Goal: Information Seeking & Learning: Learn about a topic

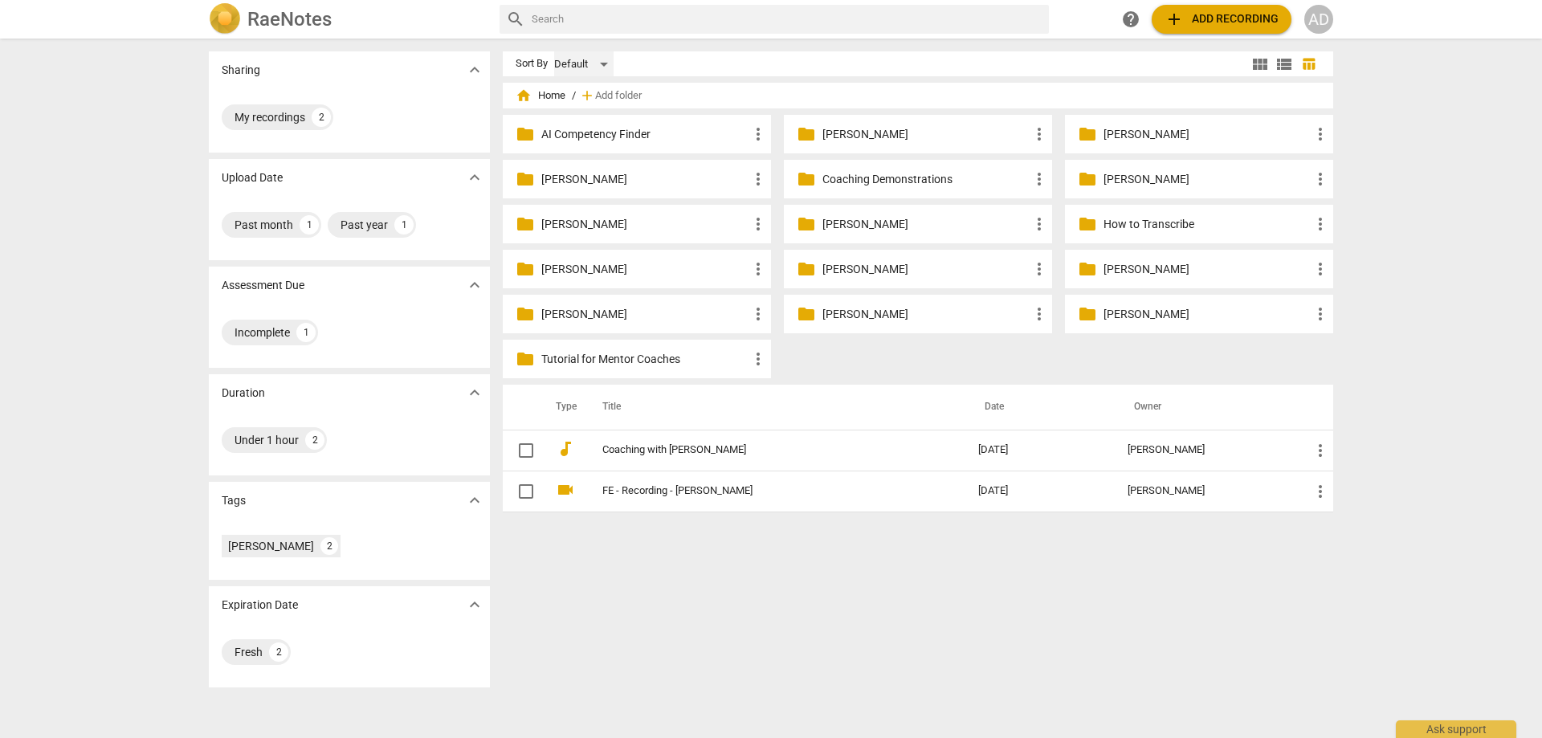
click at [600, 66] on div "Default" at bounding box center [583, 64] width 59 height 26
click at [521, 66] on div at bounding box center [771, 369] width 1542 height 738
click at [344, 219] on div "Past year" at bounding box center [363, 225] width 47 height 16
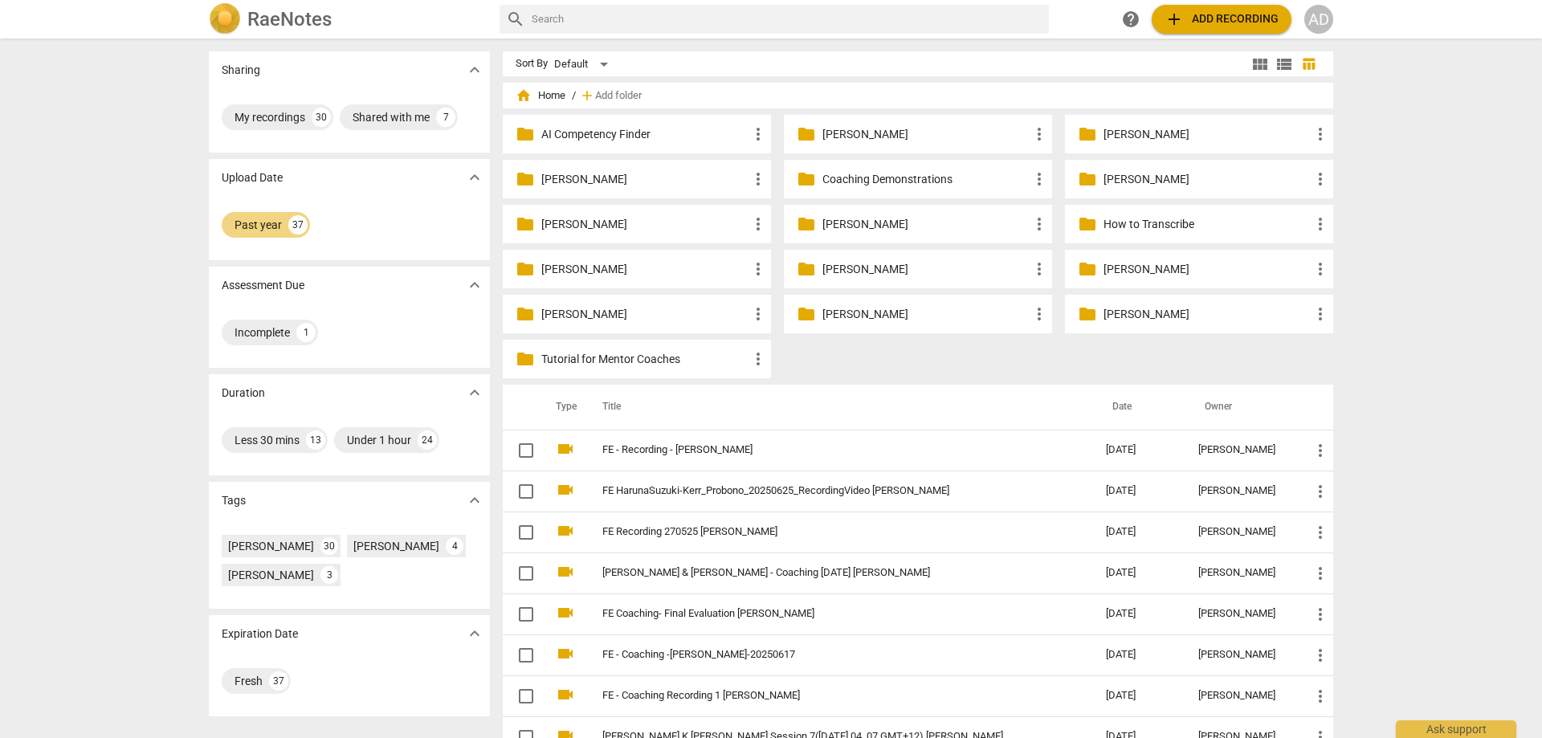
click at [1110, 181] on p "[PERSON_NAME]" at bounding box center [1206, 179] width 207 height 17
click at [251, 682] on div "Fresh" at bounding box center [248, 681] width 28 height 16
click at [275, 682] on div "37" at bounding box center [278, 680] width 19 height 19
click at [638, 358] on p "Tutorial for Mentor Coaches" at bounding box center [644, 359] width 207 height 17
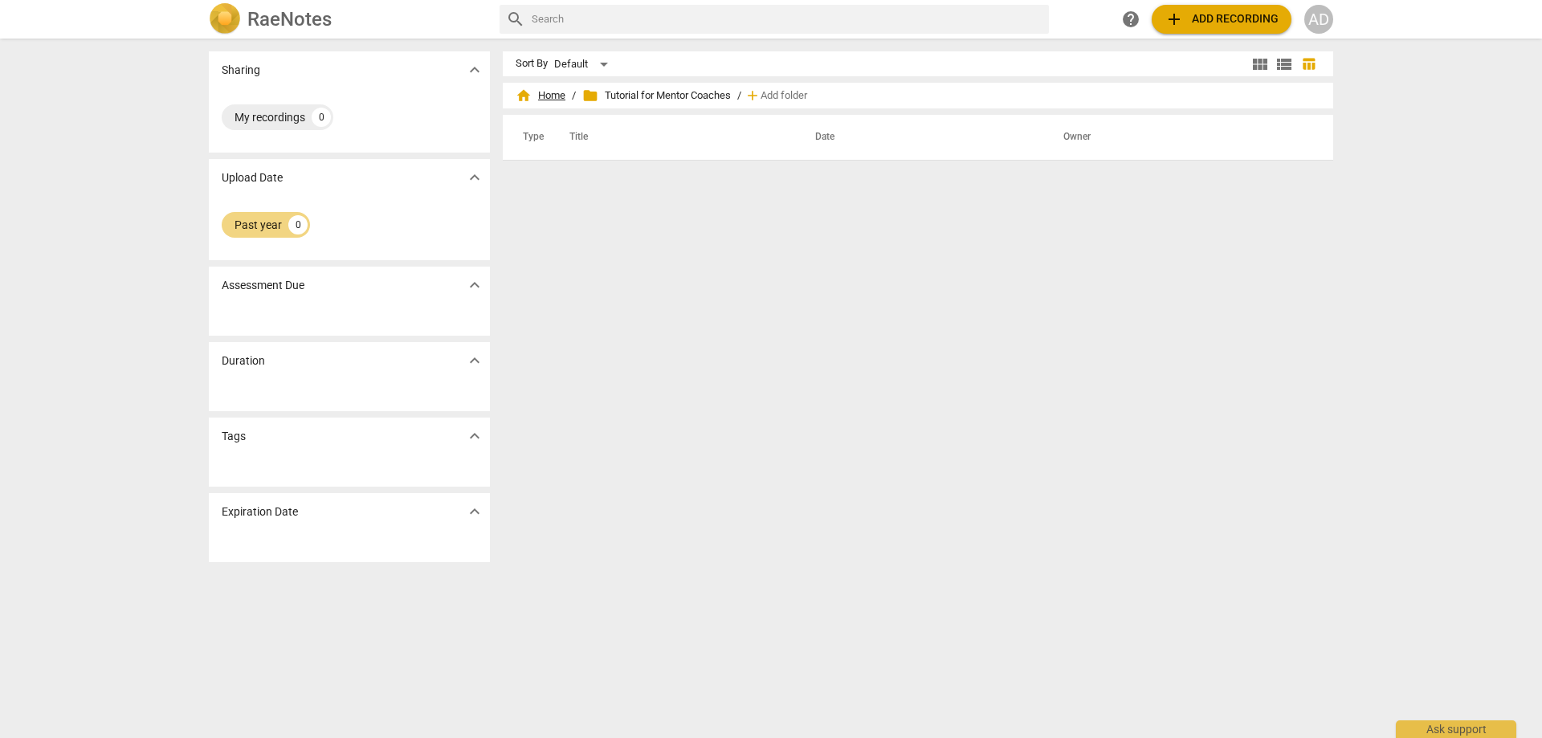
click at [556, 96] on span "home Home" at bounding box center [540, 96] width 50 height 16
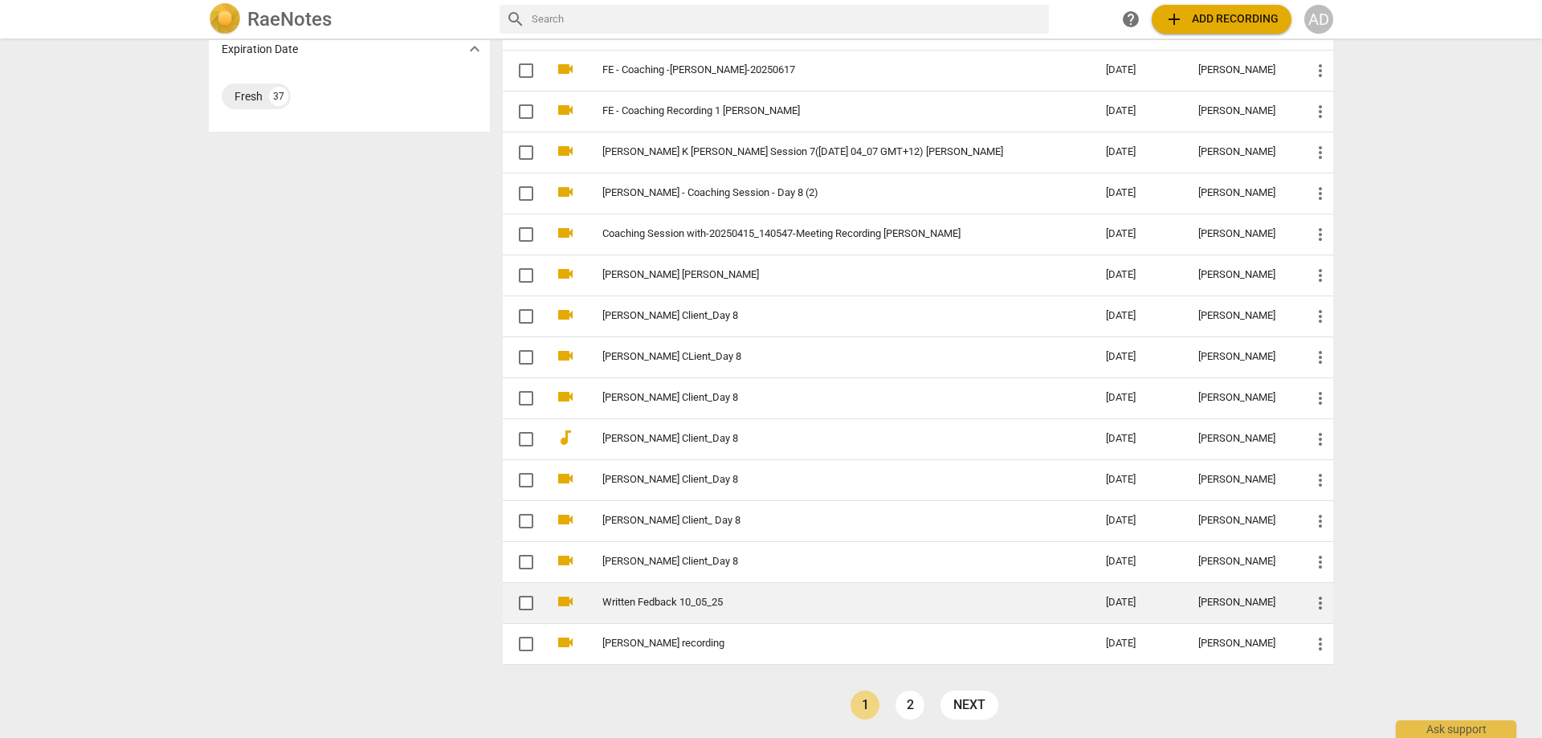
scroll to position [587, 0]
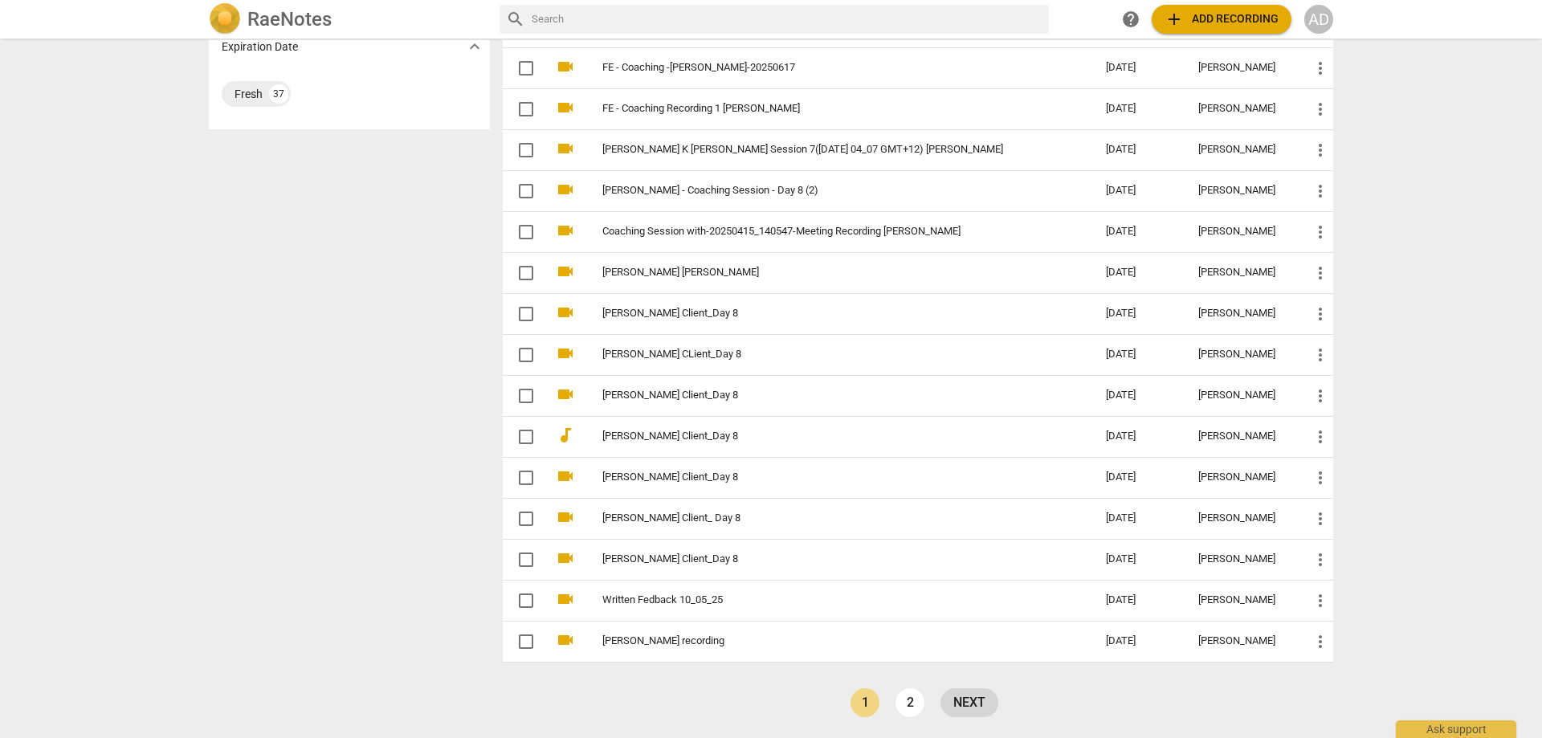
click at [966, 703] on link "next" at bounding box center [969, 702] width 58 height 29
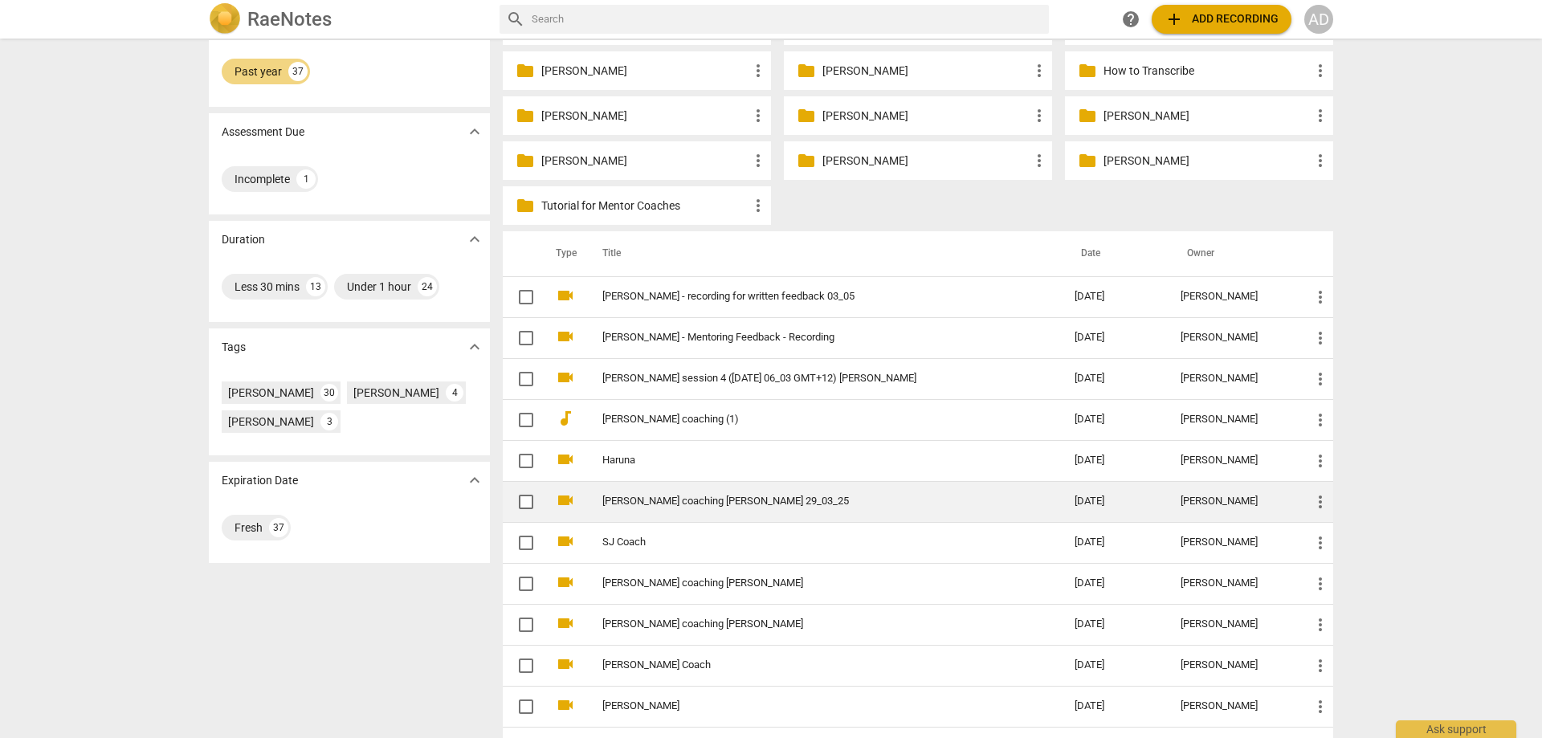
scroll to position [161, 0]
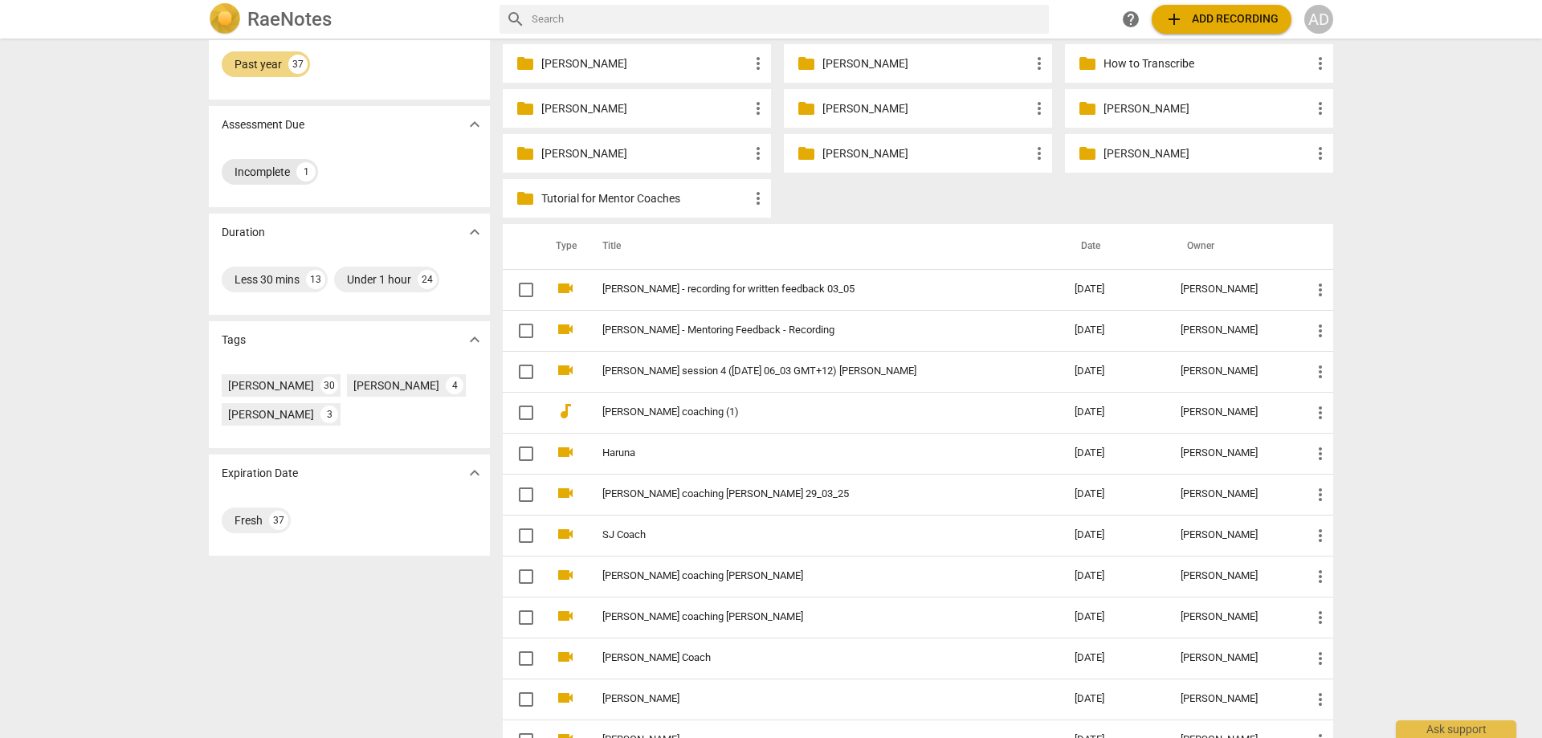
click at [276, 168] on div "Incomplete" at bounding box center [261, 172] width 55 height 16
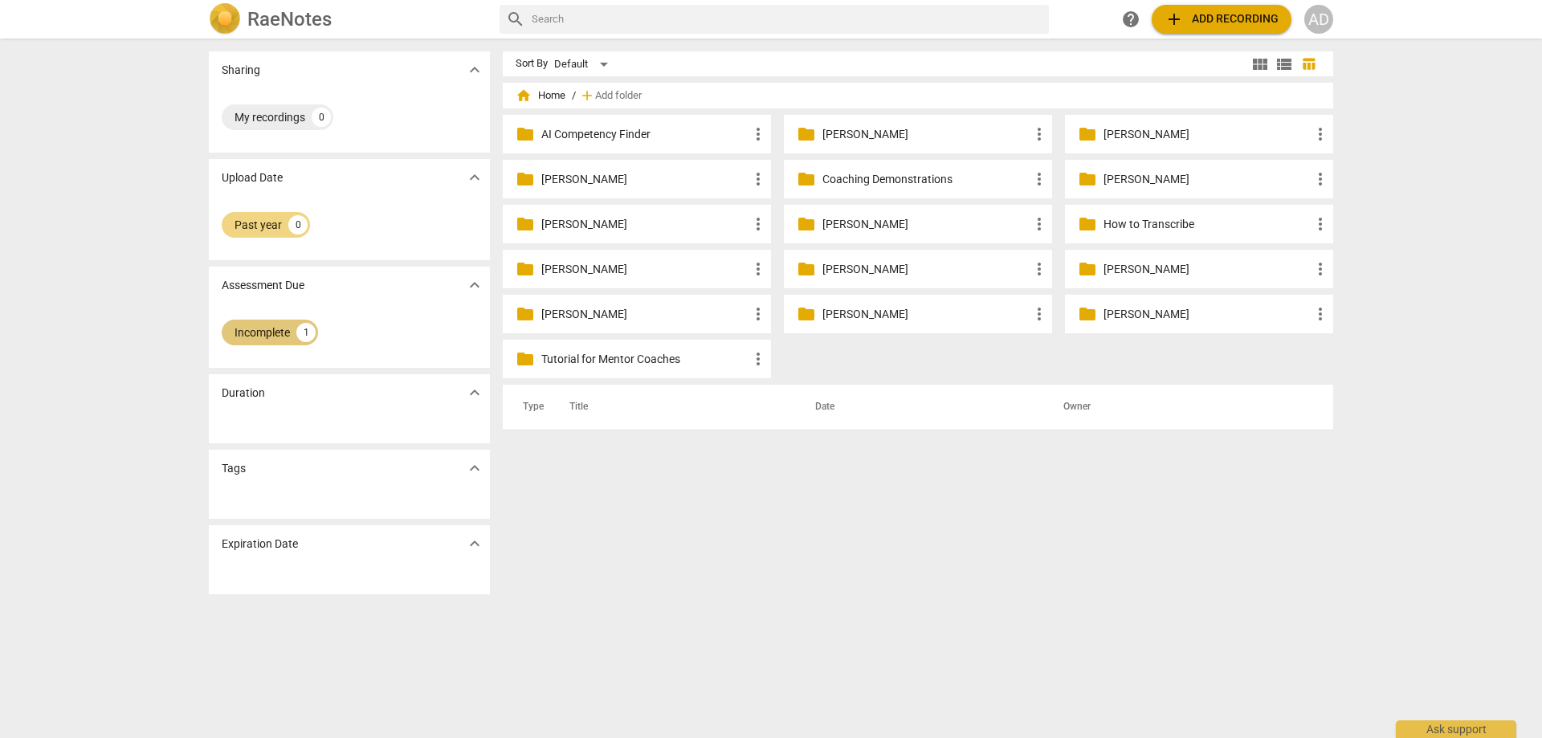
click at [278, 336] on div "Incomplete" at bounding box center [261, 332] width 55 height 16
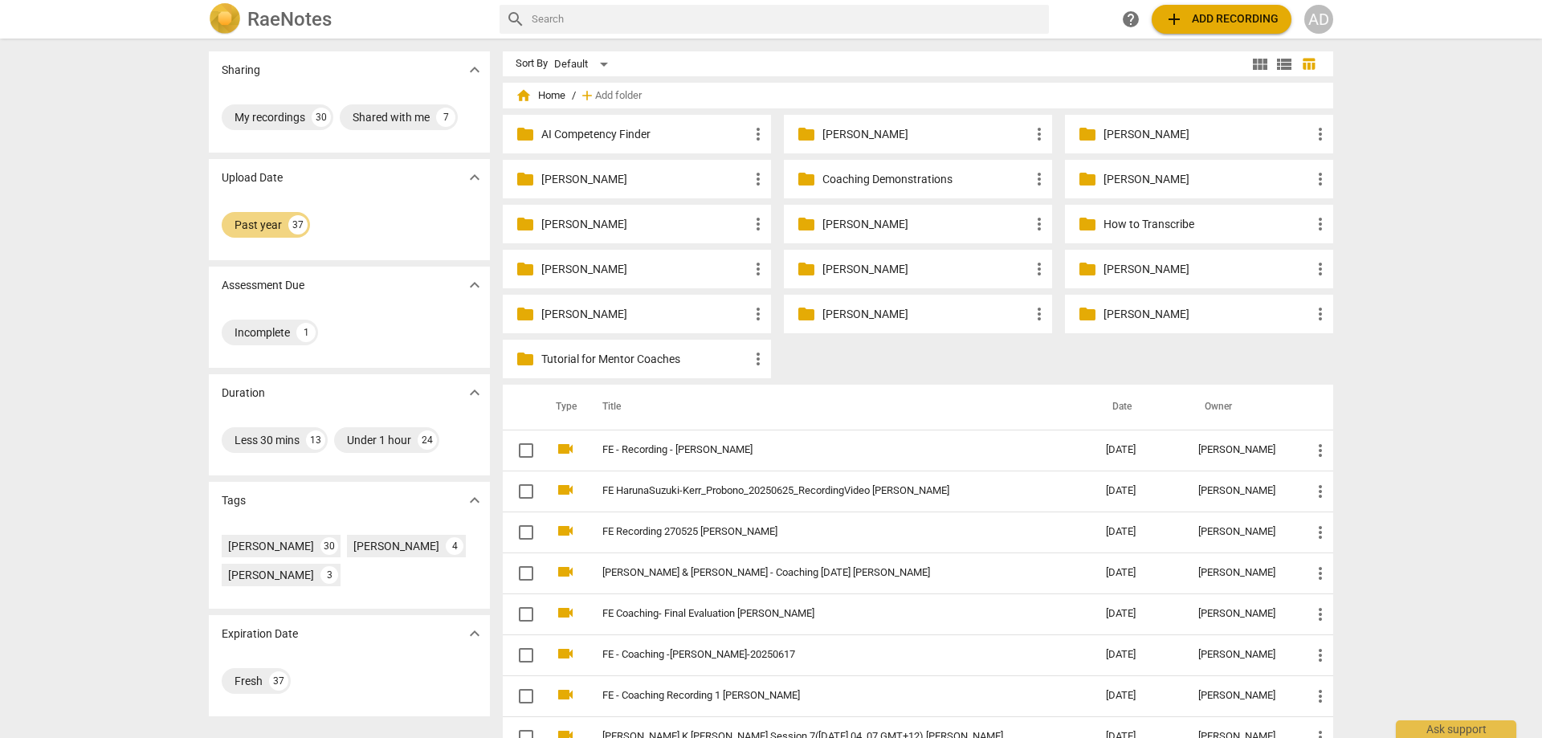
click at [1144, 177] on p "[PERSON_NAME]" at bounding box center [1206, 179] width 207 height 17
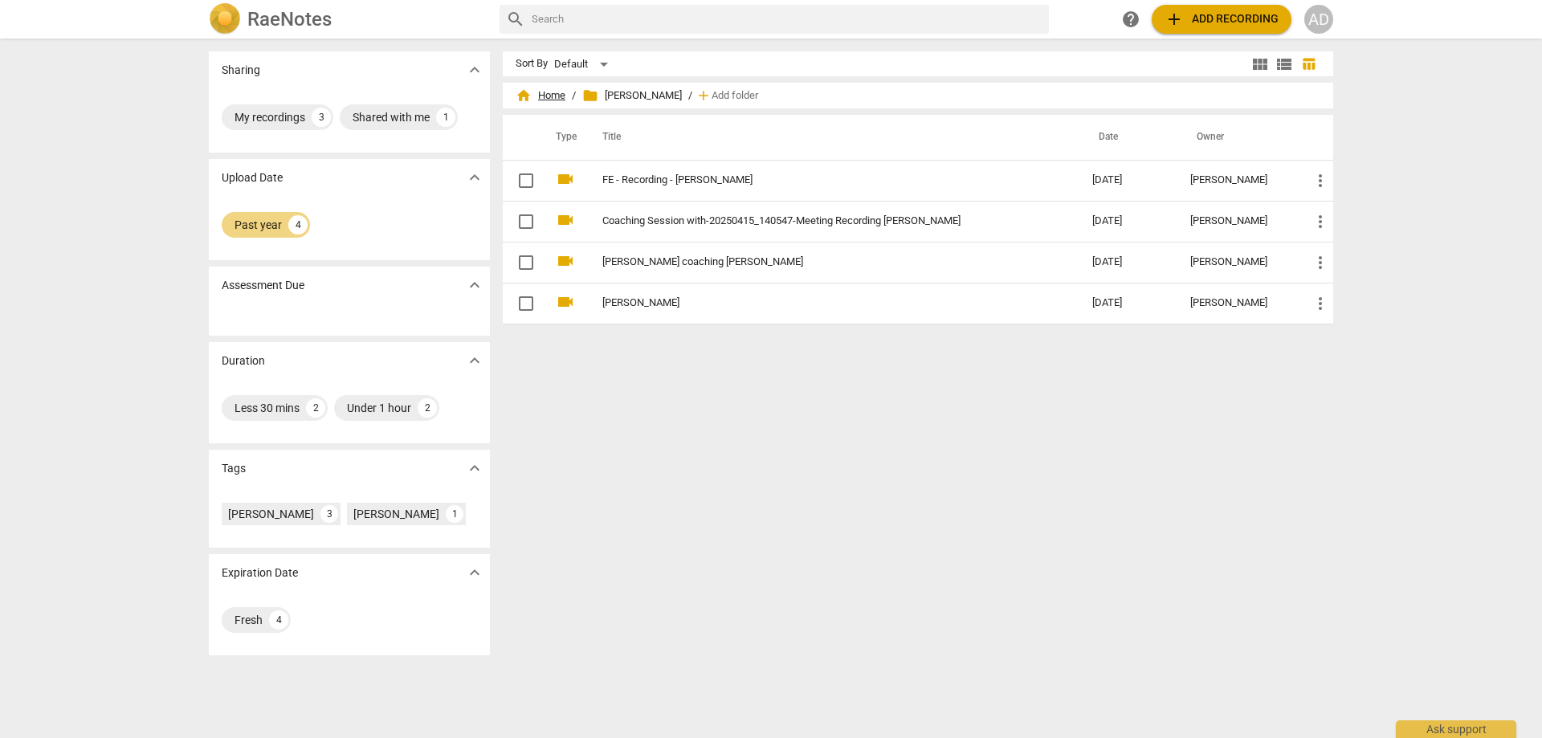
click at [547, 94] on span "home Home" at bounding box center [540, 96] width 50 height 16
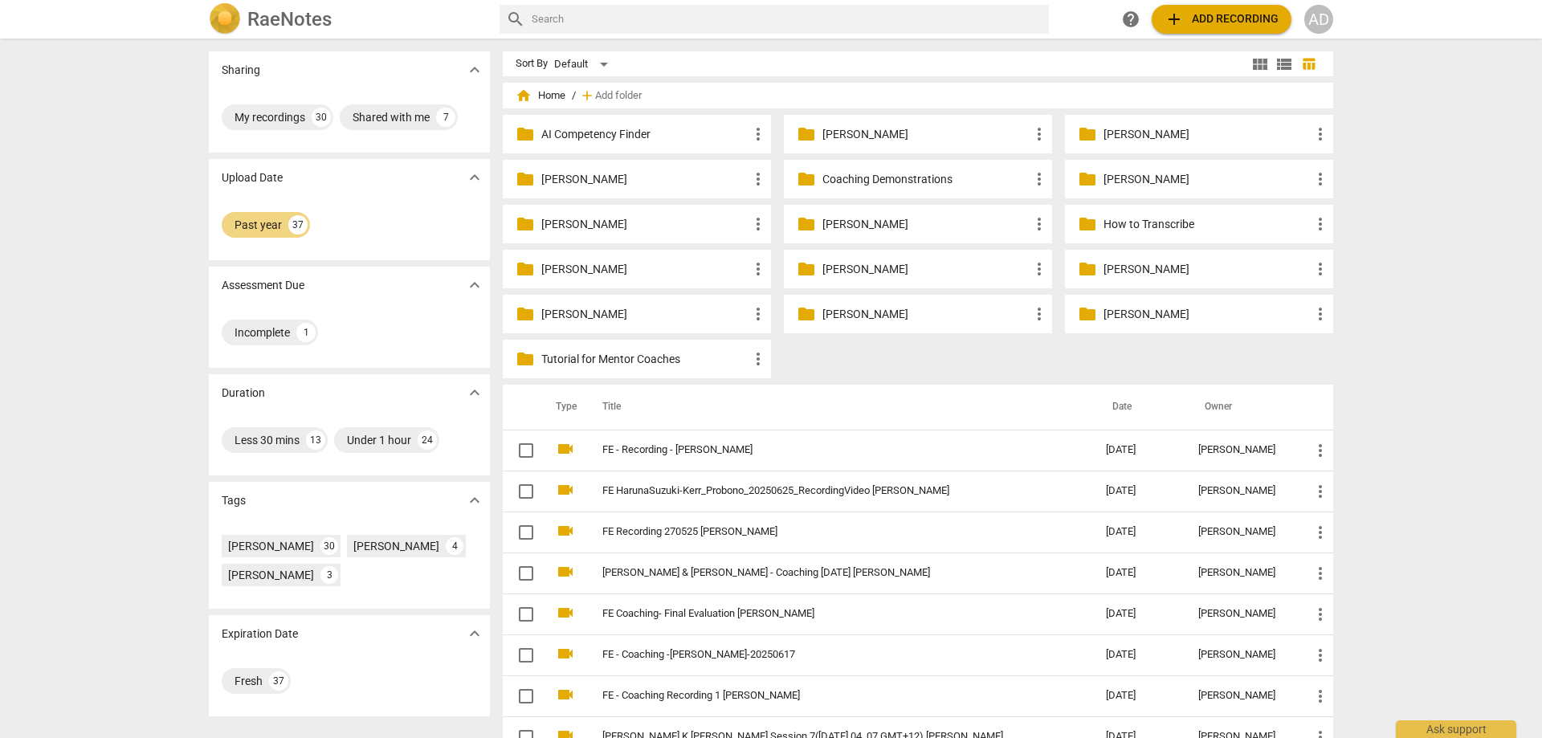
click at [1114, 317] on p "[PERSON_NAME]" at bounding box center [1206, 314] width 207 height 17
click at [558, 409] on th "Type" at bounding box center [563, 407] width 40 height 45
click at [281, 443] on div "Less 30 mins" at bounding box center [266, 440] width 65 height 16
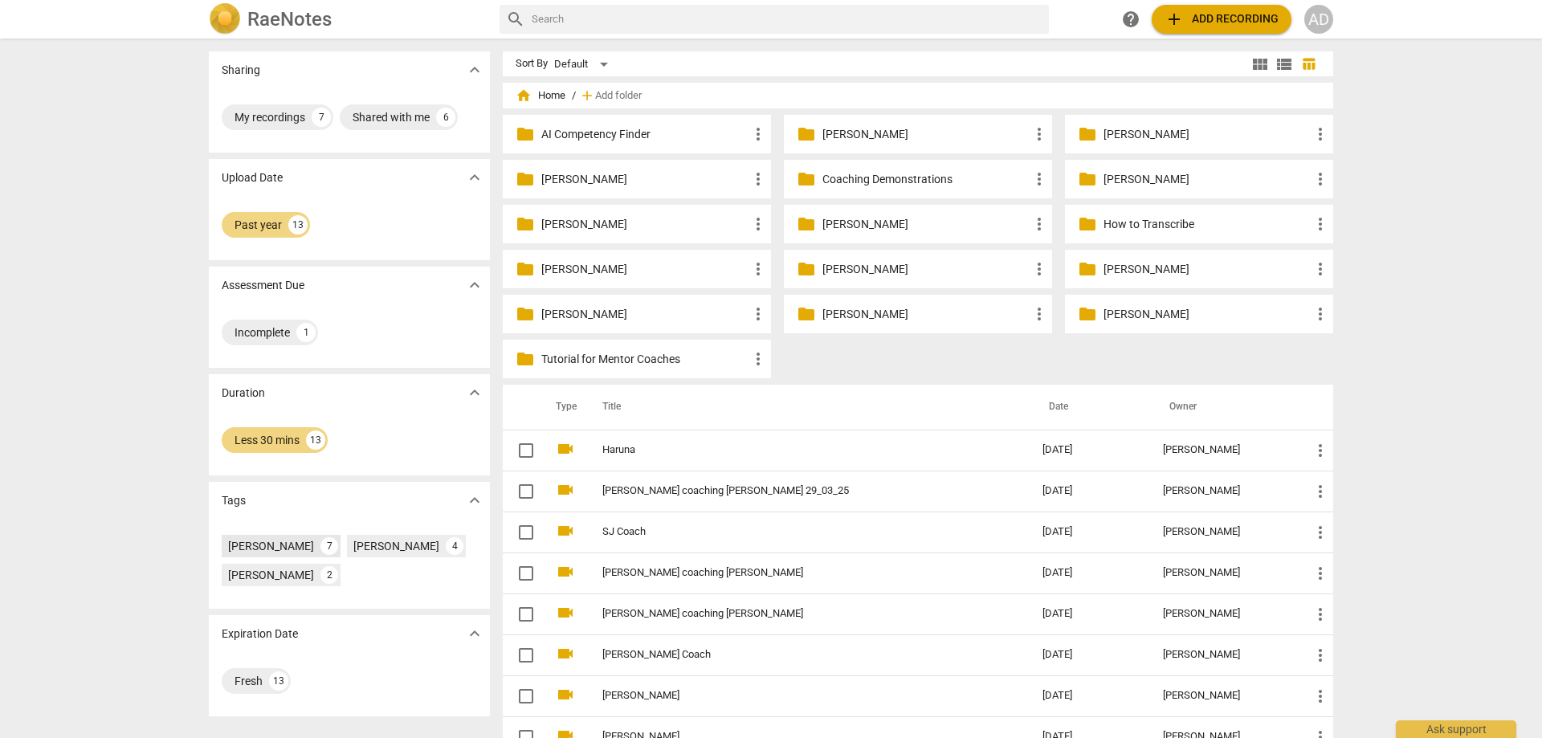
click at [261, 554] on div "[PERSON_NAME] 7" at bounding box center [281, 546] width 119 height 22
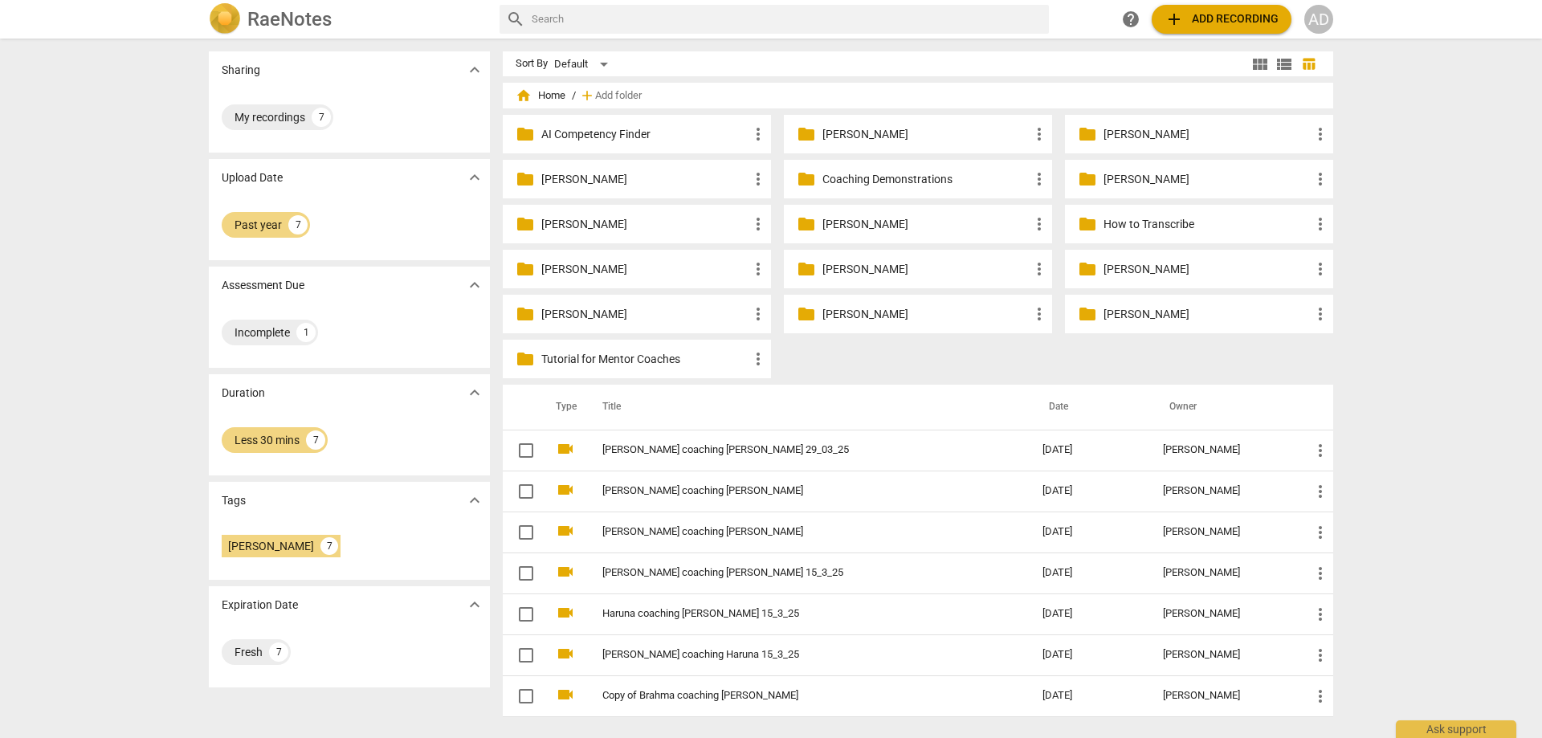
click at [470, 496] on span "expand_more" at bounding box center [474, 500] width 19 height 19
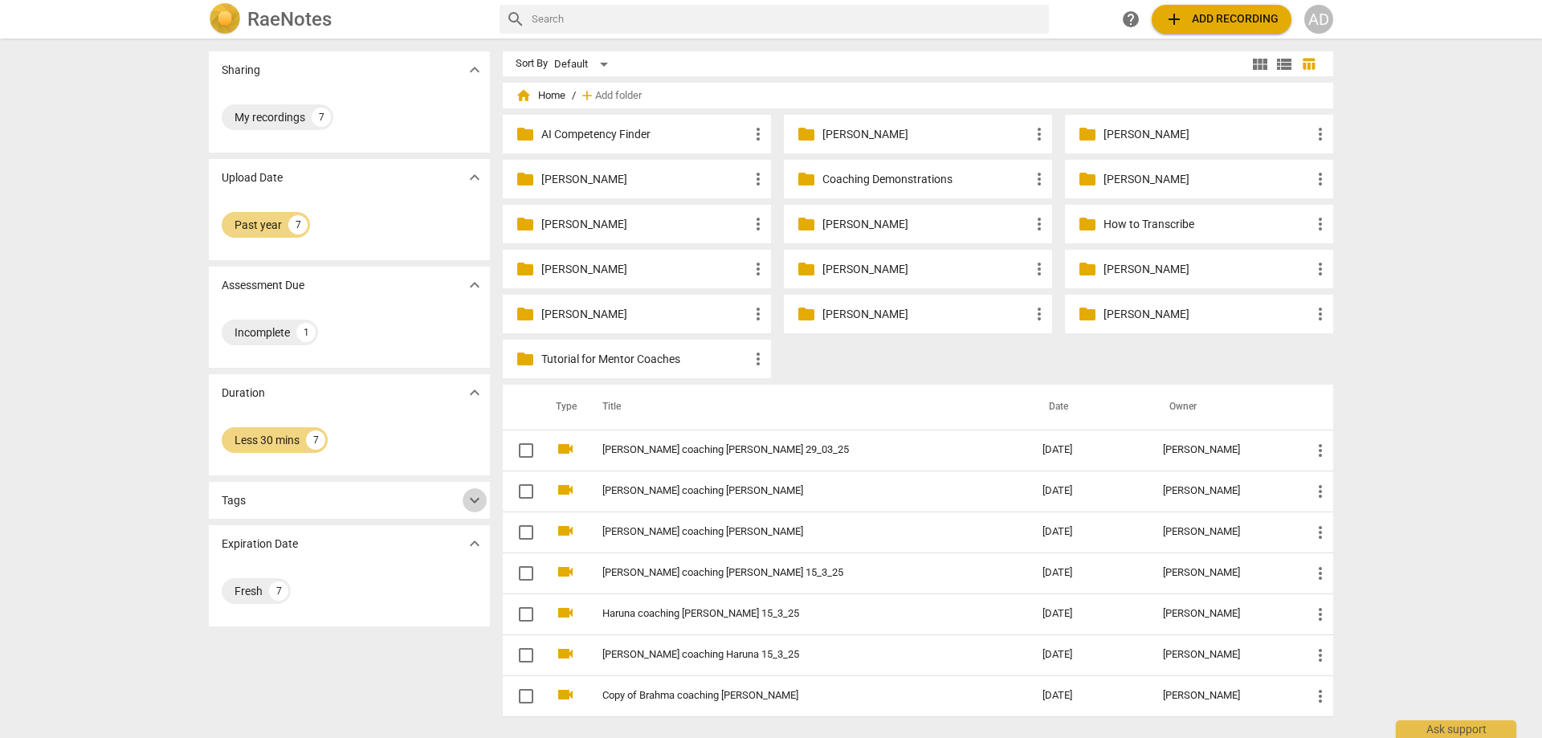
click at [467, 498] on span "expand_more" at bounding box center [474, 500] width 19 height 19
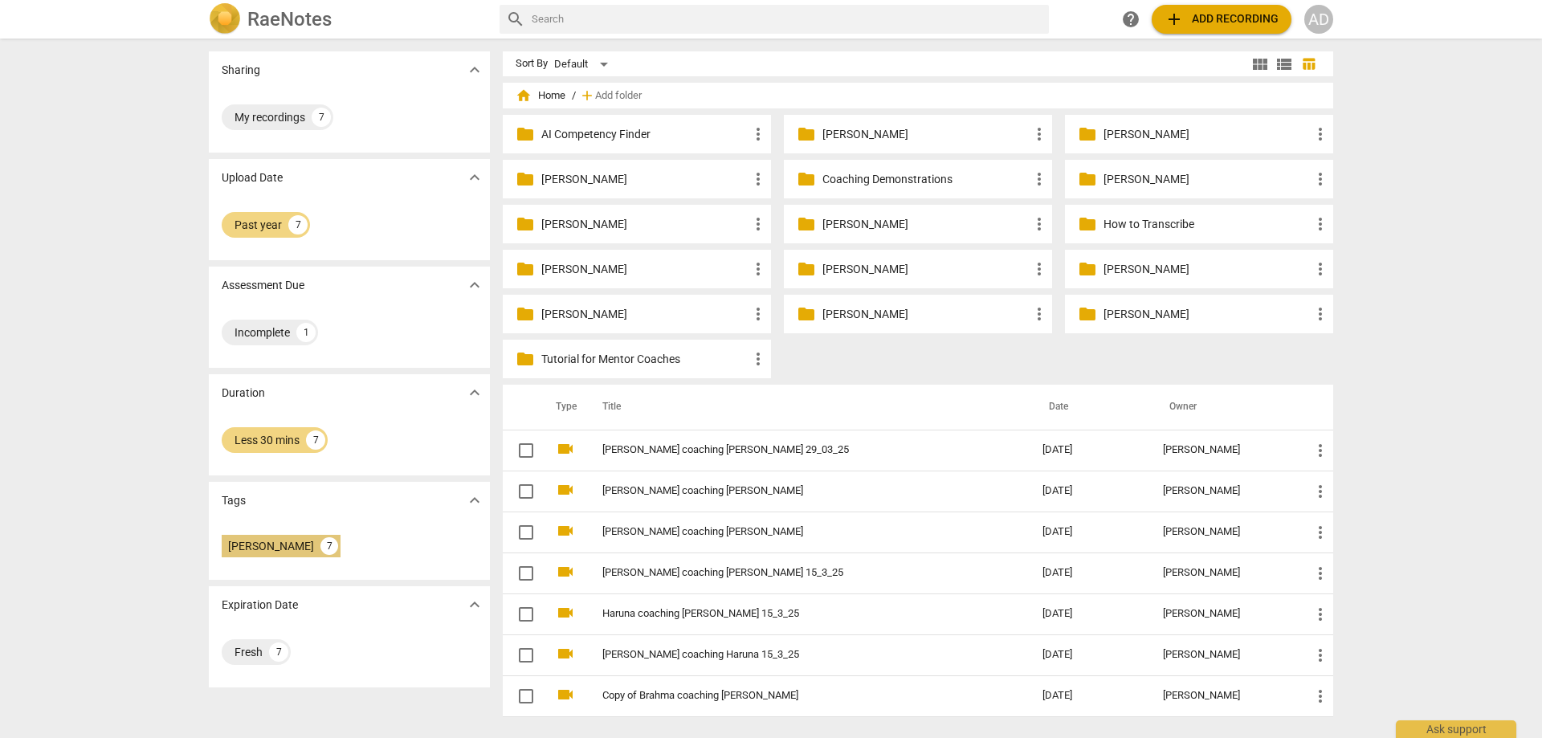
click at [255, 547] on div "[PERSON_NAME]" at bounding box center [271, 546] width 86 height 16
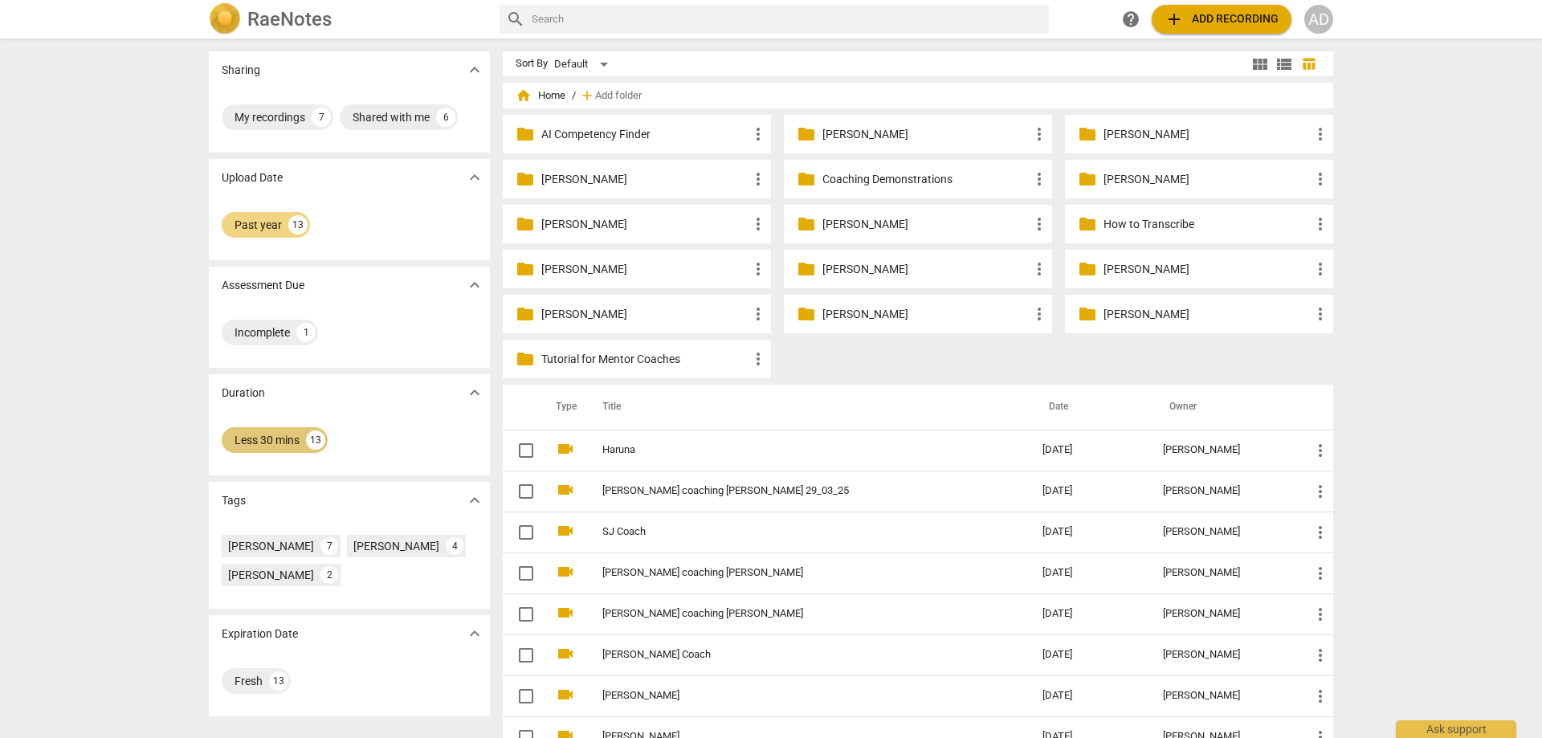
click at [265, 438] on div "Less 30 mins" at bounding box center [266, 440] width 65 height 16
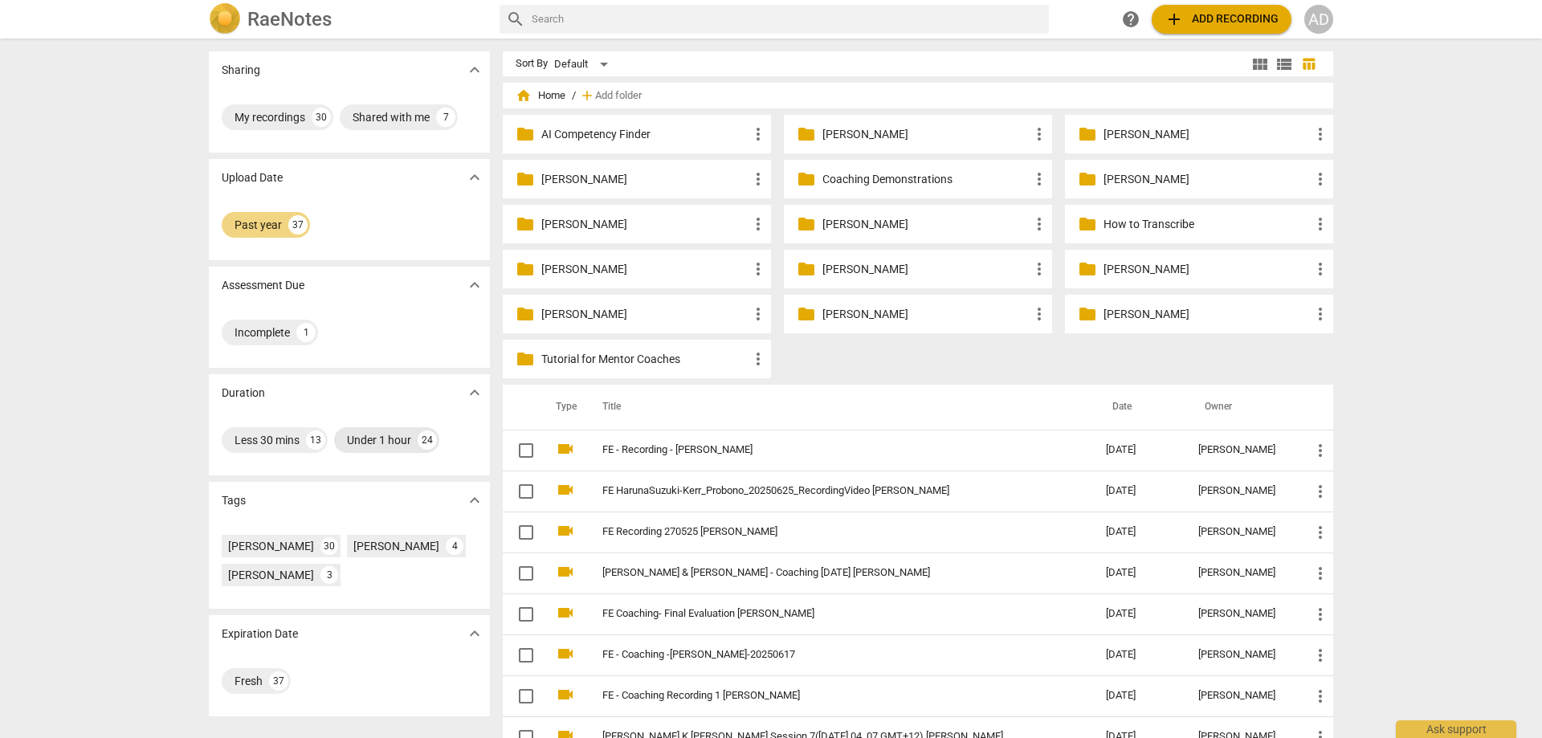
click at [391, 445] on div "Under 1 hour" at bounding box center [379, 440] width 64 height 16
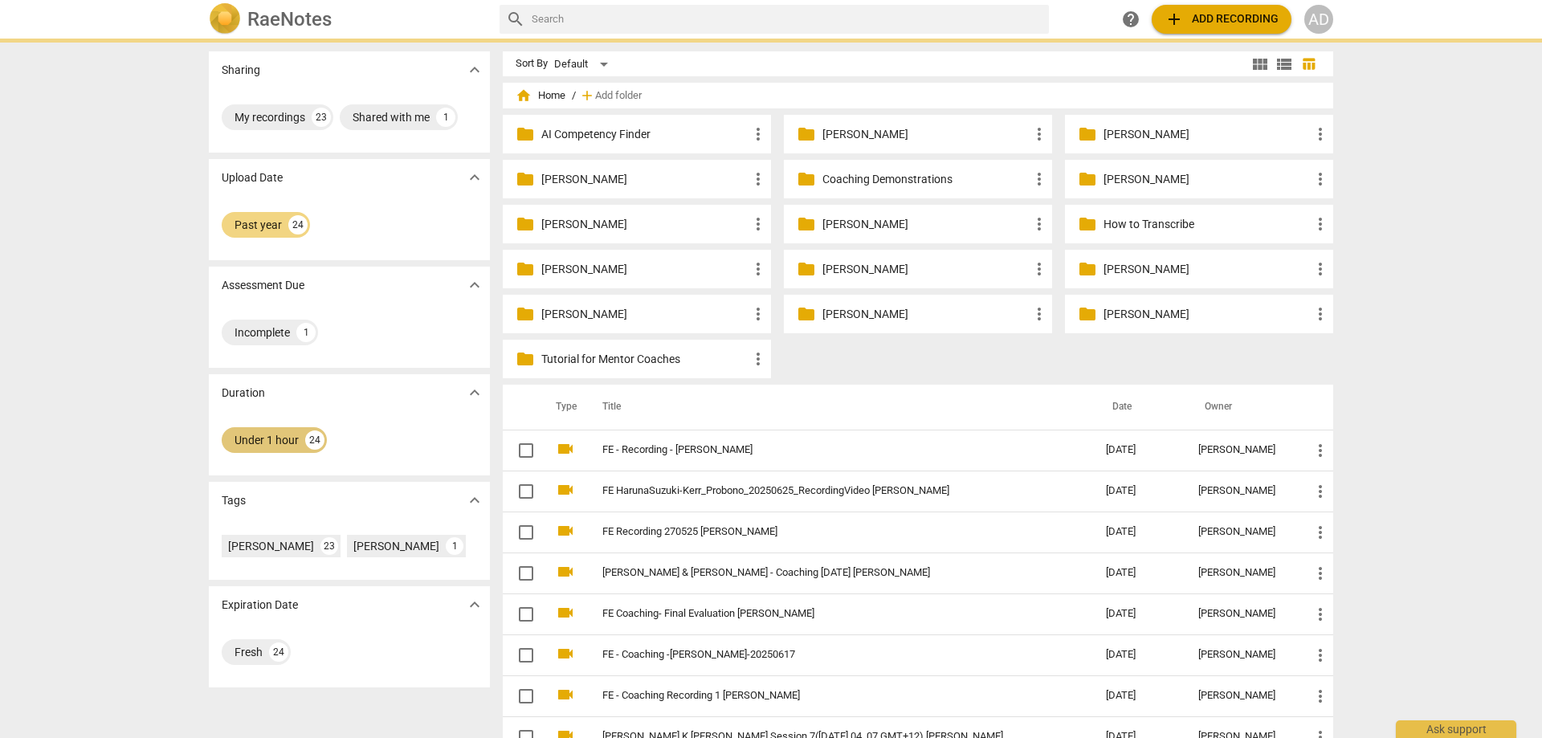
click at [279, 443] on div "Under 1 hour" at bounding box center [266, 440] width 64 height 16
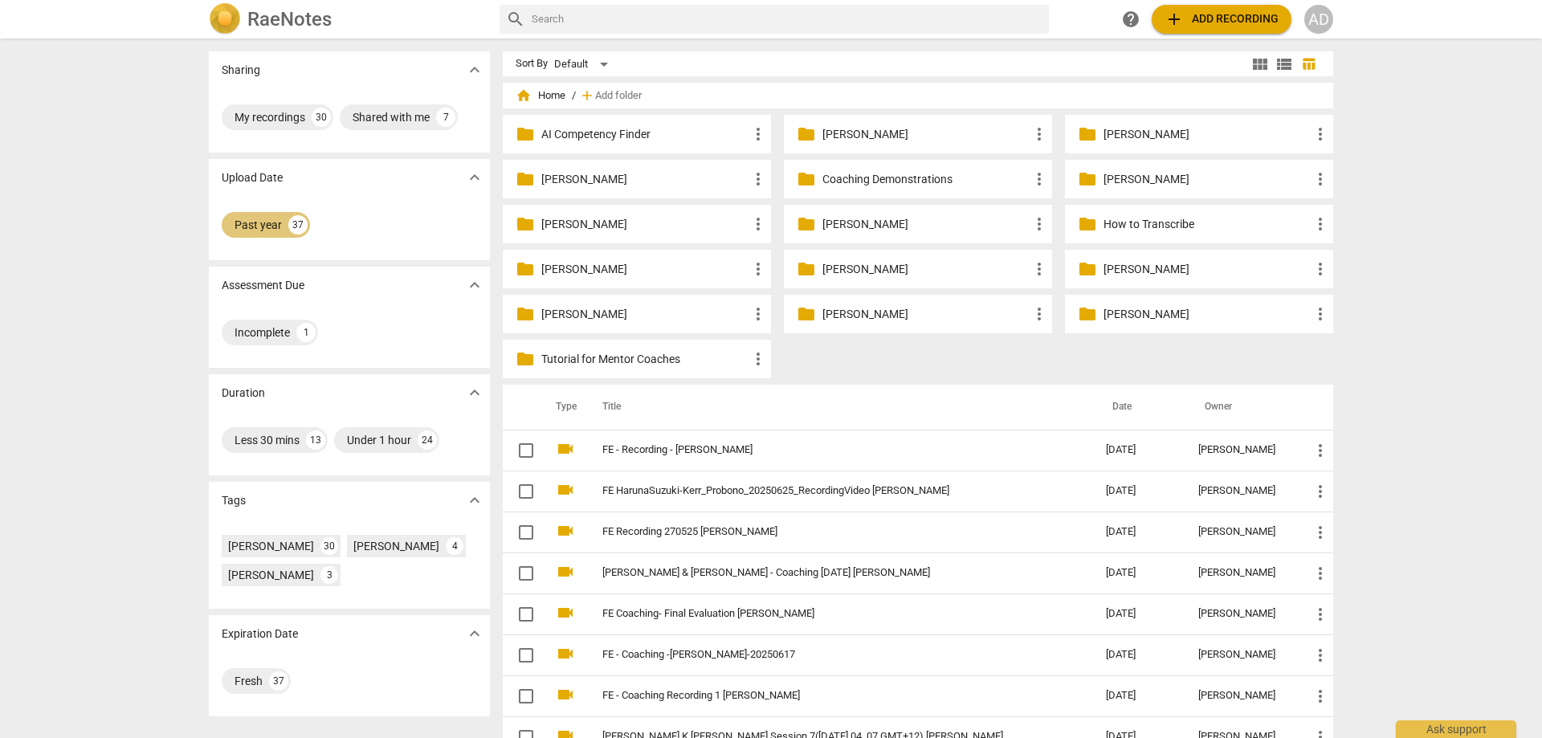
click at [251, 230] on div "Past year" at bounding box center [257, 225] width 47 height 16
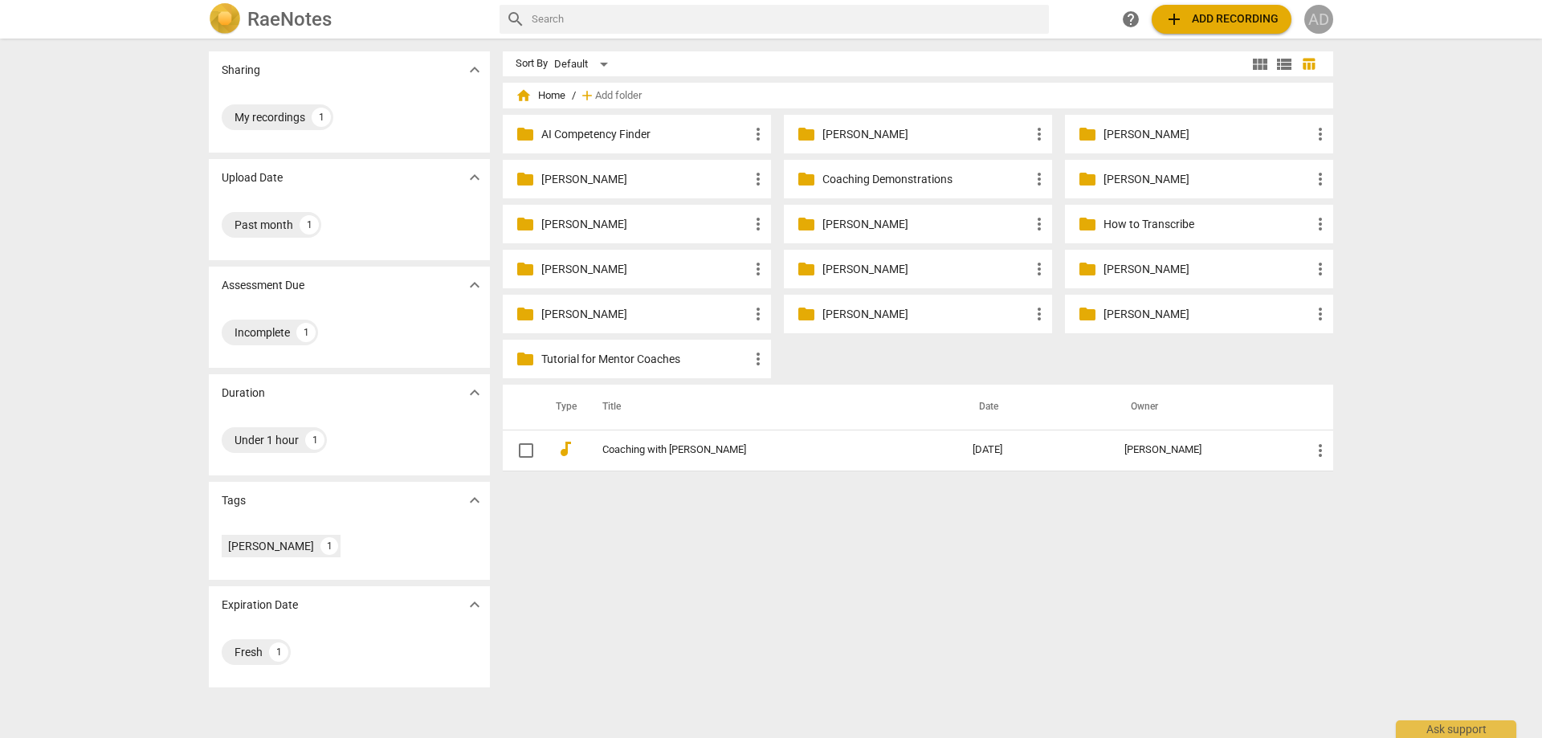
click at [1312, 18] on div "AD" at bounding box center [1318, 19] width 29 height 29
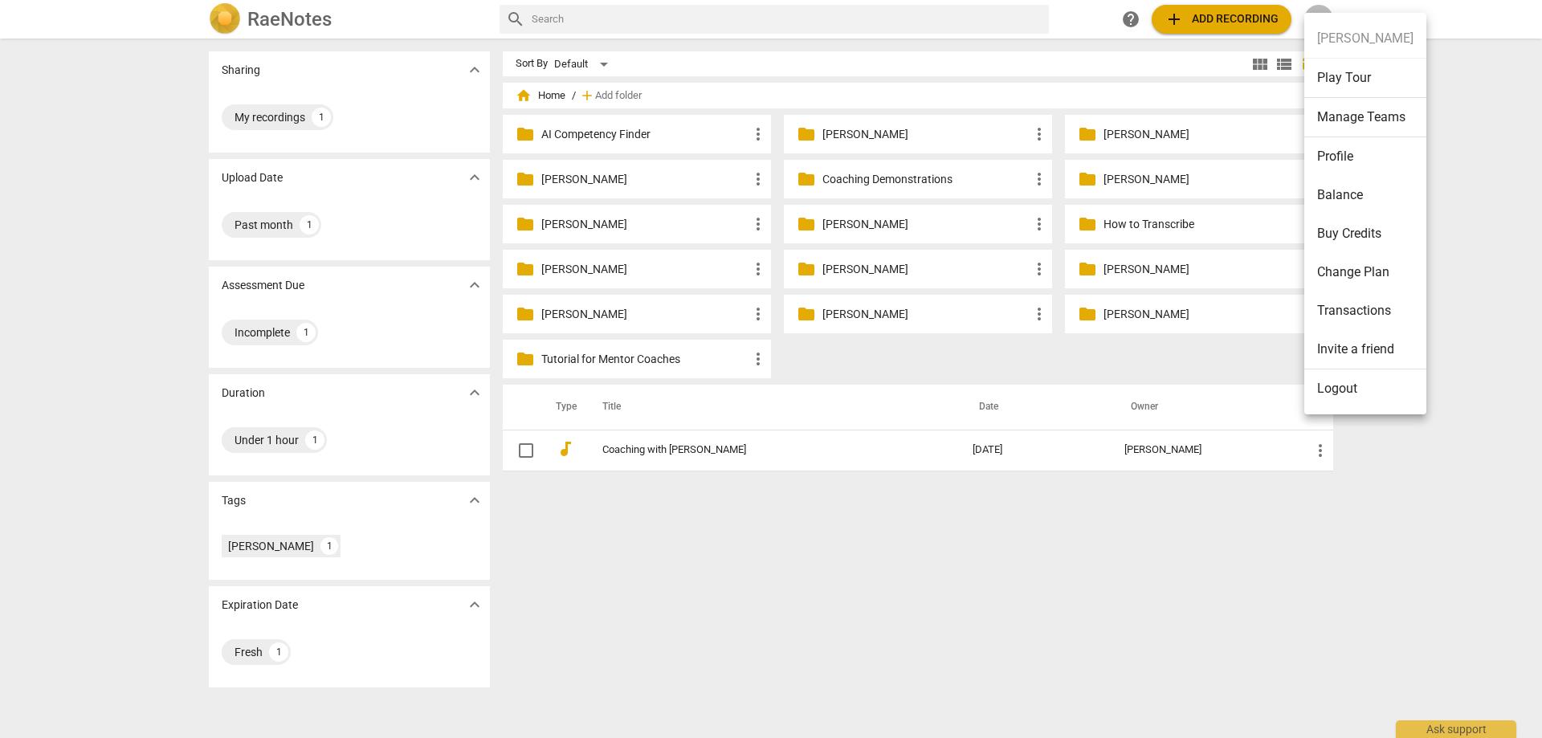
click at [1335, 116] on li "Manage Teams" at bounding box center [1365, 117] width 122 height 39
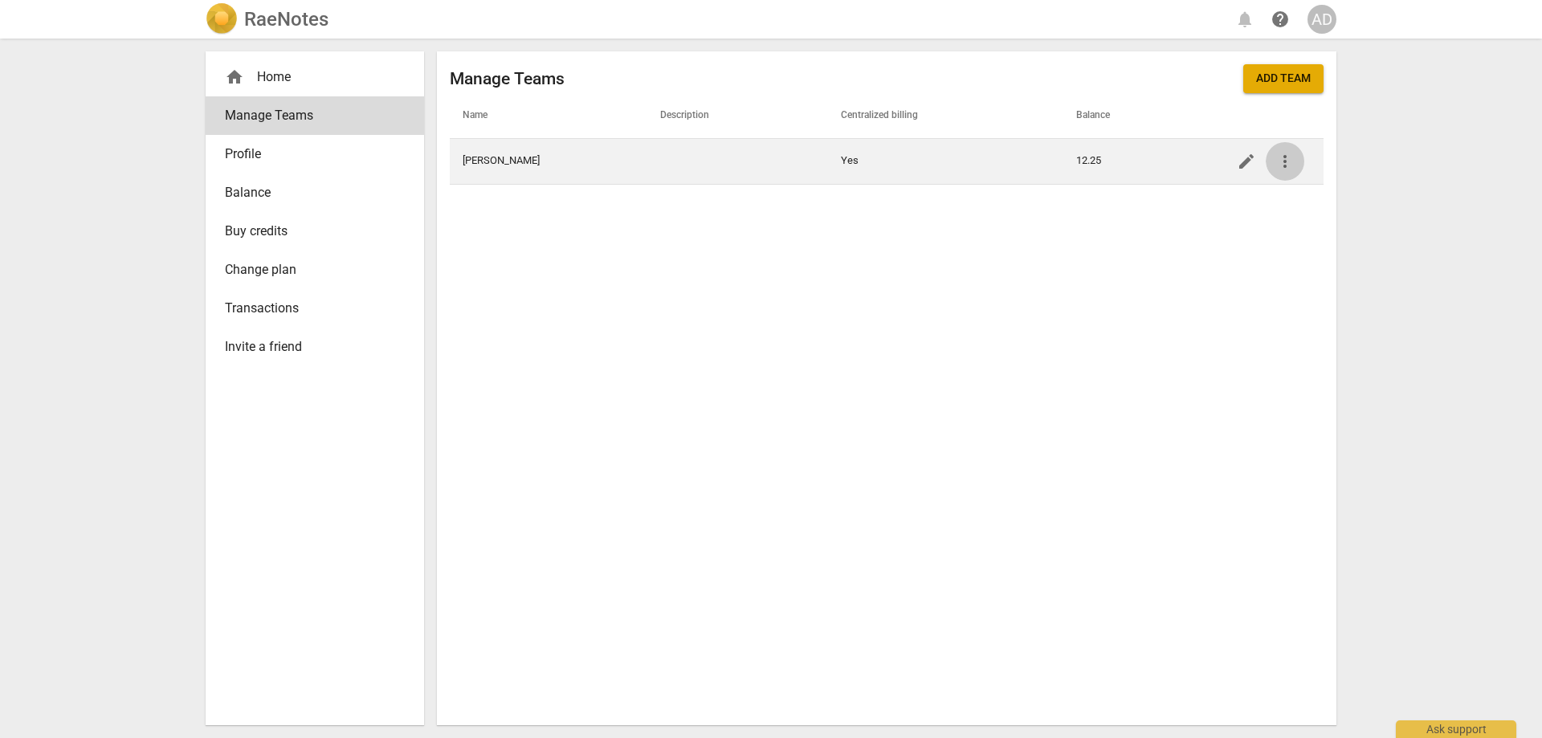
click at [1286, 165] on span "more_vert" at bounding box center [1284, 161] width 19 height 19
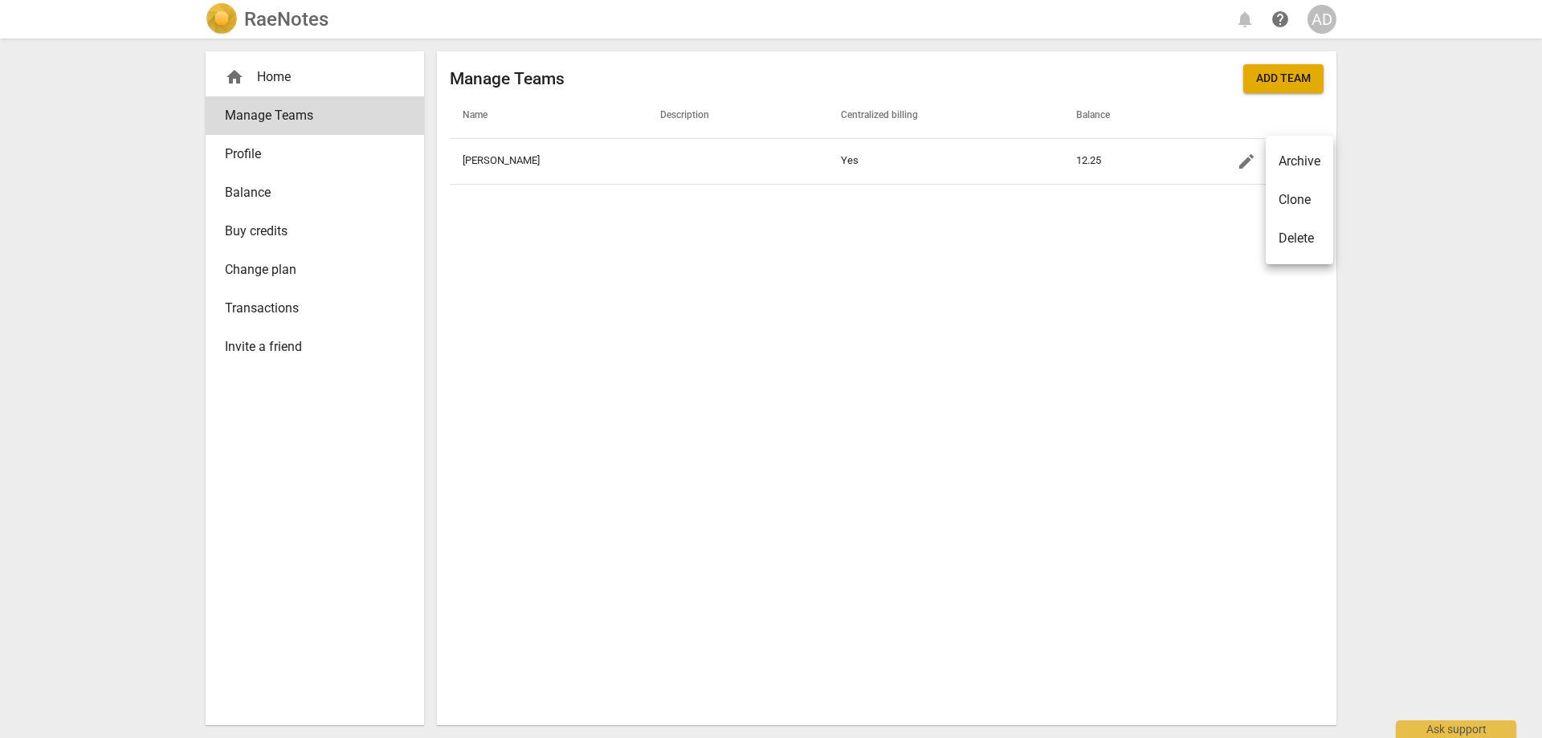
click at [826, 320] on div at bounding box center [771, 369] width 1542 height 738
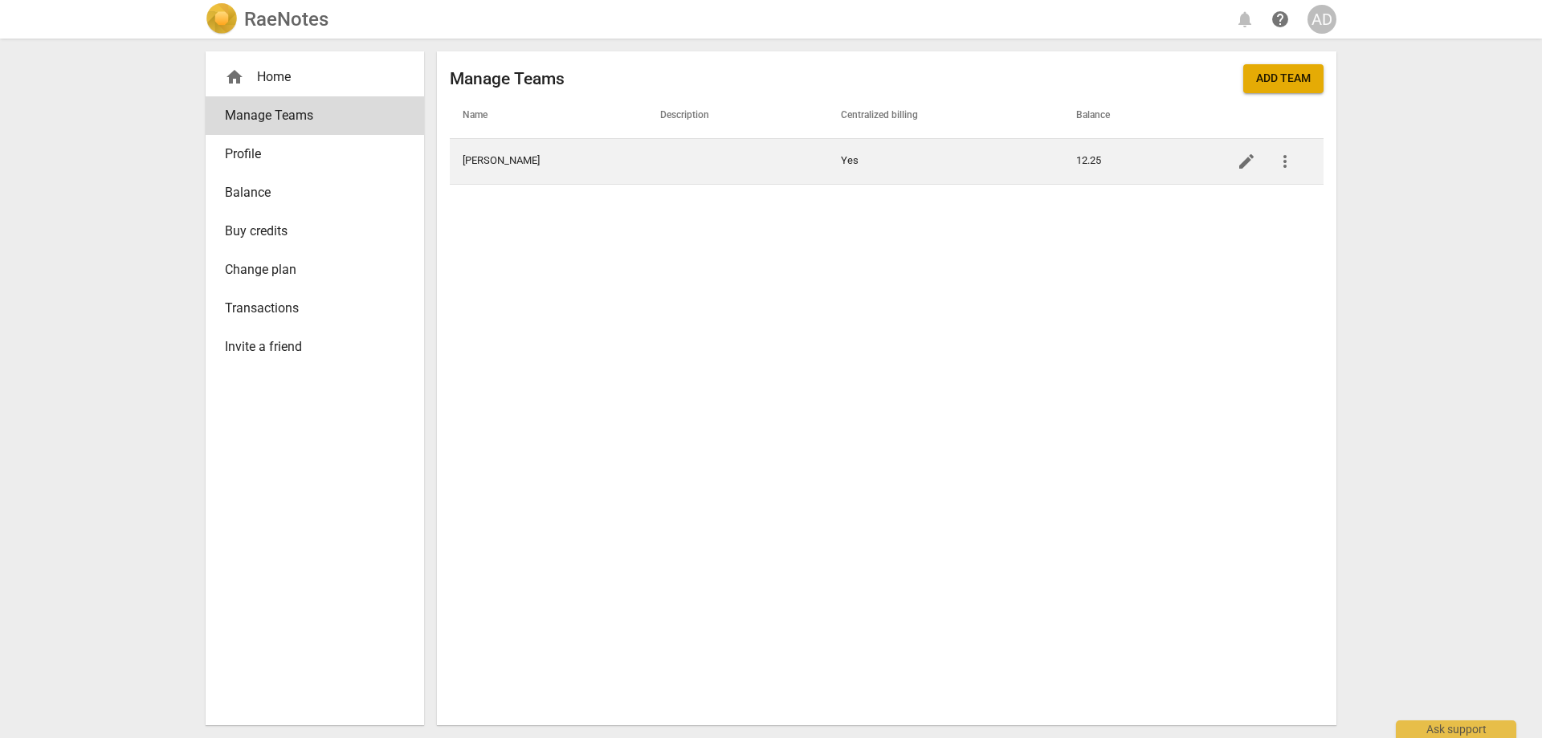
click at [483, 161] on td "[PERSON_NAME]" at bounding box center [549, 161] width 198 height 46
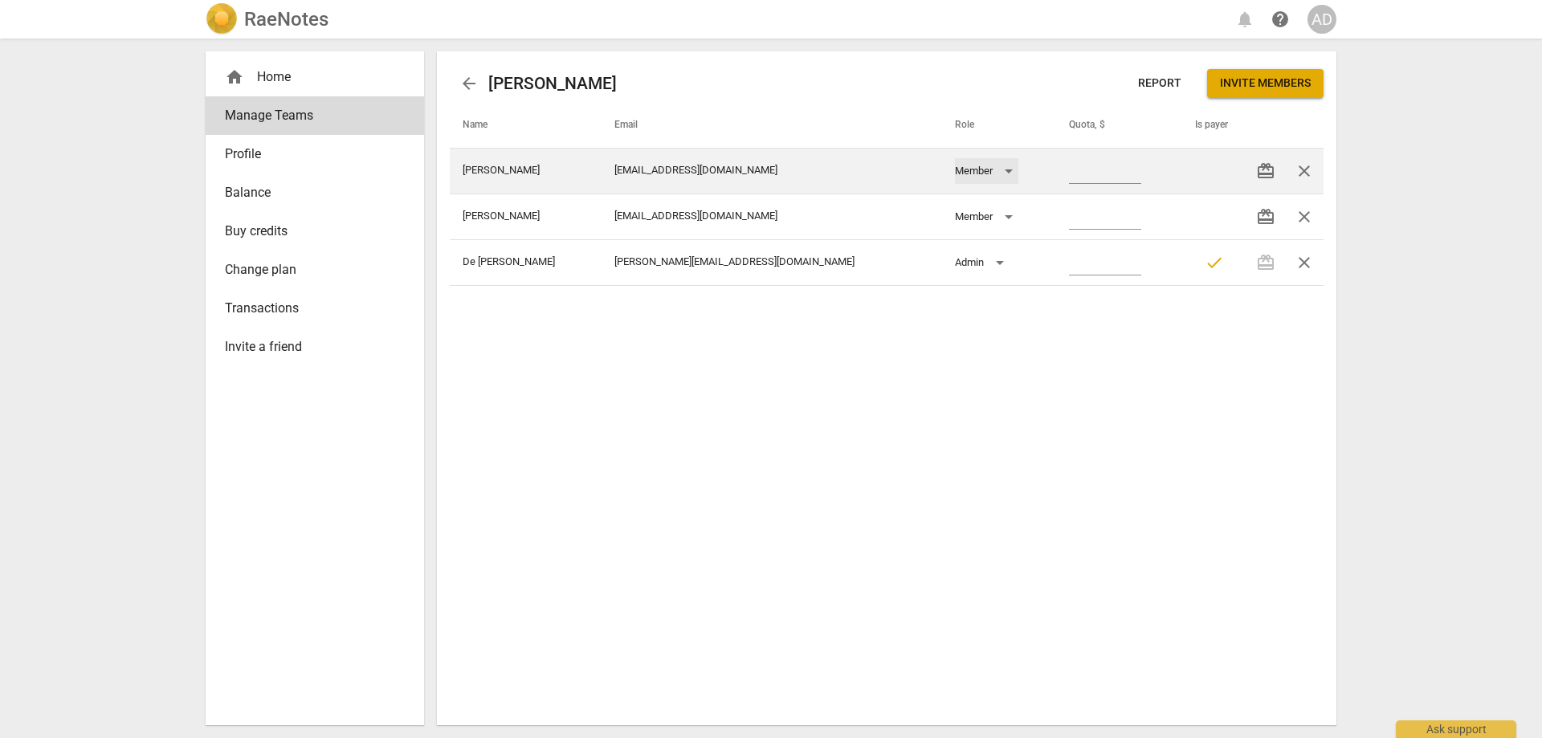
click at [955, 173] on div "Member" at bounding box center [986, 171] width 63 height 26
click at [935, 173] on li "Member" at bounding box center [916, 171] width 72 height 39
click at [1269, 173] on span "redeem" at bounding box center [1265, 170] width 19 height 19
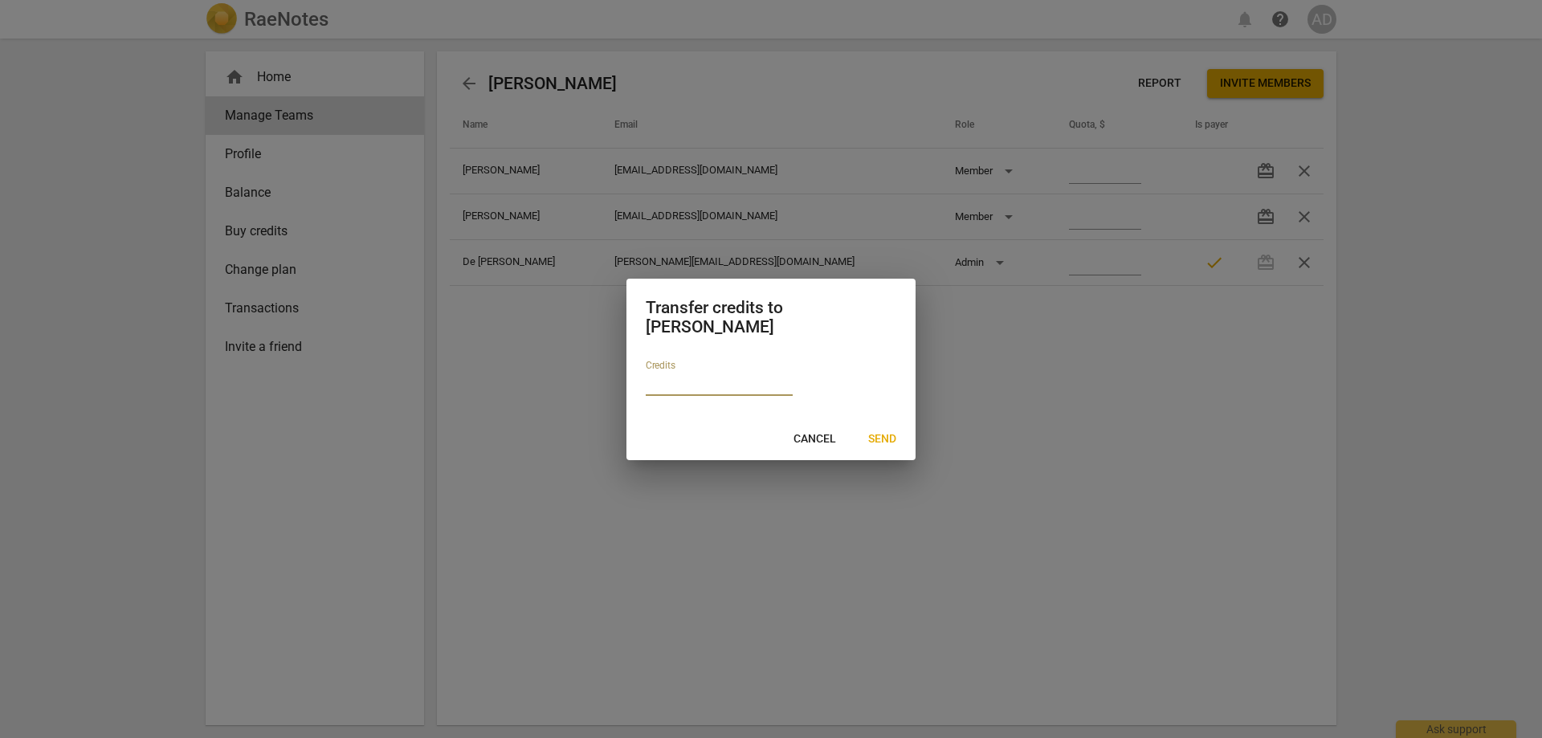
drag, startPoint x: 1160, startPoint y: 382, endPoint x: 1191, endPoint y: 329, distance: 61.6
click at [1158, 380] on div at bounding box center [771, 369] width 1542 height 738
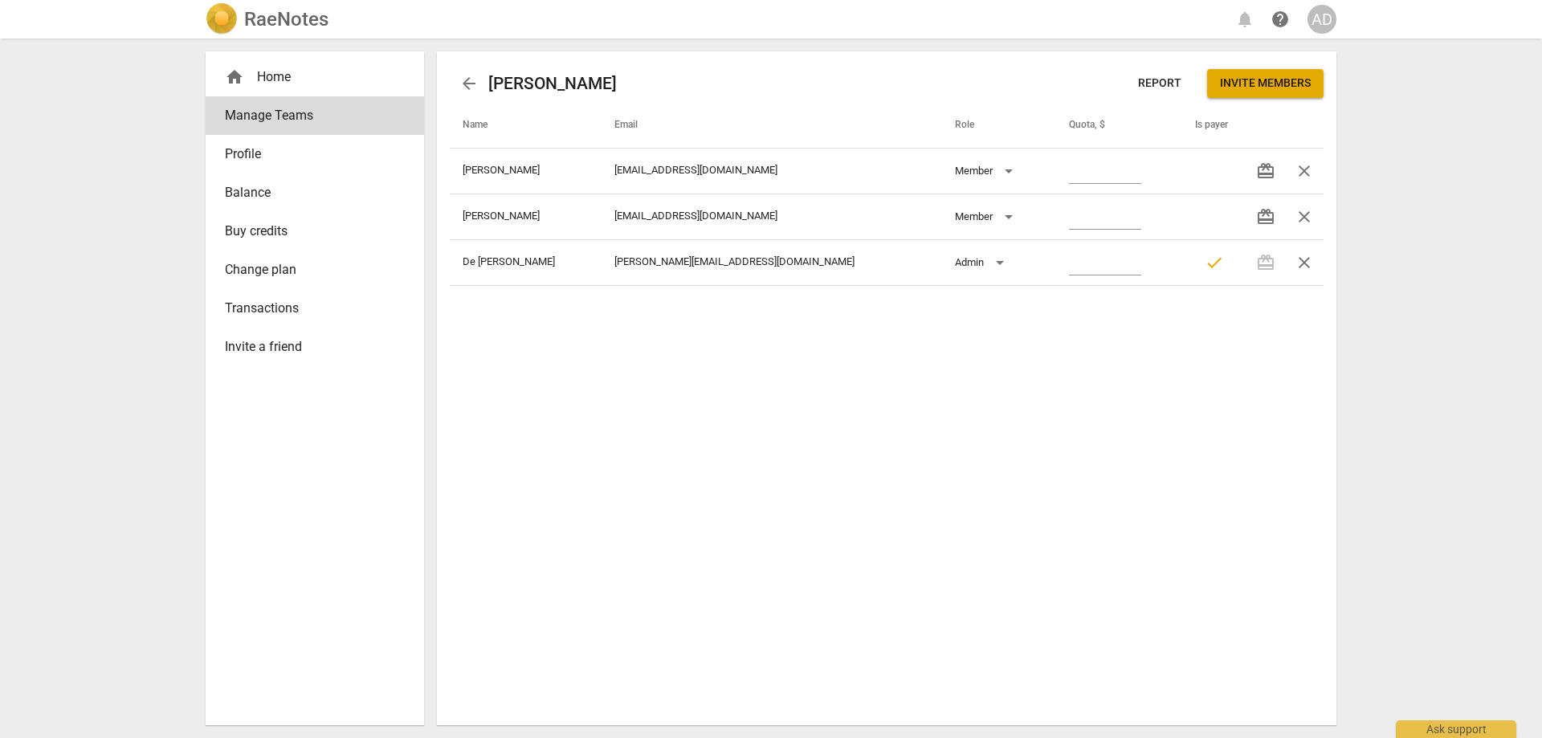
drag, startPoint x: 1301, startPoint y: 171, endPoint x: 846, endPoint y: 59, distance: 468.1
click at [1301, 172] on span "close" at bounding box center [1303, 170] width 19 height 19
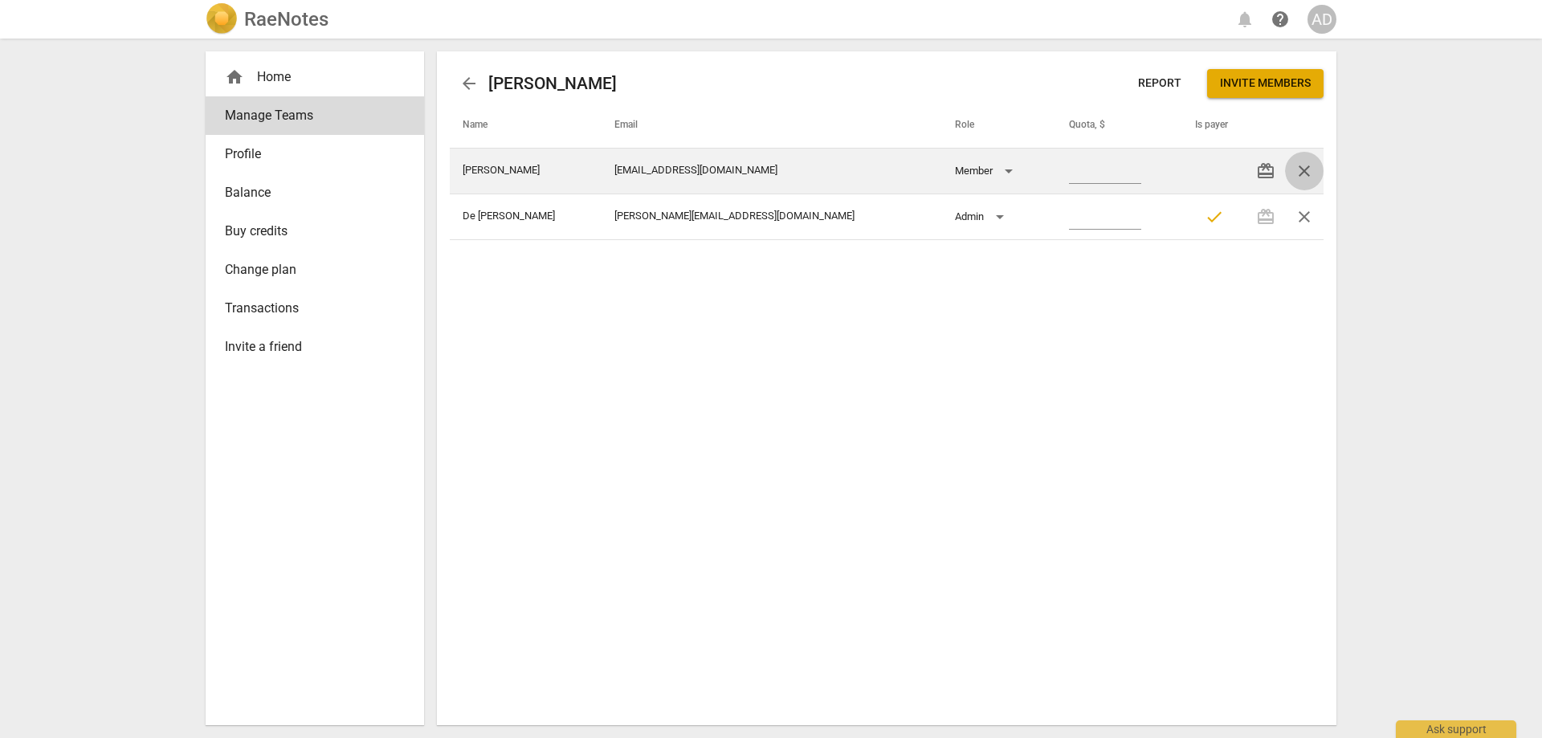
click at [1305, 172] on span "close" at bounding box center [1303, 170] width 19 height 19
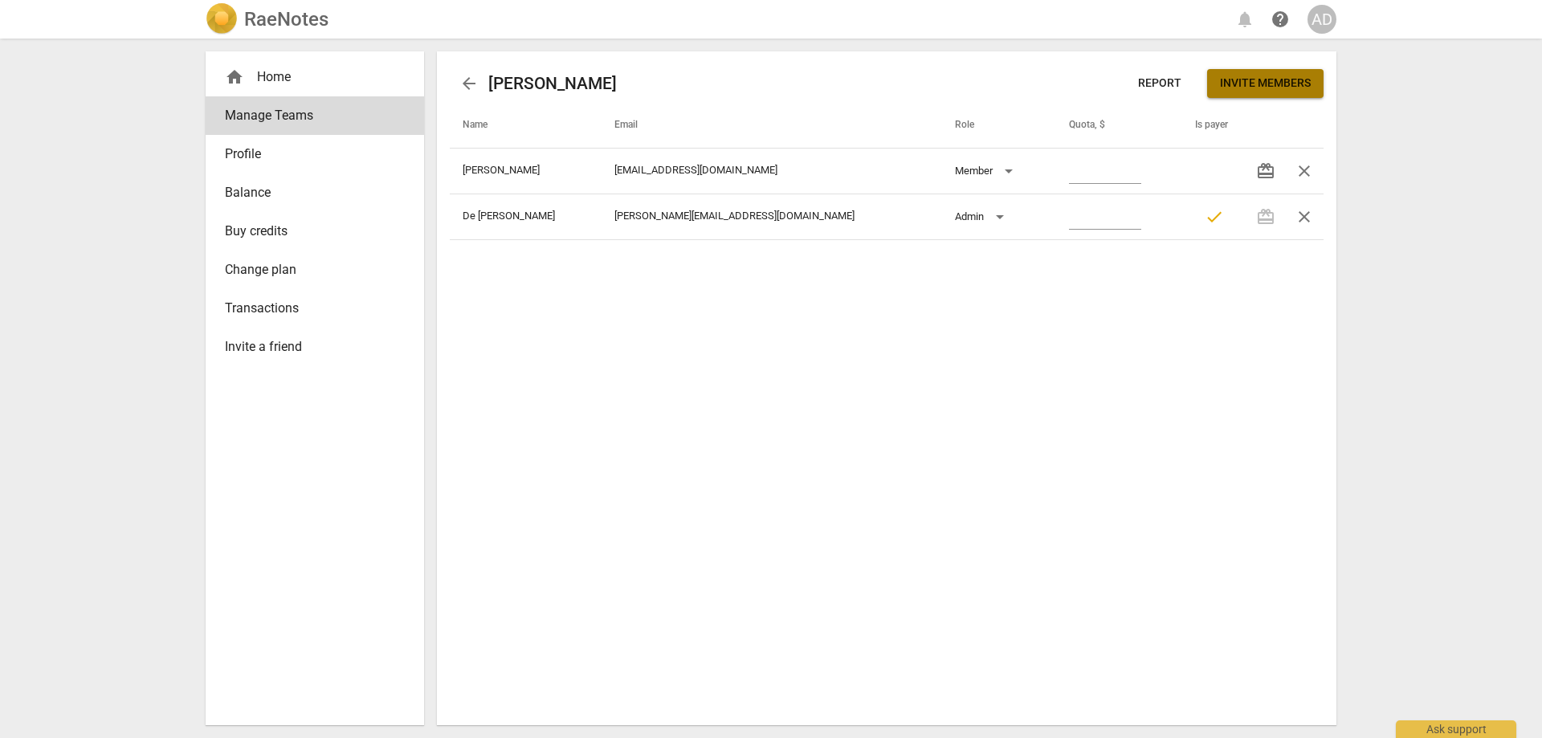
click at [1258, 83] on span "Invite members" at bounding box center [1265, 83] width 91 height 16
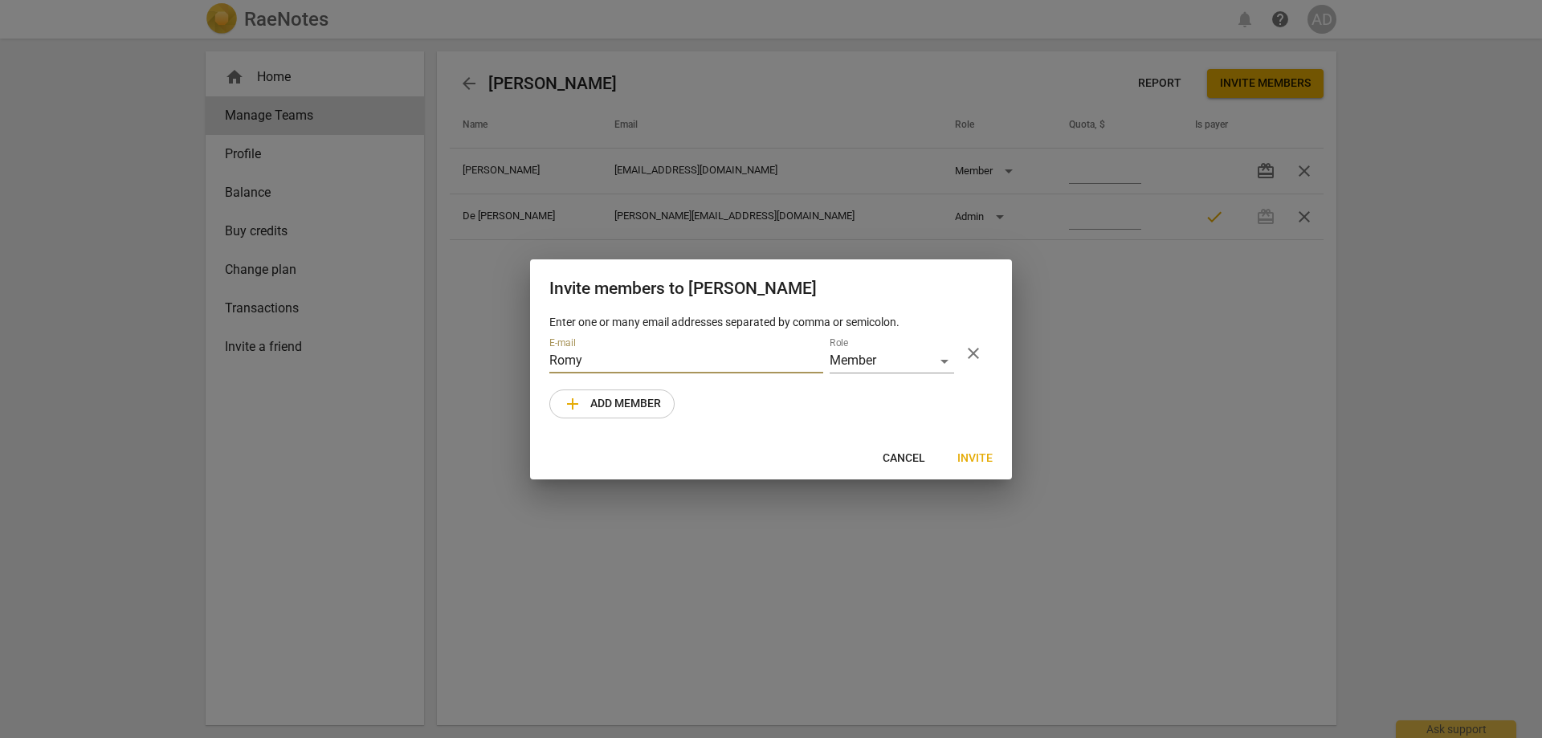
drag, startPoint x: 592, startPoint y: 356, endPoint x: 538, endPoint y: 357, distance: 53.8
click at [538, 357] on div "Enter one or many email addresses separated by comma or semicolon. E-mail [PERS…" at bounding box center [771, 376] width 482 height 124
paste input "[EMAIL_ADDRESS][DOMAIN_NAME]"
type input "[EMAIL_ADDRESS][DOMAIN_NAME]"
click at [940, 363] on div "Member" at bounding box center [891, 361] width 124 height 23
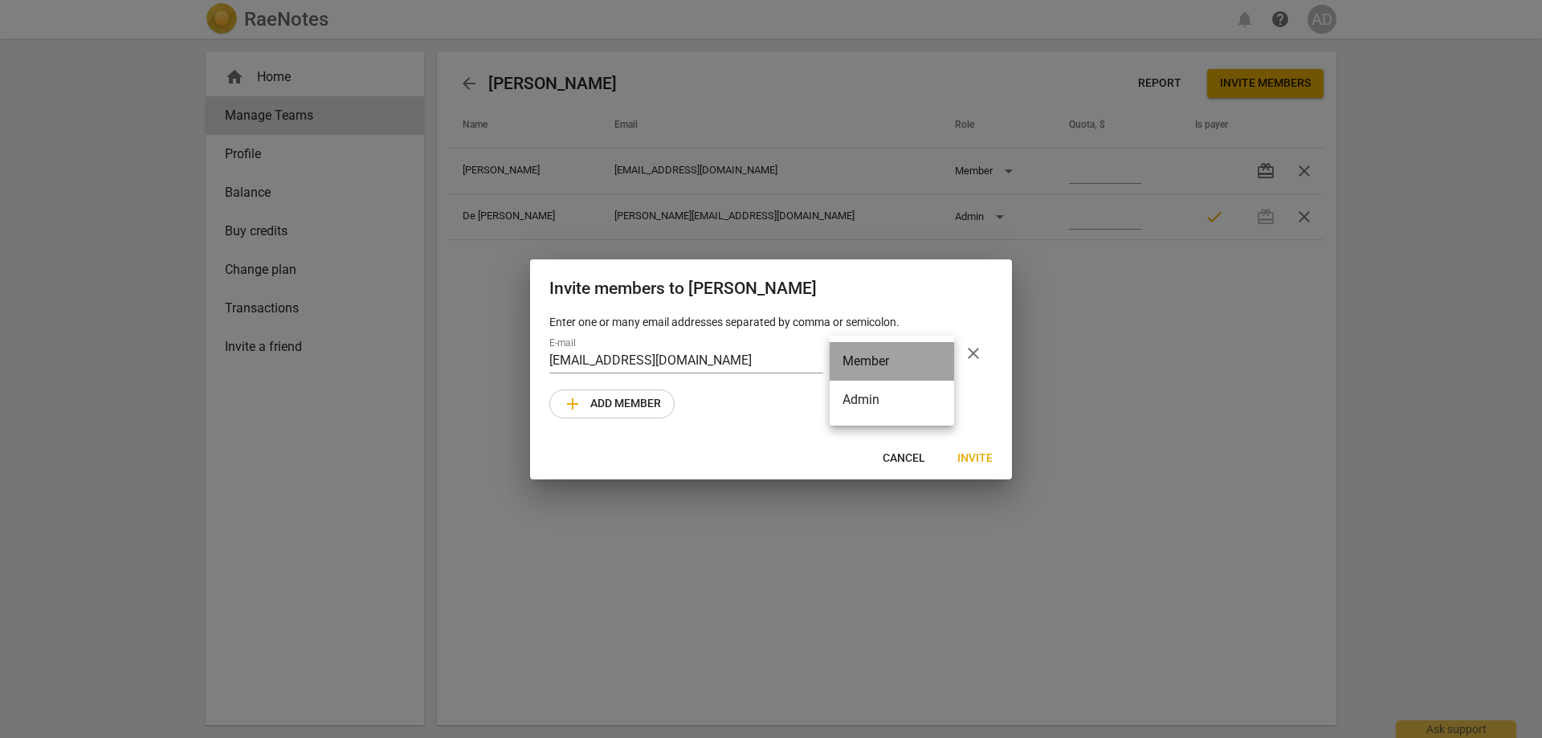
click at [940, 363] on li "Member" at bounding box center [891, 361] width 124 height 39
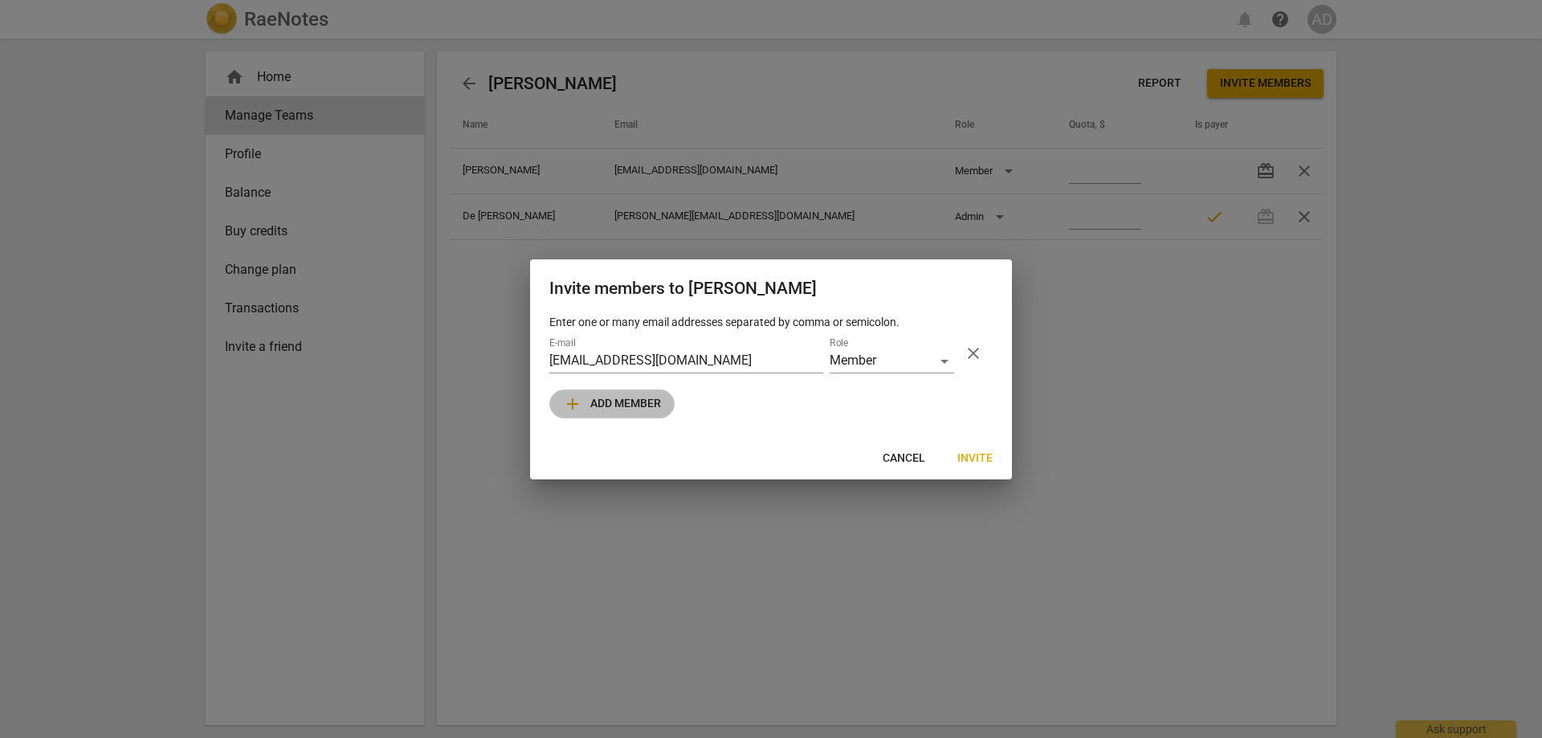
click at [609, 406] on span "add Add member" at bounding box center [612, 403] width 98 height 19
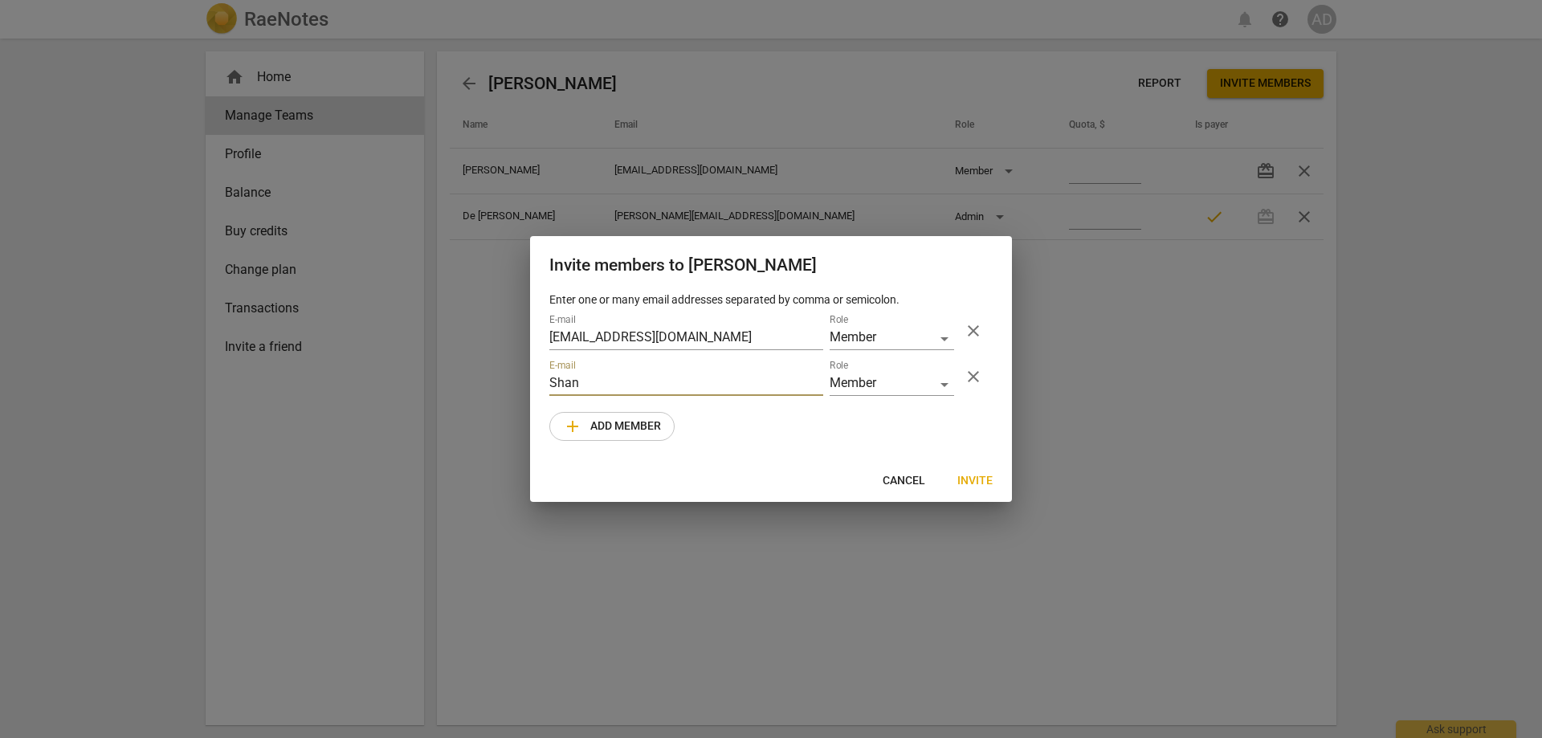
drag, startPoint x: 610, startPoint y: 389, endPoint x: 518, endPoint y: 384, distance: 92.5
click at [518, 384] on div "Invite members to [PERSON_NAME] Enter one or many email addresses separated by …" at bounding box center [771, 369] width 1542 height 738
paste input "[EMAIL_ADDRESS][DOMAIN_NAME]"
type input "[EMAIL_ADDRESS][DOMAIN_NAME]"
click at [629, 426] on span "add Add member" at bounding box center [612, 426] width 98 height 19
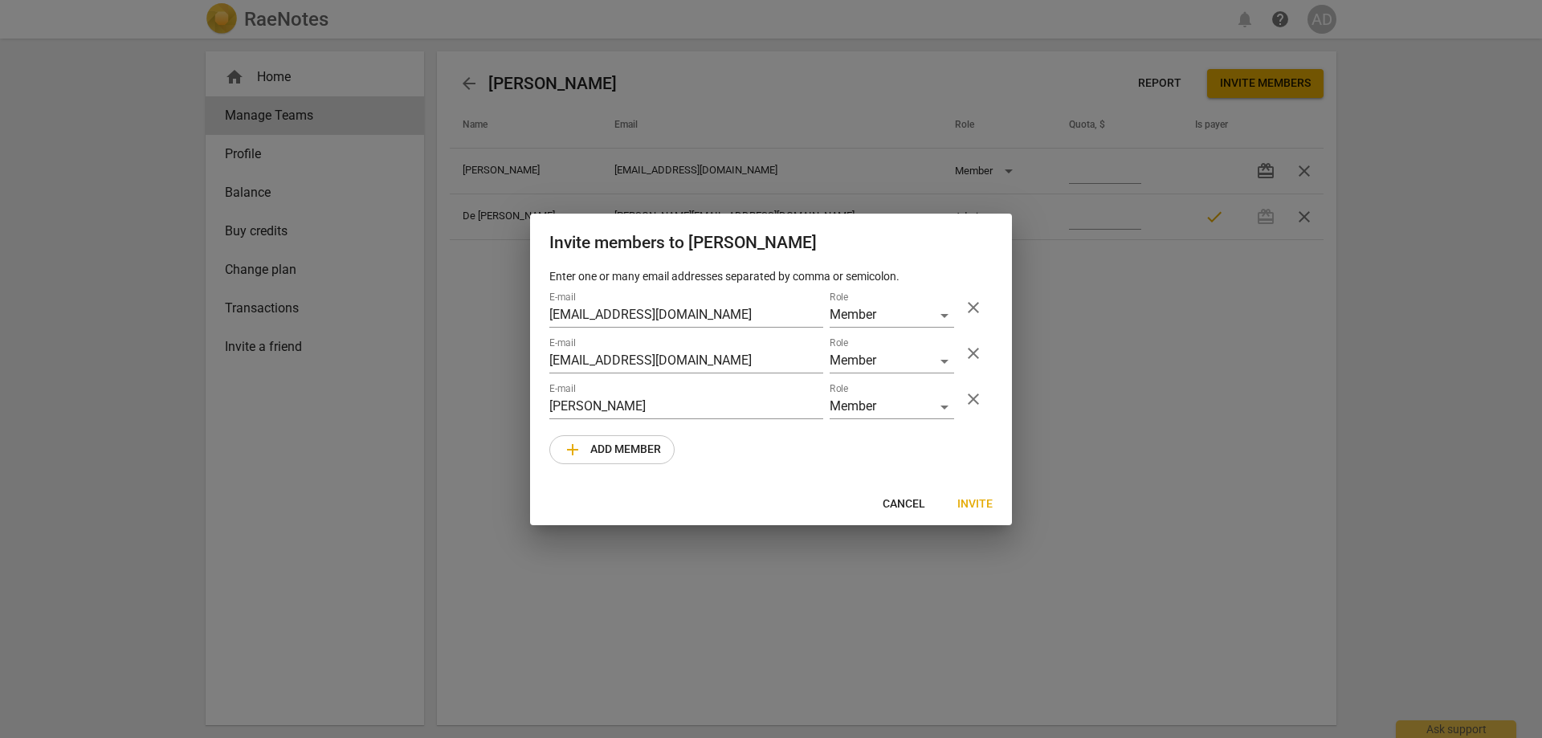
click at [605, 449] on span "add Add member" at bounding box center [612, 449] width 98 height 19
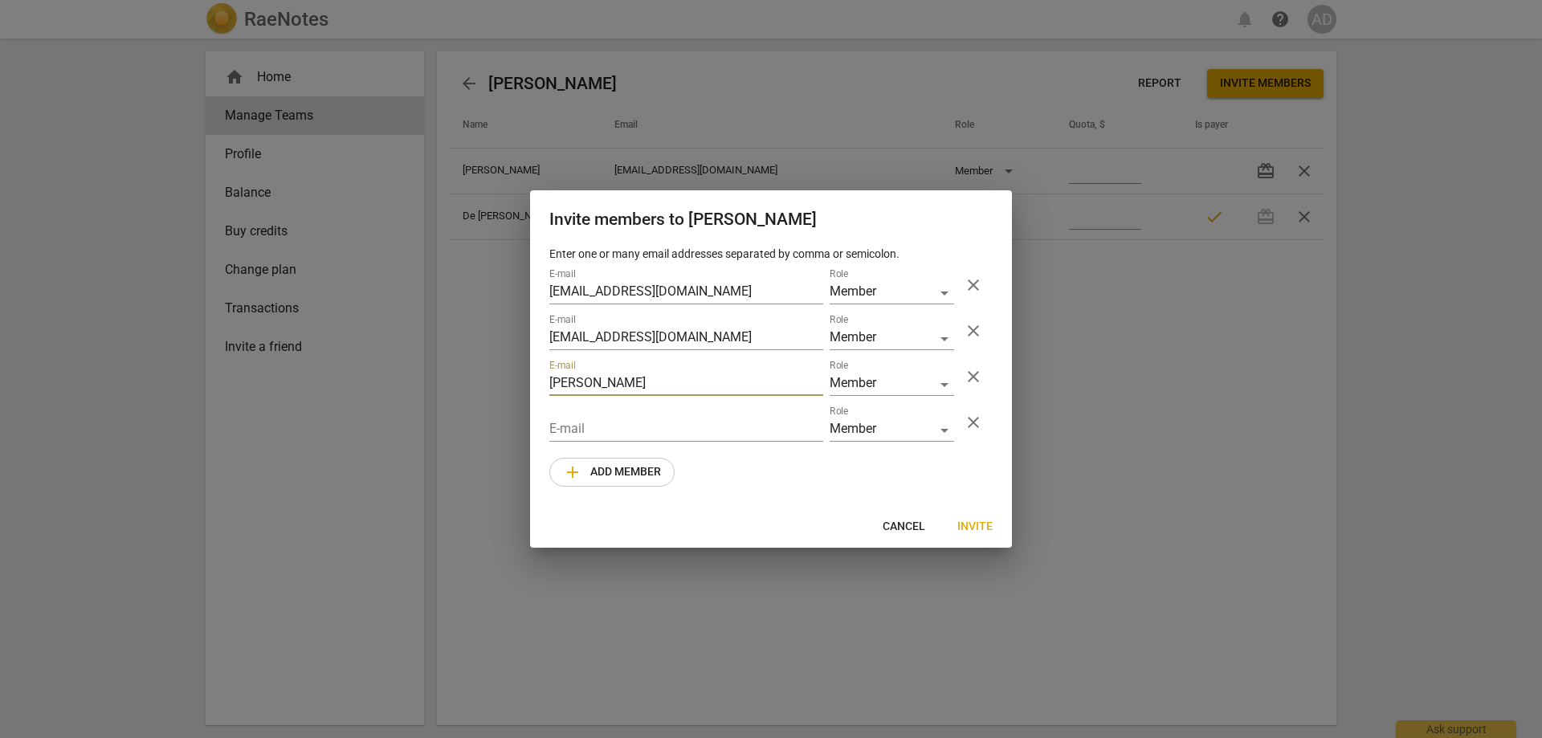
drag, startPoint x: 589, startPoint y: 389, endPoint x: 534, endPoint y: 386, distance: 54.6
click at [534, 386] on div "Enter one or many email addresses separated by comma or semicolon. E-mail [EMAI…" at bounding box center [771, 376] width 482 height 261
paste input "@[DOMAIN_NAME]"
type input "[PERSON_NAME][EMAIL_ADDRESS][DOMAIN_NAME]"
drag, startPoint x: 605, startPoint y: 430, endPoint x: 587, endPoint y: 430, distance: 17.7
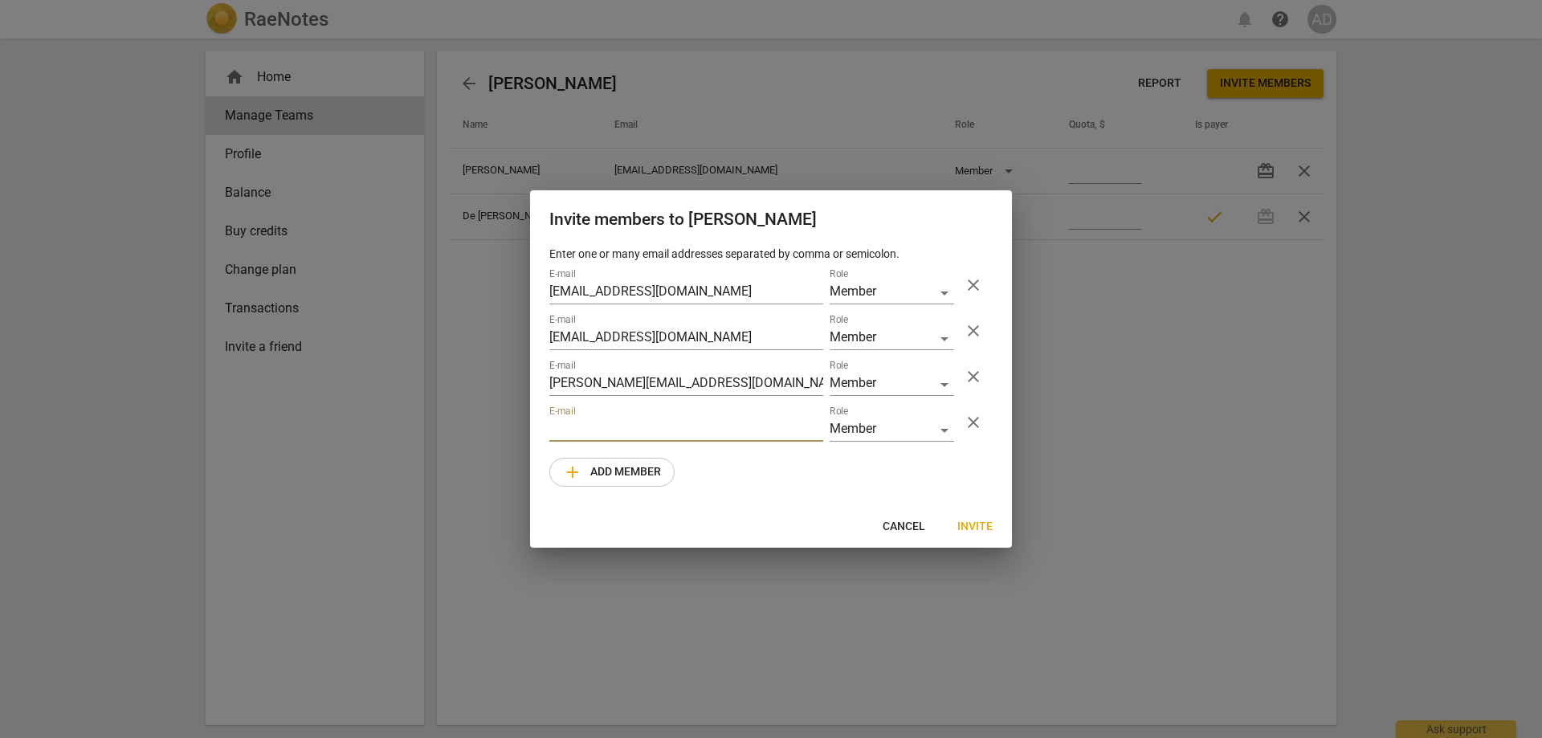
click at [587, 430] on input "email" at bounding box center [686, 429] width 274 height 23
click at [973, 426] on span "close" at bounding box center [972, 422] width 19 height 19
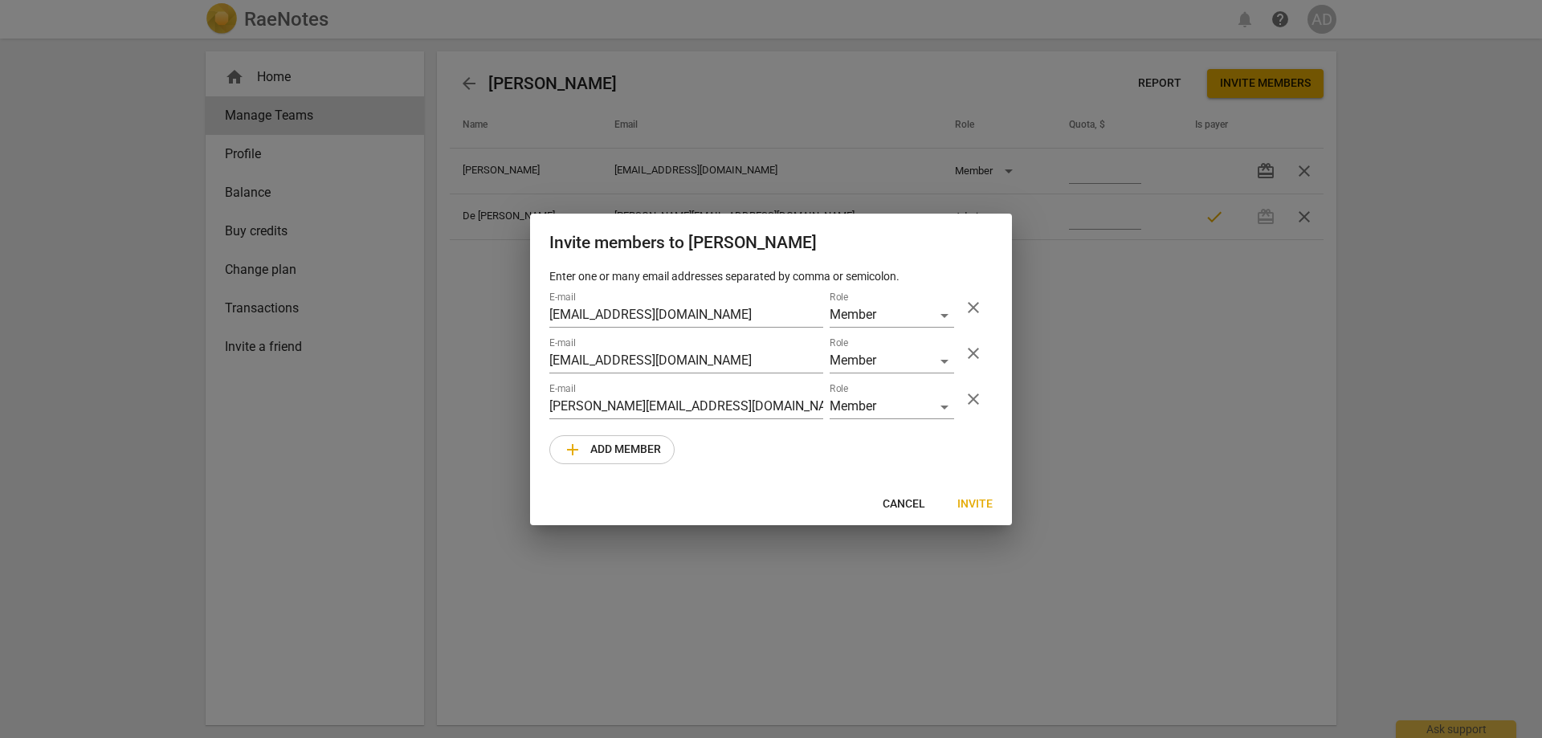
click at [893, 502] on span "Cancel" at bounding box center [903, 504] width 43 height 16
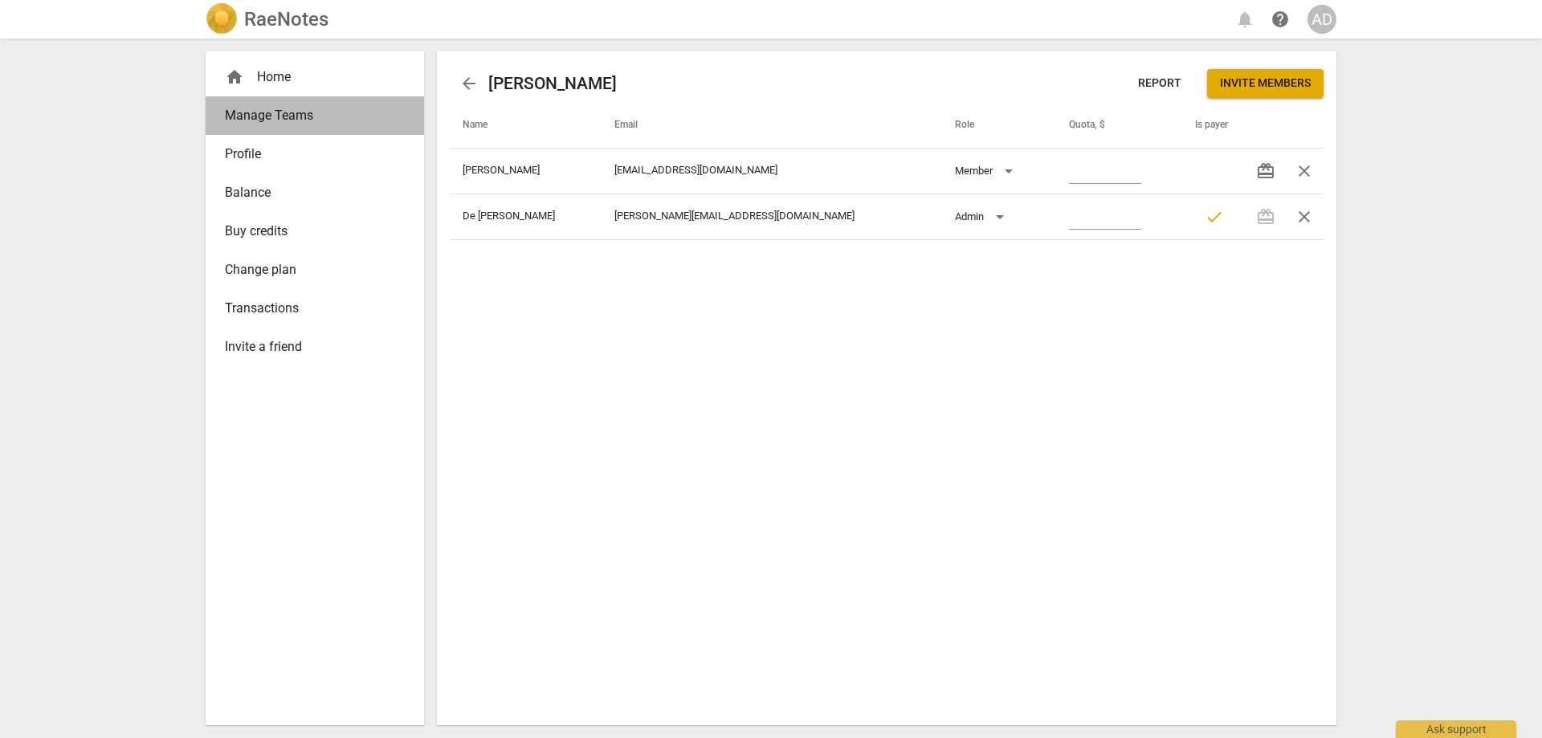
click at [284, 116] on span "Manage Teams" at bounding box center [308, 115] width 167 height 19
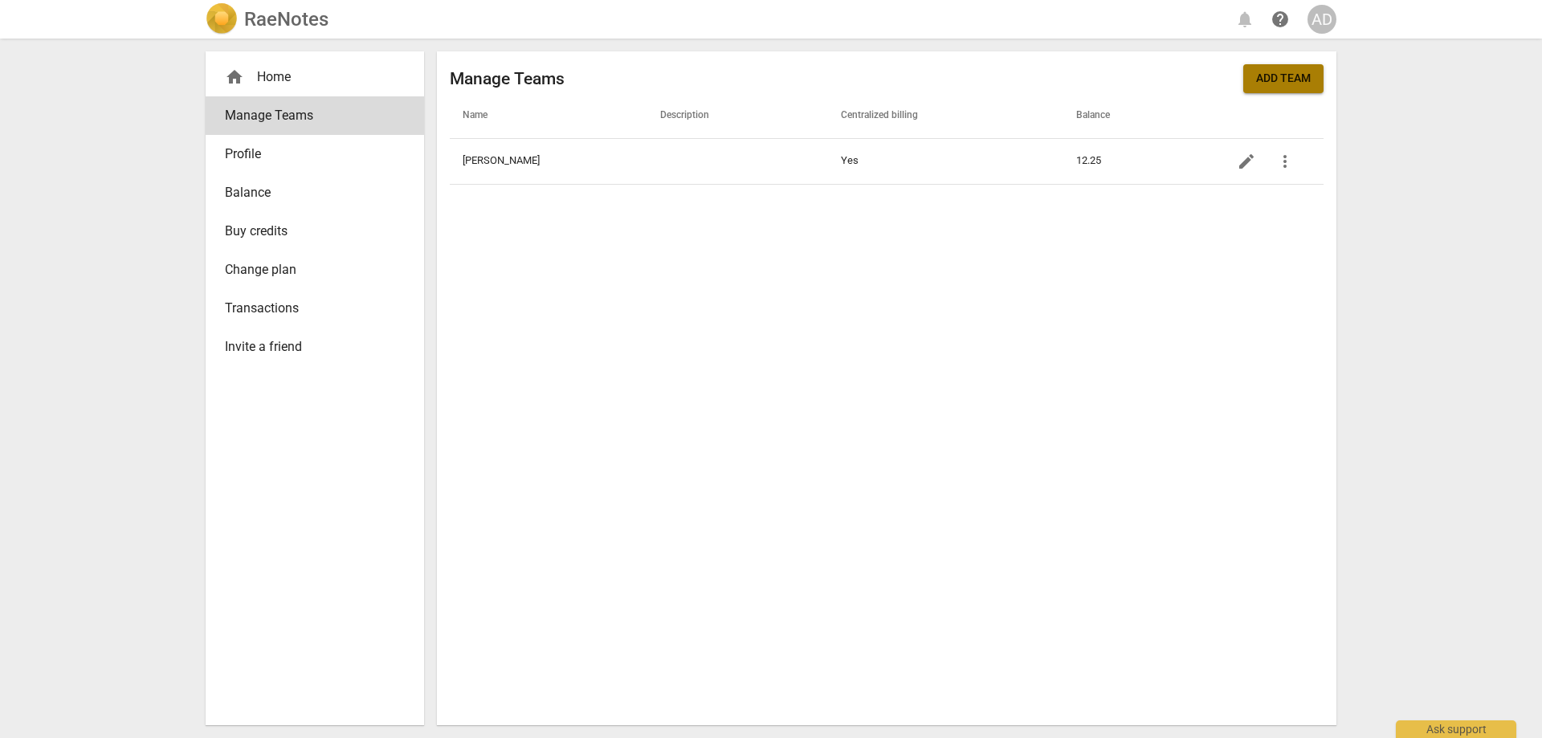
click at [1289, 84] on span "Add team" at bounding box center [1283, 79] width 55 height 16
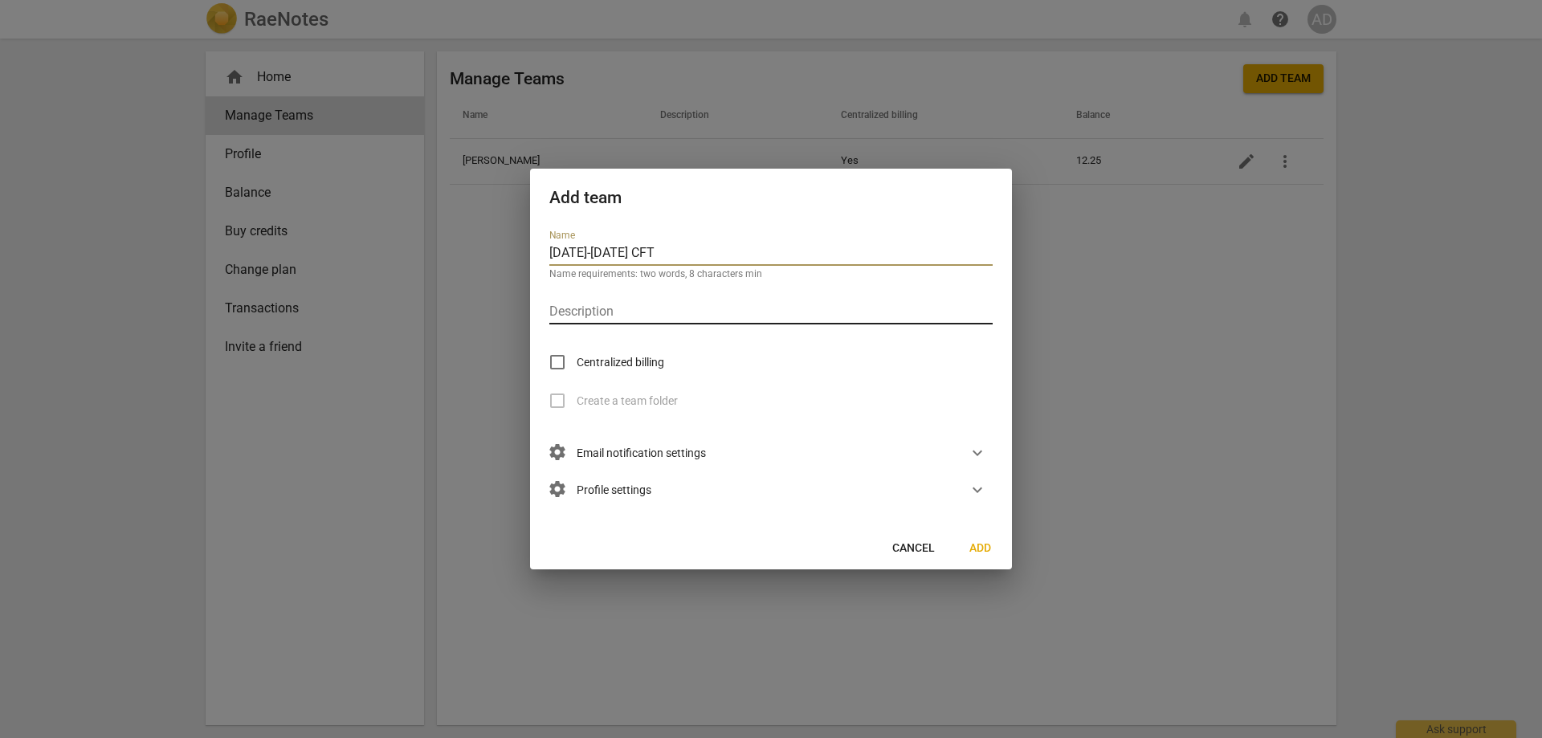
type input "[DATE]-[DATE] CFT"
click at [590, 313] on input "text" at bounding box center [770, 312] width 443 height 23
type input "Observer Feedback"
click at [561, 362] on input "Centralized billing" at bounding box center [557, 362] width 39 height 39
checkbox input "true"
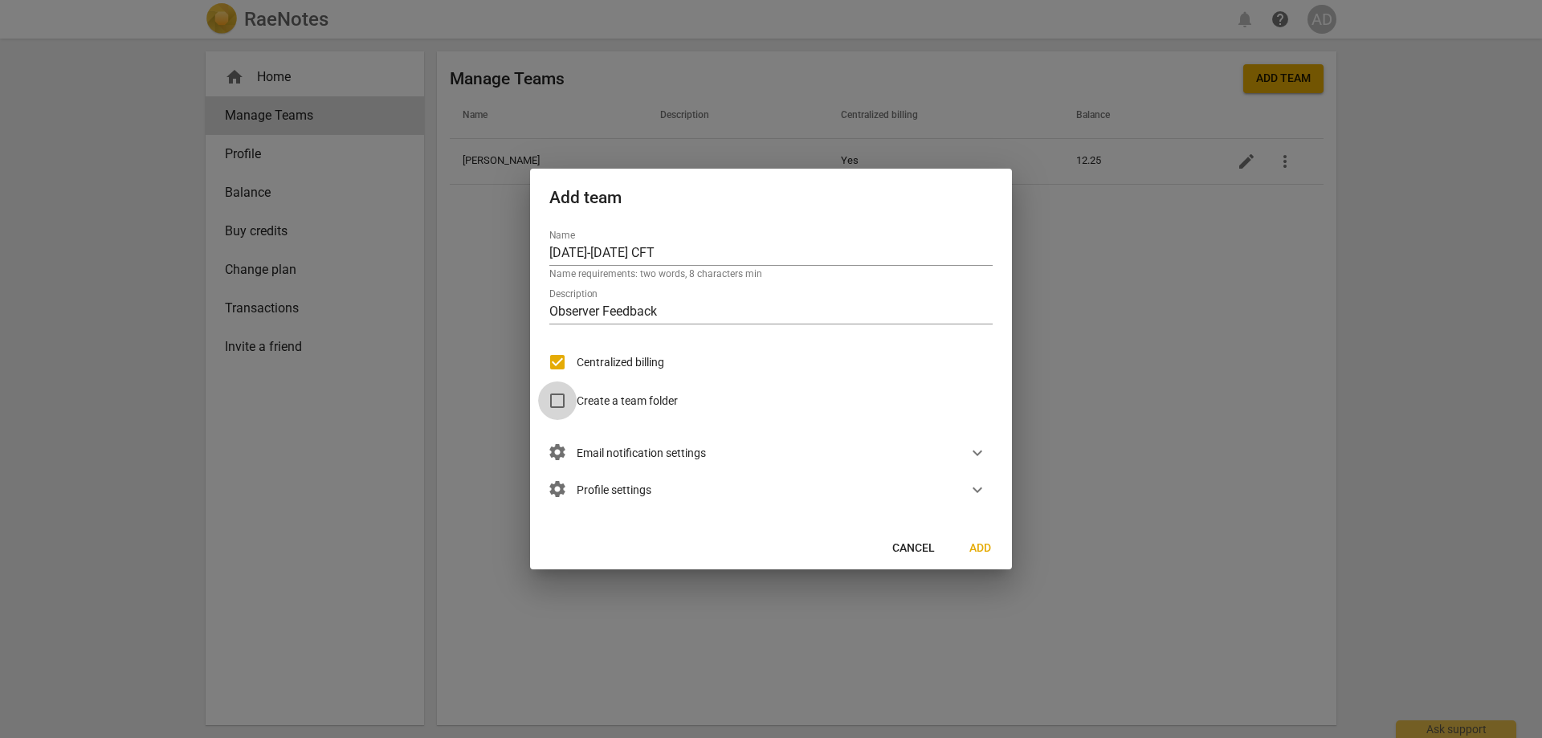
click at [554, 401] on input "Create a team folder" at bounding box center [557, 400] width 39 height 39
checkbox input "true"
click at [556, 361] on input "Centralized billing" at bounding box center [557, 362] width 39 height 39
checkbox input "false"
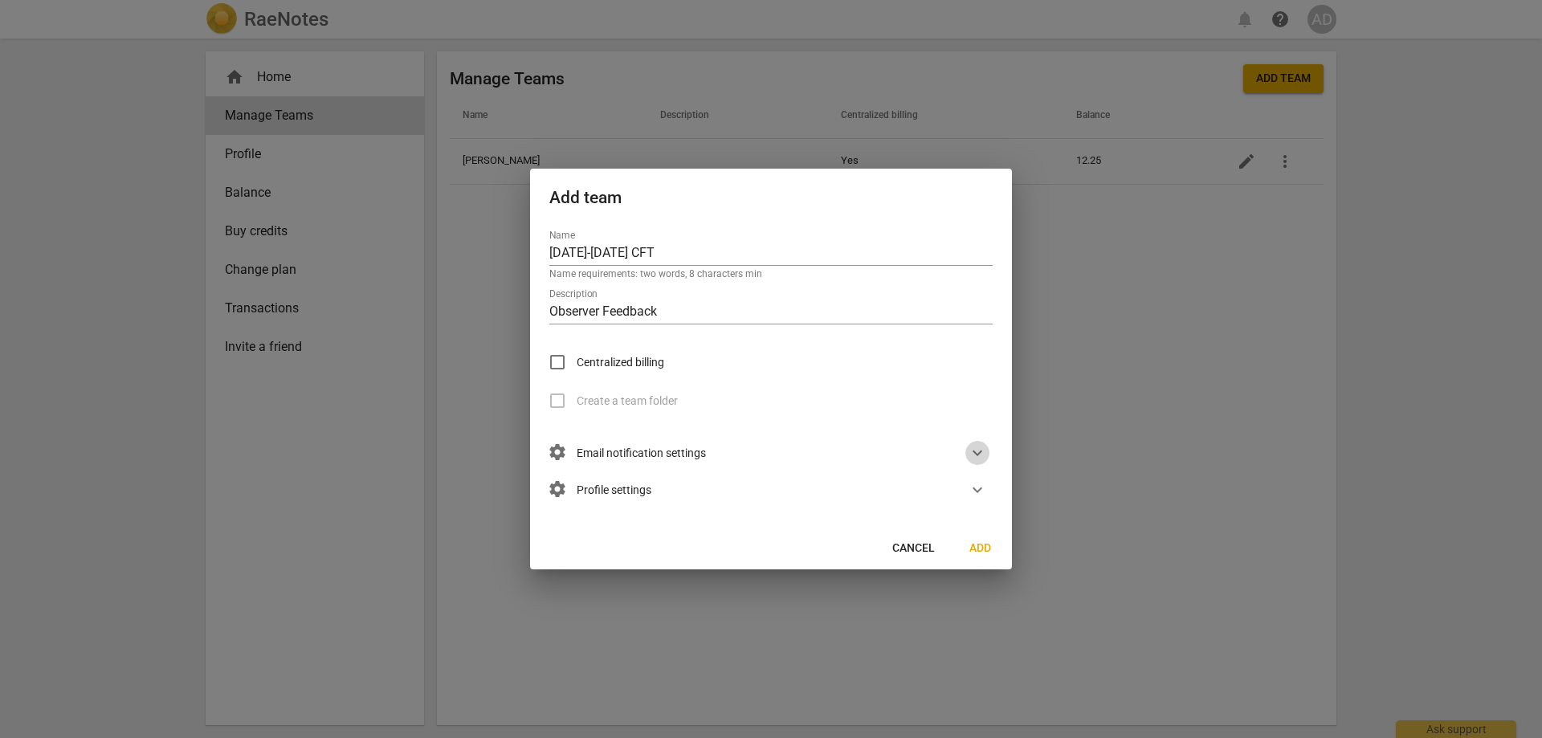
click at [979, 454] on span "expand_more" at bounding box center [976, 452] width 19 height 19
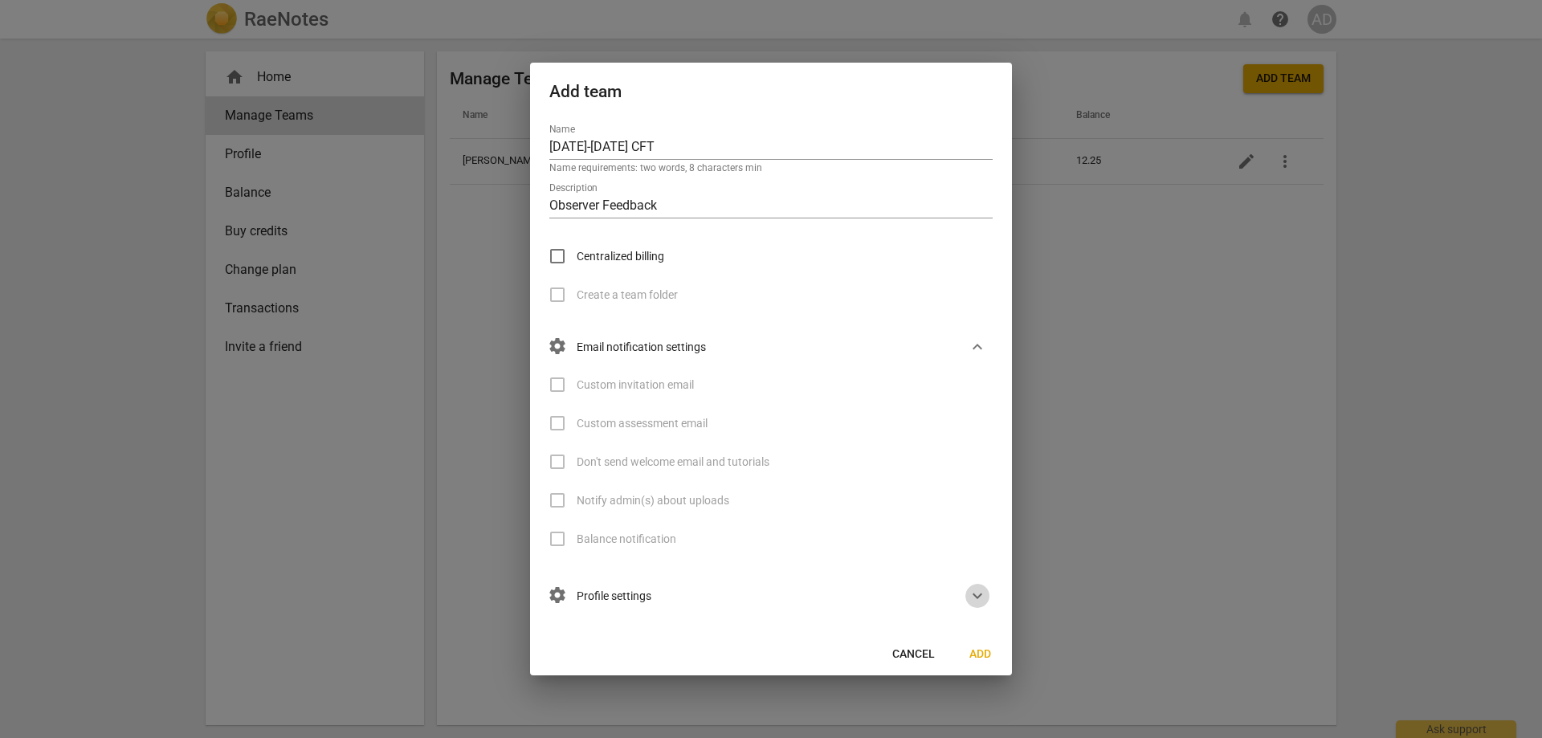
click at [975, 606] on button "expand_more" at bounding box center [977, 596] width 24 height 24
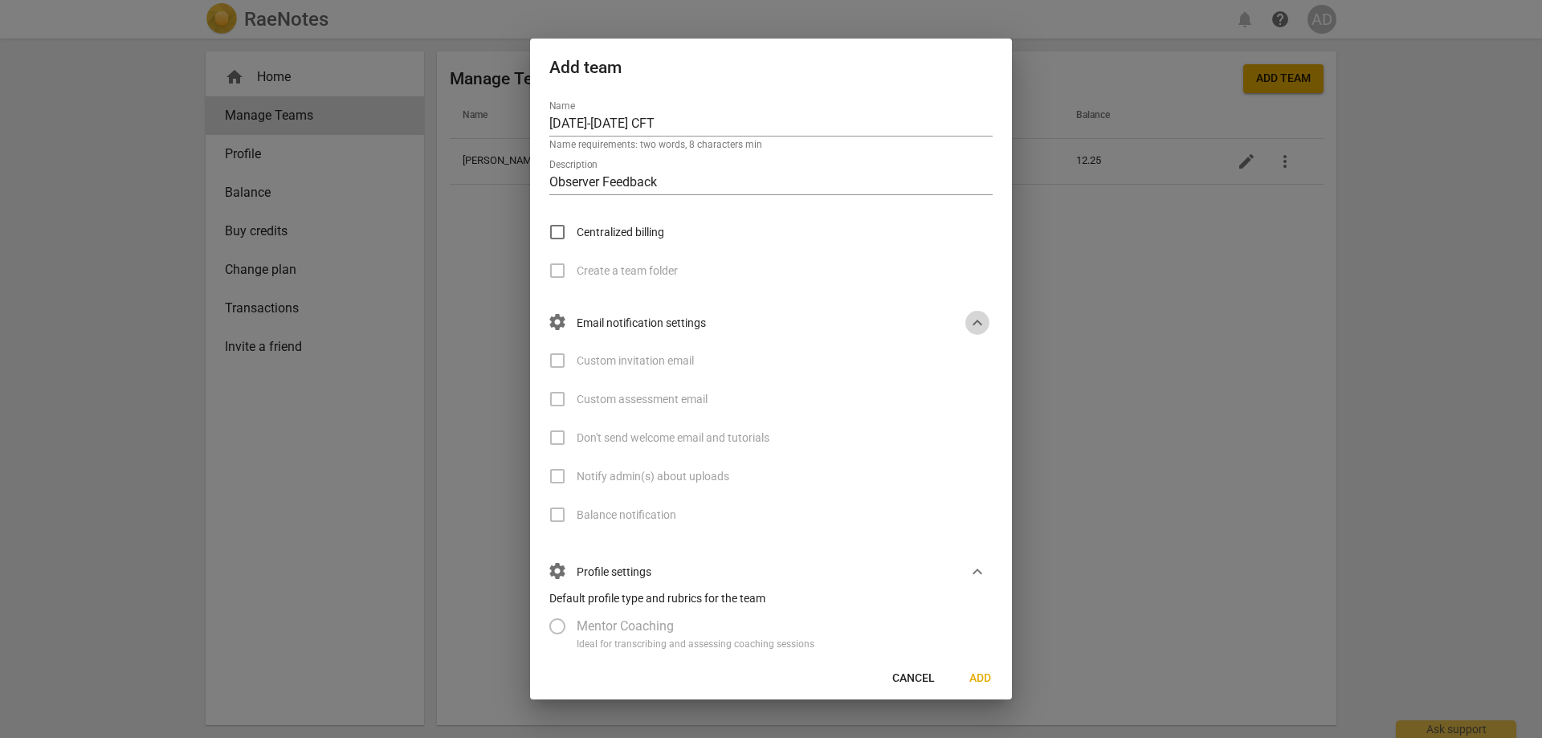
click at [968, 328] on span "expand_more" at bounding box center [976, 322] width 19 height 19
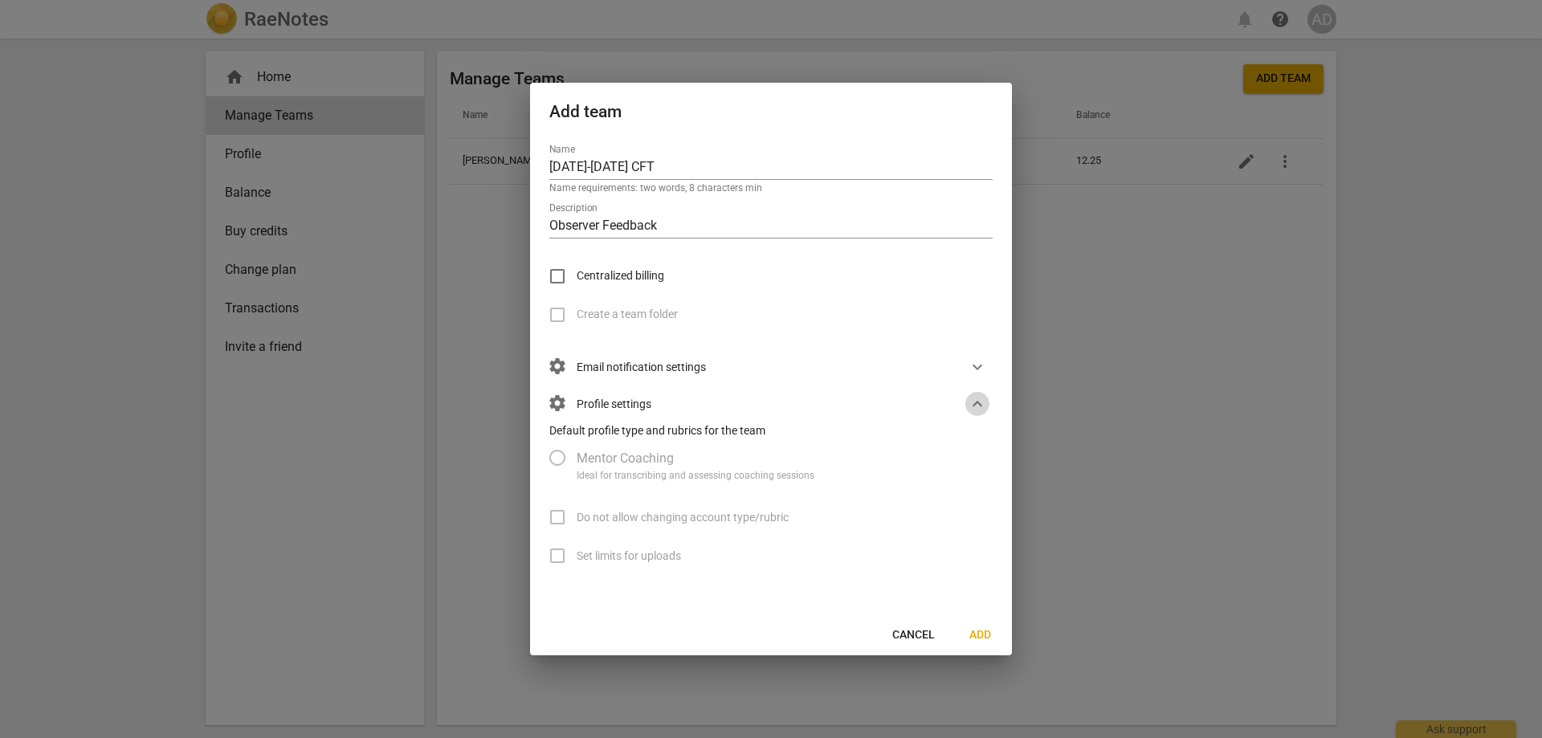
click at [973, 401] on span "expand_more" at bounding box center [976, 403] width 19 height 19
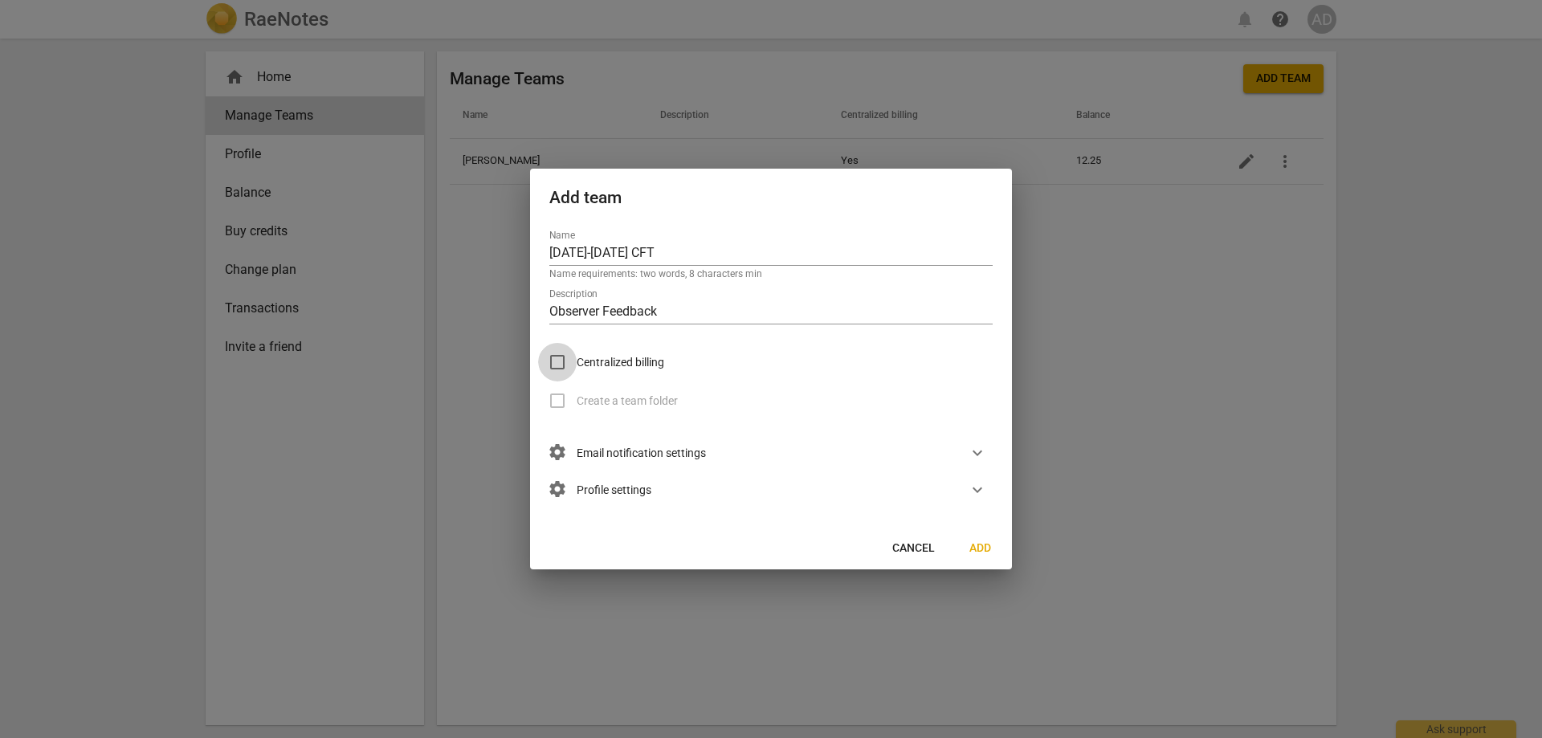
click at [560, 358] on input "Centralized billing" at bounding box center [557, 362] width 39 height 39
checkbox input "true"
click at [556, 404] on input "Create a team folder" at bounding box center [557, 400] width 39 height 39
checkbox input "true"
click at [979, 550] on span "Add" at bounding box center [980, 548] width 26 height 16
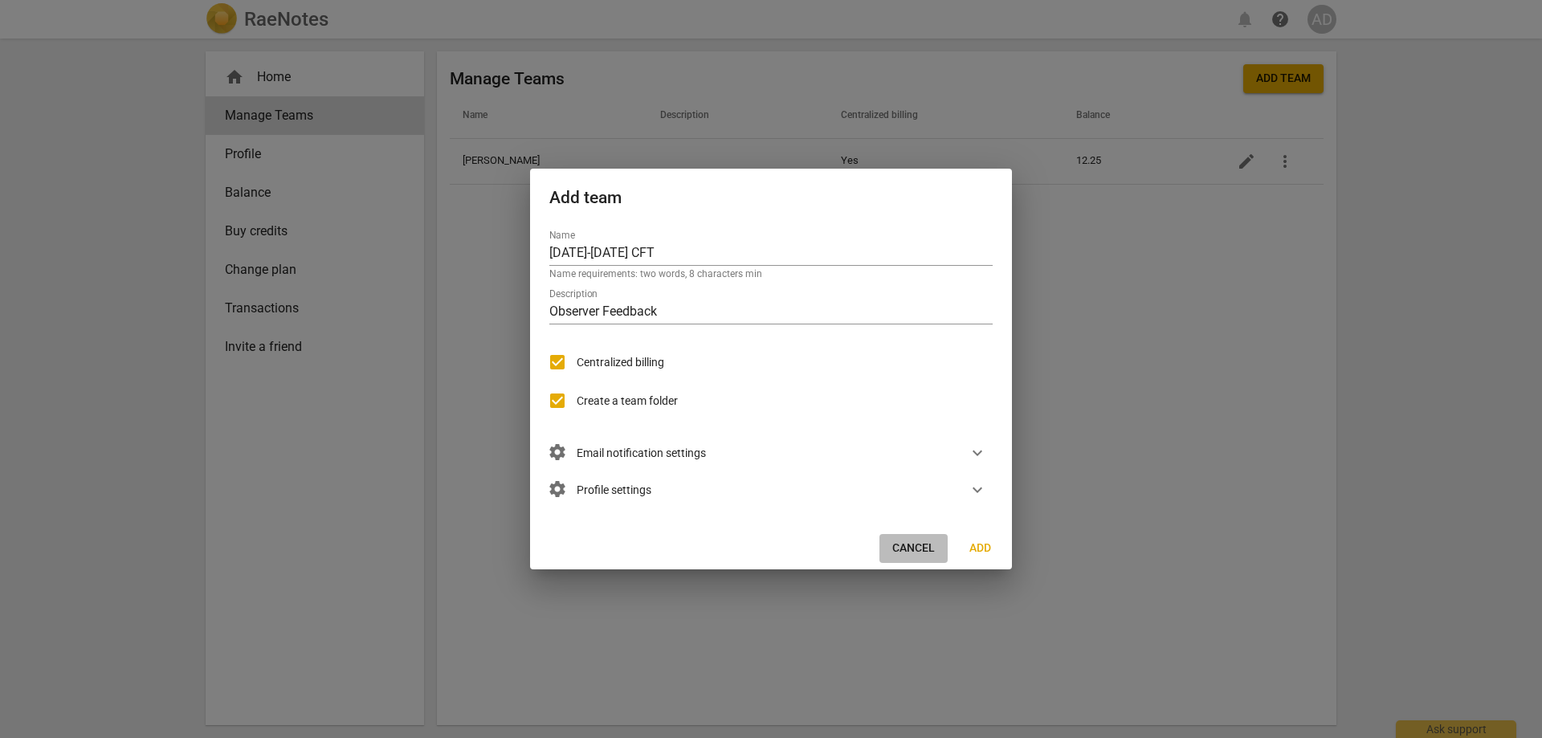
click at [910, 544] on span "Cancel" at bounding box center [913, 548] width 43 height 16
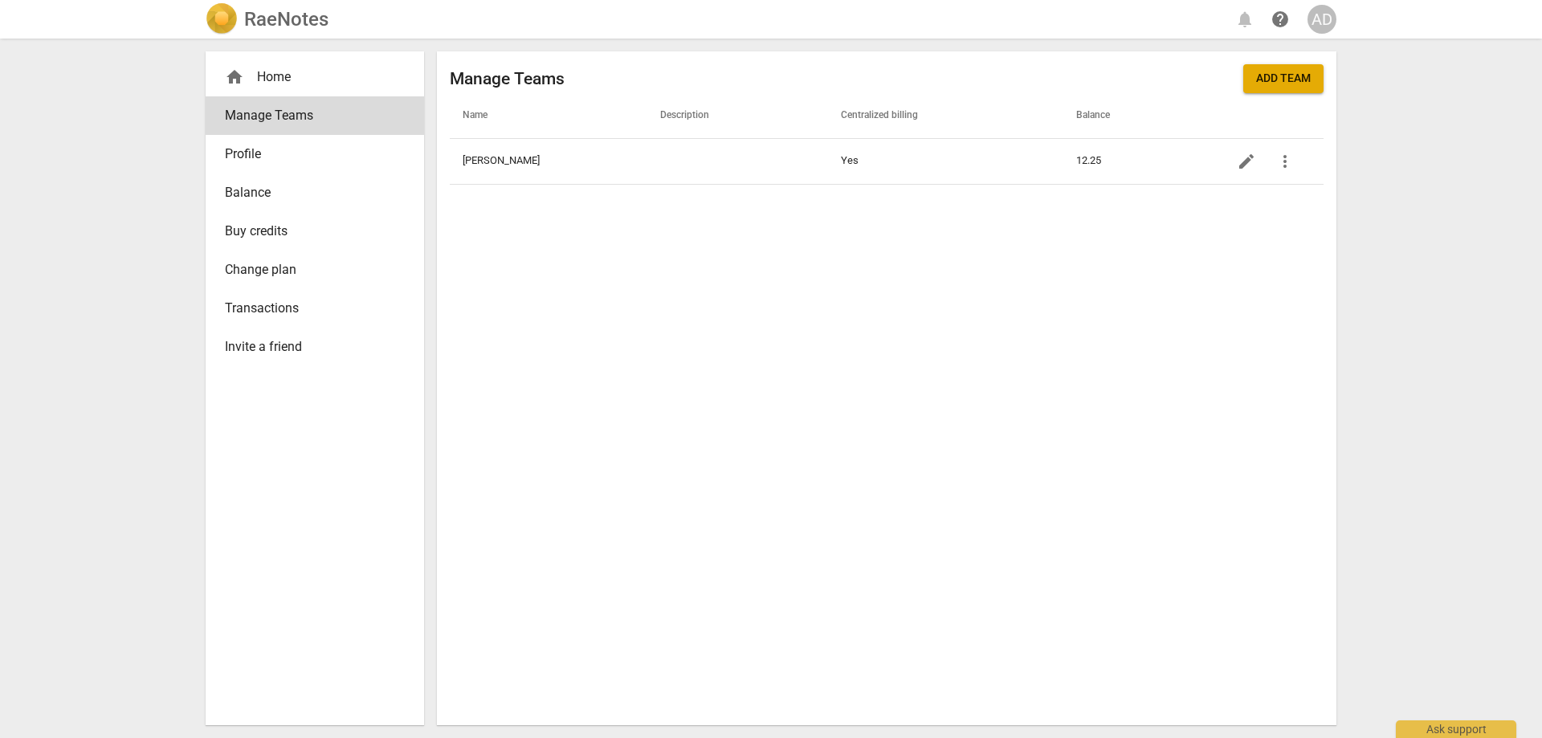
click at [293, 342] on span "Invite a friend" at bounding box center [308, 346] width 167 height 19
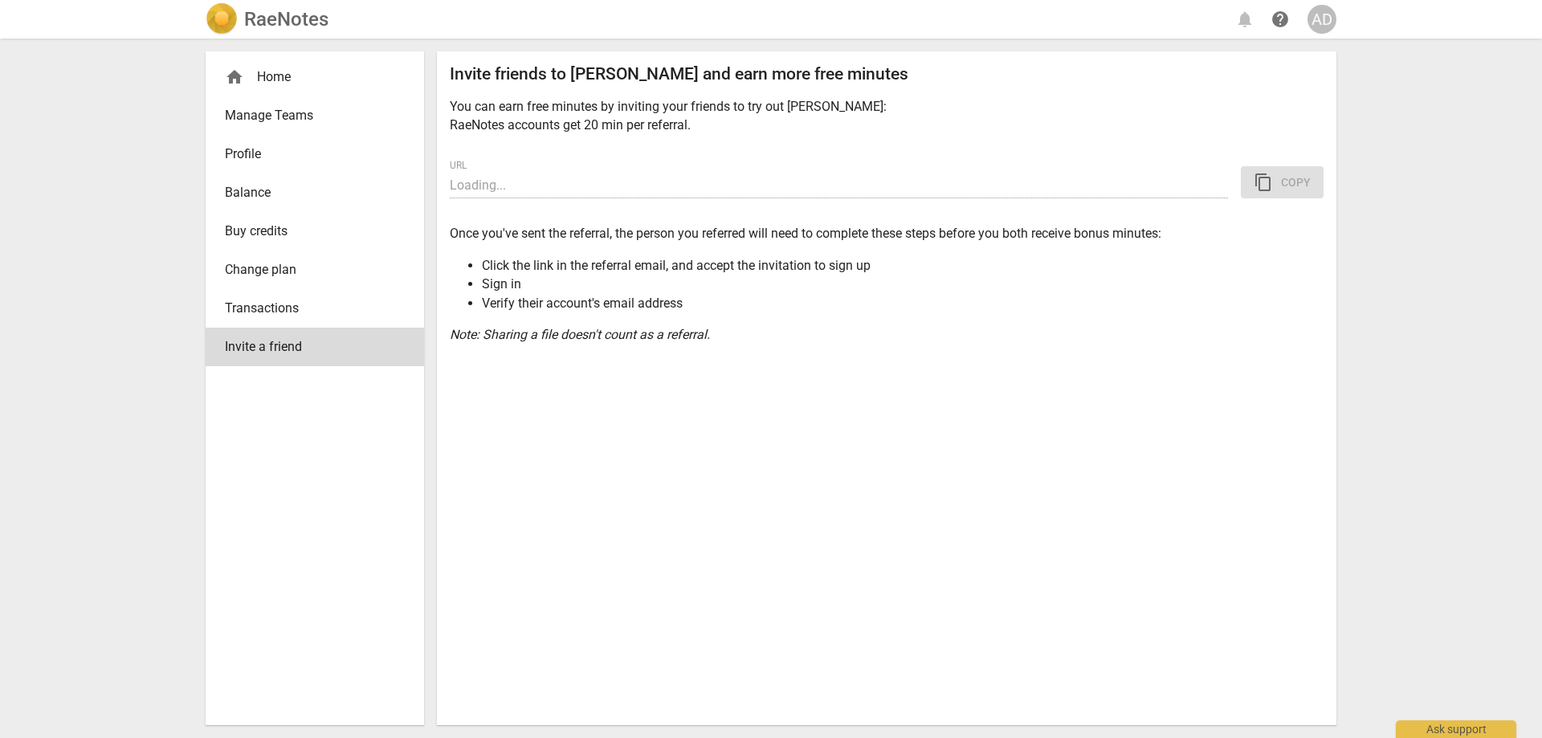
type input "[URL][DOMAIN_NAME]"
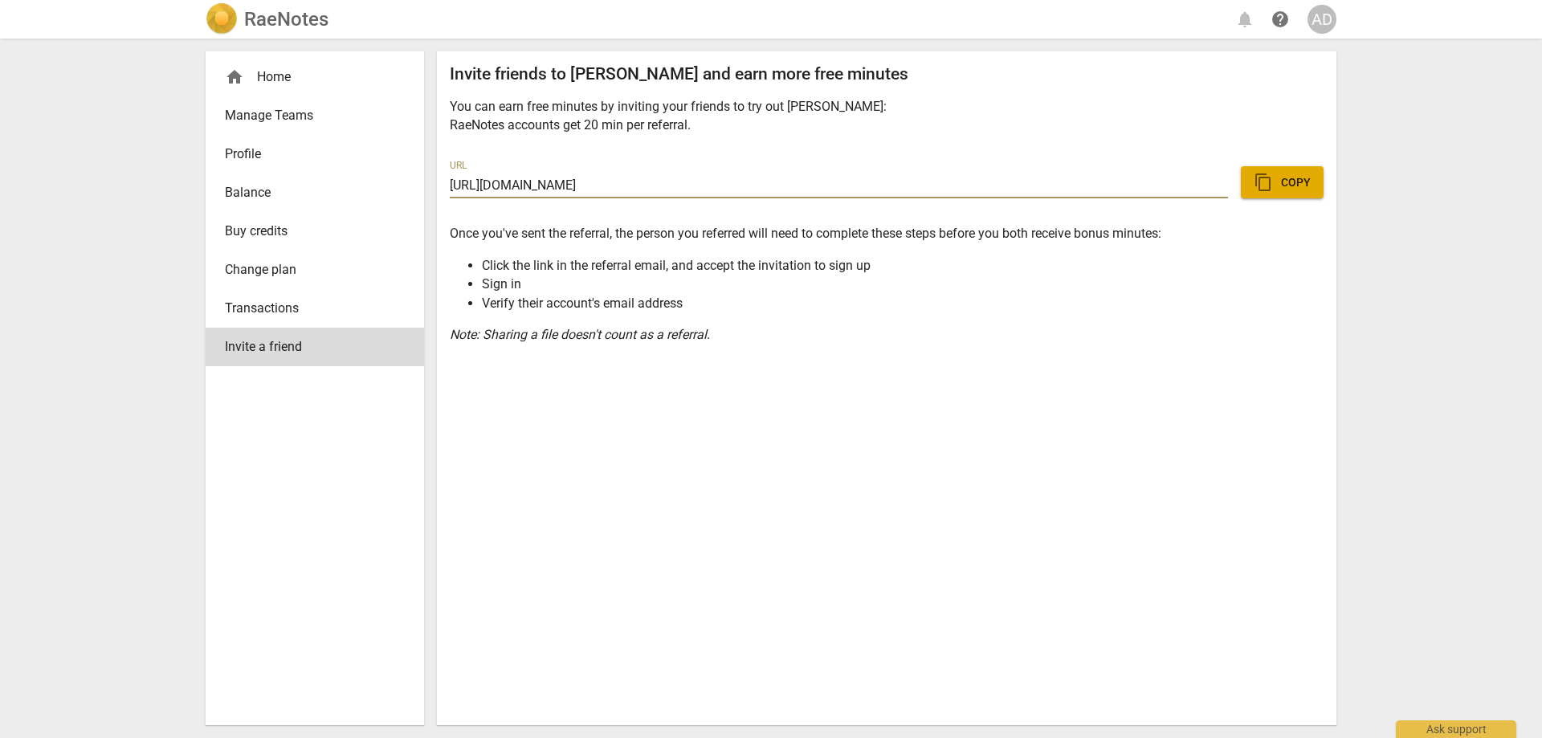
click at [733, 434] on div "Invite friends to [PERSON_NAME] and earn more free minutes You can earn free mi…" at bounding box center [886, 388] width 899 height 674
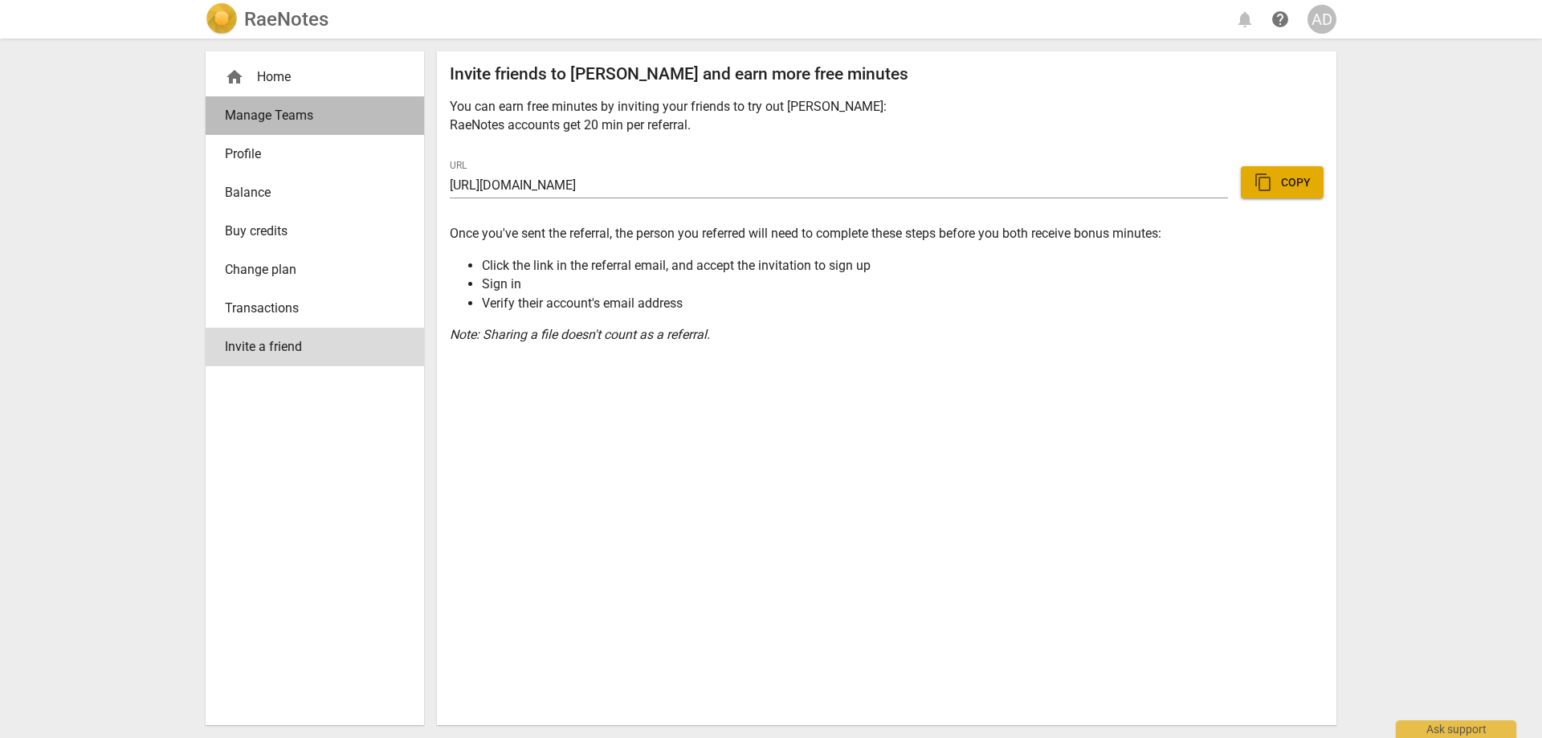
click at [258, 114] on span "Manage Teams" at bounding box center [308, 115] width 167 height 19
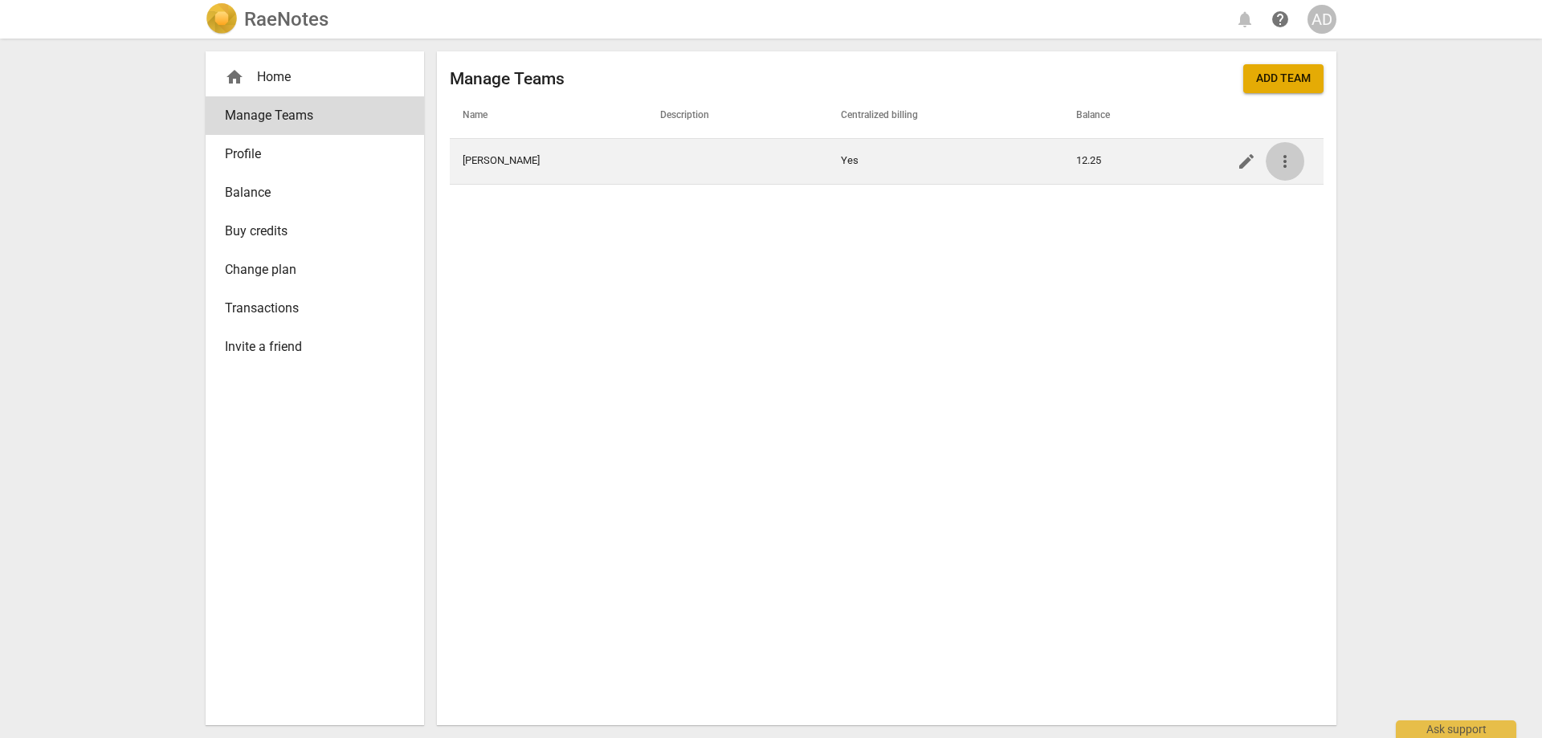
click at [1281, 165] on span "more_vert" at bounding box center [1284, 161] width 19 height 19
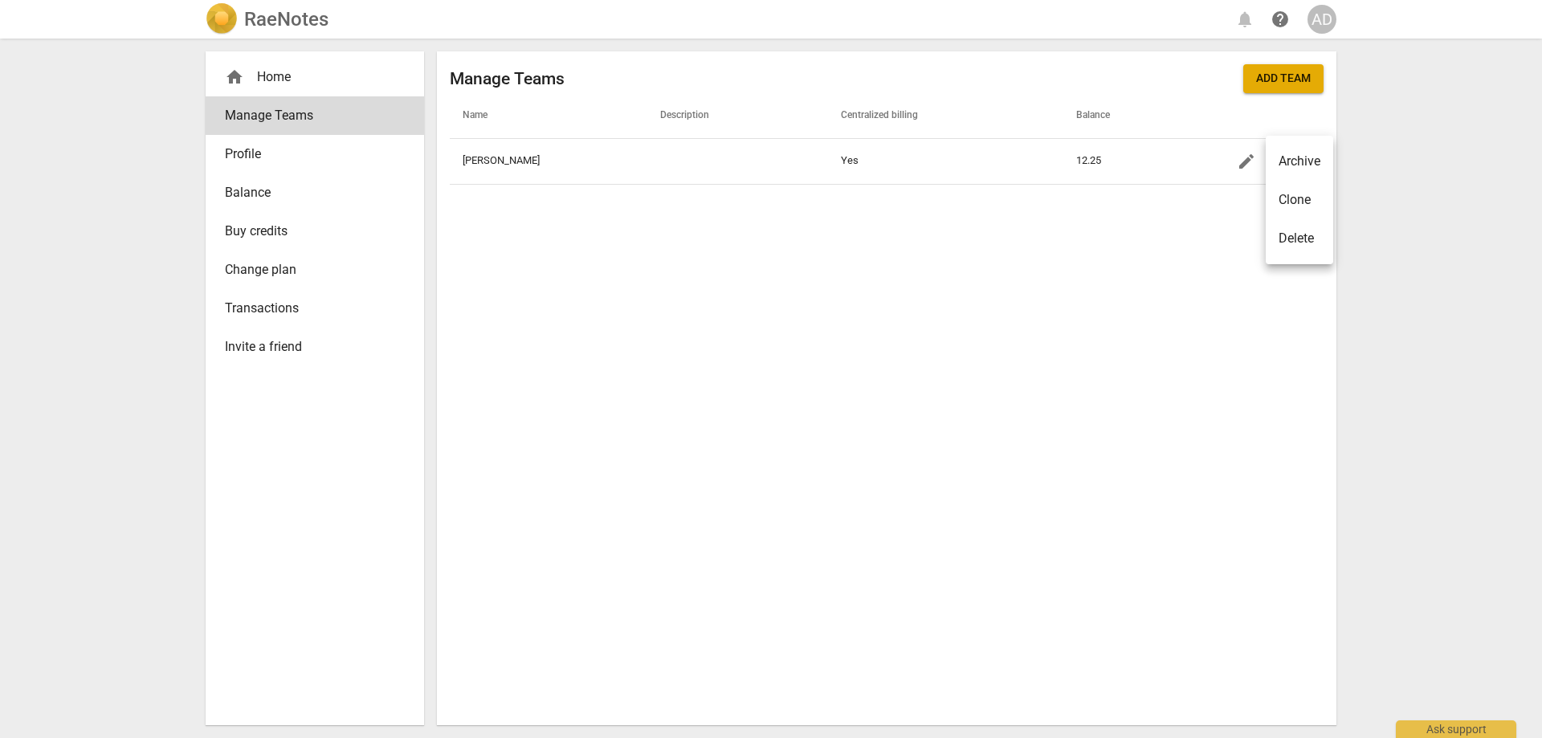
click at [1049, 263] on div at bounding box center [771, 369] width 1542 height 738
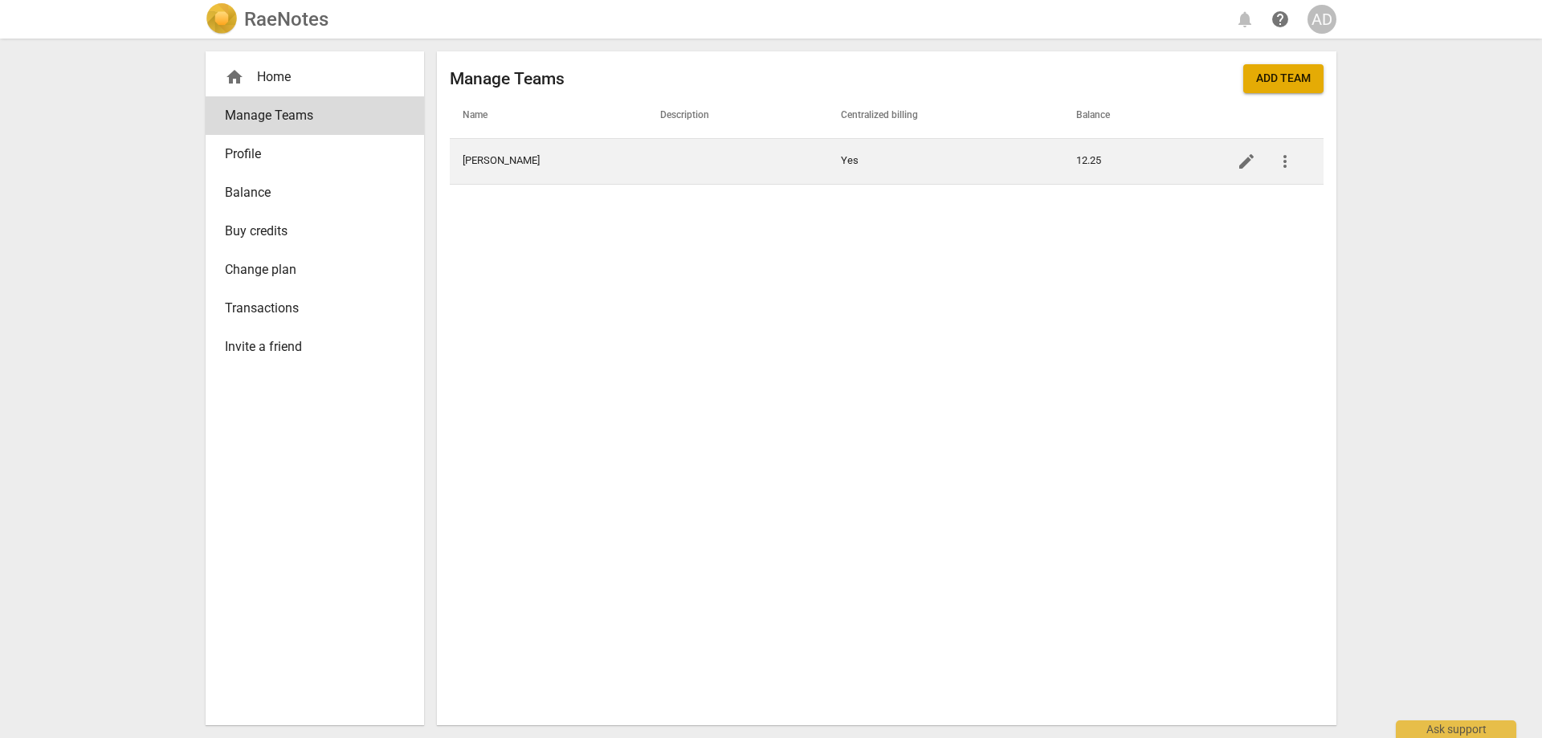
click at [489, 163] on td "[PERSON_NAME]" at bounding box center [549, 161] width 198 height 46
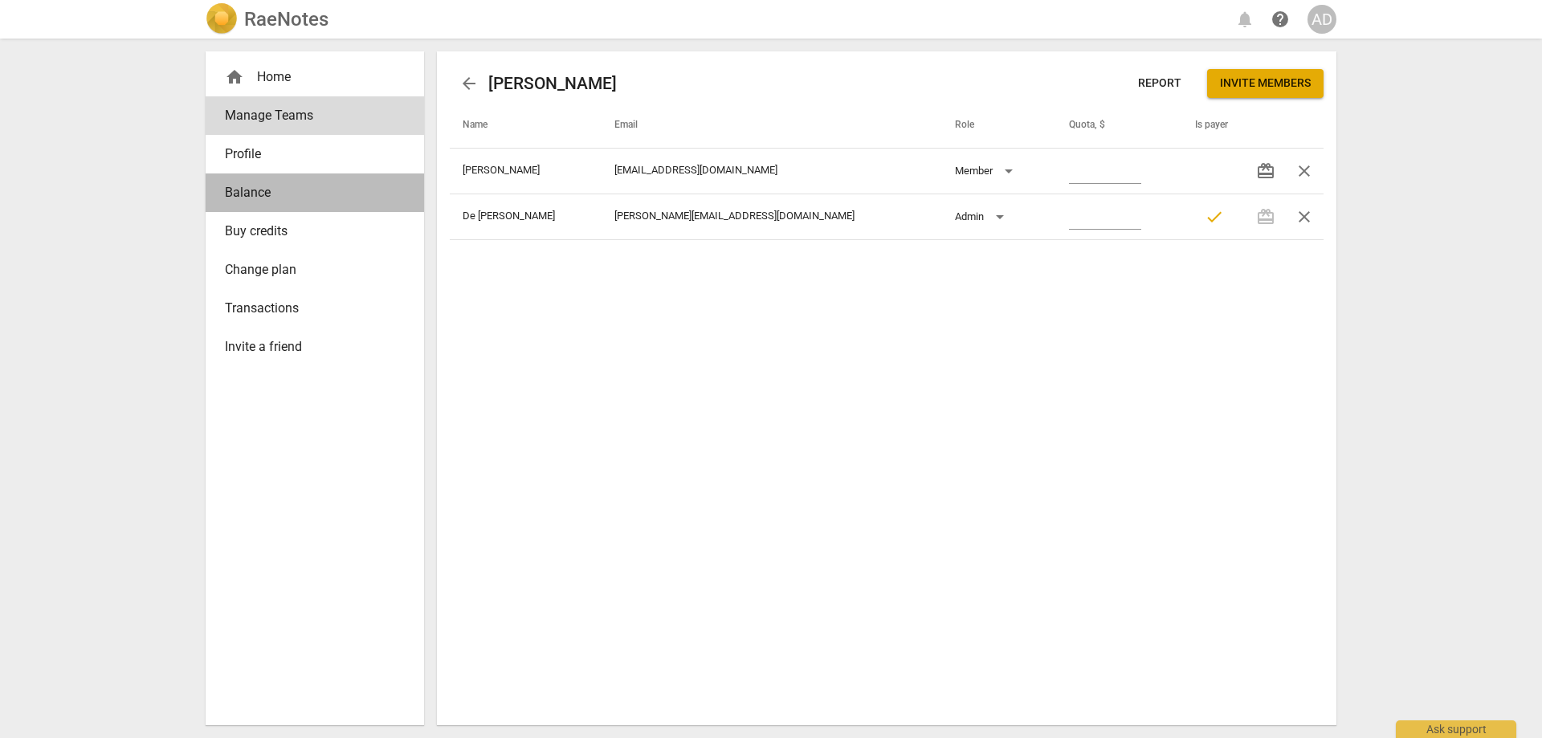
click at [233, 192] on span "Balance" at bounding box center [308, 192] width 167 height 19
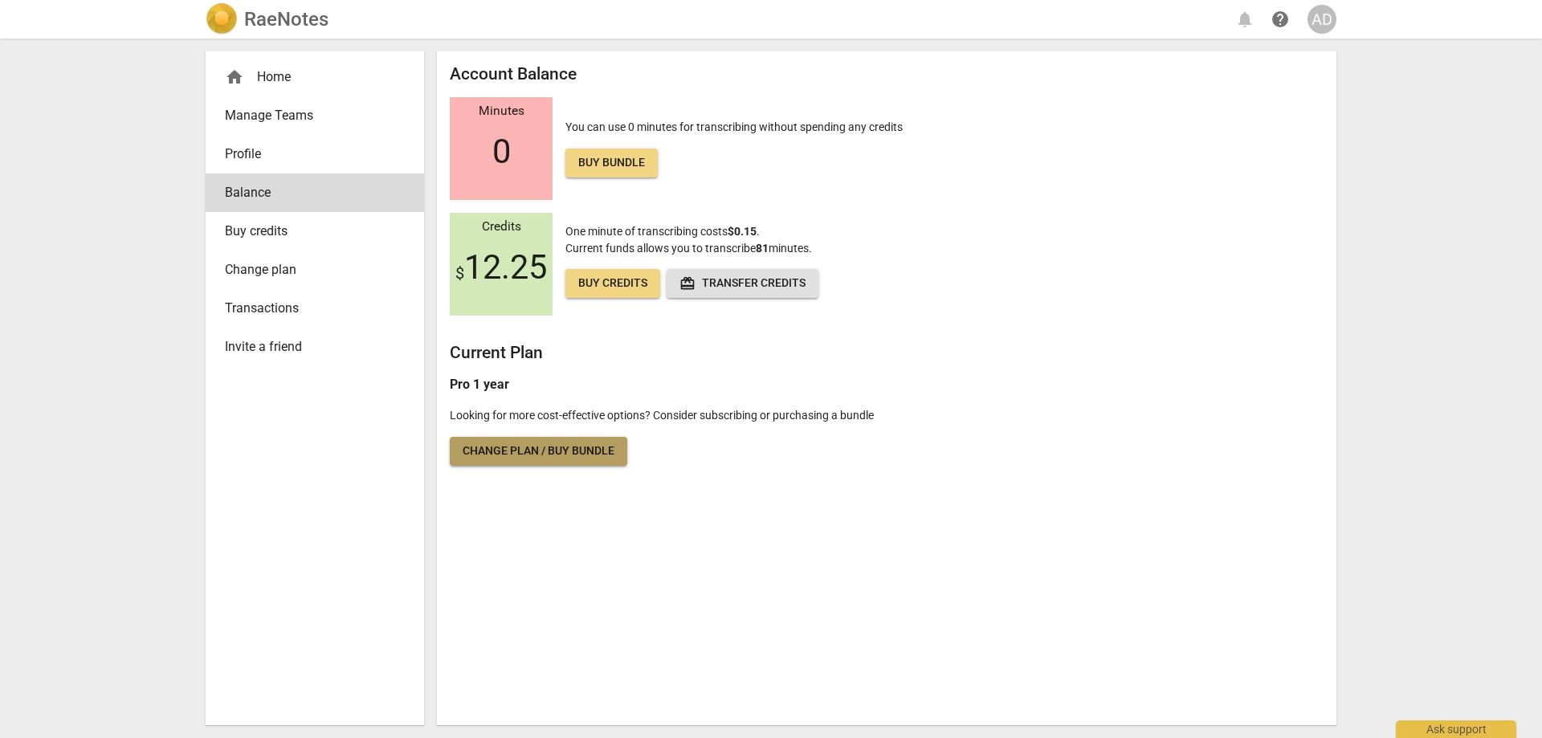
click at [517, 452] on span "Change plan / Buy bundle" at bounding box center [538, 451] width 152 height 16
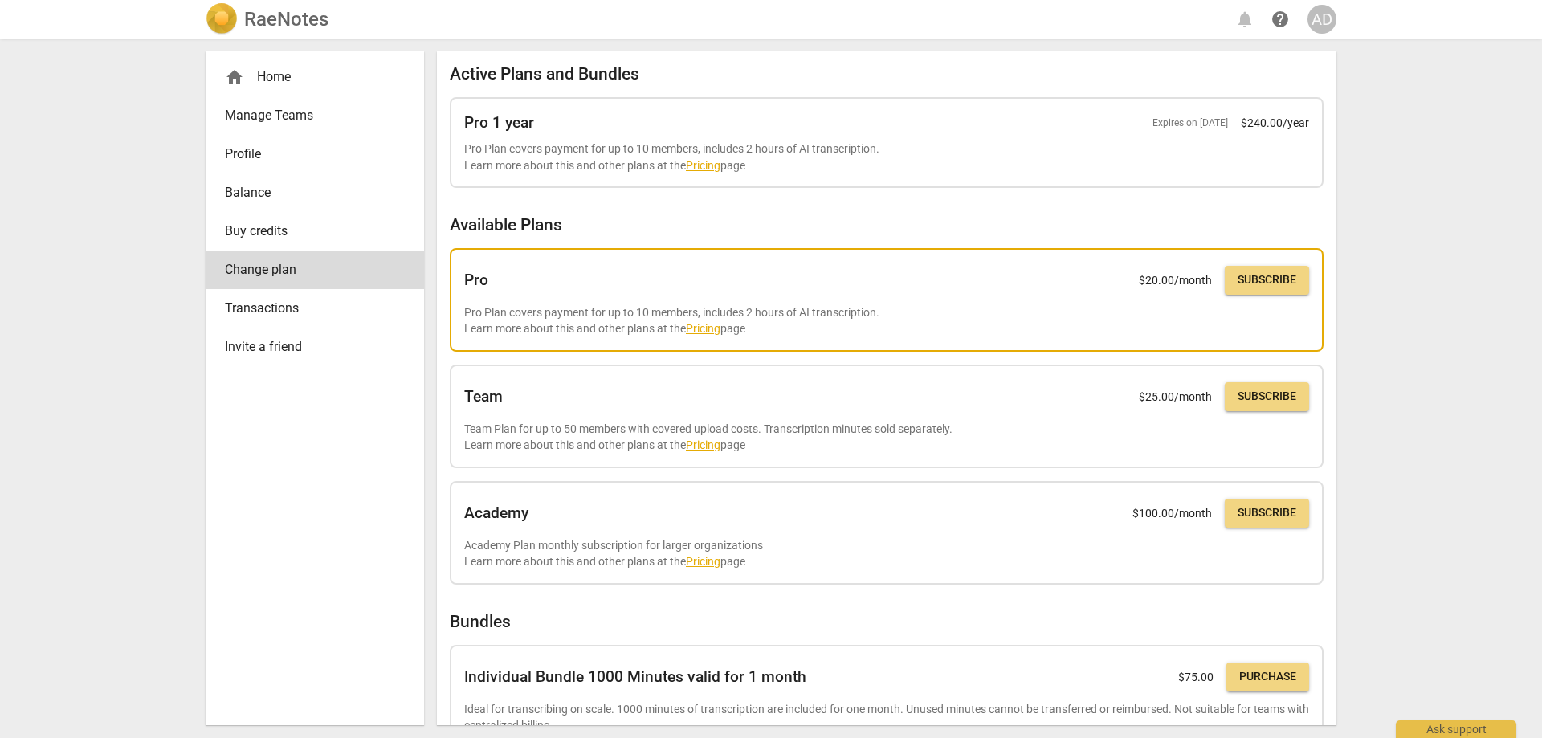
click at [698, 327] on link "Pricing" at bounding box center [703, 328] width 35 height 13
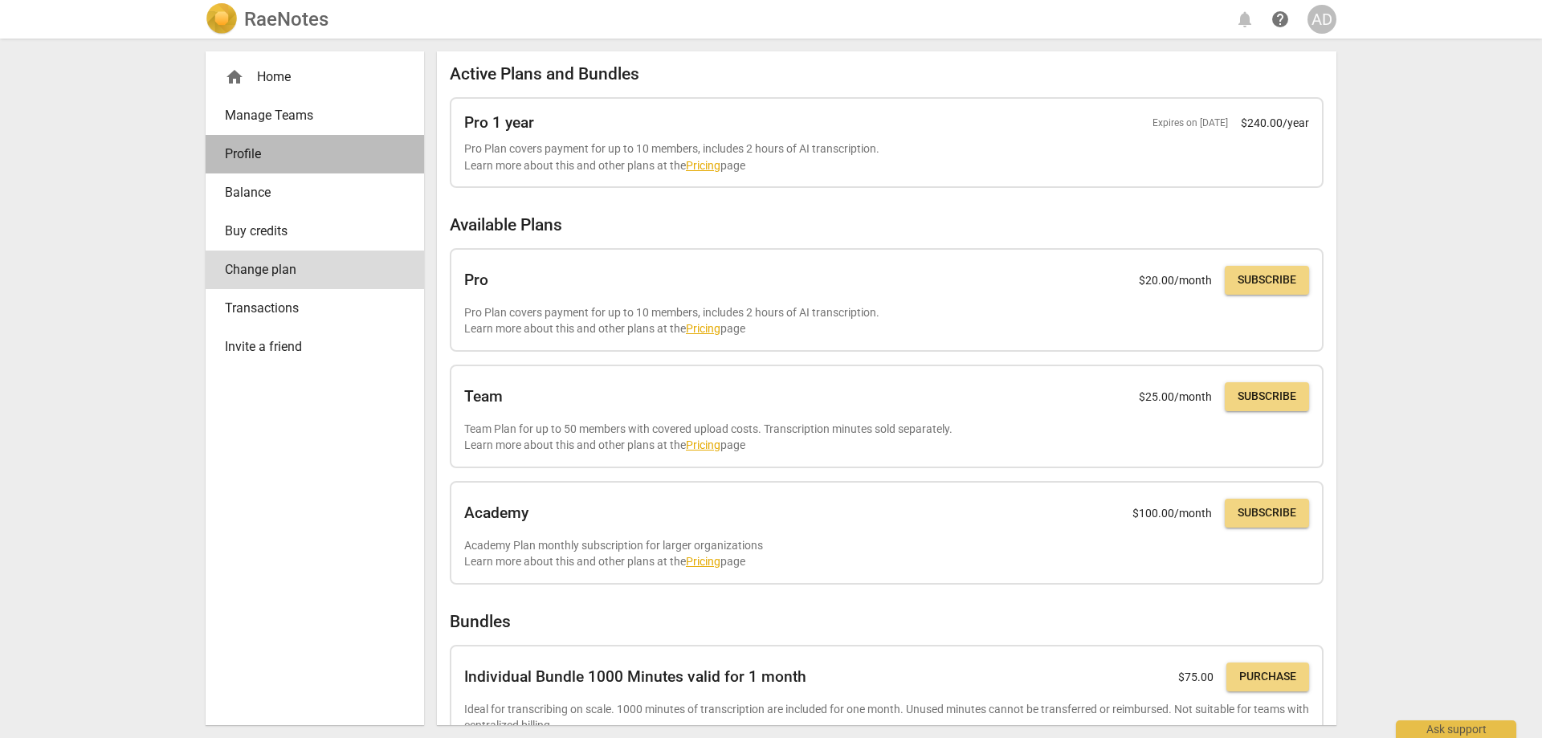
click at [226, 147] on span "Profile" at bounding box center [308, 154] width 167 height 19
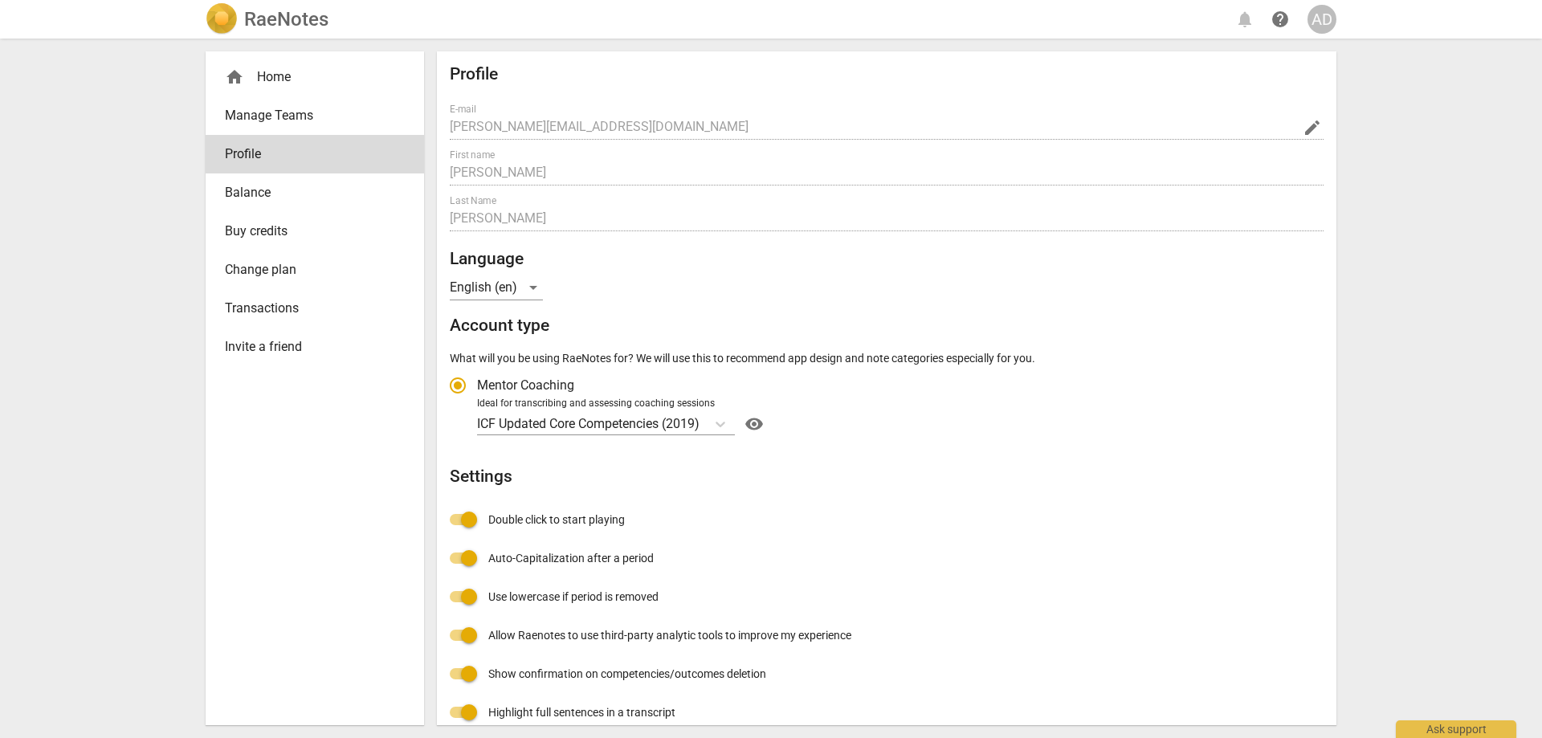
radio input "false"
click at [246, 274] on span "Change plan" at bounding box center [308, 269] width 167 height 19
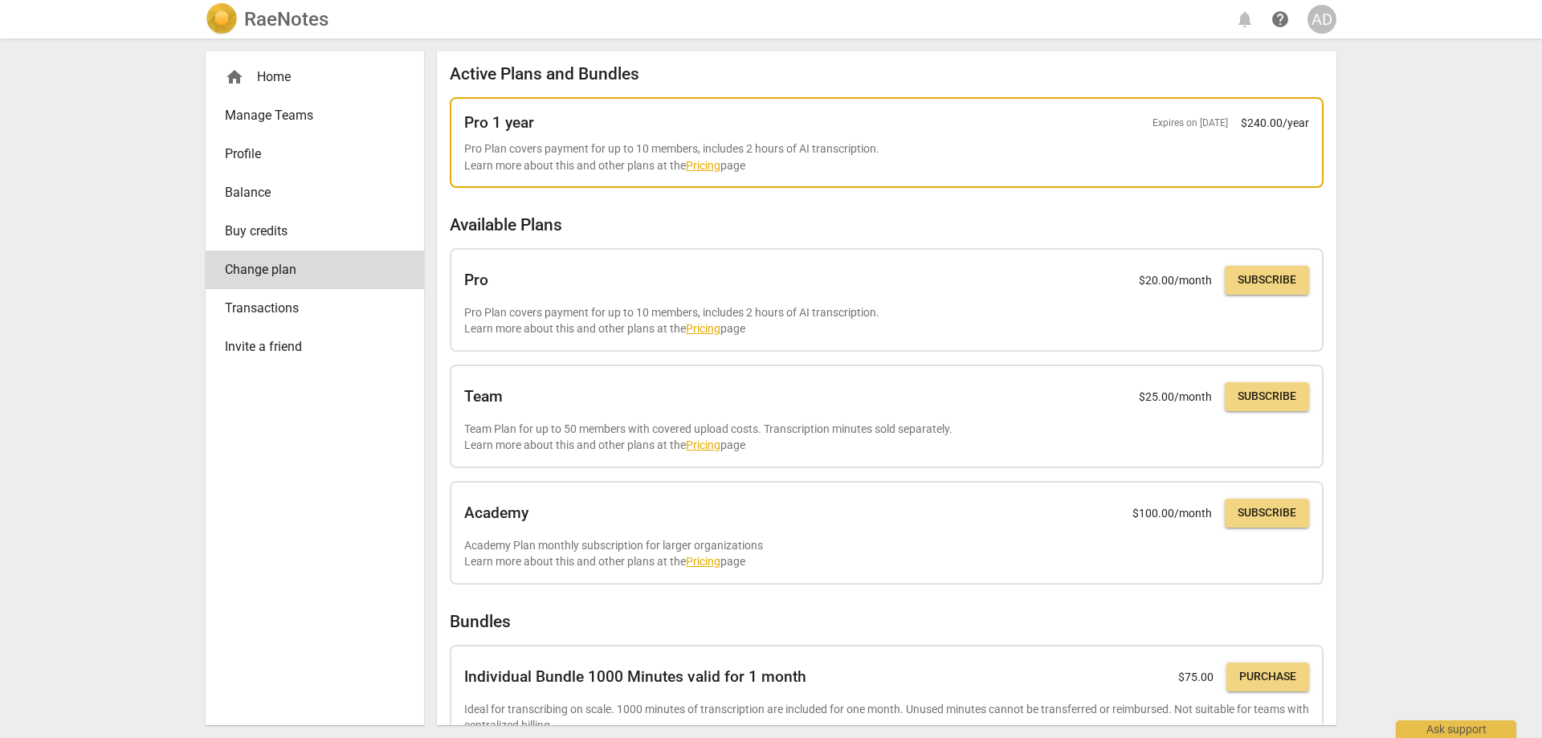
click at [694, 164] on link "Pricing" at bounding box center [703, 165] width 35 height 13
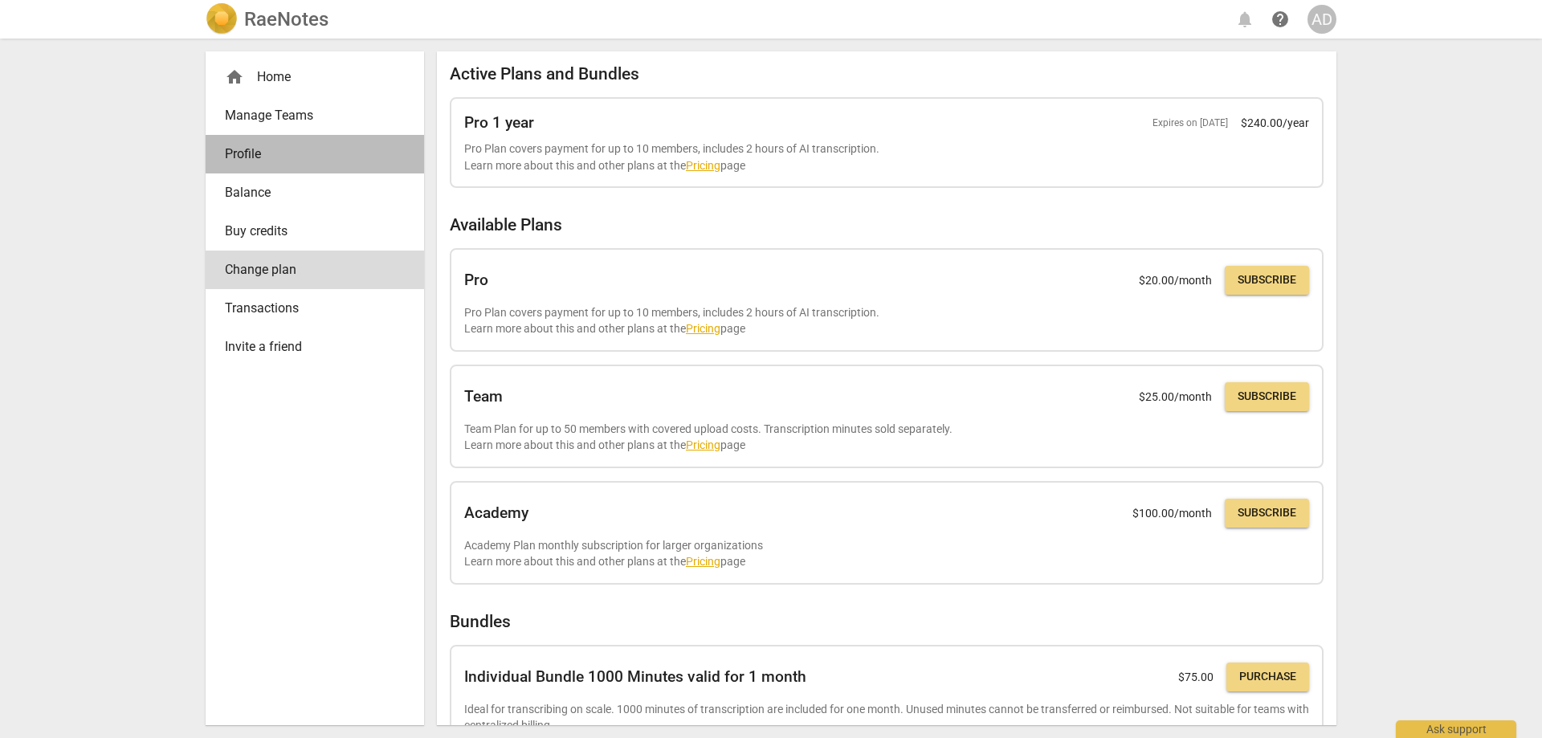
click at [280, 159] on span "Profile" at bounding box center [308, 154] width 167 height 19
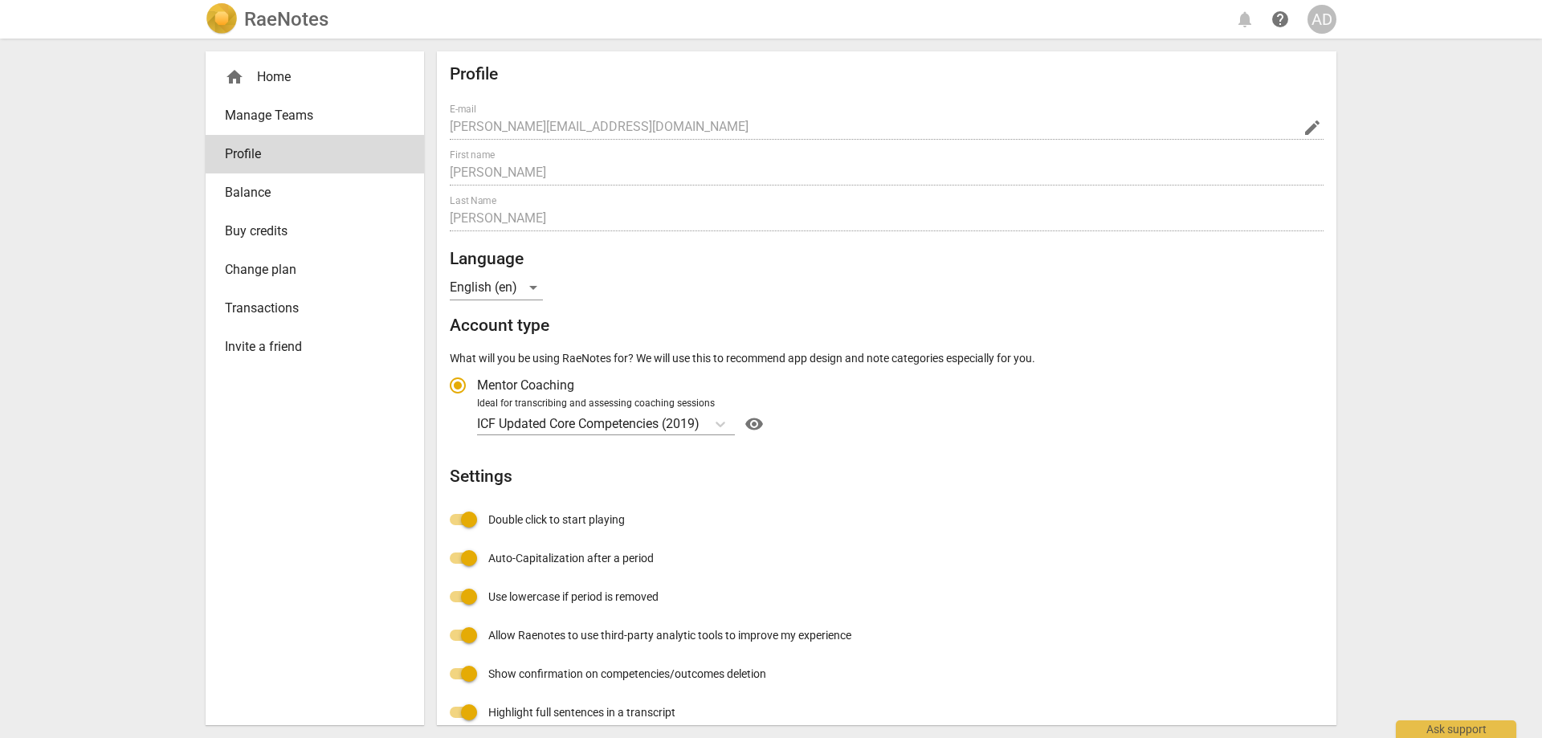
radio input "false"
click at [265, 188] on span "Balance" at bounding box center [308, 192] width 167 height 19
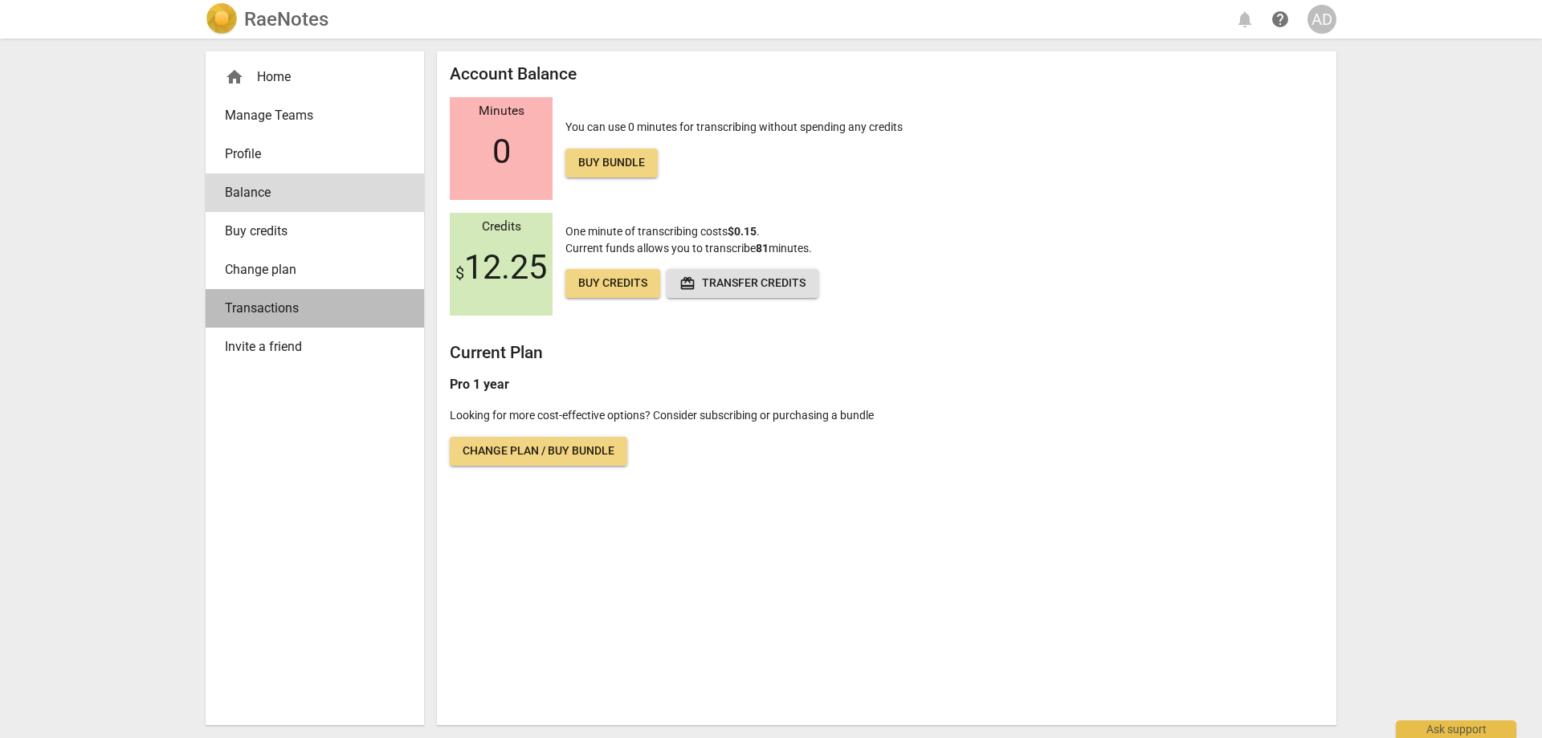
click at [287, 313] on span "Transactions" at bounding box center [308, 308] width 167 height 19
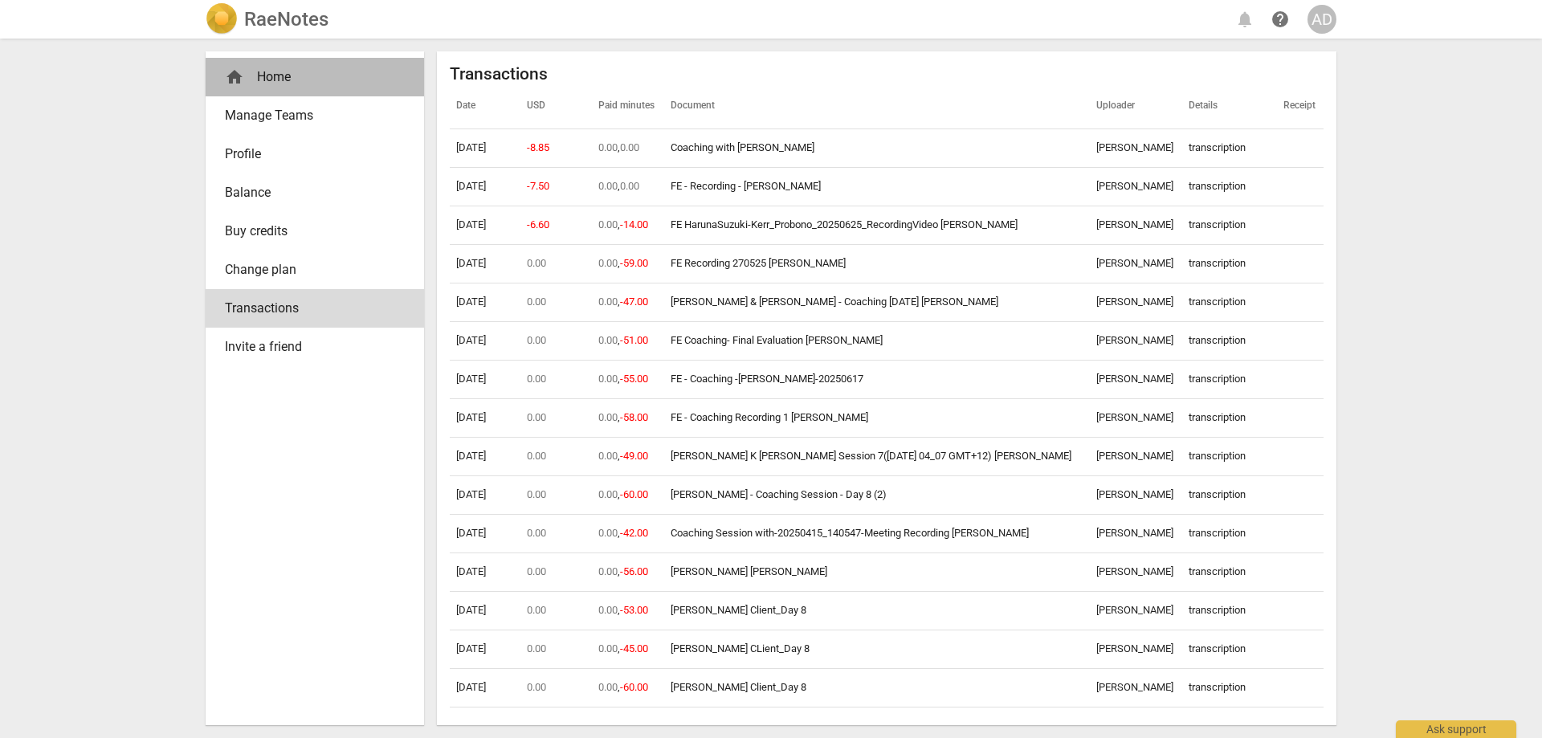
click at [279, 62] on div "home Home" at bounding box center [315, 77] width 218 height 39
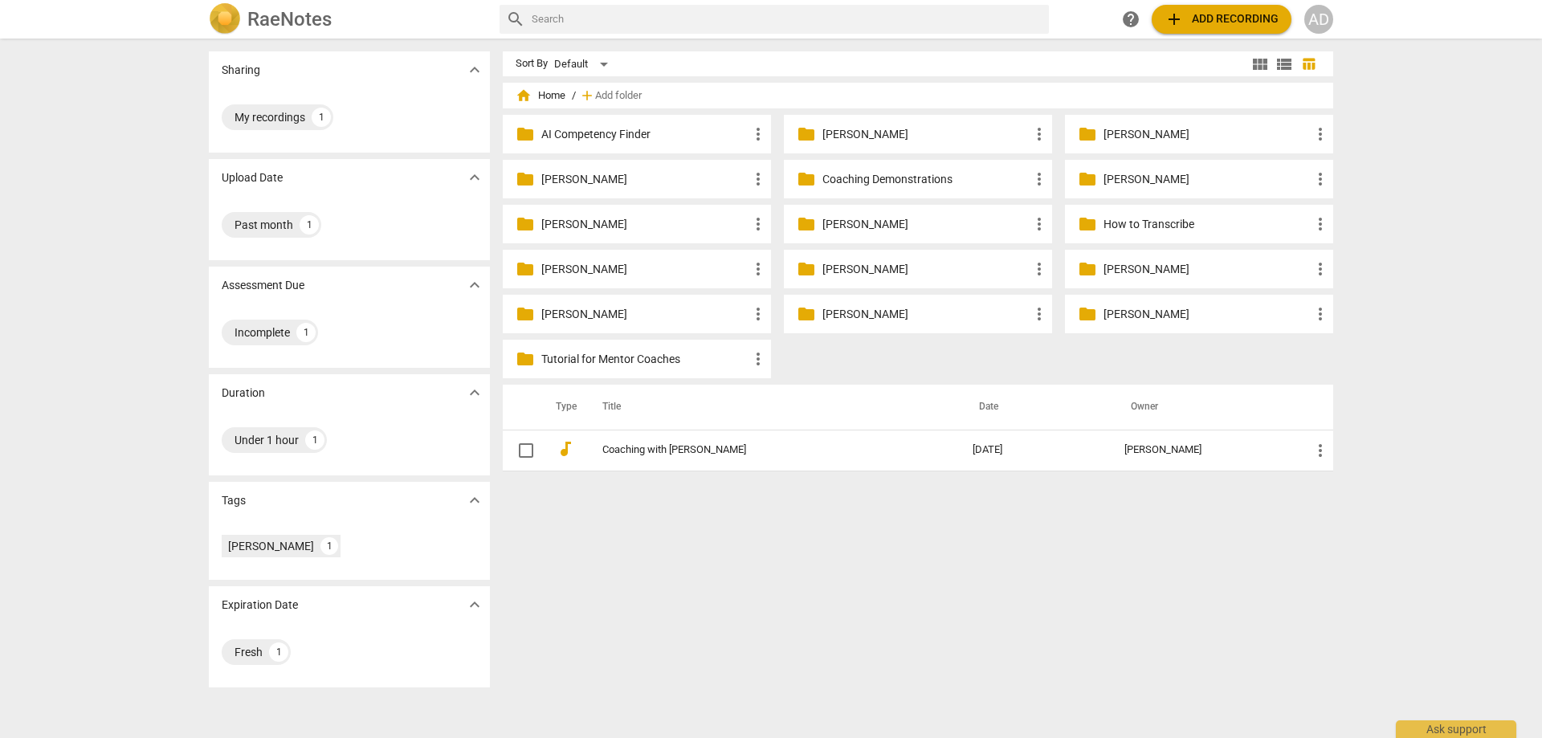
click at [854, 226] on p "[PERSON_NAME]" at bounding box center [925, 224] width 207 height 17
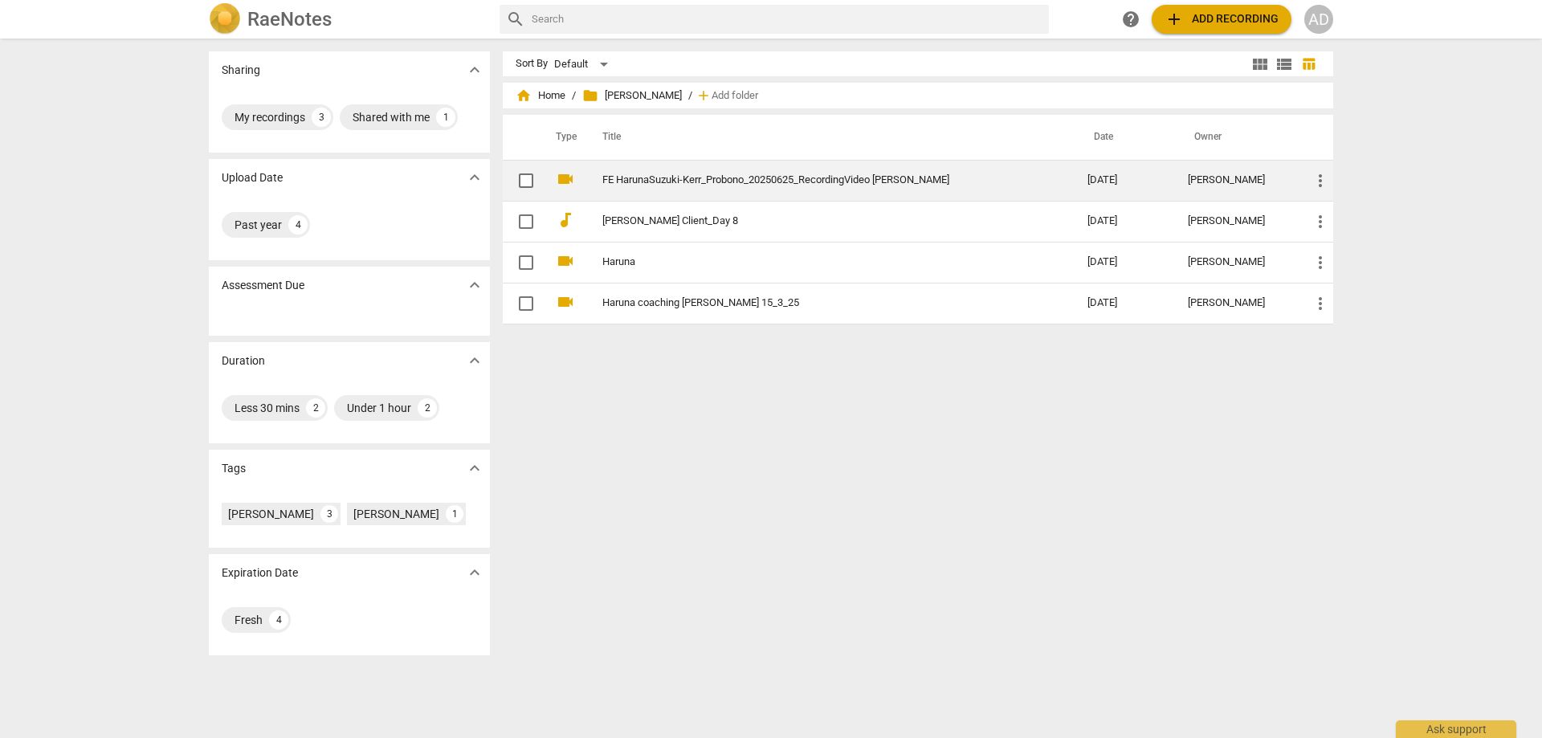
click at [653, 186] on td "FE HarunaSuzuki-Kerr_Probono_20250625_RecordingVideo [PERSON_NAME]" at bounding box center [828, 180] width 491 height 41
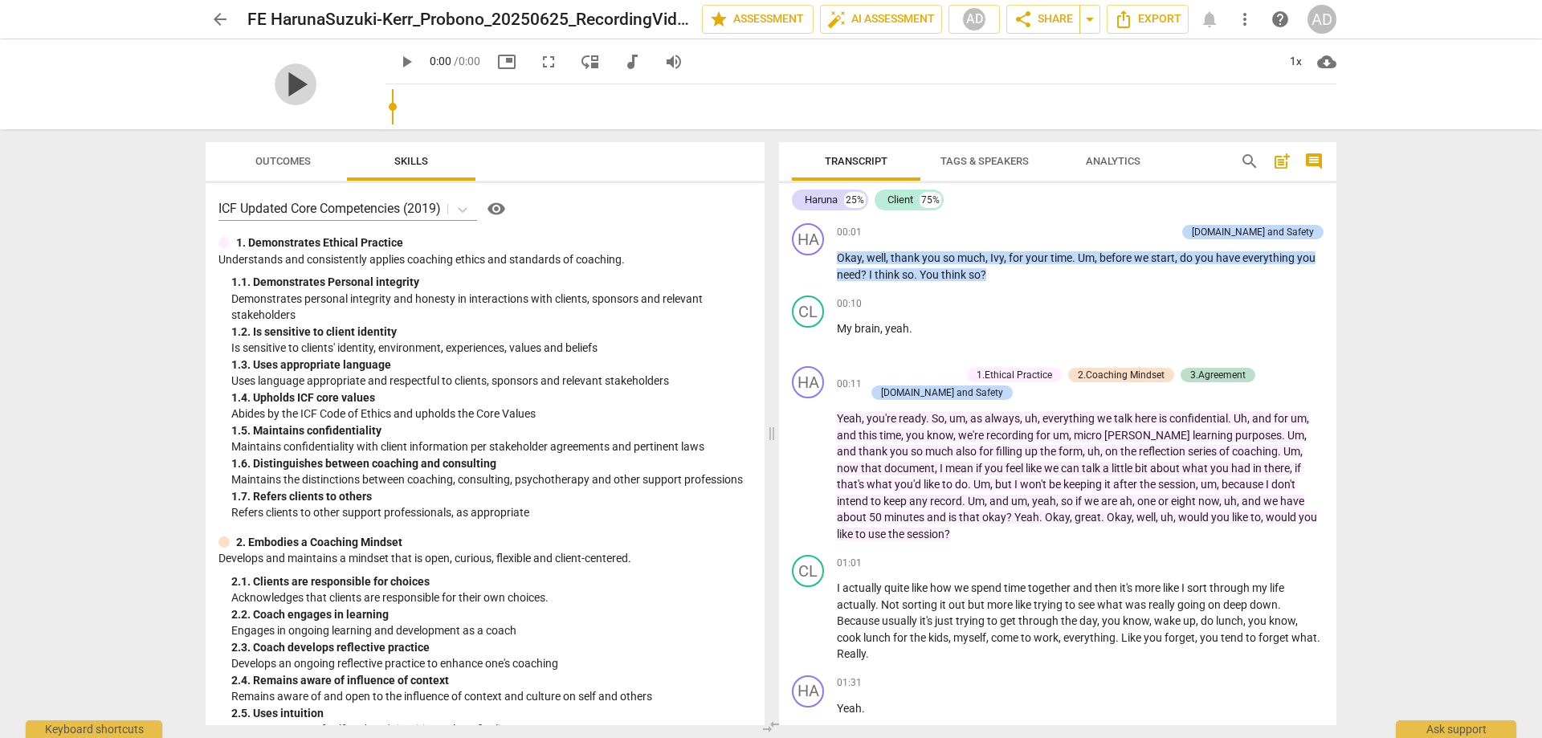
click at [316, 82] on span "play_arrow" at bounding box center [296, 84] width 42 height 42
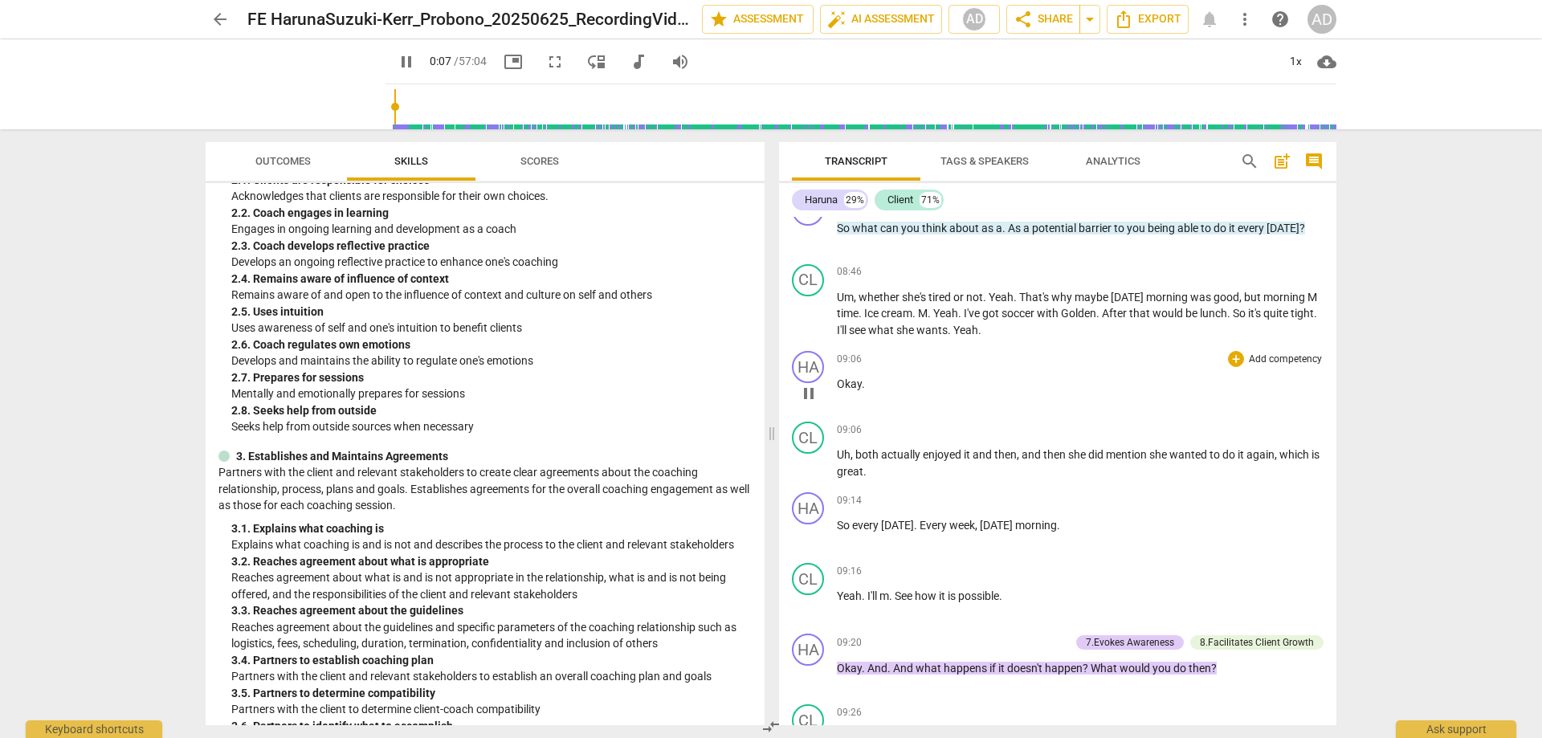
scroll to position [5219, 0]
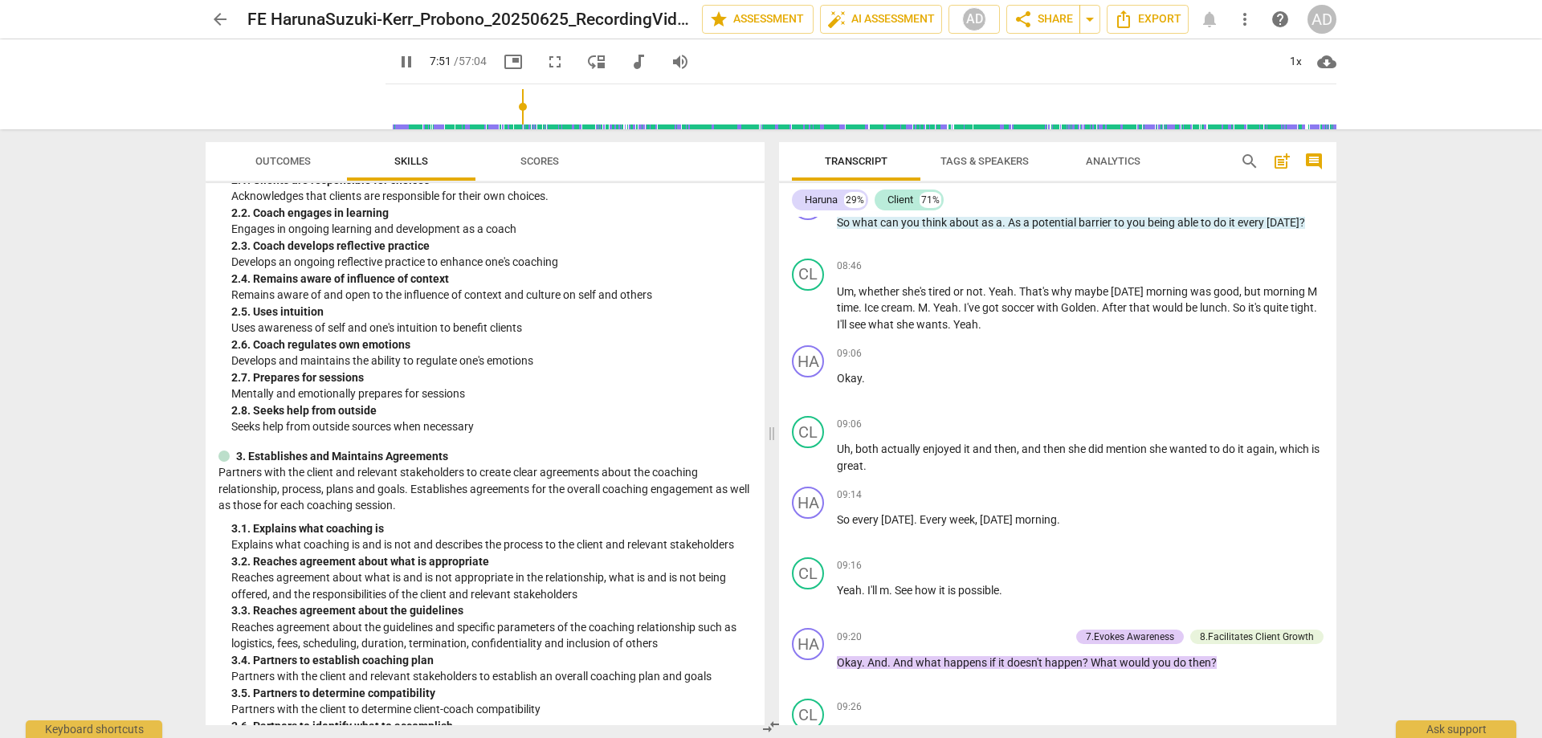
click at [505, 124] on input "range" at bounding box center [864, 106] width 944 height 51
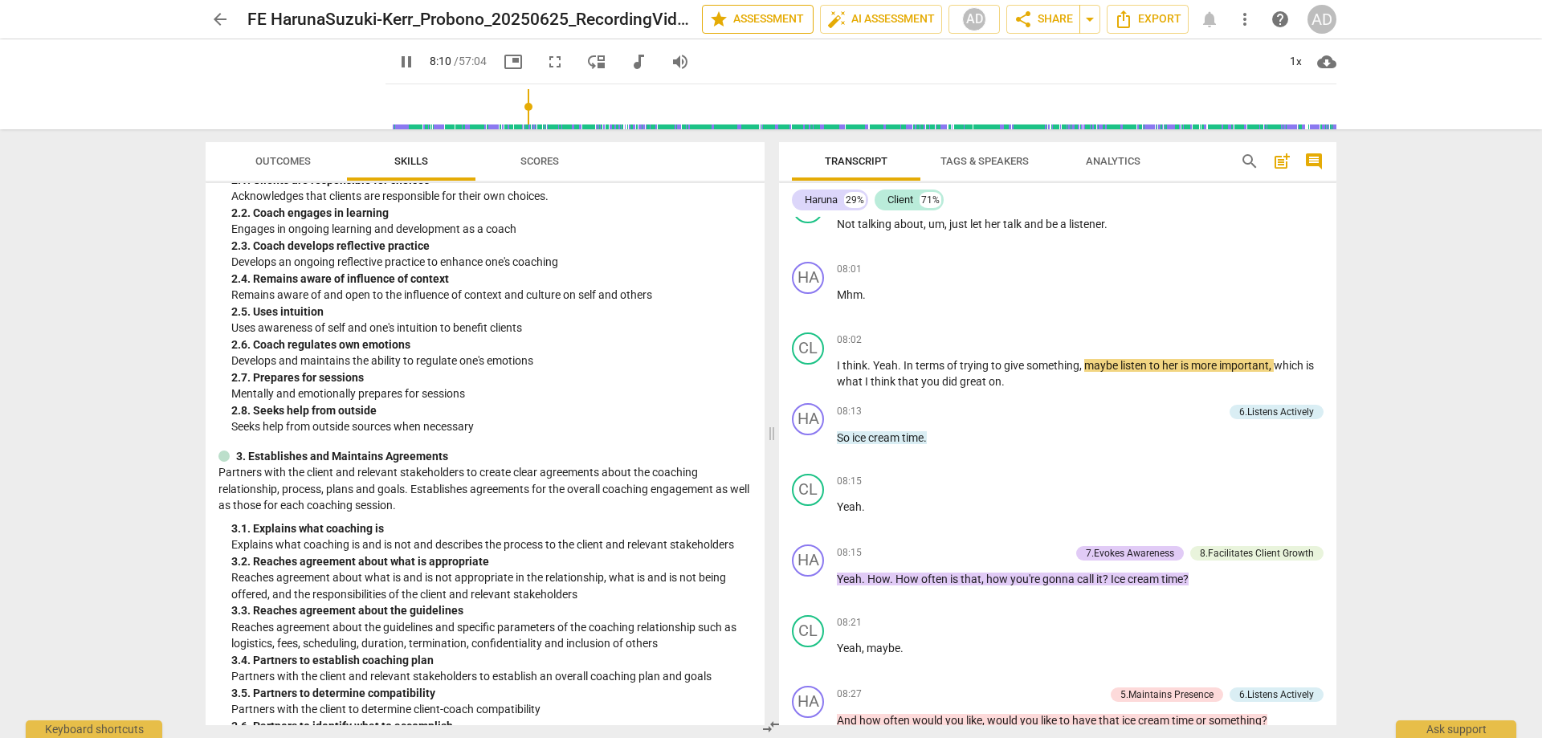
type input "491"
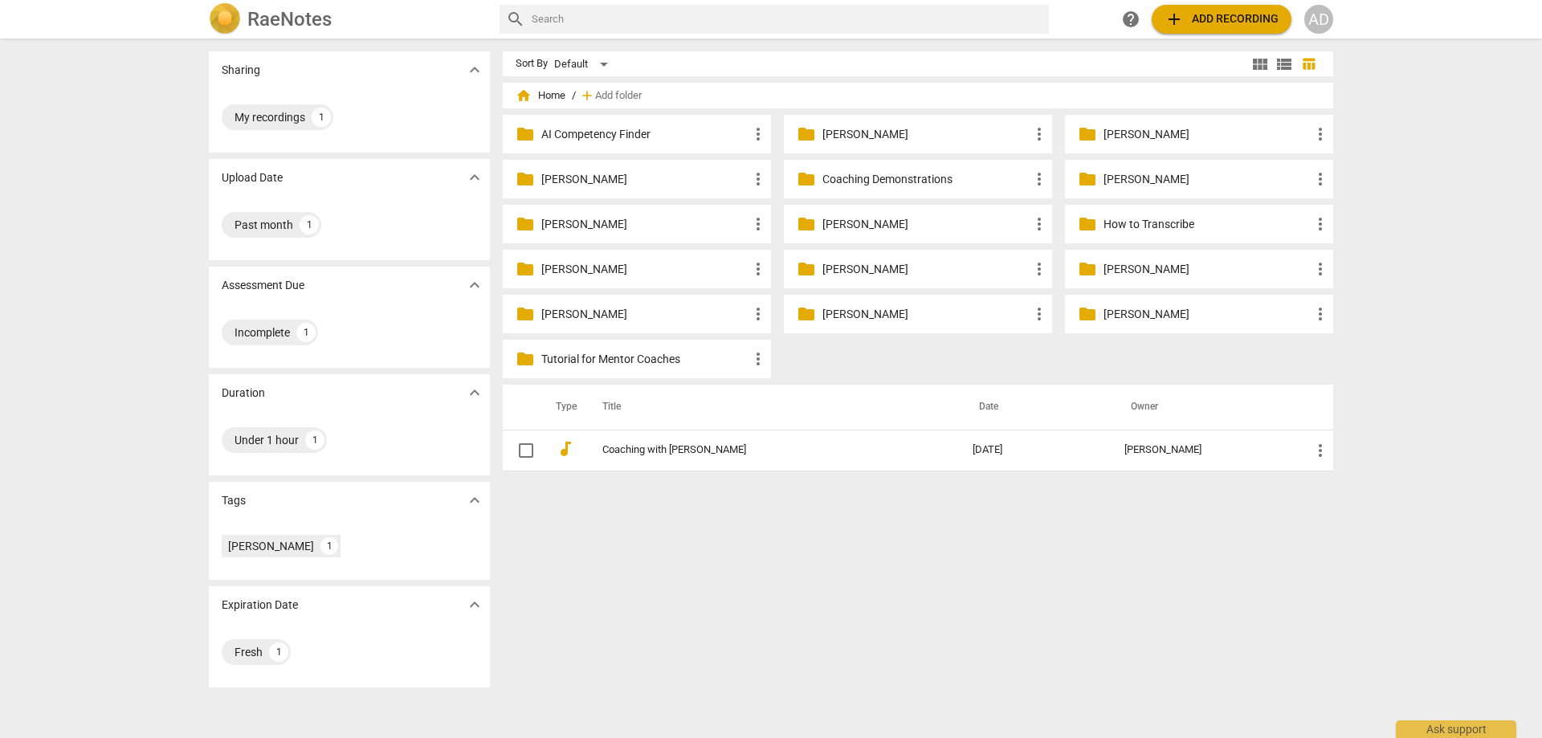
click at [617, 226] on p "[PERSON_NAME]" at bounding box center [644, 224] width 207 height 17
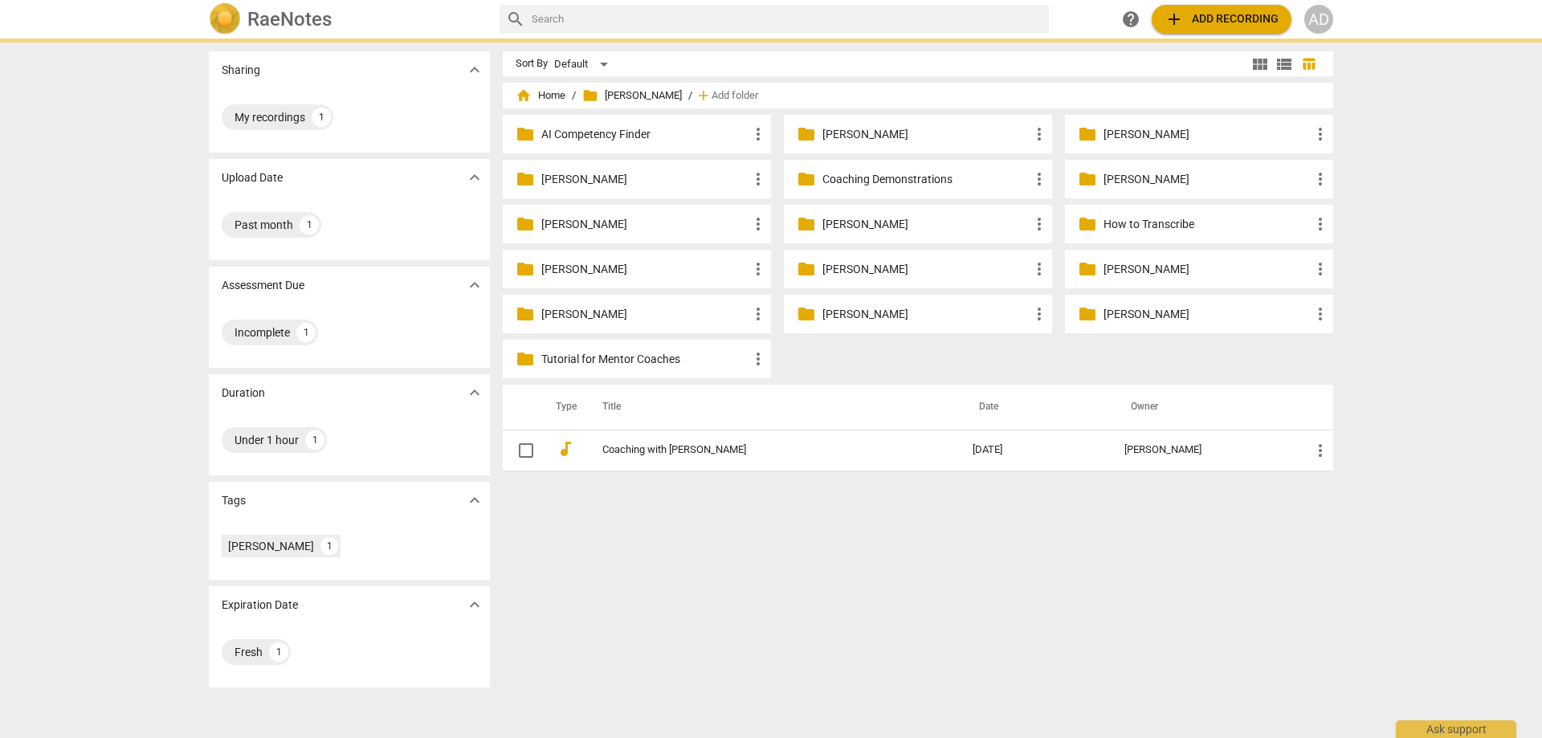
click at [617, 226] on p "[PERSON_NAME]" at bounding box center [644, 224] width 207 height 17
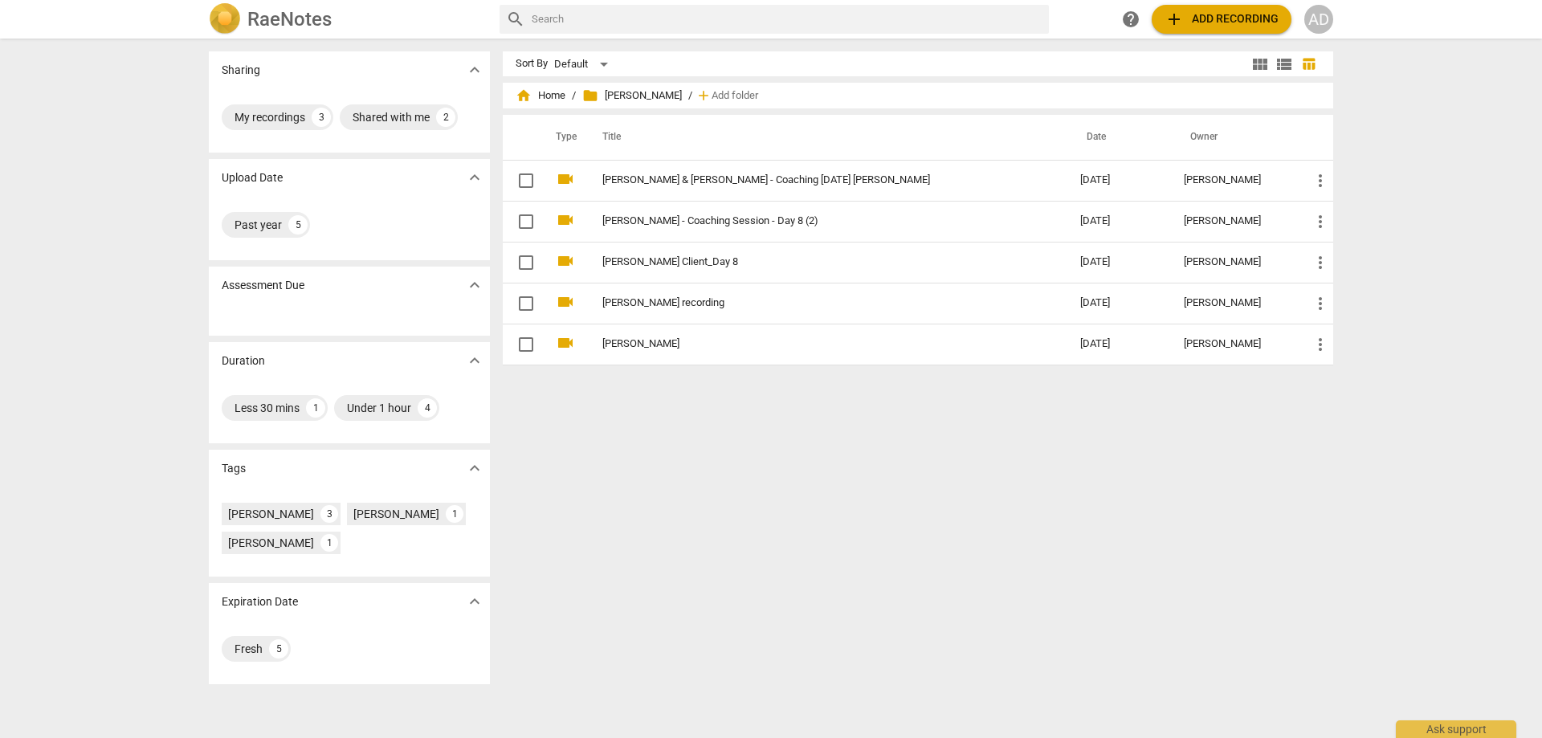
click at [565, 93] on div "home Home / folder [PERSON_NAME] / add Add folder" at bounding box center [917, 96] width 804 height 26
click at [557, 93] on span "home Home" at bounding box center [540, 96] width 50 height 16
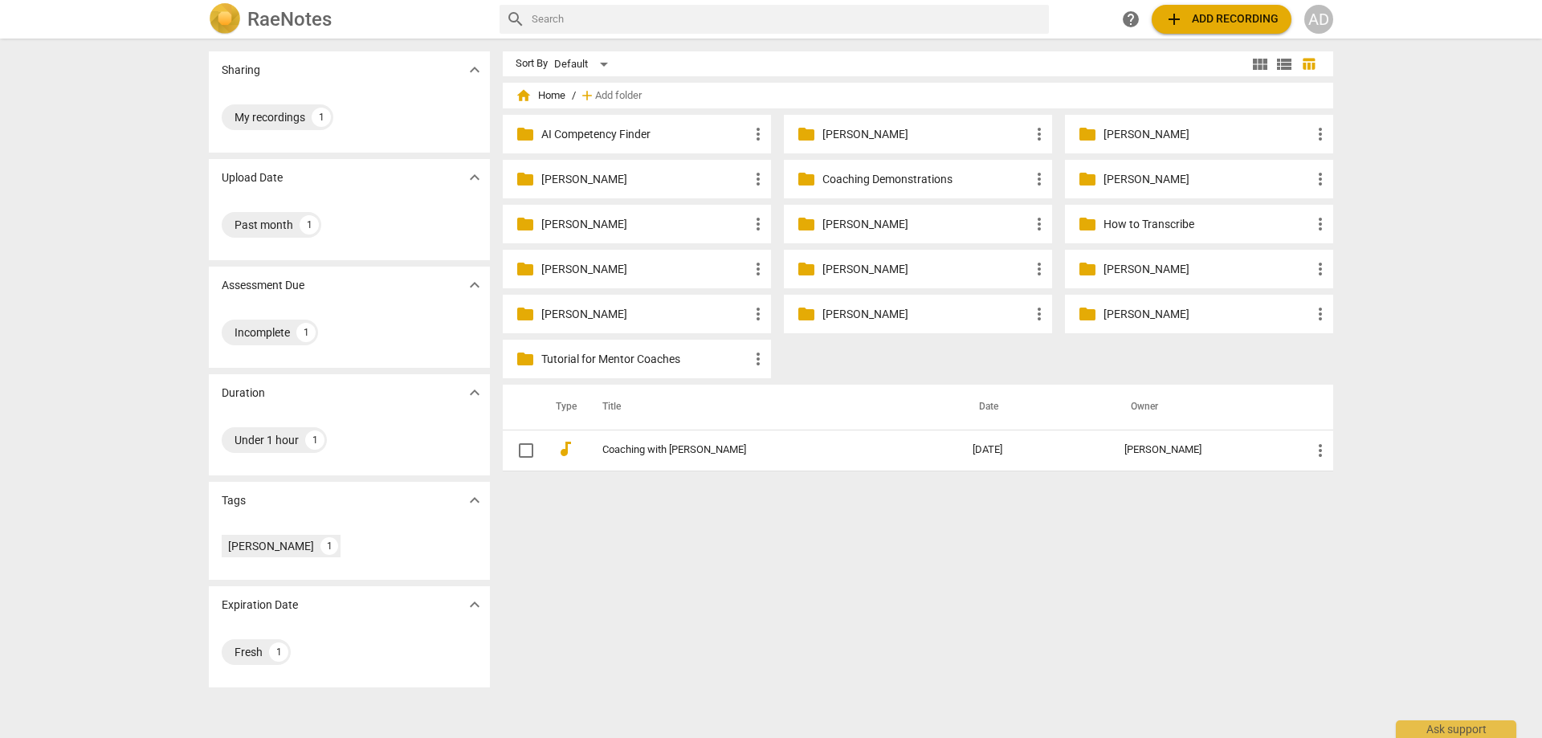
click at [577, 223] on p "[PERSON_NAME]" at bounding box center [644, 224] width 207 height 17
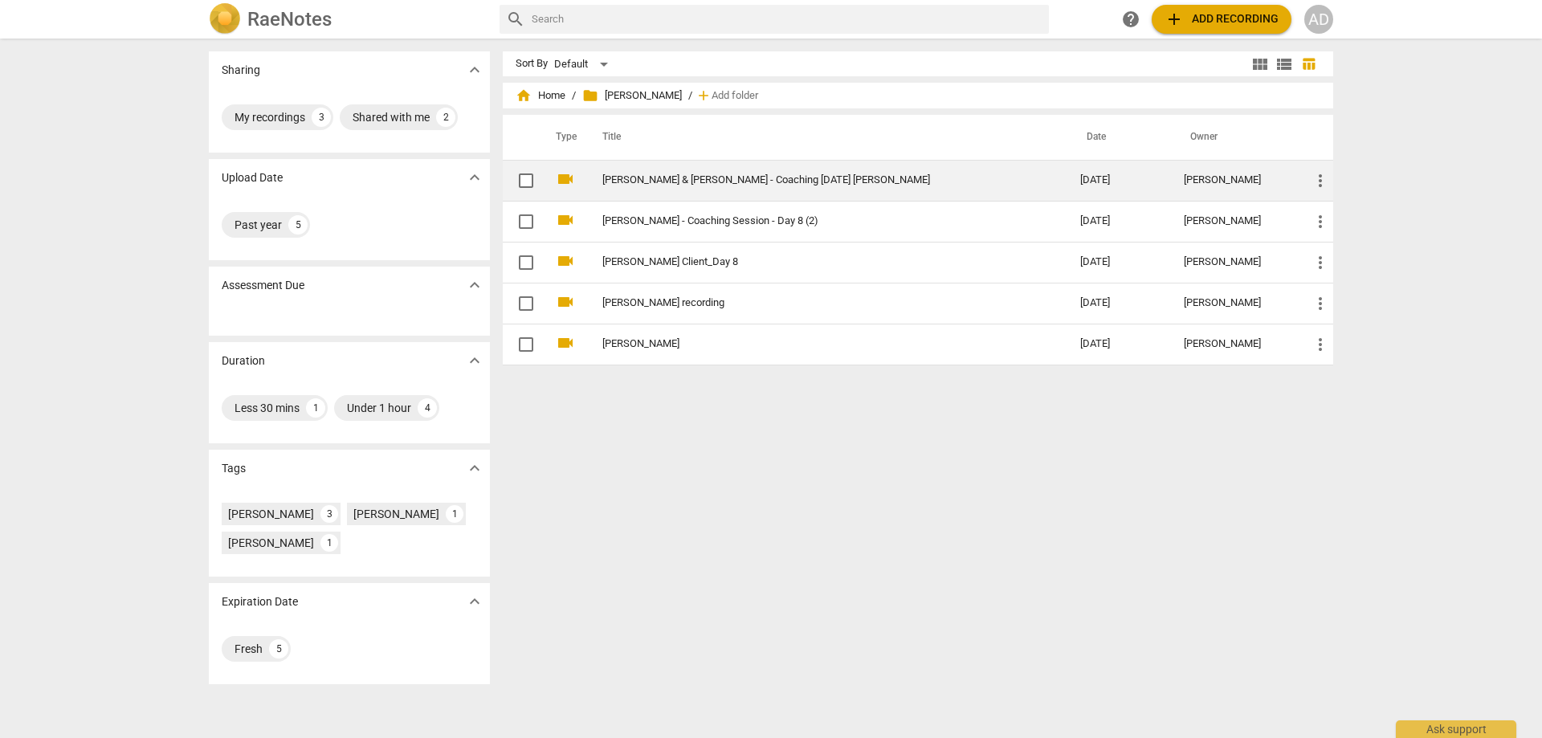
click at [662, 182] on link "[PERSON_NAME] & [PERSON_NAME] - Coaching [DATE] [PERSON_NAME]" at bounding box center [812, 180] width 420 height 12
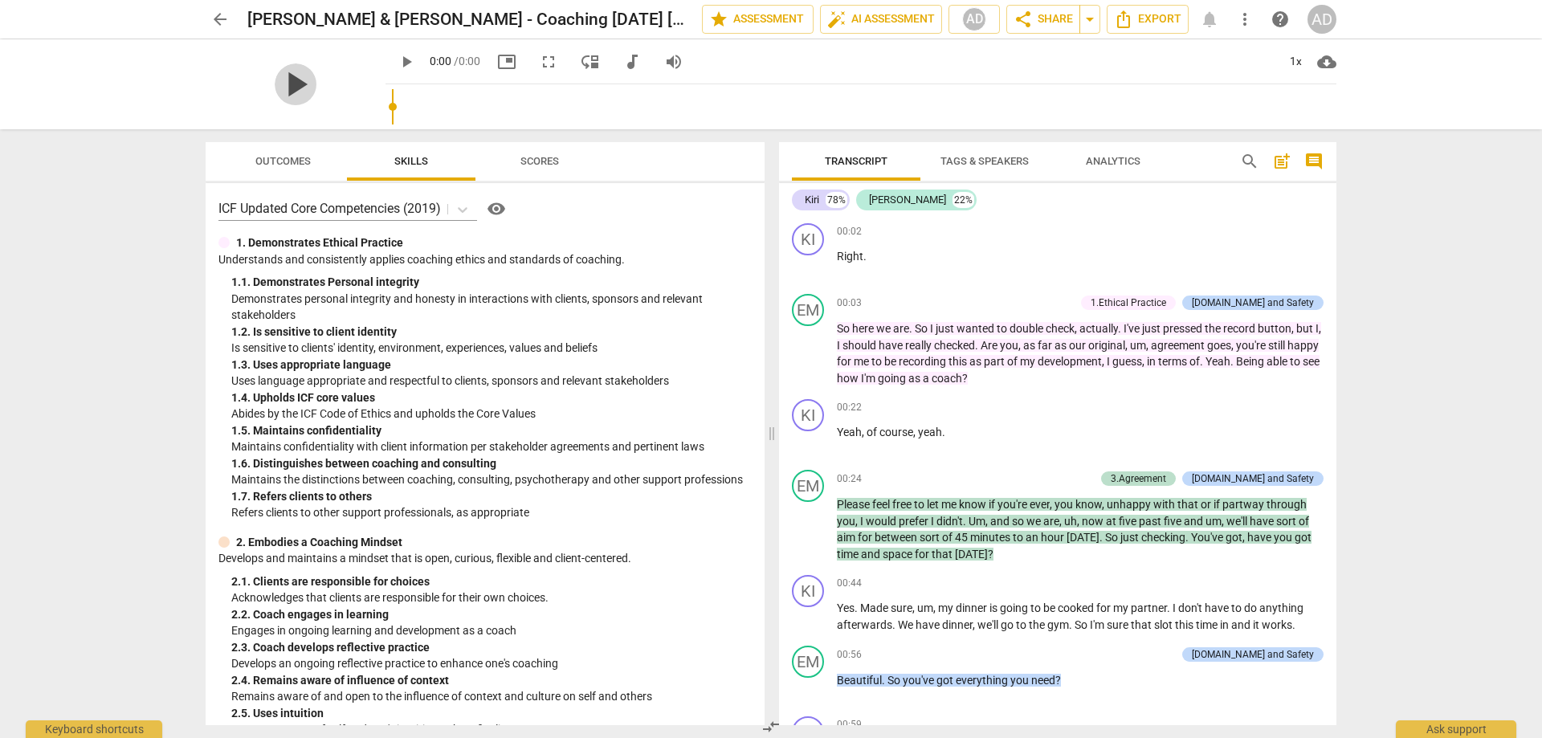
click at [316, 84] on span "play_arrow" at bounding box center [296, 84] width 42 height 42
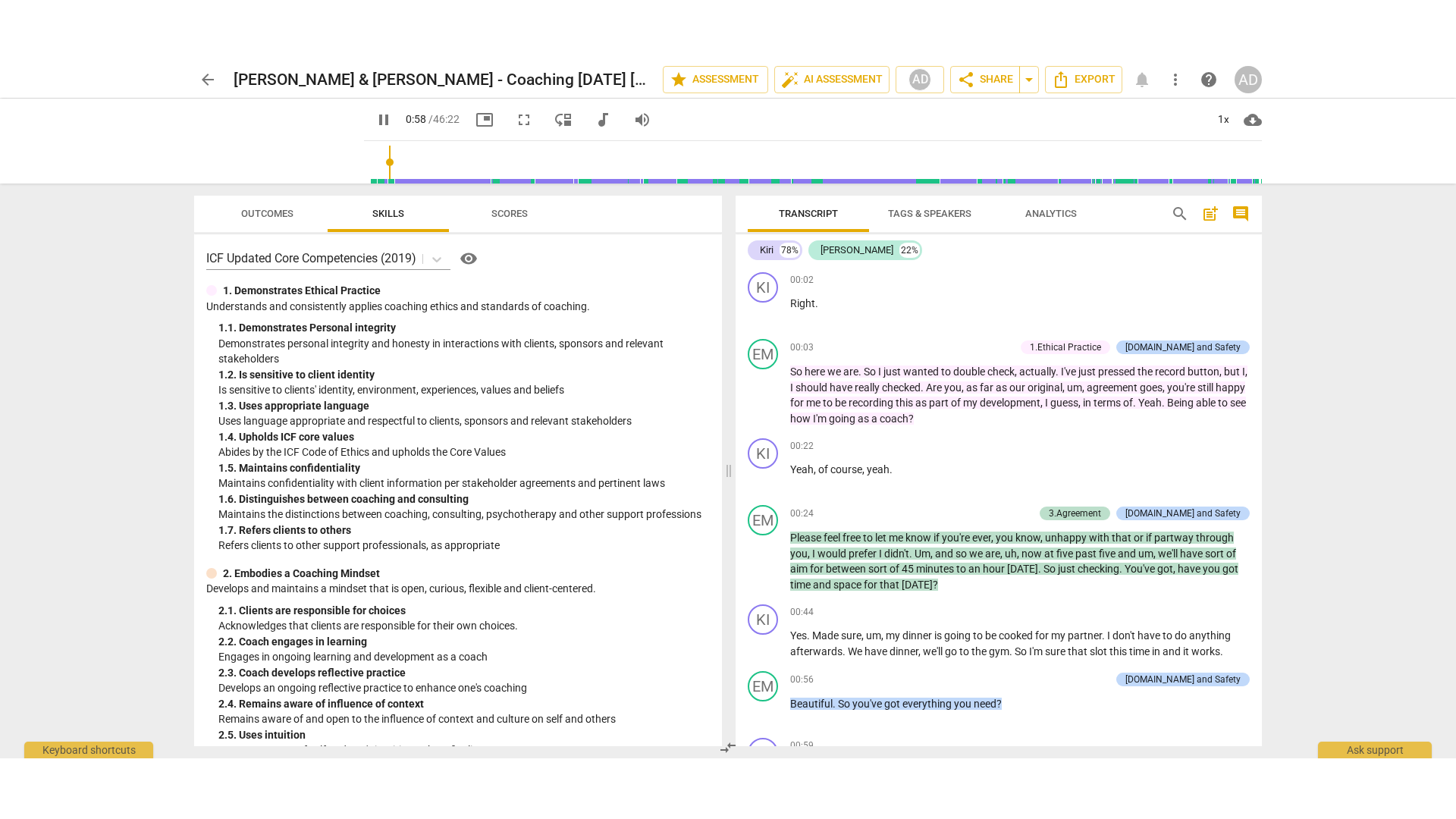
scroll to position [496, 0]
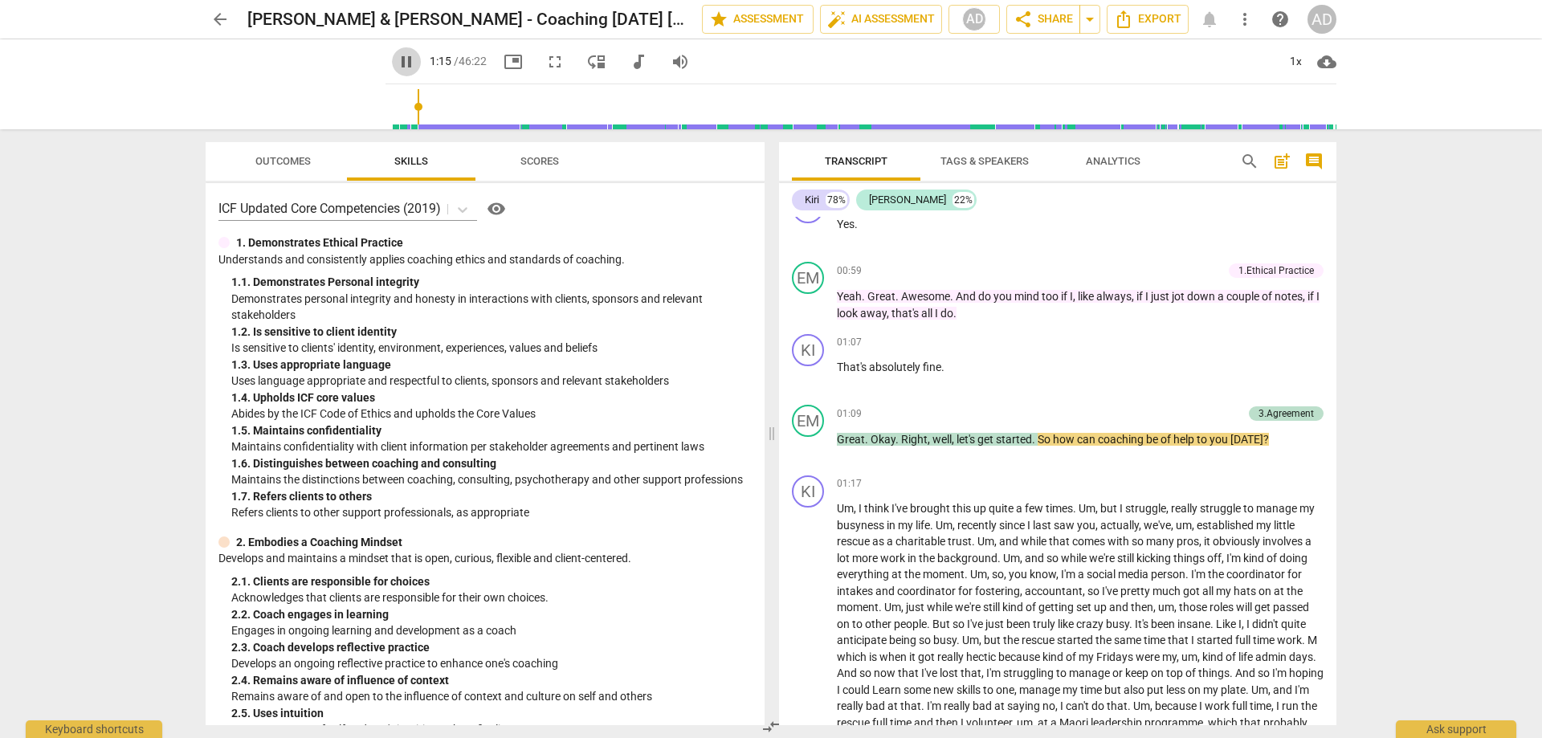
click at [397, 59] on span "pause" at bounding box center [406, 61] width 19 height 19
type input "76"
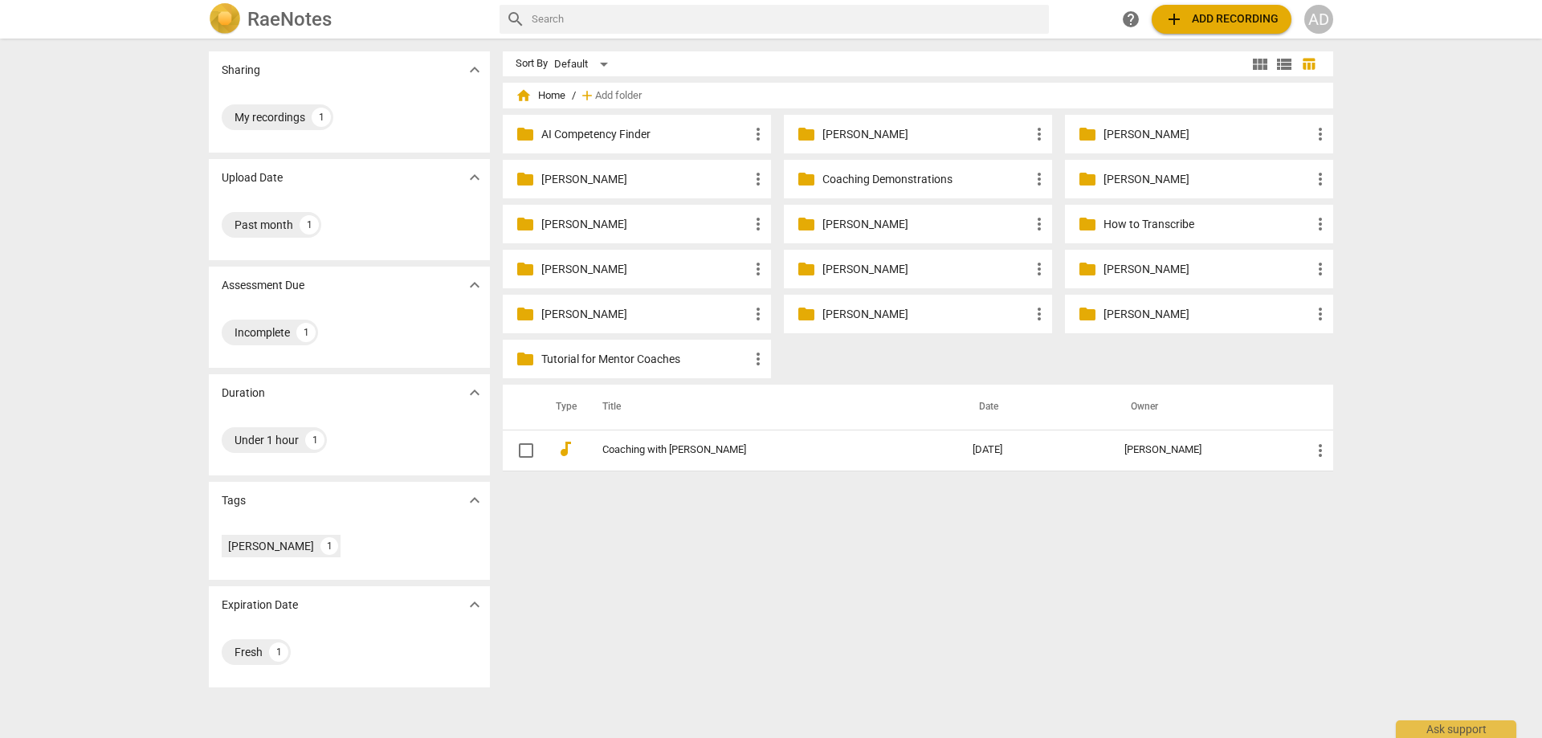
drag, startPoint x: 755, startPoint y: 178, endPoint x: 678, endPoint y: 180, distance: 77.1
click at [678, 180] on p "[PERSON_NAME]" at bounding box center [644, 179] width 207 height 17
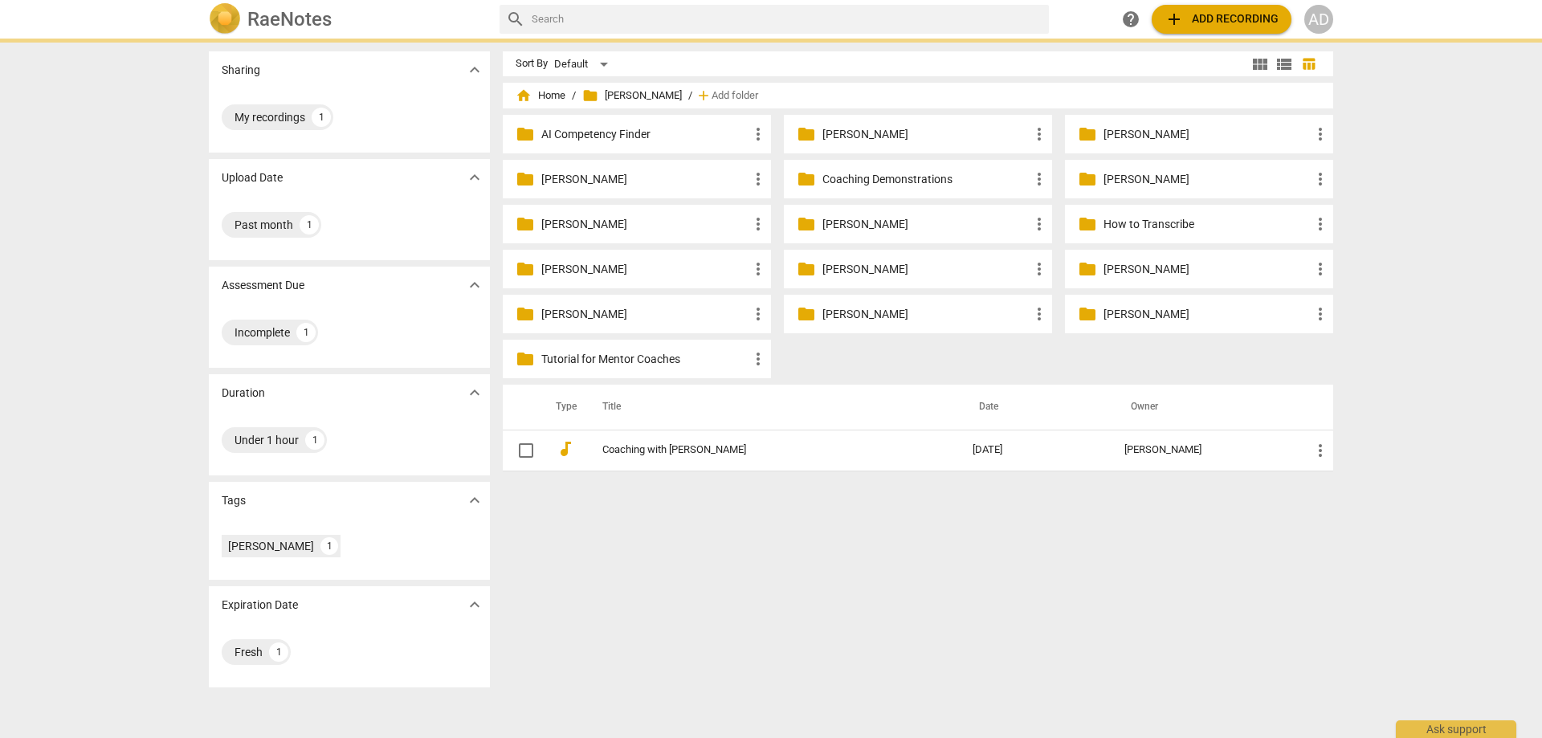
click at [759, 177] on span "more_vert" at bounding box center [757, 178] width 19 height 19
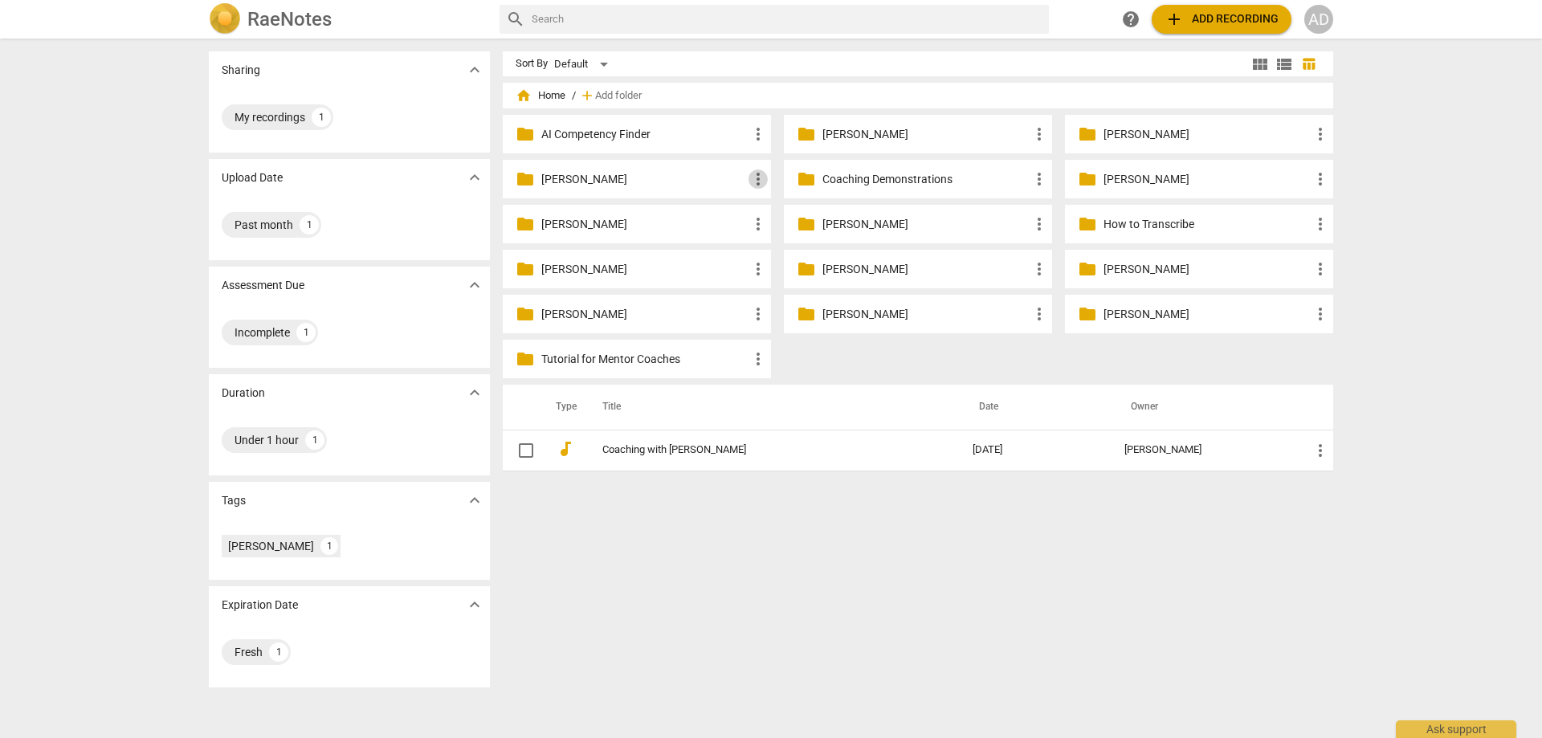
click at [754, 181] on span "more_vert" at bounding box center [757, 178] width 19 height 19
click at [769, 536] on div at bounding box center [771, 369] width 1542 height 738
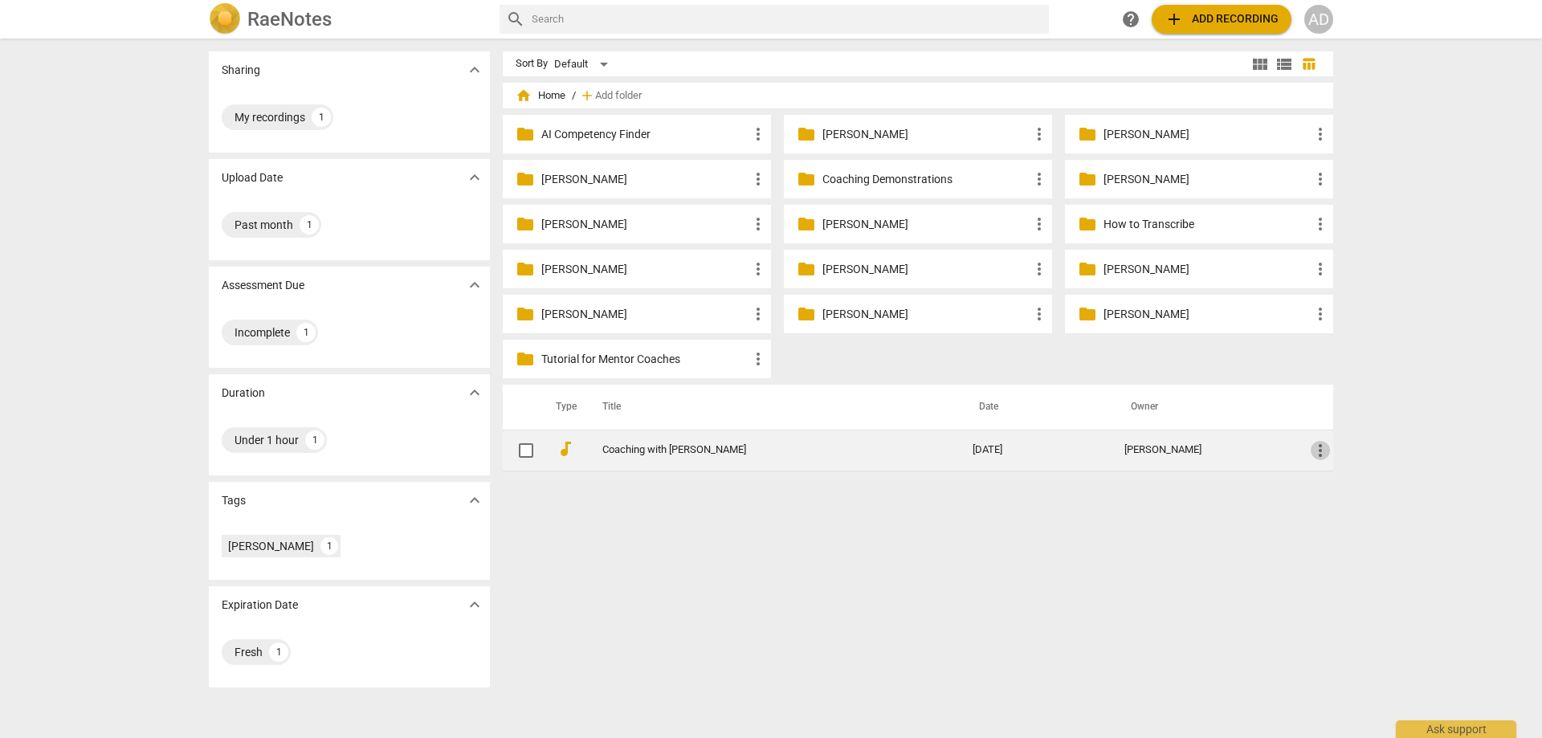
click at [1321, 450] on span "more_vert" at bounding box center [1319, 450] width 19 height 19
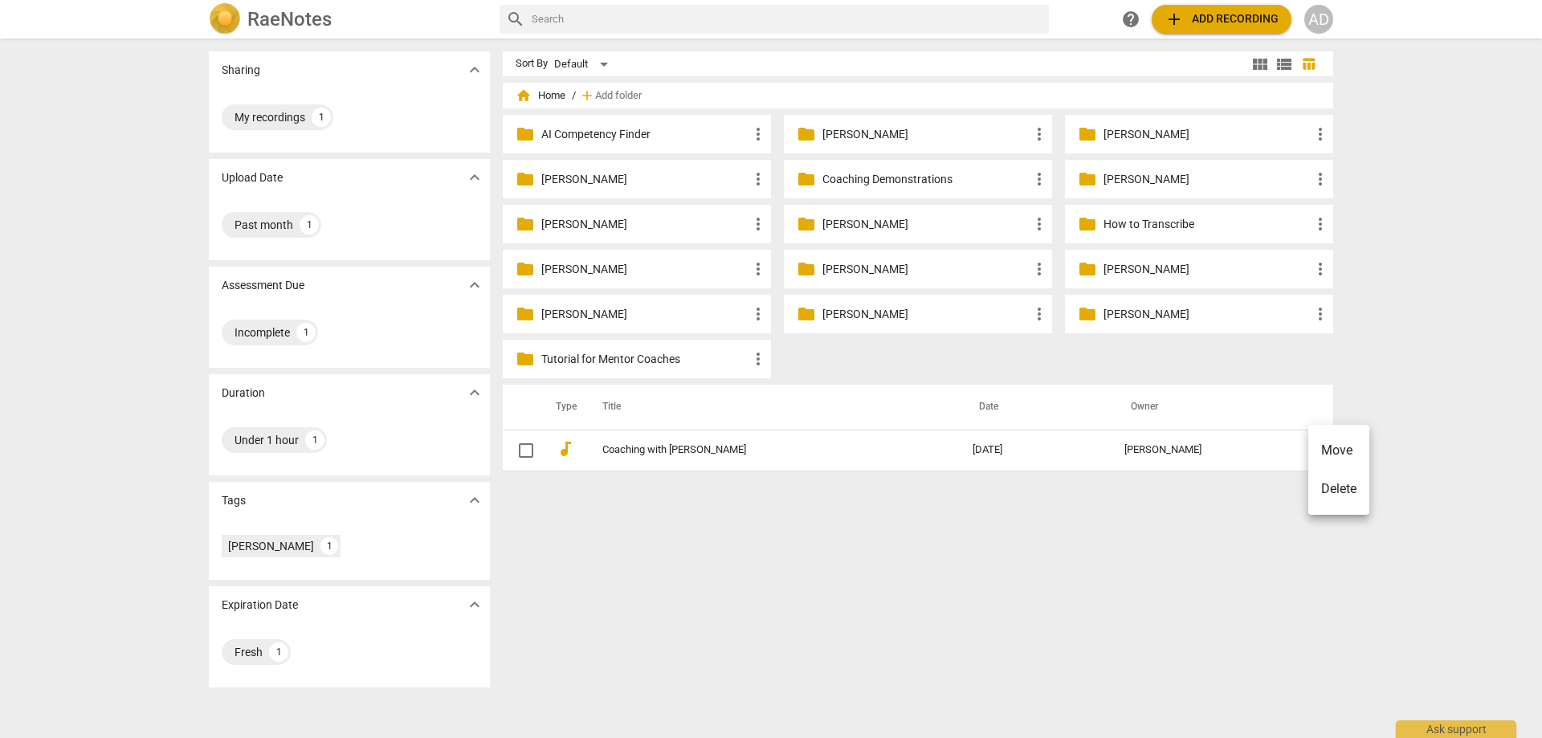
click at [1333, 488] on li "Delete" at bounding box center [1338, 489] width 61 height 39
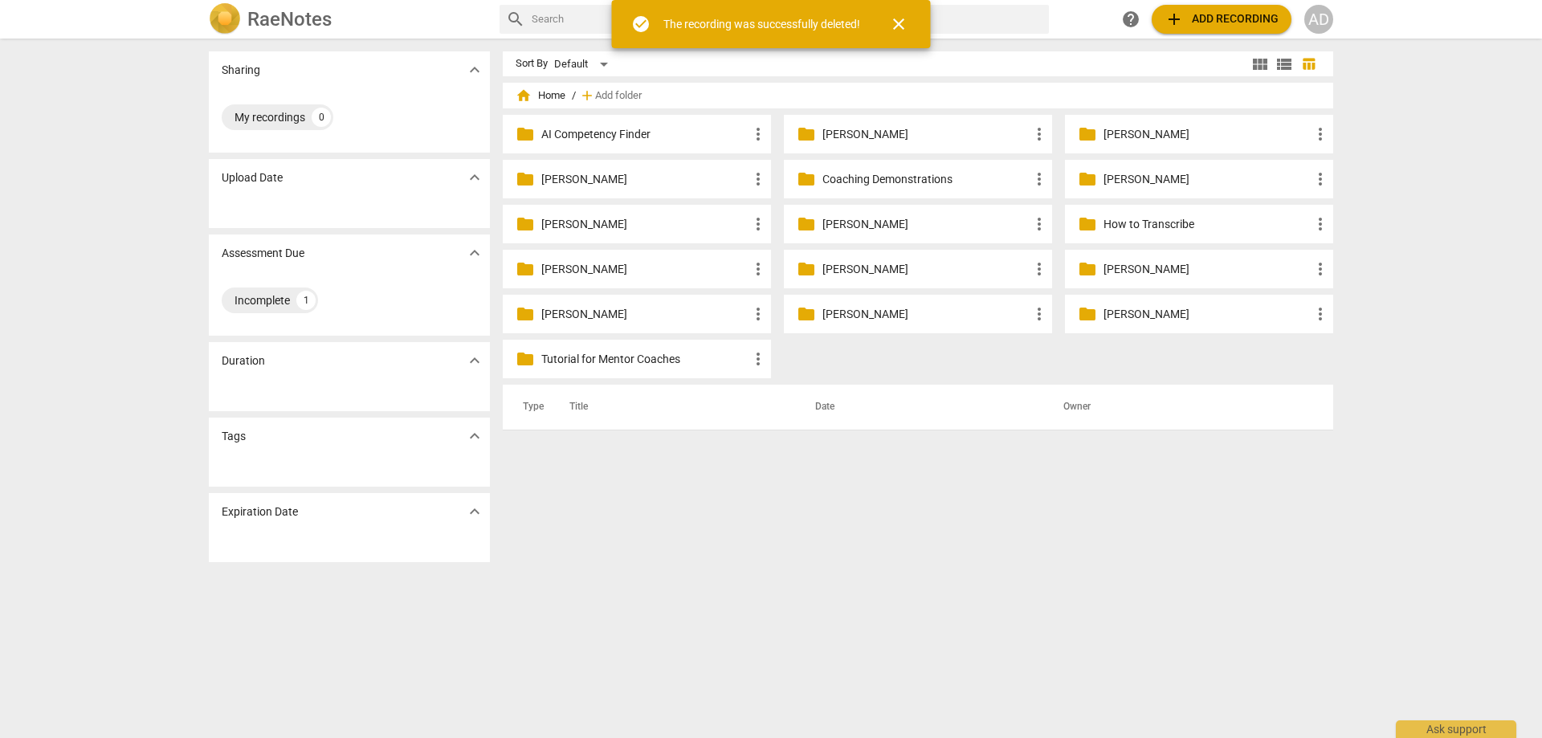
click at [650, 364] on p "Tutorial for Mentor Coaches" at bounding box center [644, 359] width 207 height 17
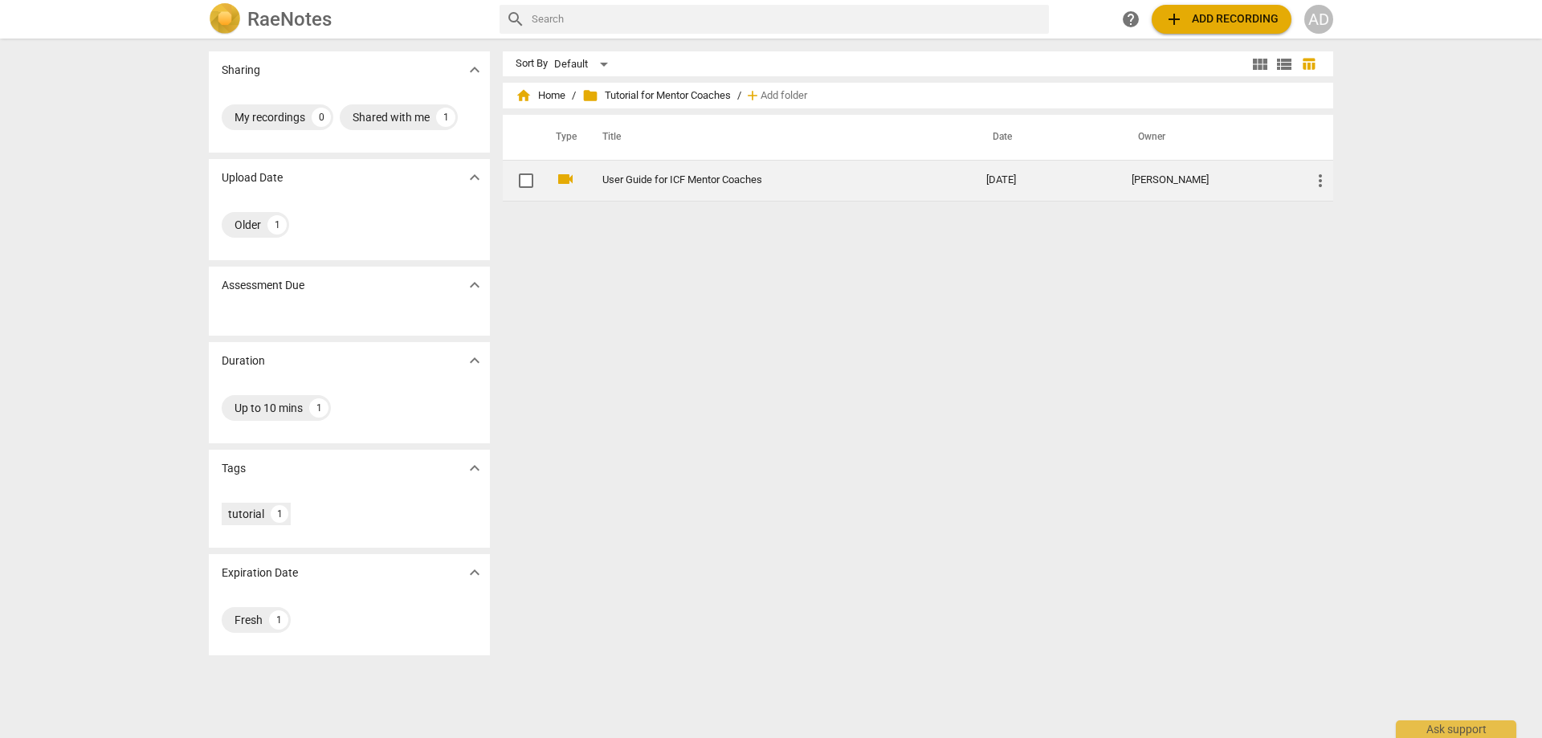
click at [676, 184] on link "User Guide for ICF Mentor Coaches" at bounding box center [765, 180] width 326 height 12
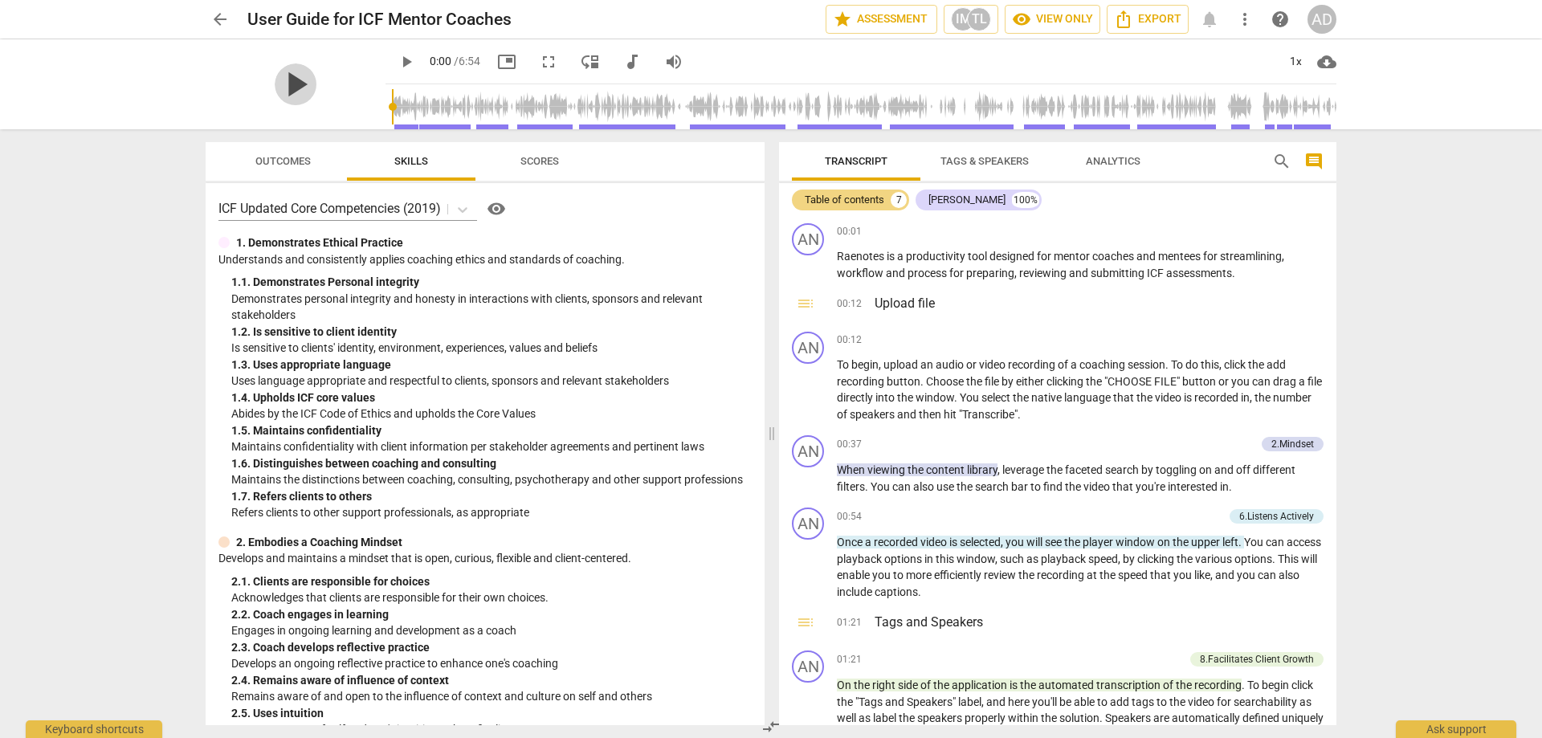
click at [289, 83] on span "play_arrow" at bounding box center [296, 84] width 42 height 42
drag, startPoint x: 1535, startPoint y: 308, endPoint x: 1468, endPoint y: 290, distance: 69.7
click at [1527, 306] on div "arrow_back User Guide for ICF Mentor Coaches star Assessment IM TL visibility V…" at bounding box center [771, 369] width 1542 height 738
click at [1447, 287] on div "arrow_back User Guide for ICF Mentor Coaches star Assessment IM TL visibility V…" at bounding box center [771, 369] width 1542 height 738
click at [296, 78] on span "pause" at bounding box center [296, 84] width 42 height 42
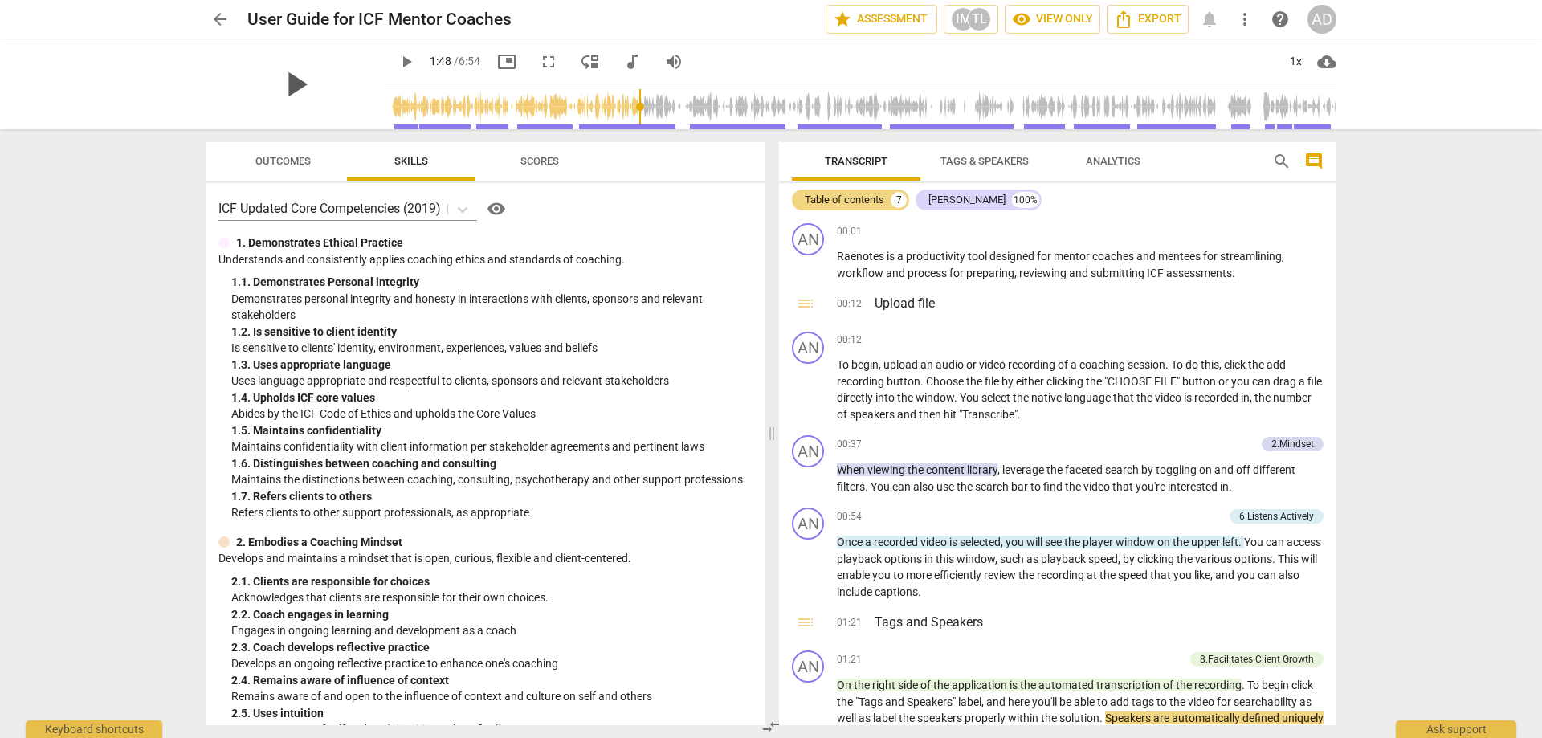
type input "108"
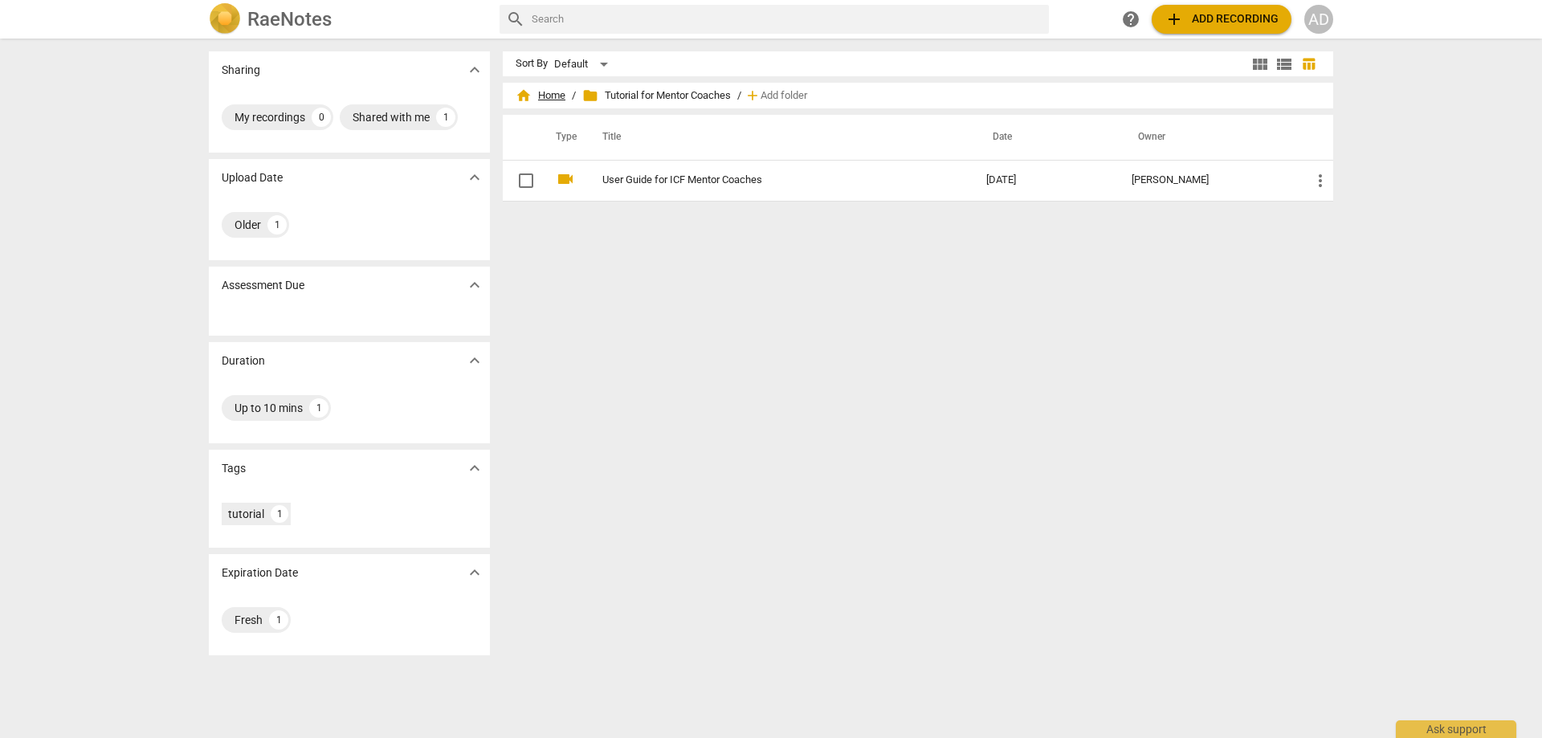
click at [550, 92] on span "home Home" at bounding box center [540, 96] width 50 height 16
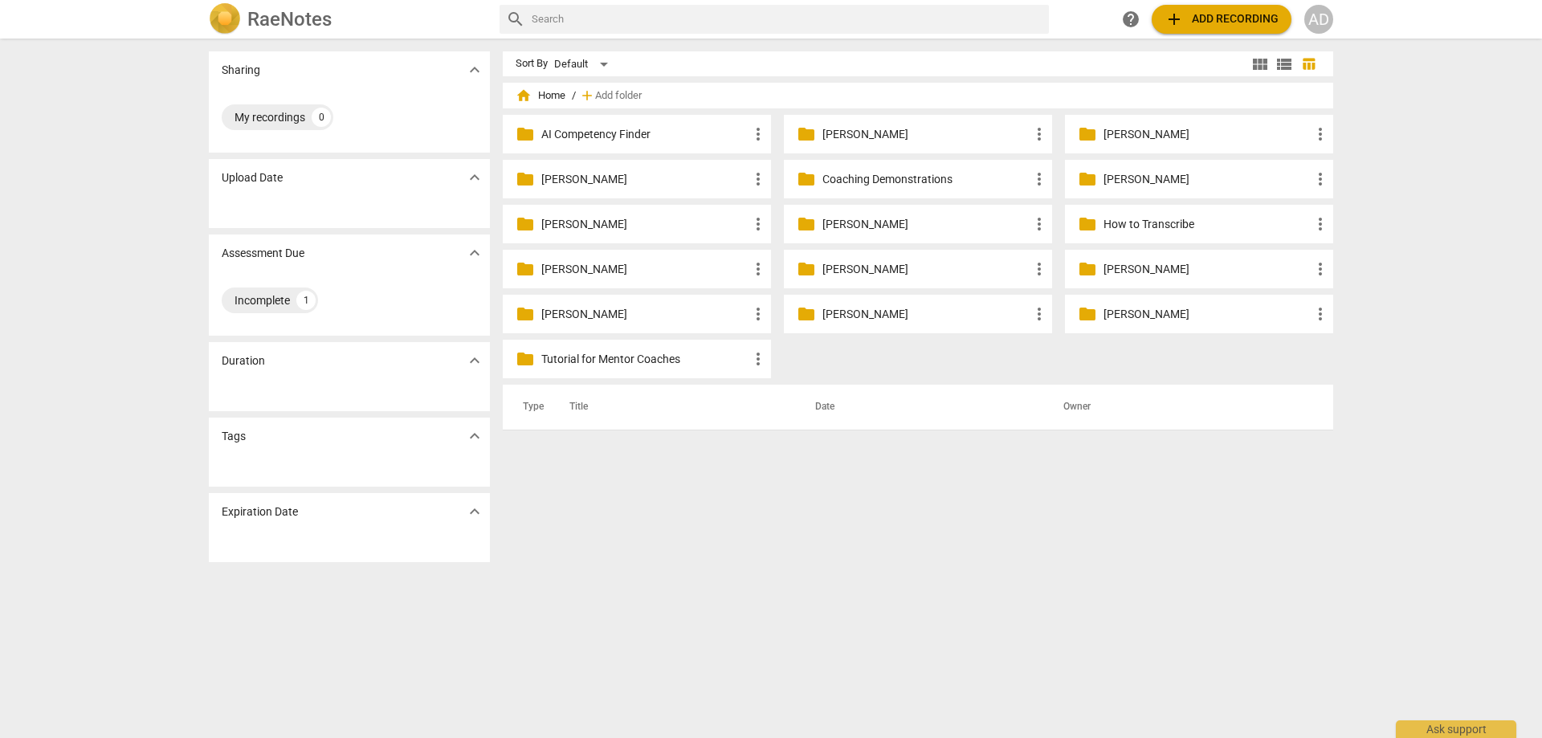
click at [619, 135] on p "AI Competency Finder" at bounding box center [644, 134] width 207 height 17
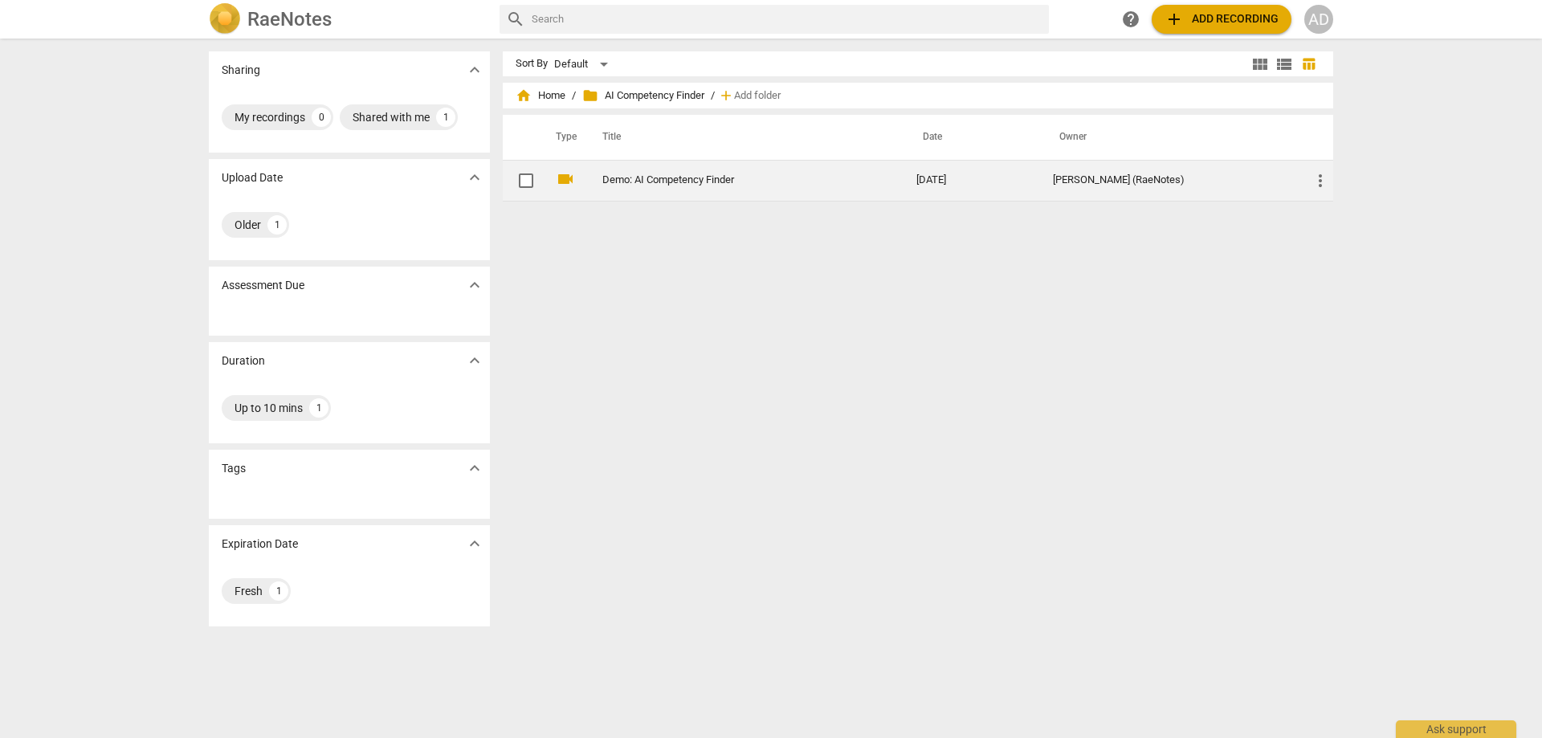
click at [678, 183] on link "Demo: AI Competency Finder" at bounding box center [730, 180] width 256 height 12
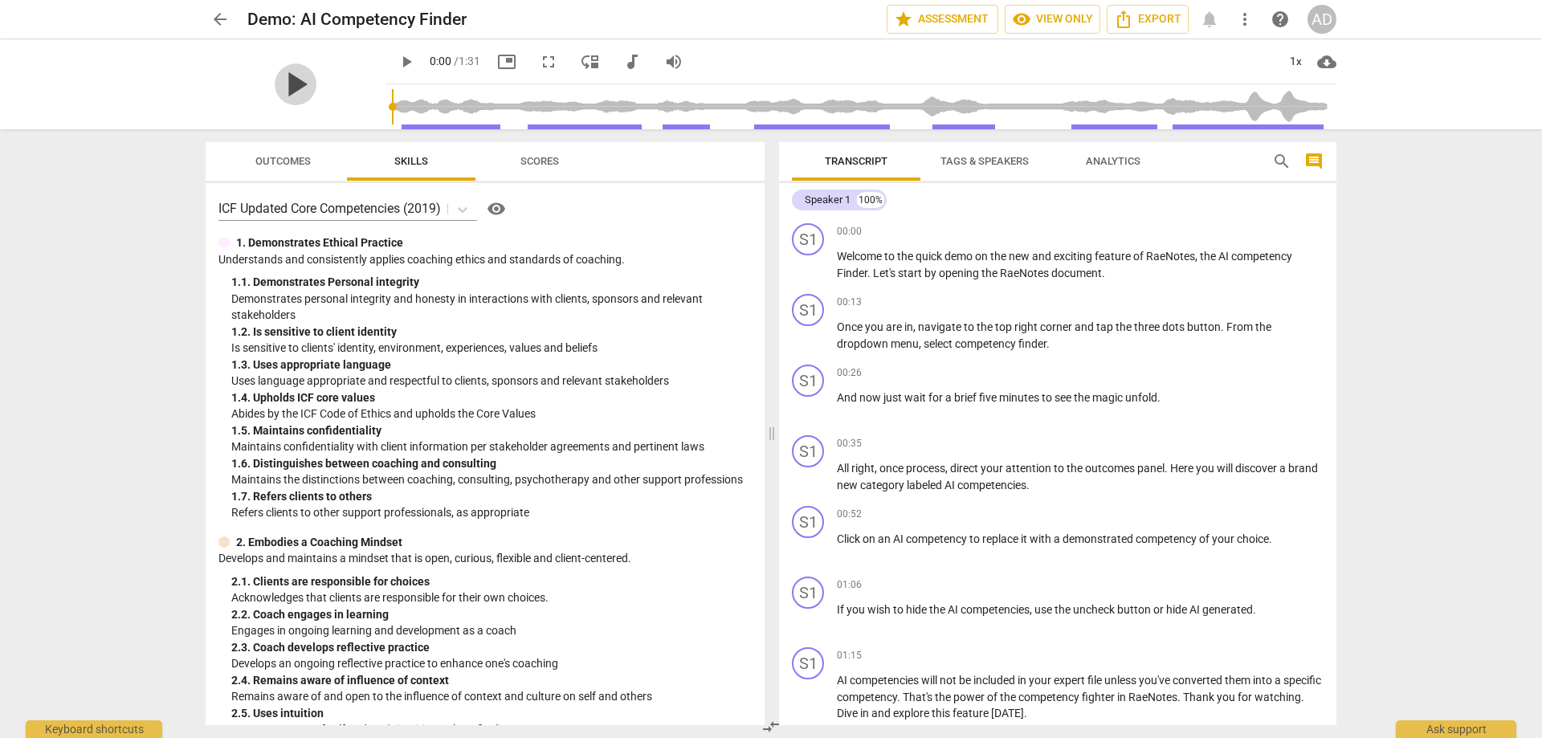
click at [293, 82] on span "play_arrow" at bounding box center [296, 84] width 42 height 42
click at [1244, 20] on span "more_vert" at bounding box center [1244, 19] width 19 height 19
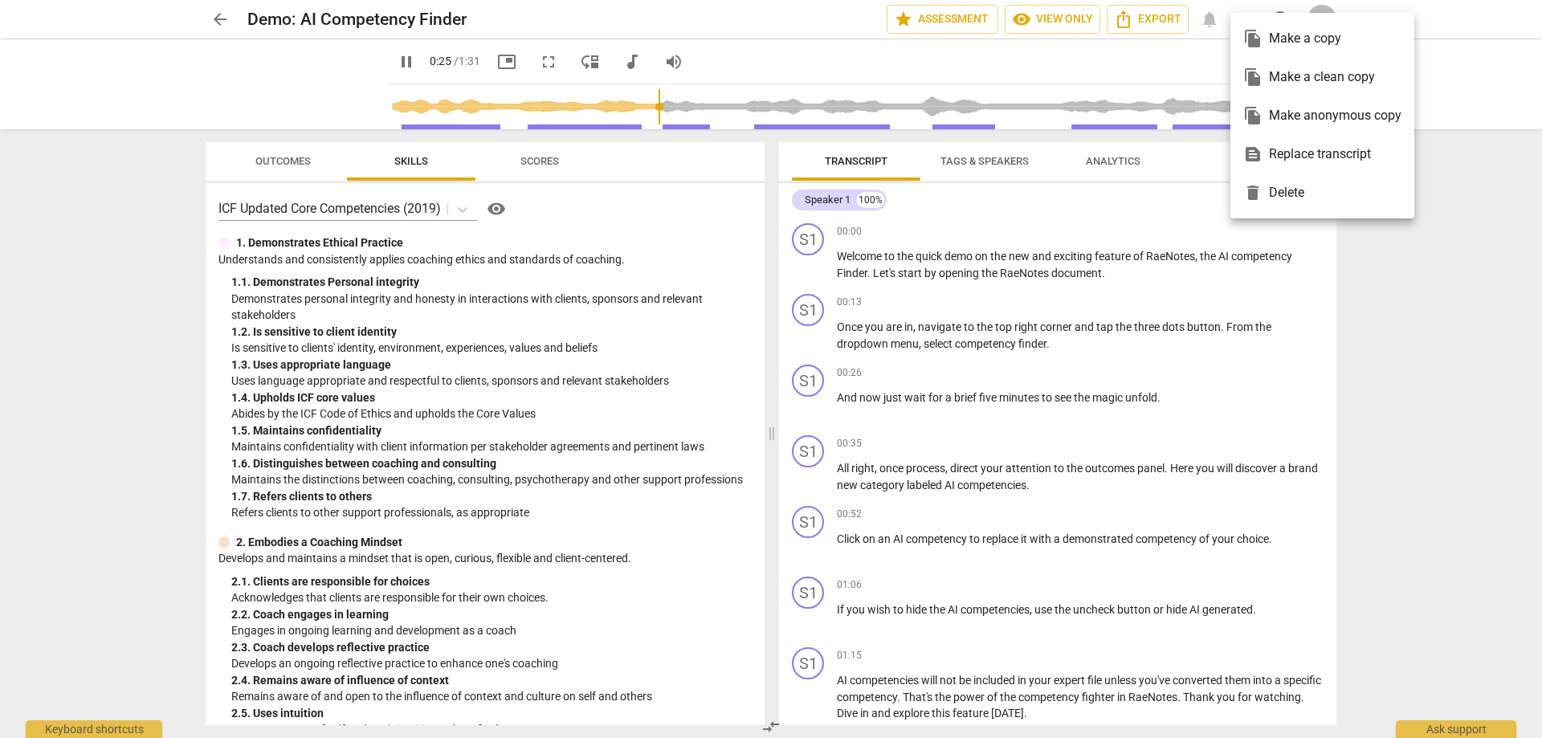
click at [1126, 386] on div at bounding box center [771, 369] width 1542 height 738
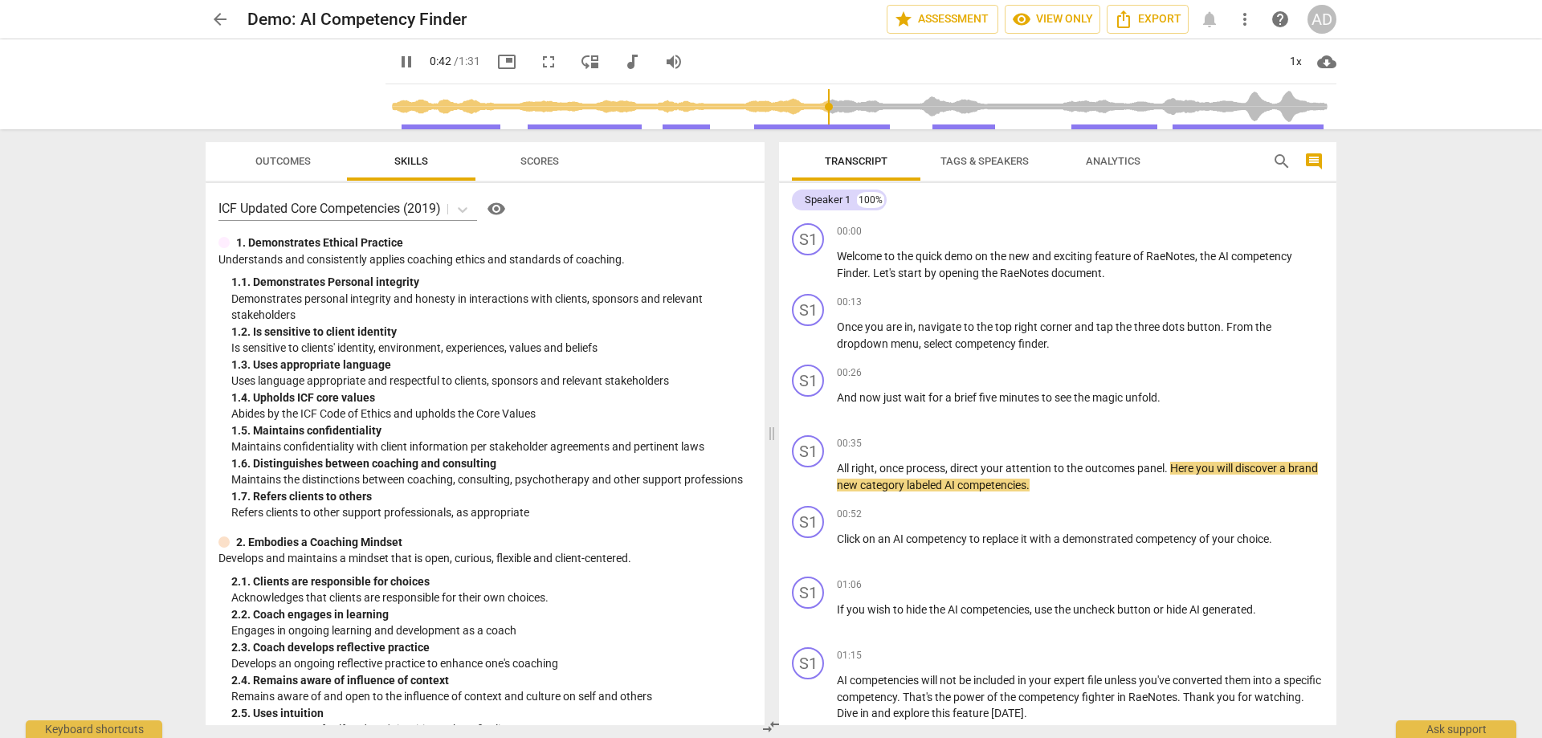
click at [301, 165] on span "Outcomes" at bounding box center [282, 161] width 55 height 12
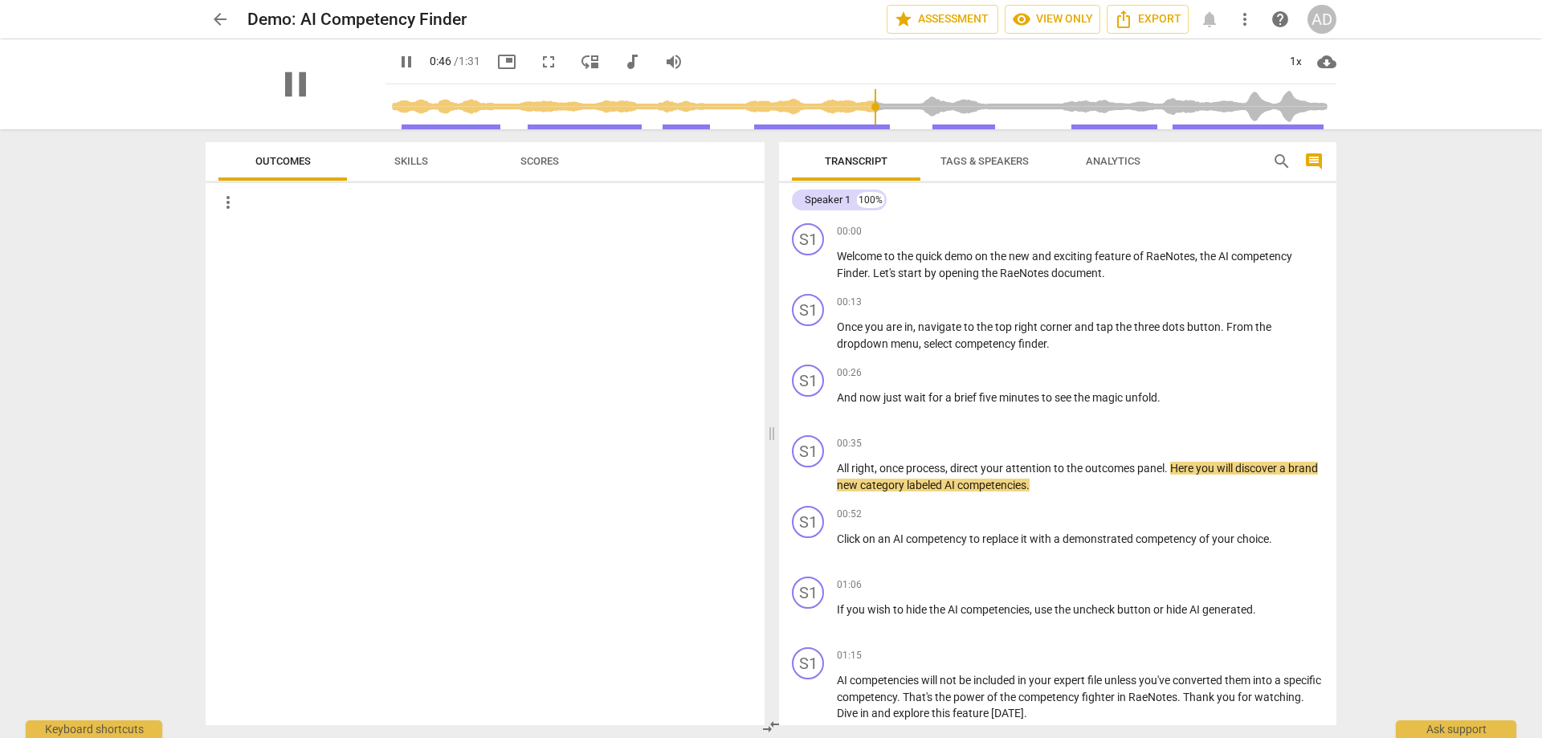
click at [339, 107] on div "pause" at bounding box center [296, 84] width 180 height 90
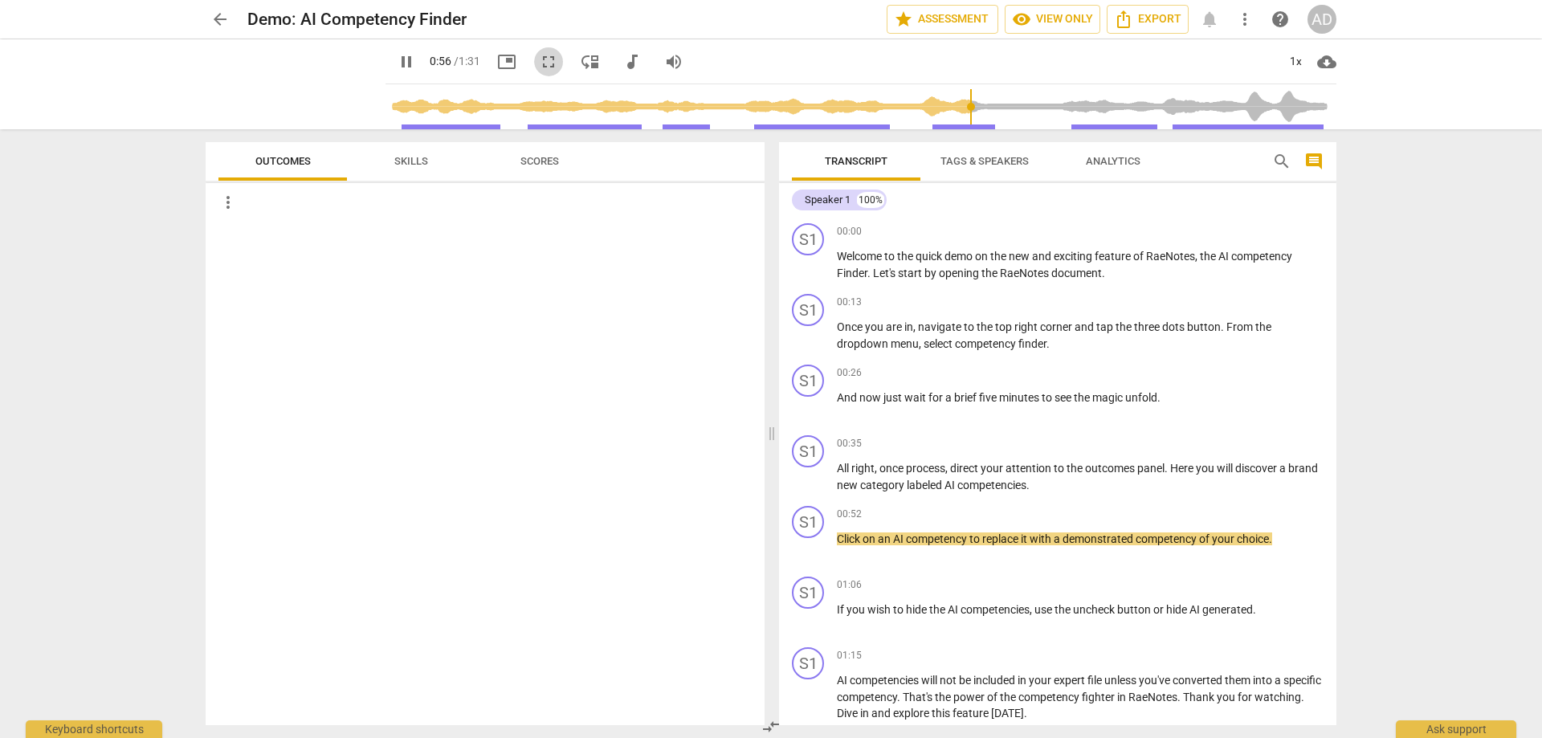
click at [548, 60] on span "fullscreen" at bounding box center [548, 61] width 19 height 19
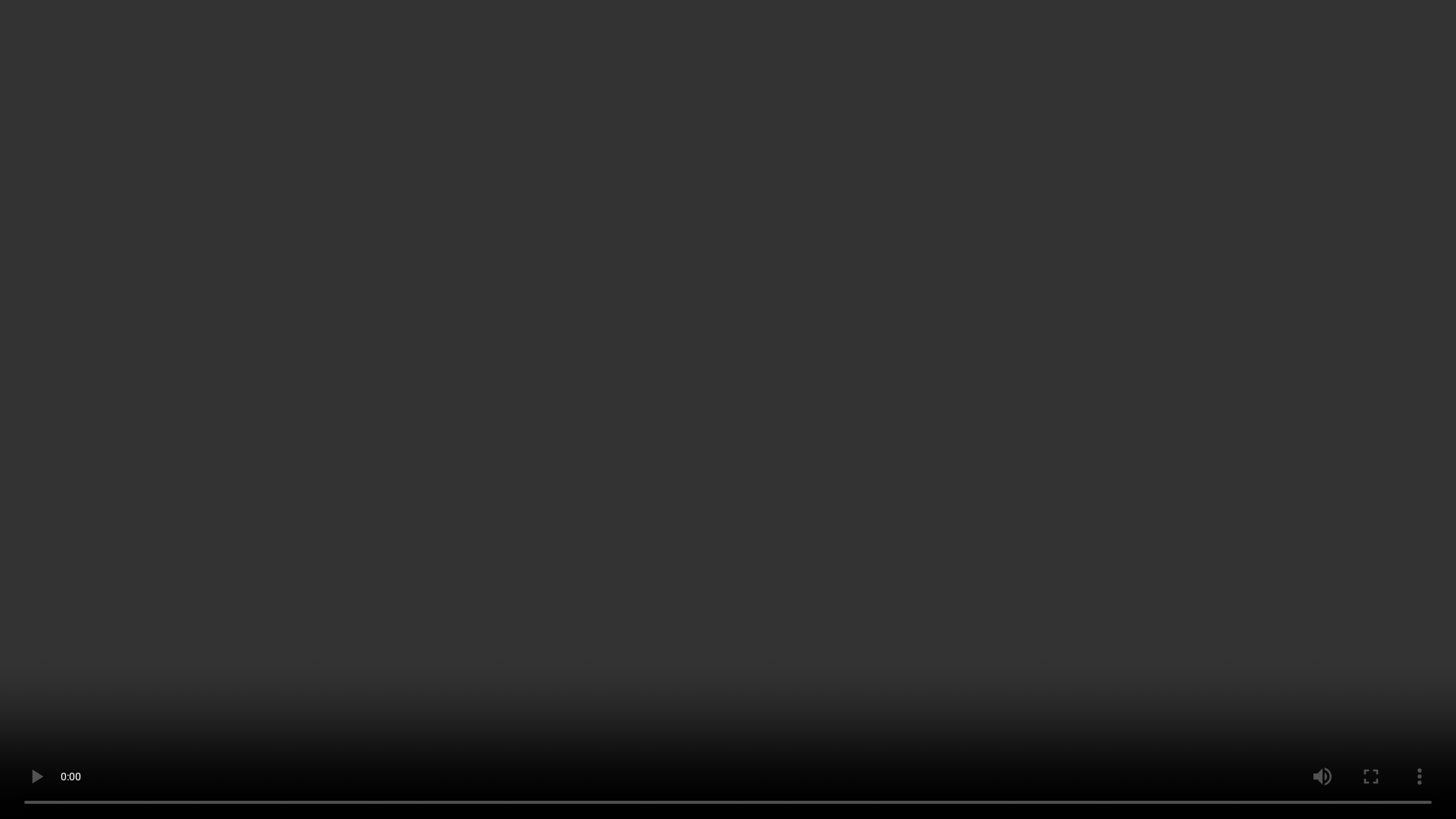
click at [487, 505] on video at bounding box center [728, 409] width 1456 height 819
click at [17, 101] on video at bounding box center [728, 409] width 1456 height 819
type input "3"
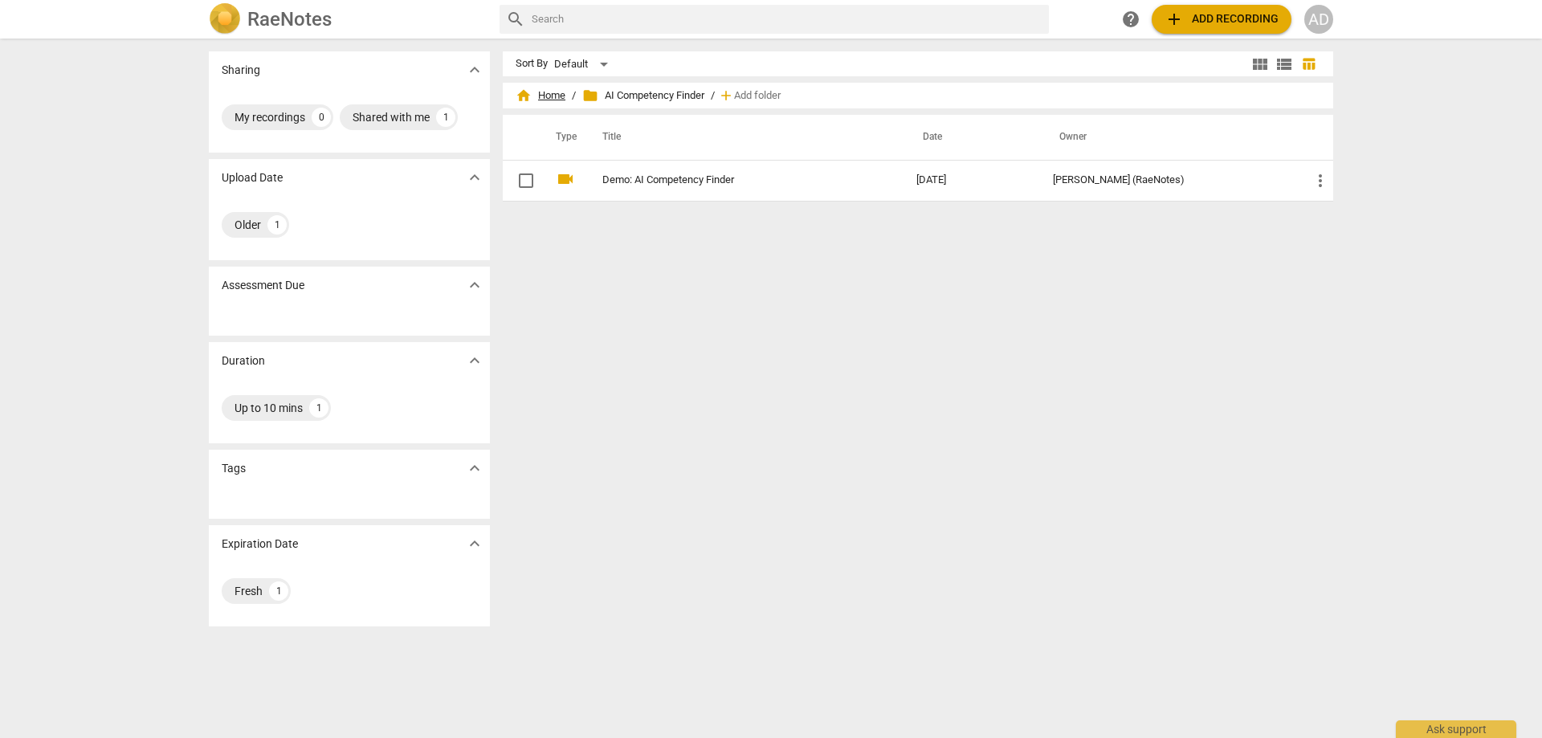
click at [559, 92] on span "home Home" at bounding box center [540, 96] width 50 height 16
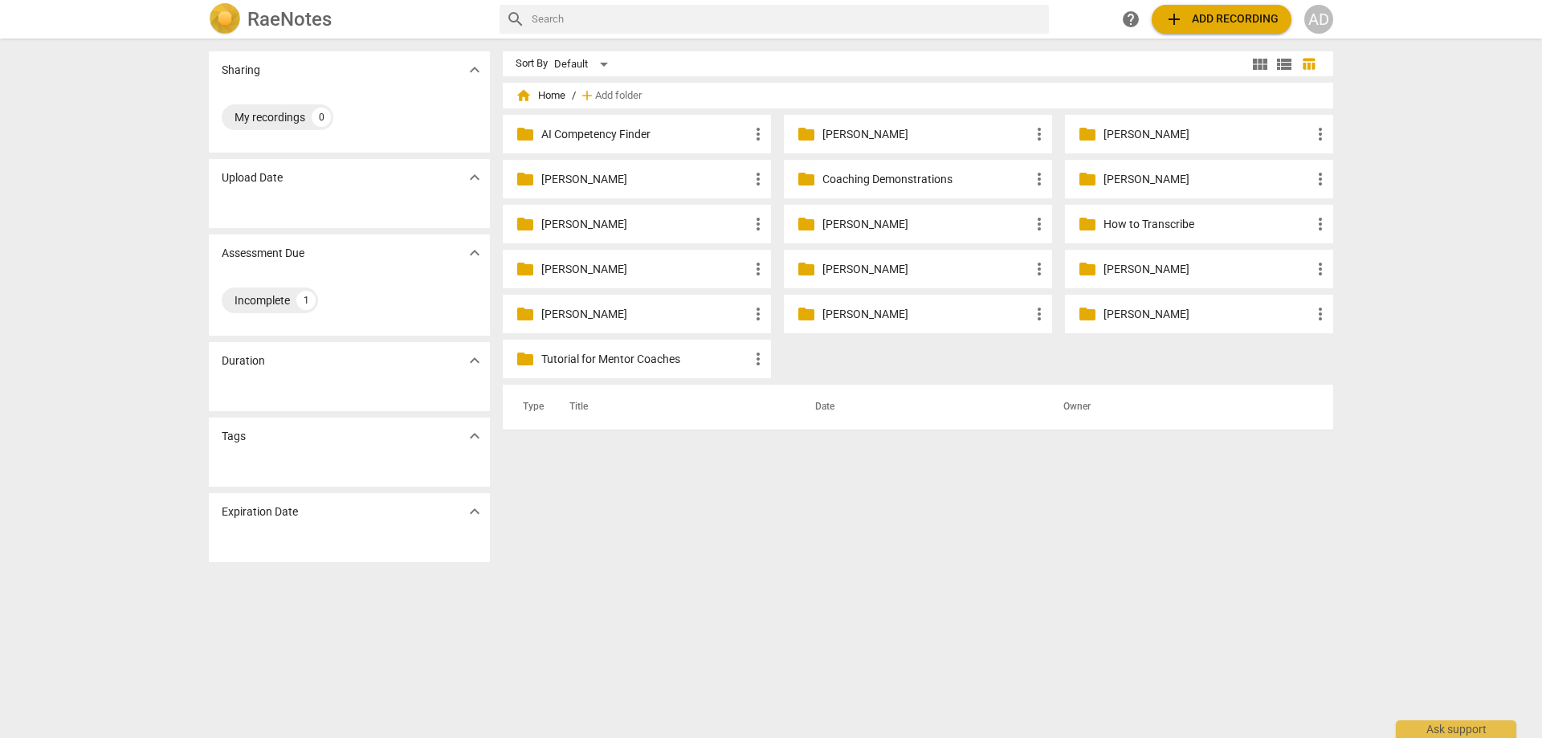
click at [570, 355] on p "Tutorial for Mentor Coaches" at bounding box center [644, 359] width 207 height 17
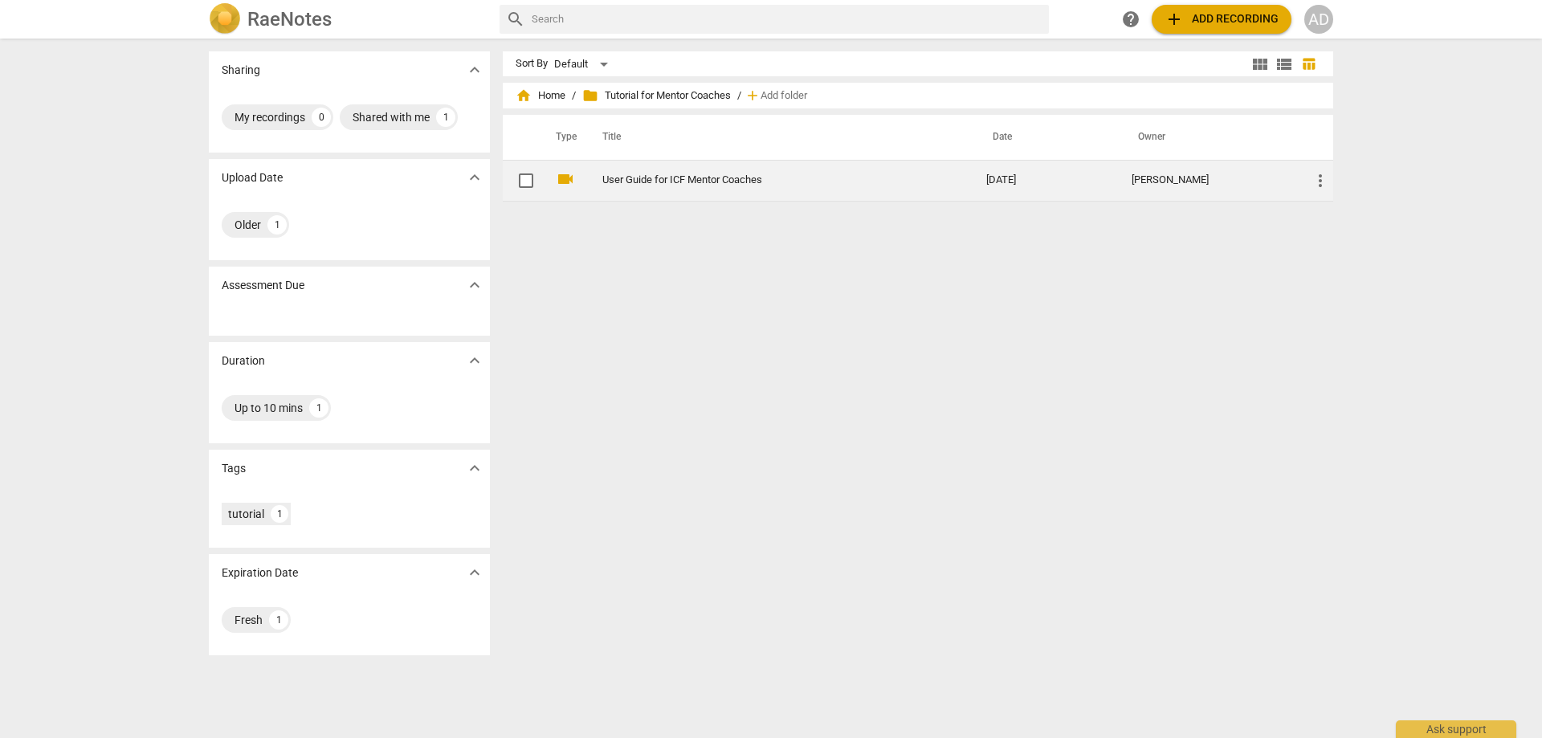
click at [646, 178] on link "User Guide for ICF Mentor Coaches" at bounding box center [765, 180] width 326 height 12
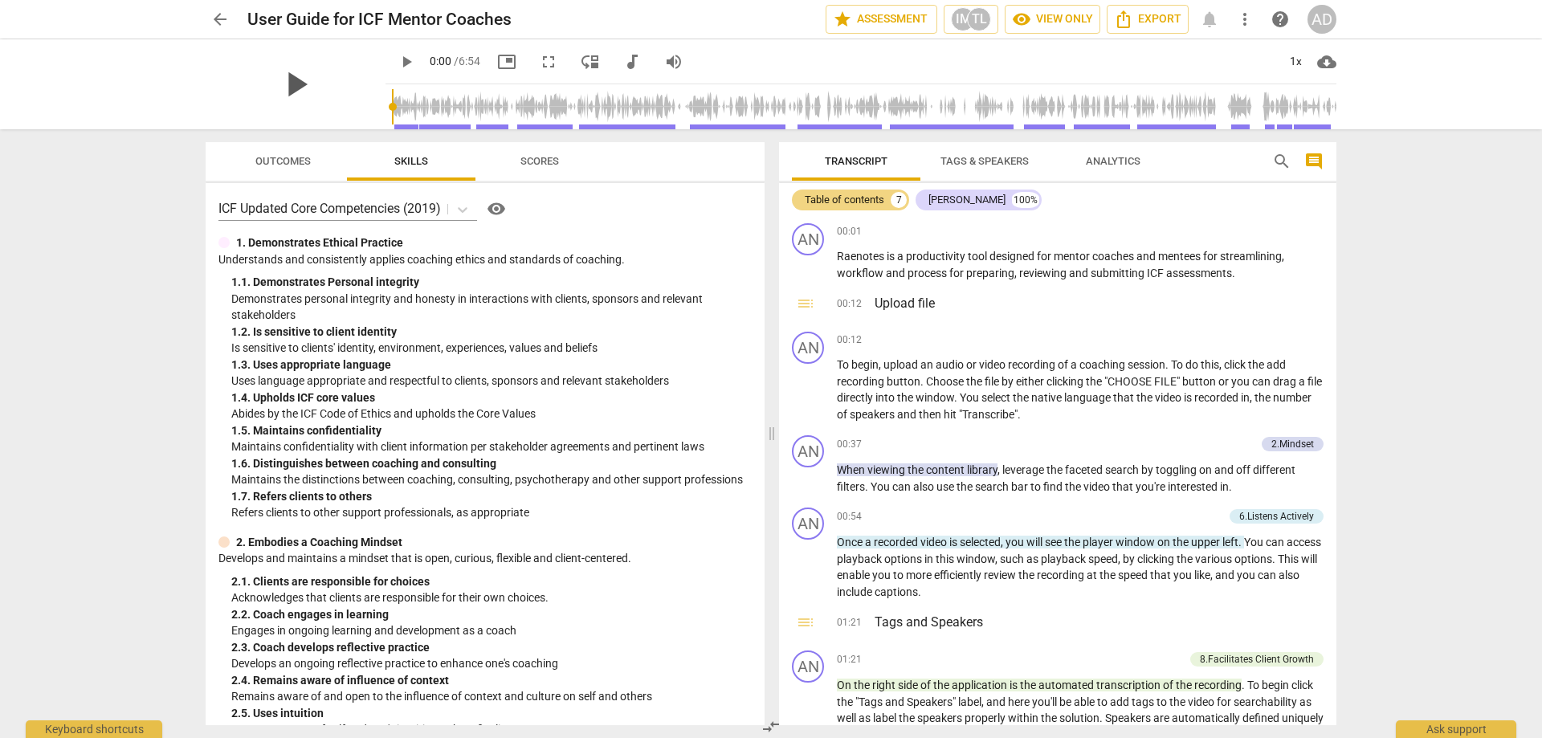
click at [311, 84] on div "play_arrow" at bounding box center [296, 84] width 180 height 90
click at [289, 84] on span "play_arrow" at bounding box center [296, 84] width 42 height 42
click at [539, 60] on span "fullscreen" at bounding box center [548, 61] width 19 height 19
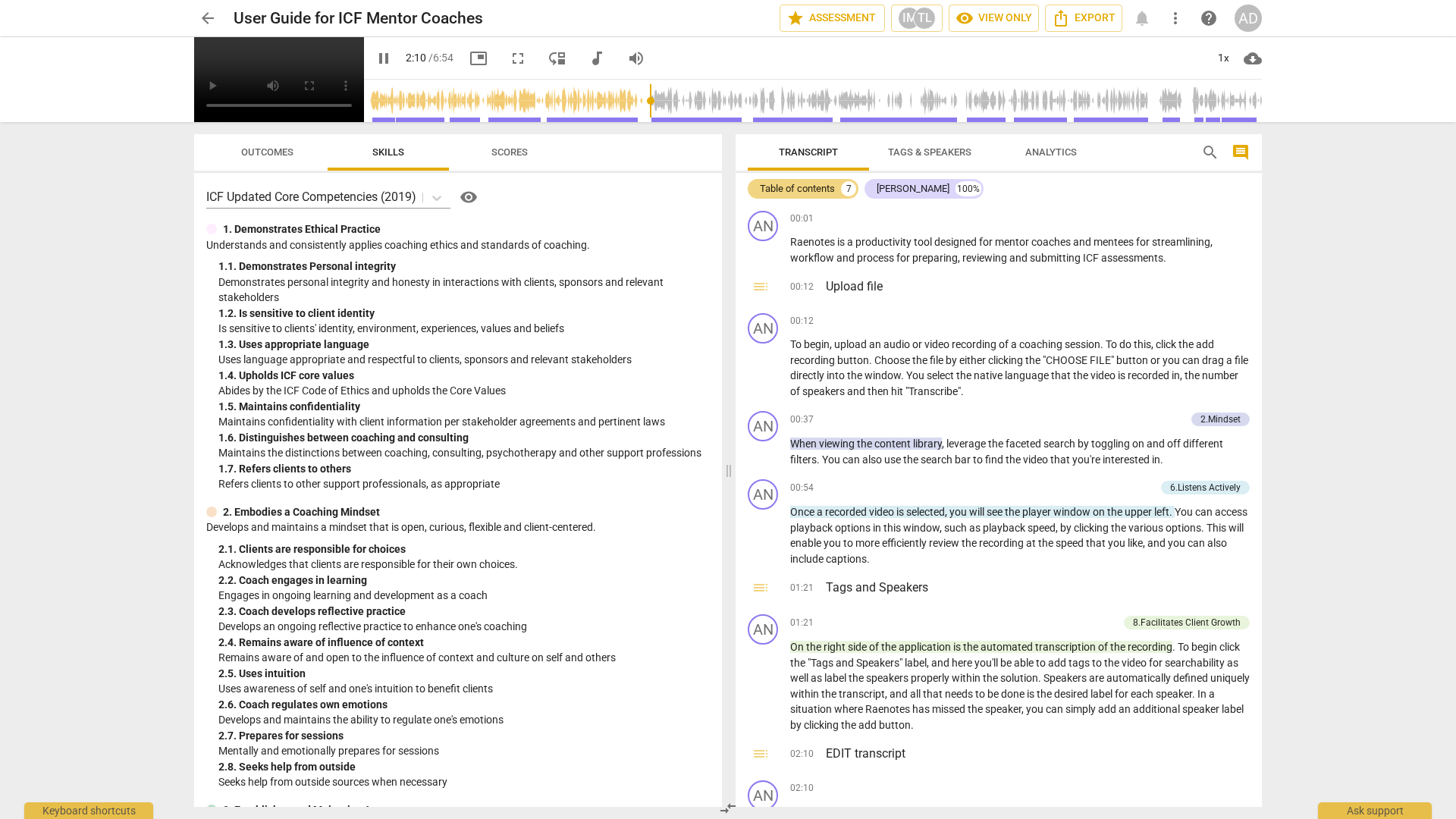
type input "130"
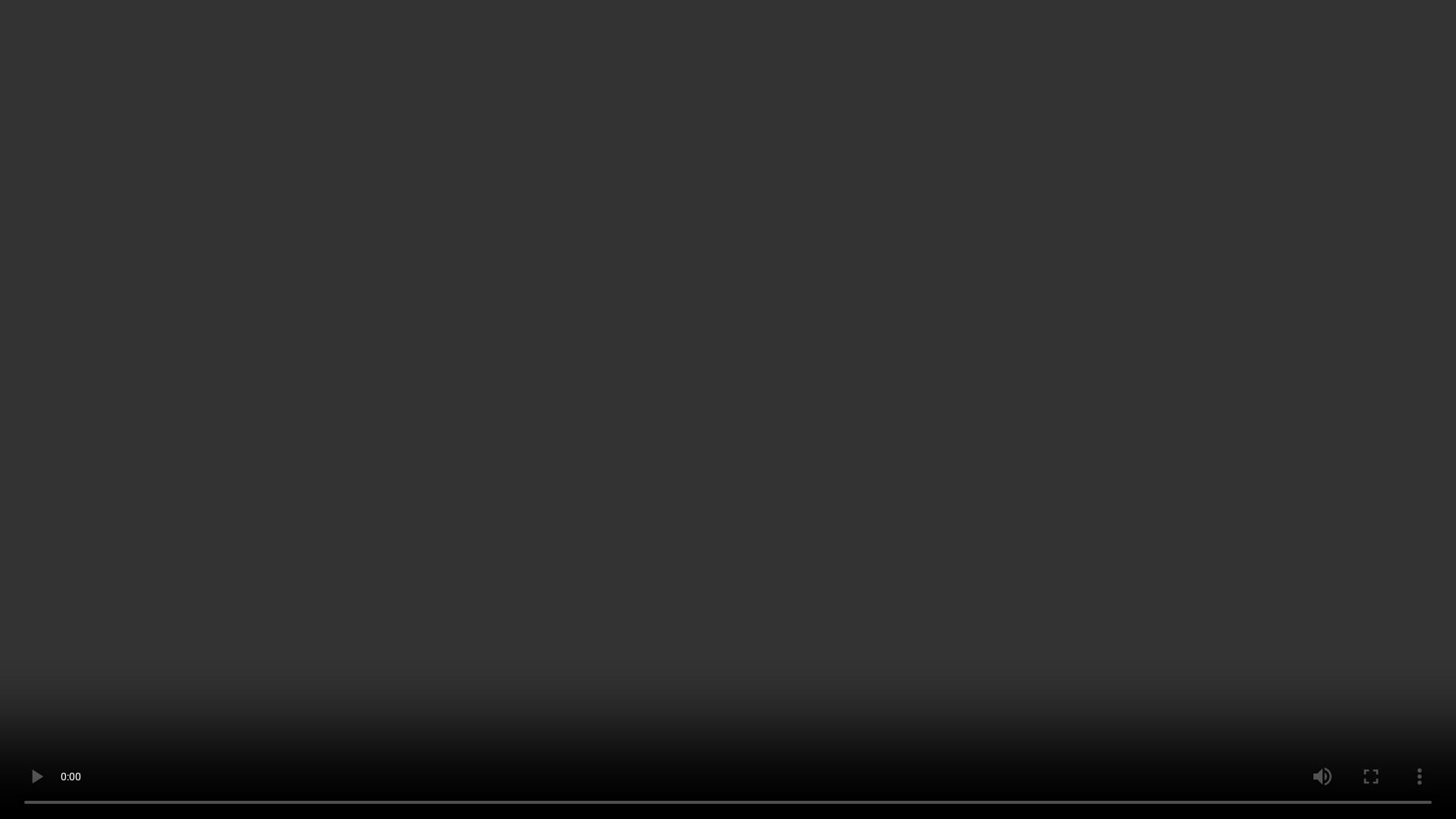
scroll to position [647, 0]
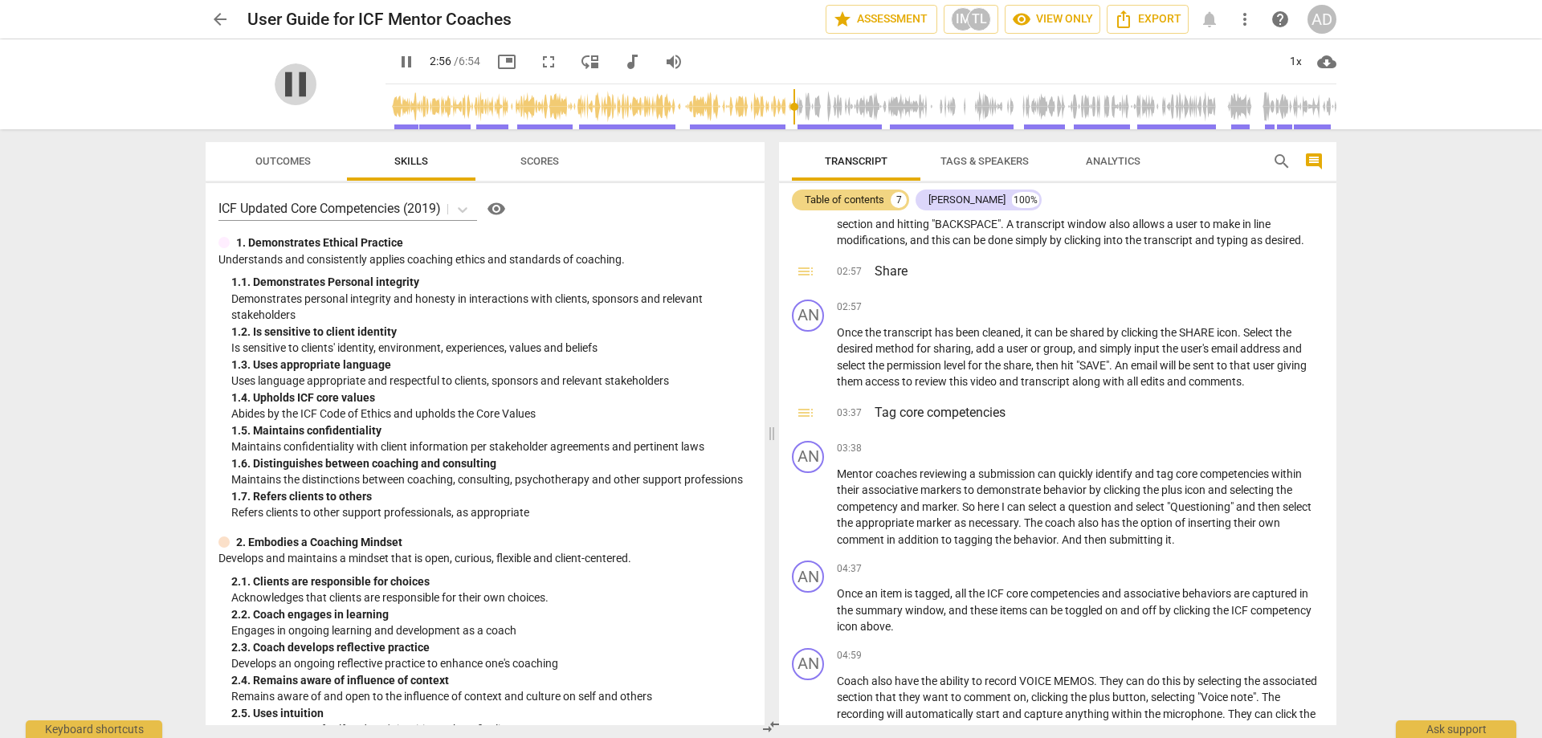
click at [281, 80] on span "pause" at bounding box center [296, 84] width 42 height 42
click at [539, 61] on span "fullscreen" at bounding box center [548, 61] width 19 height 19
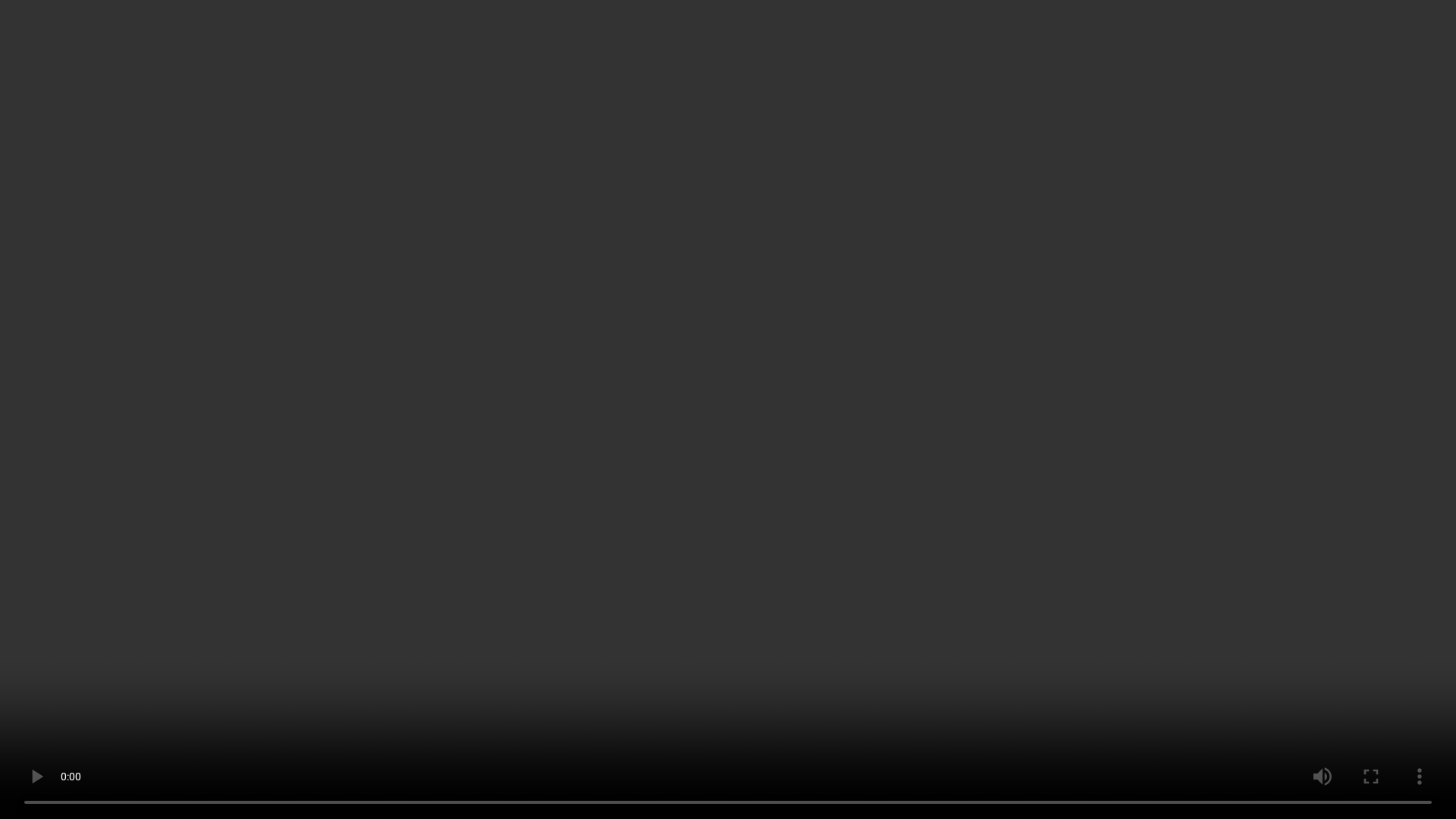
click at [57, 166] on video at bounding box center [728, 409] width 1456 height 819
click at [580, 235] on video at bounding box center [728, 409] width 1456 height 819
drag, startPoint x: 663, startPoint y: 602, endPoint x: 679, endPoint y: 593, distance: 18.4
click at [666, 605] on video at bounding box center [728, 409] width 1456 height 819
drag, startPoint x: 935, startPoint y: 572, endPoint x: 994, endPoint y: 599, distance: 64.9
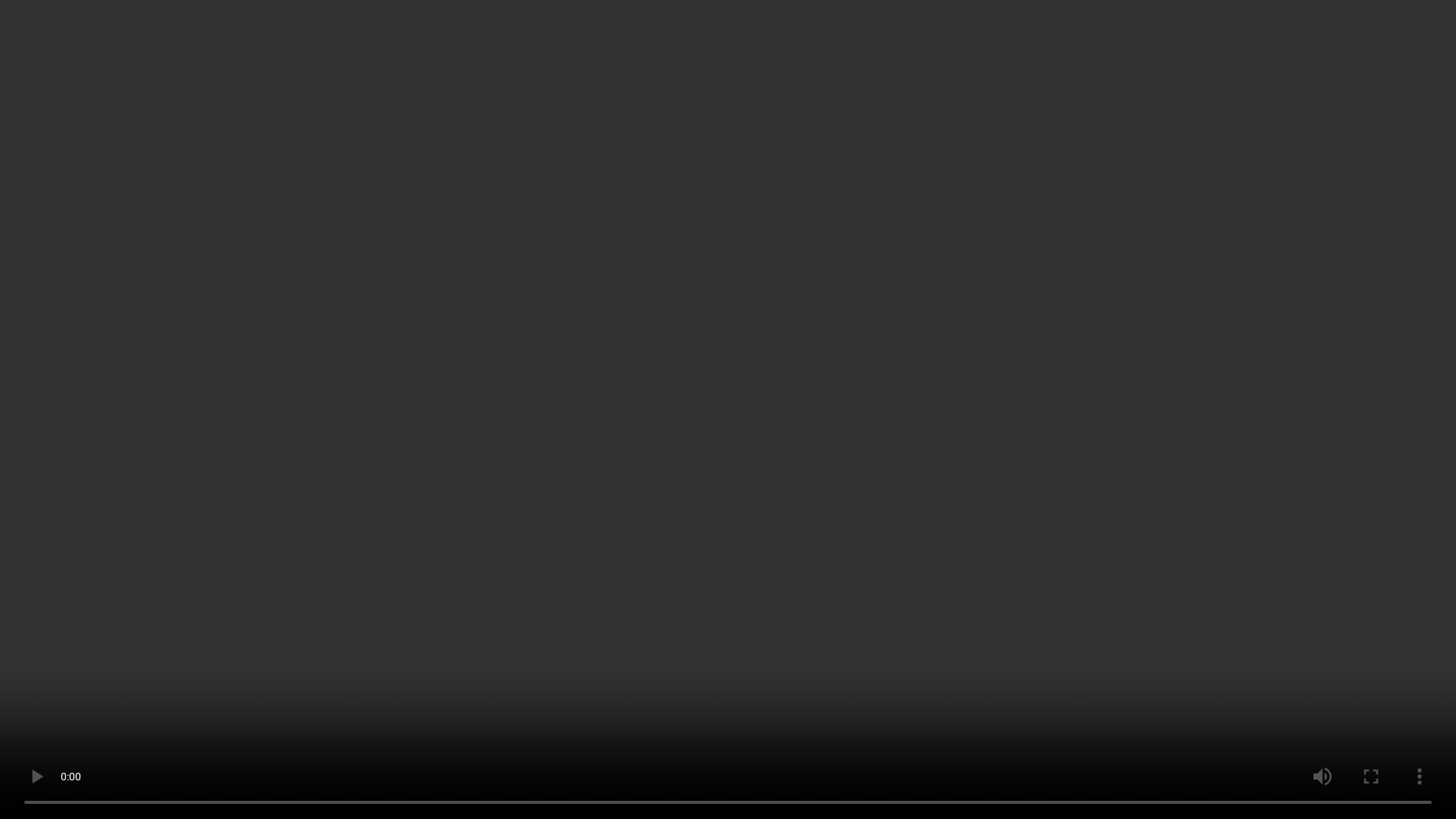
click at [945, 574] on video at bounding box center [728, 409] width 1456 height 819
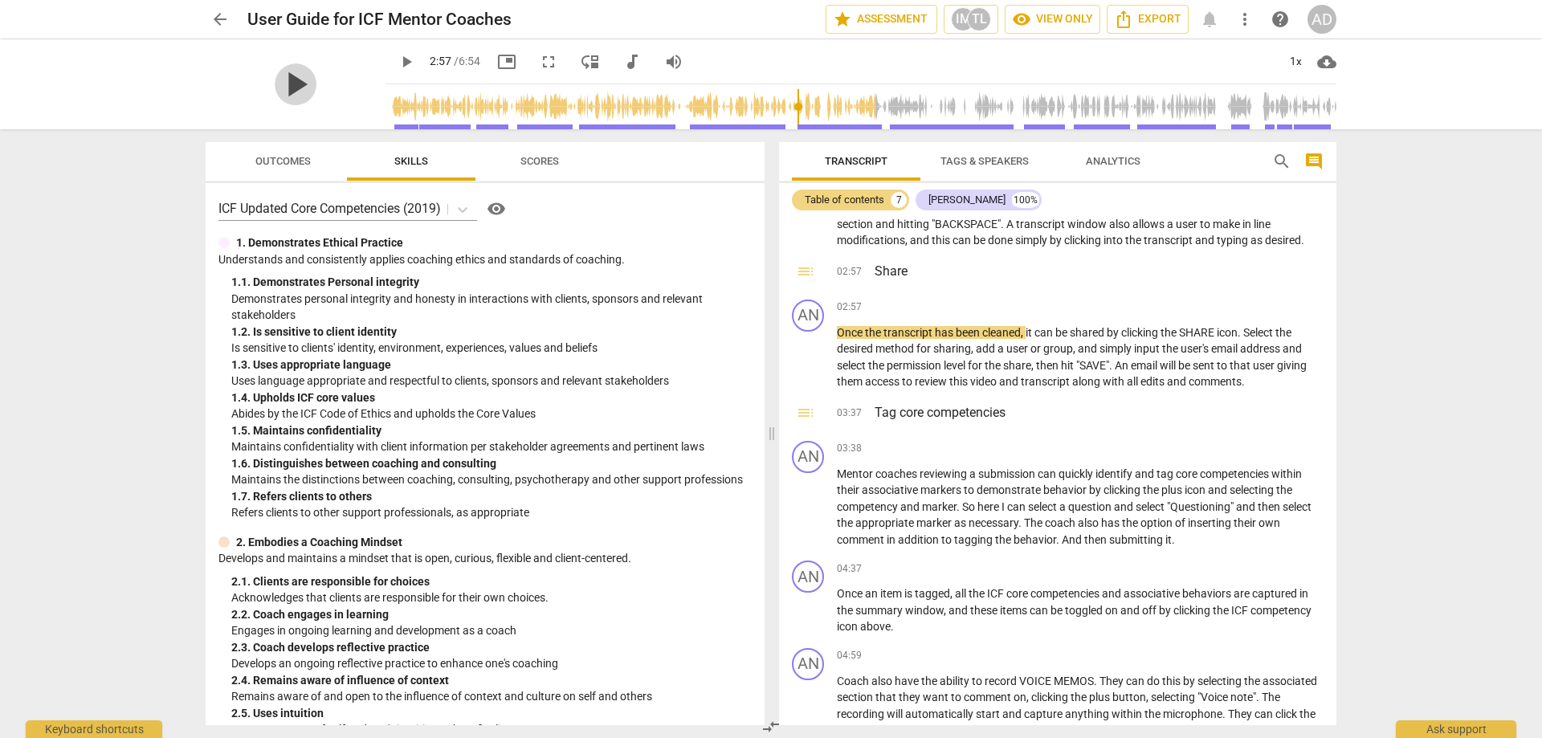
click at [275, 88] on span "play_arrow" at bounding box center [296, 84] width 42 height 42
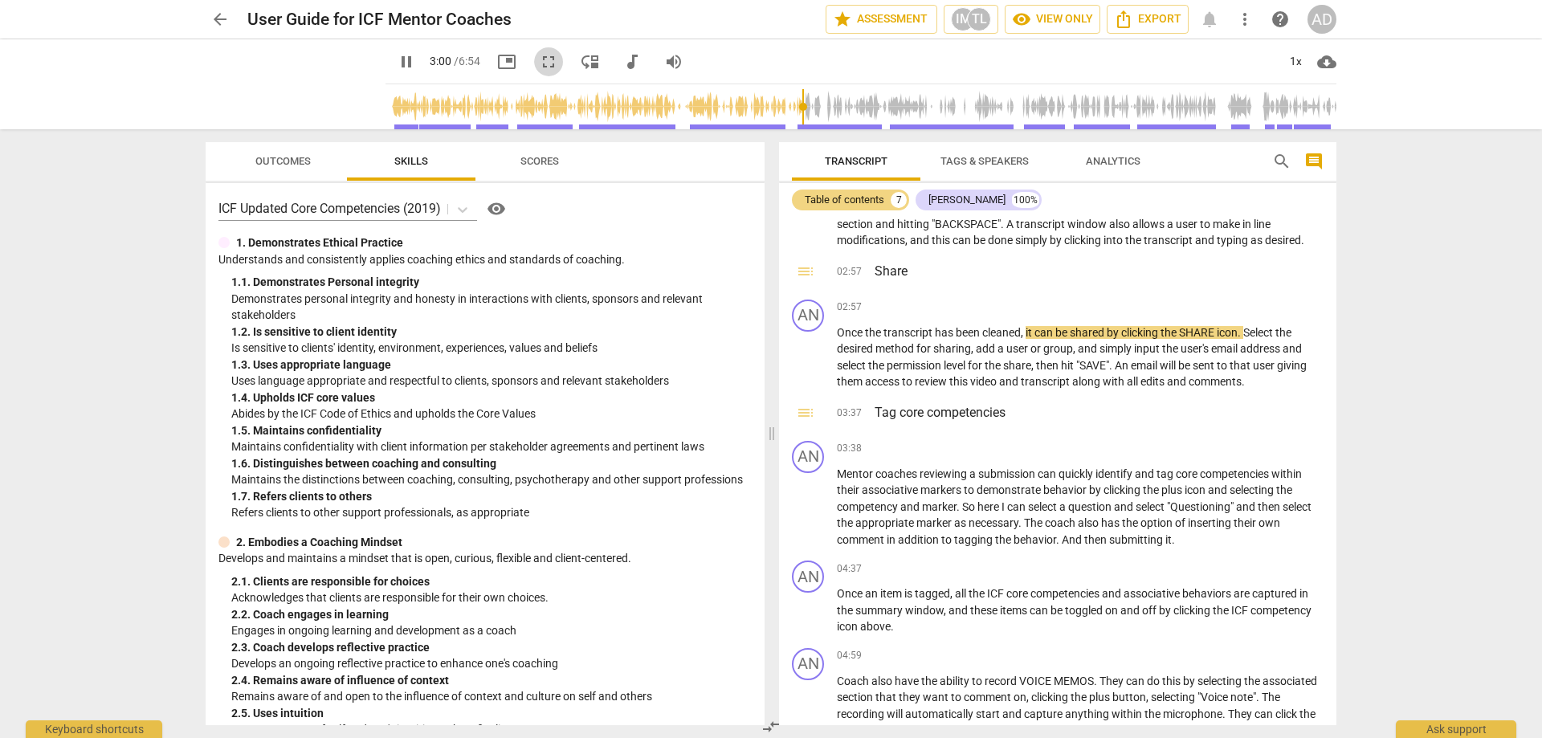
click at [539, 63] on span "fullscreen" at bounding box center [548, 61] width 19 height 19
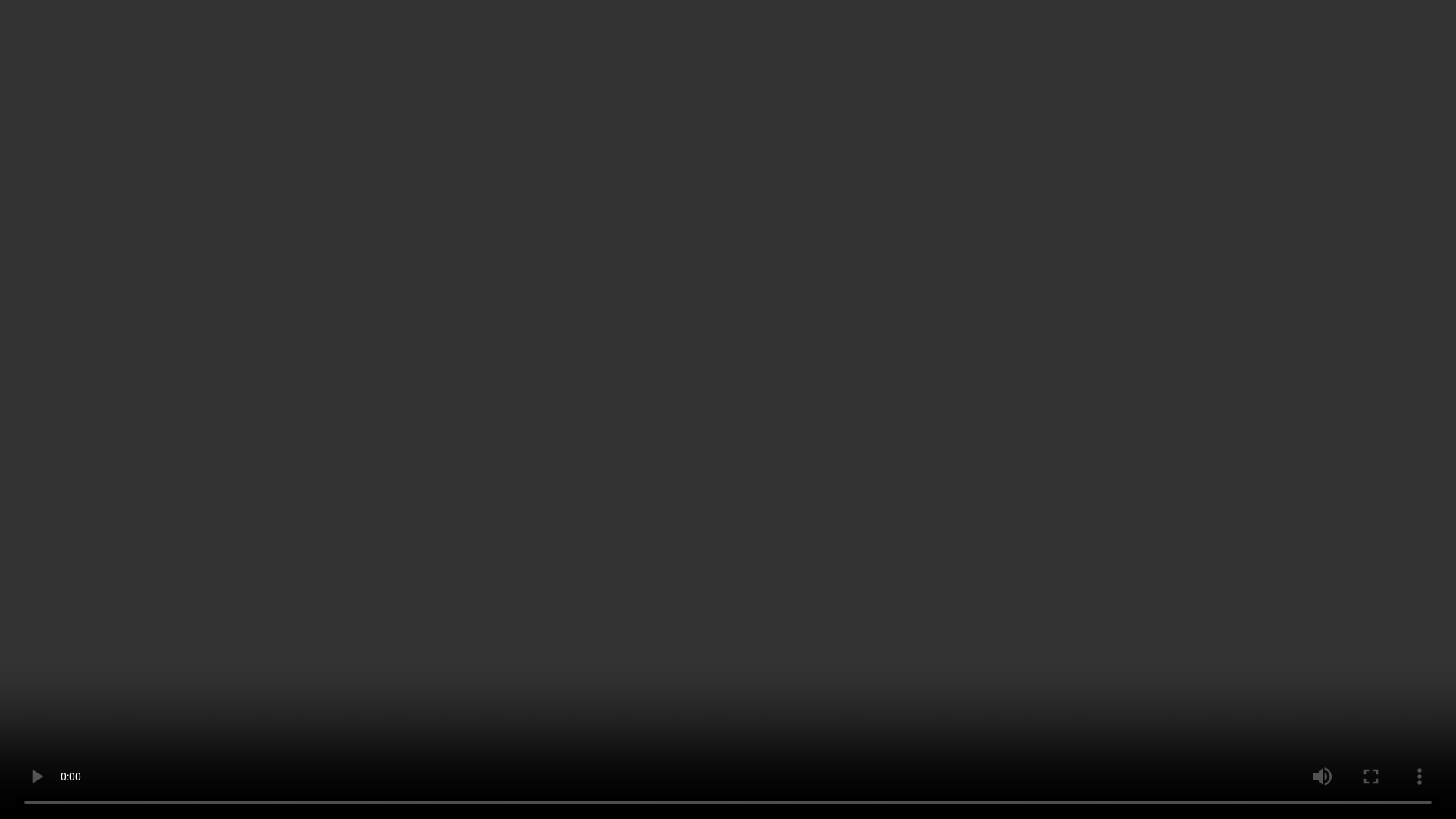
drag, startPoint x: 720, startPoint y: 9, endPoint x: 525, endPoint y: 47, distance: 198.7
click at [525, 47] on video at bounding box center [728, 409] width 1456 height 819
click at [556, 343] on video at bounding box center [728, 409] width 1456 height 819
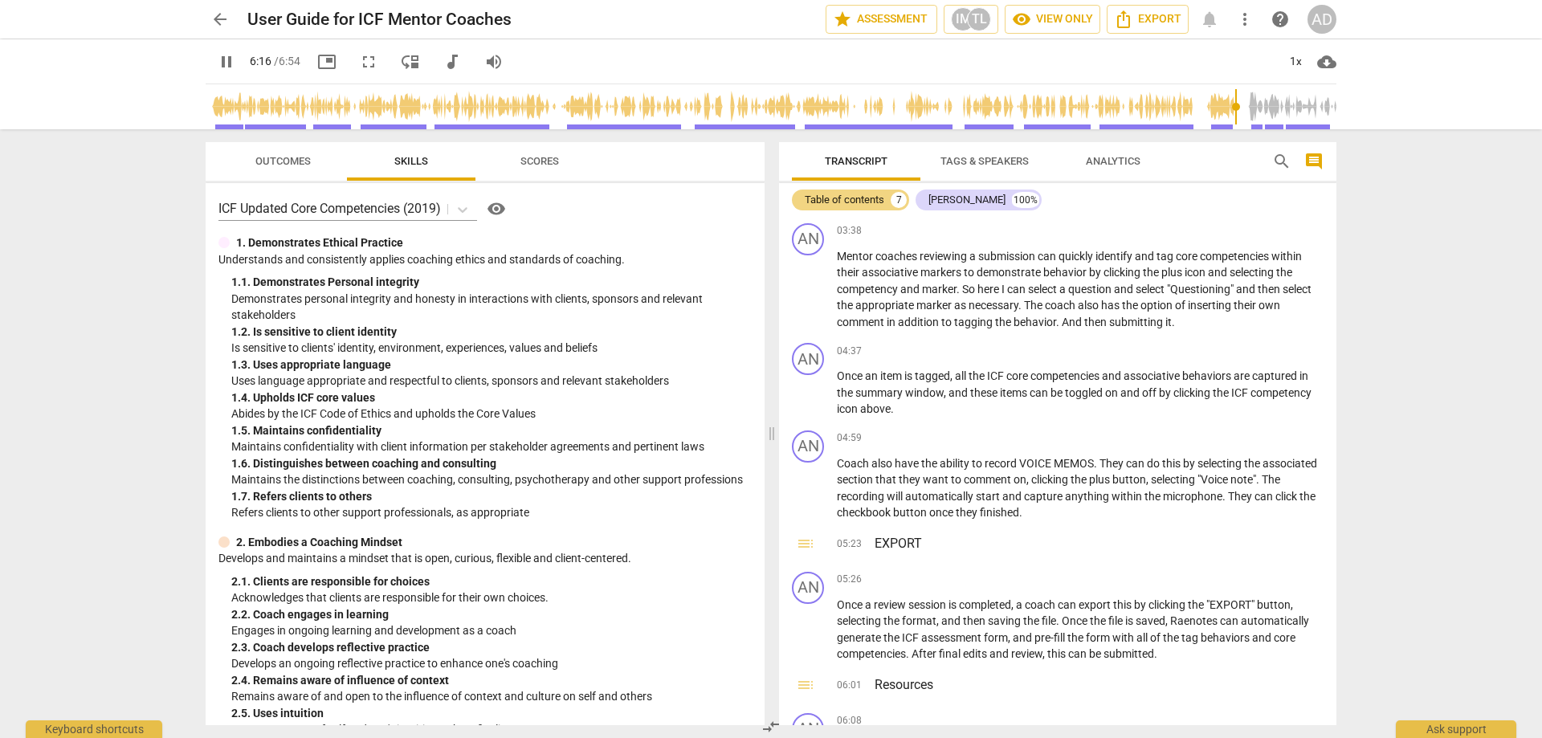
scroll to position [879, 0]
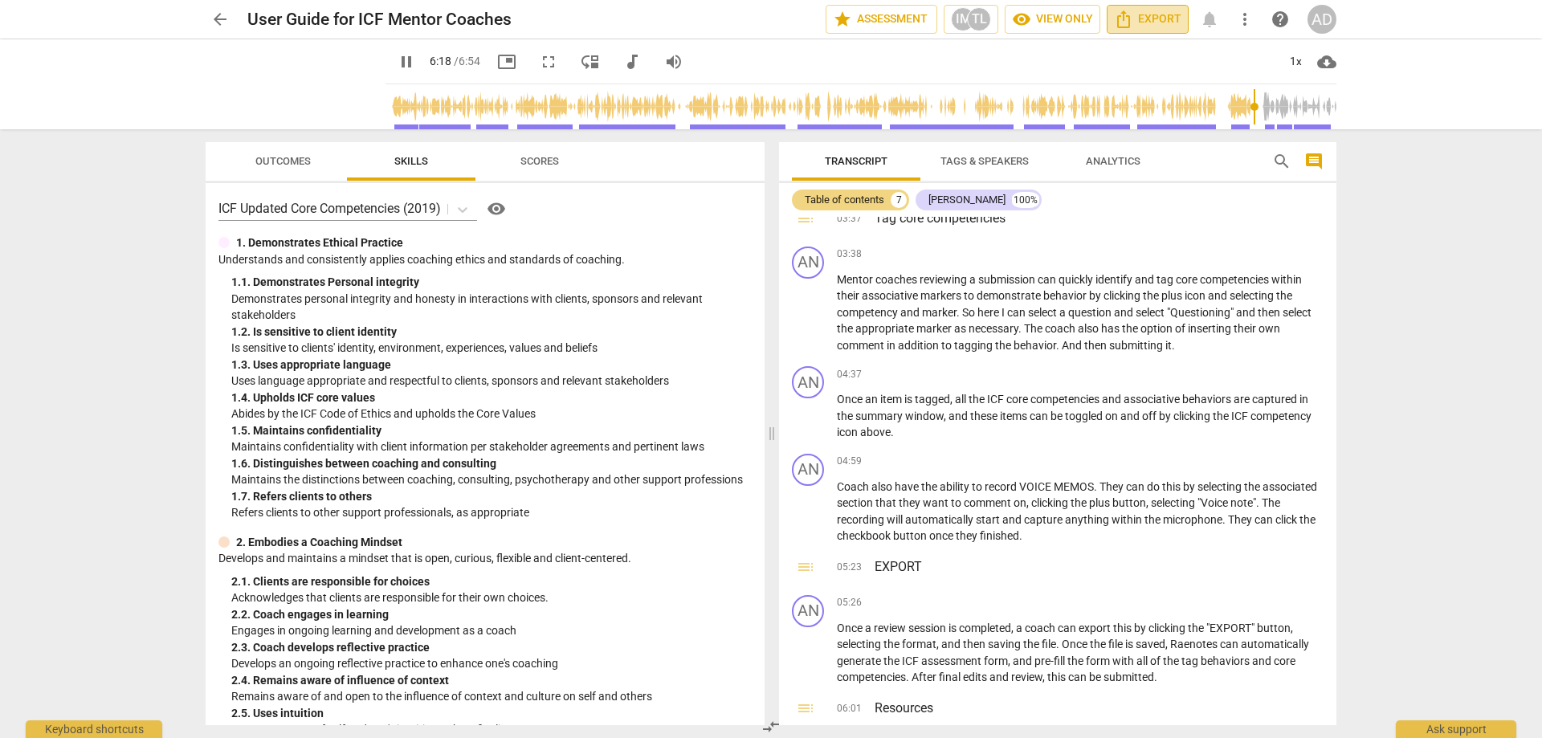
click at [1154, 23] on span "Export" at bounding box center [1147, 19] width 67 height 19
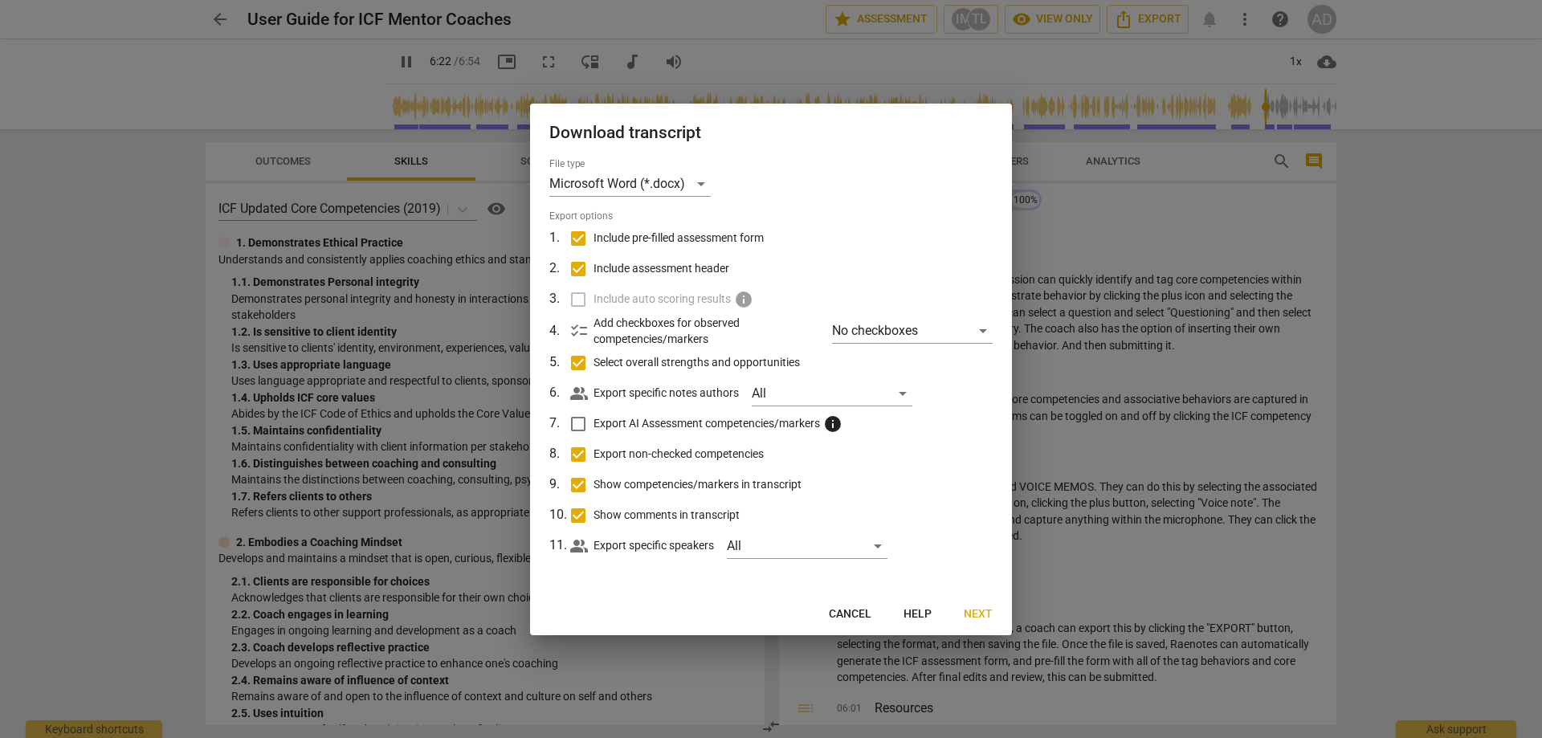
click at [1325, 21] on div at bounding box center [771, 369] width 1542 height 738
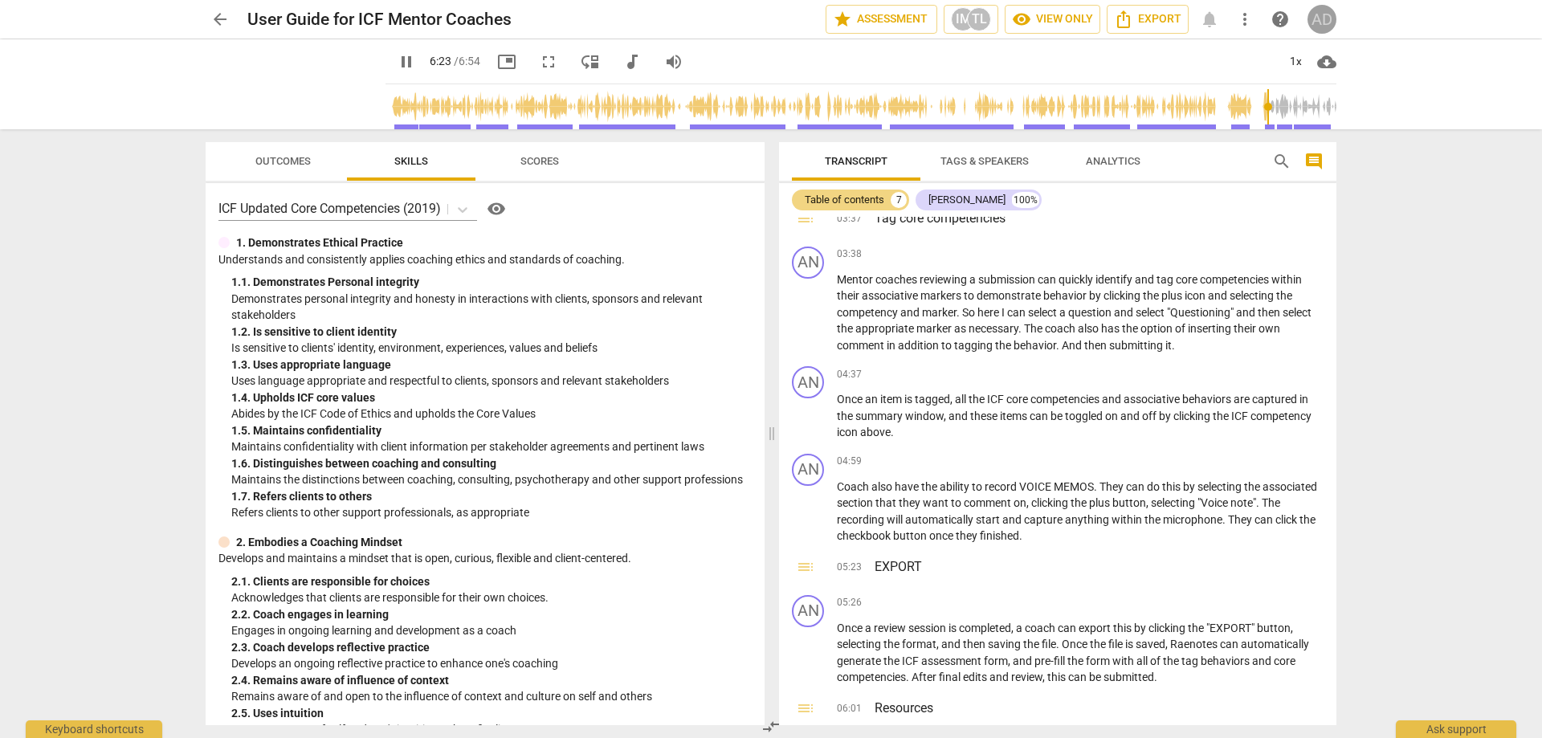
click at [1323, 21] on div "AD" at bounding box center [1321, 19] width 29 height 29
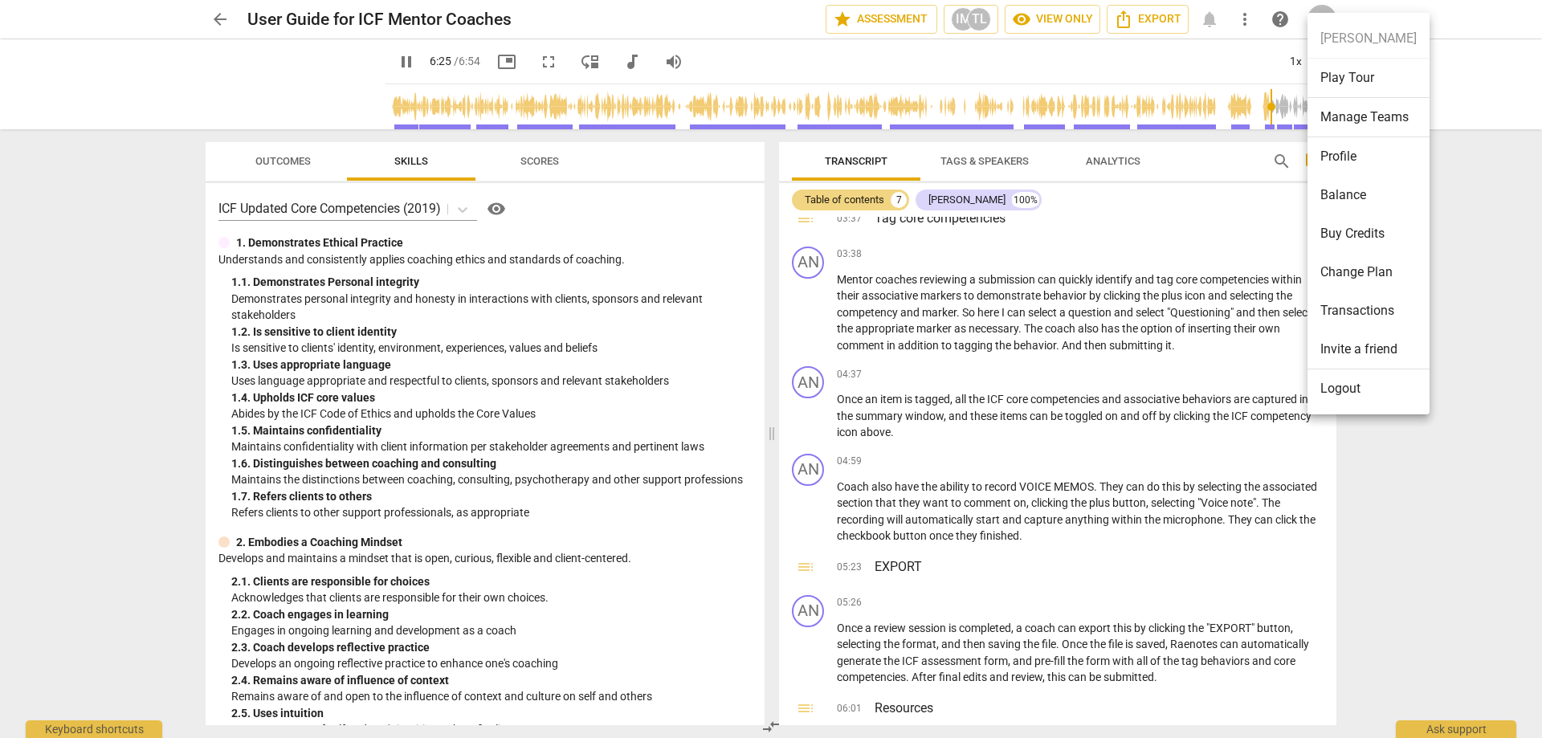
type input "386"
click at [1330, 155] on li "Profile" at bounding box center [1368, 156] width 122 height 39
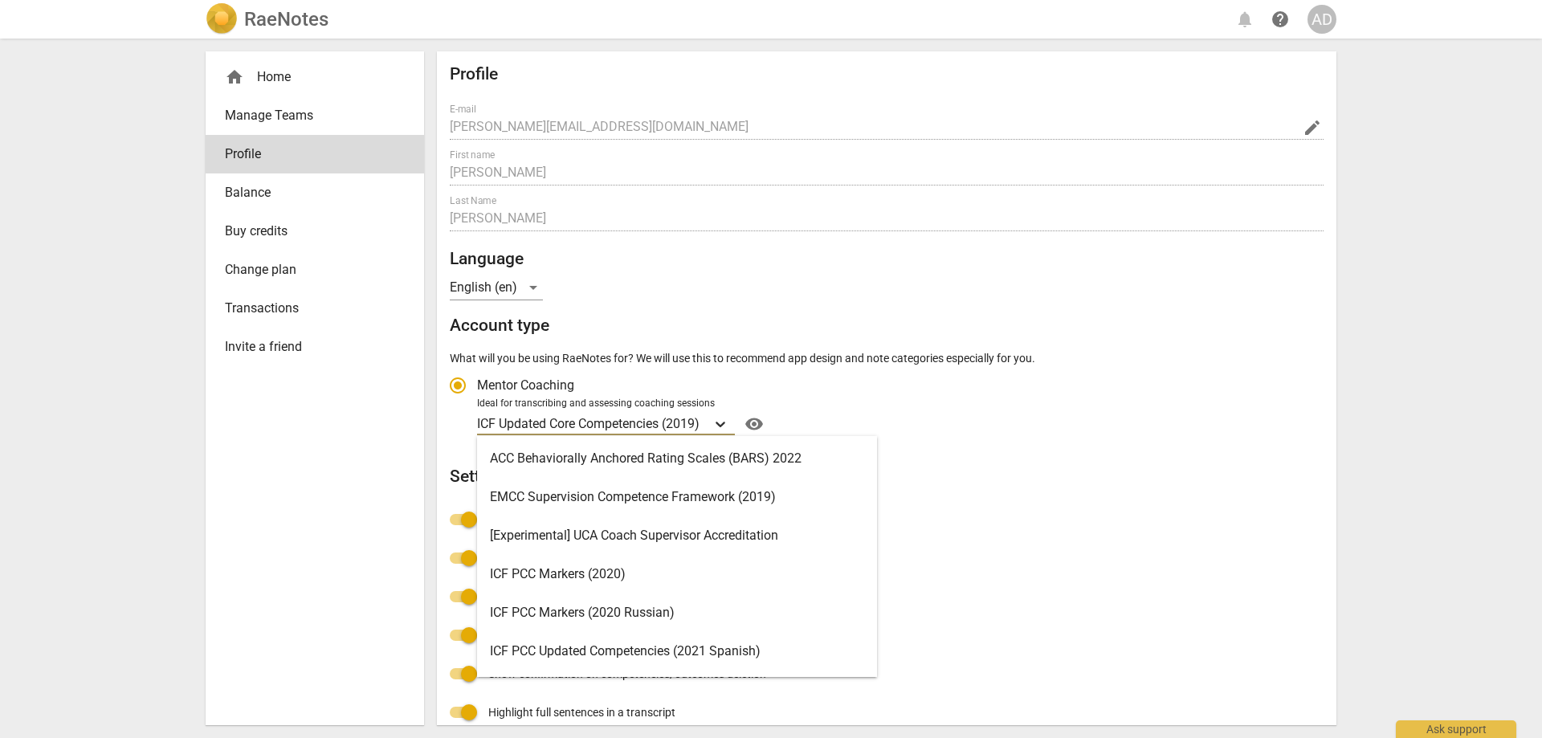
click at [723, 423] on icon "Account type" at bounding box center [720, 424] width 16 height 16
click at [0, 0] on input "Ideal for transcribing and assessing coaching sessions 19 results available. Us…" at bounding box center [0, 0] width 0 height 0
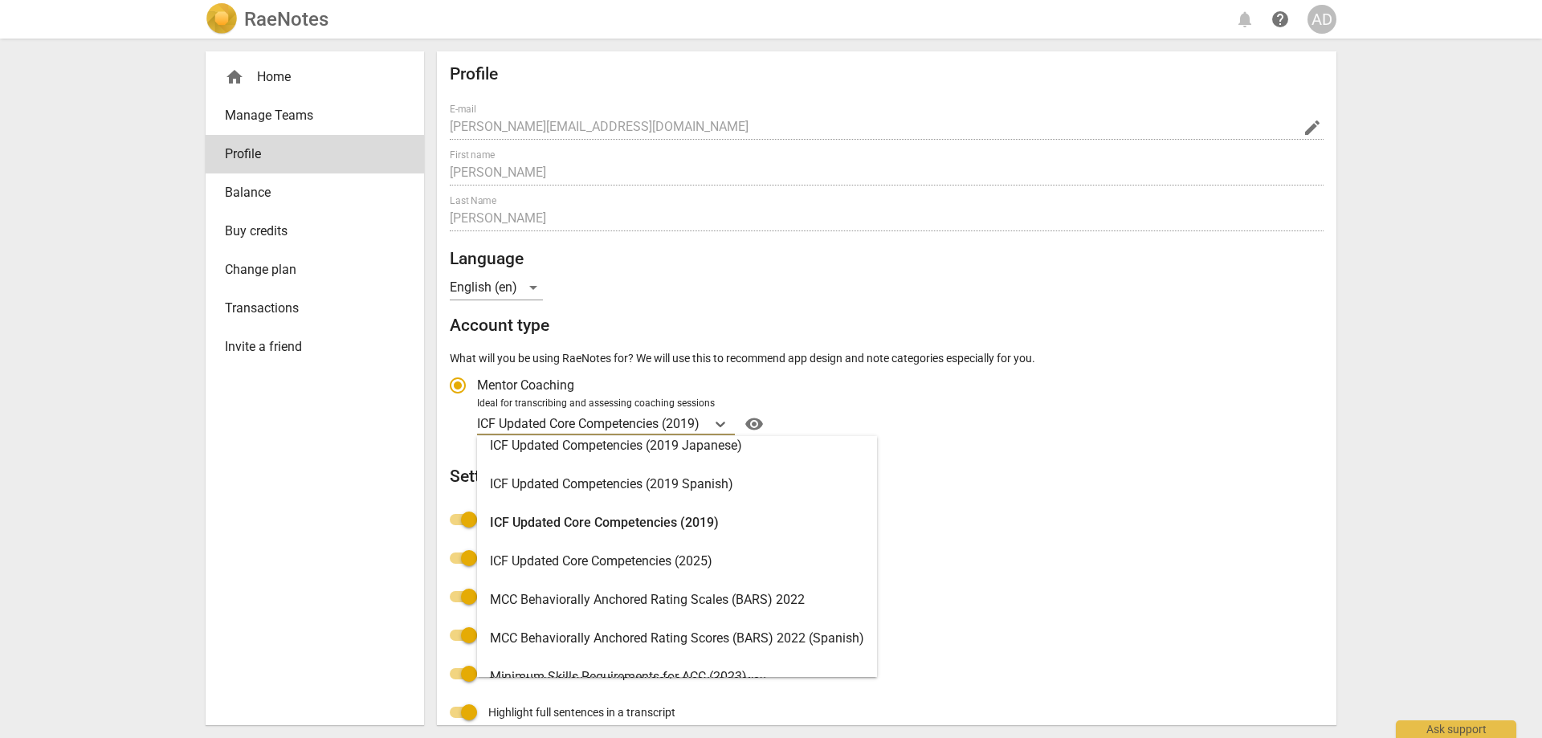
scroll to position [257, 0]
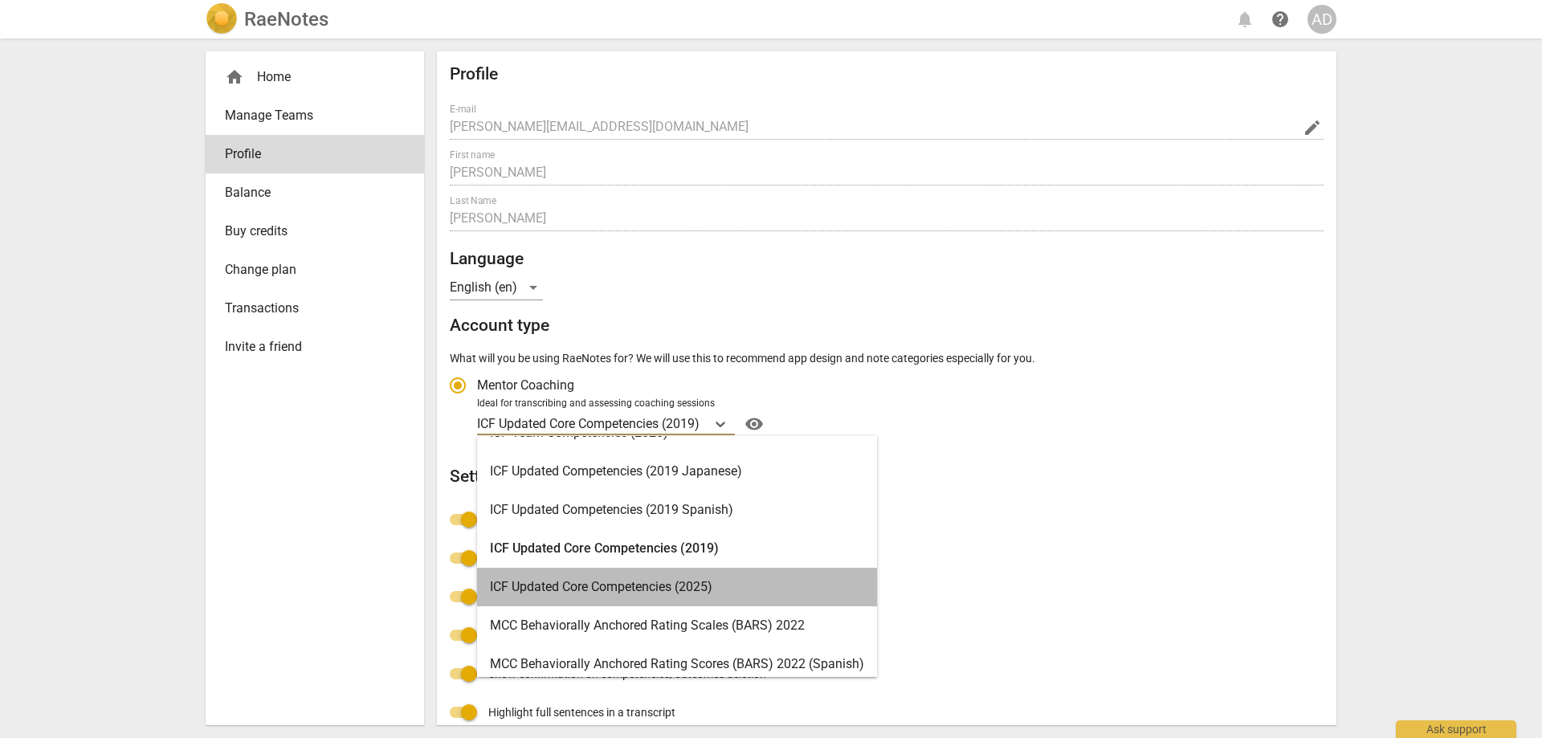
click at [633, 588] on div "ICF Updated Core Competencies (2025)" at bounding box center [677, 587] width 400 height 39
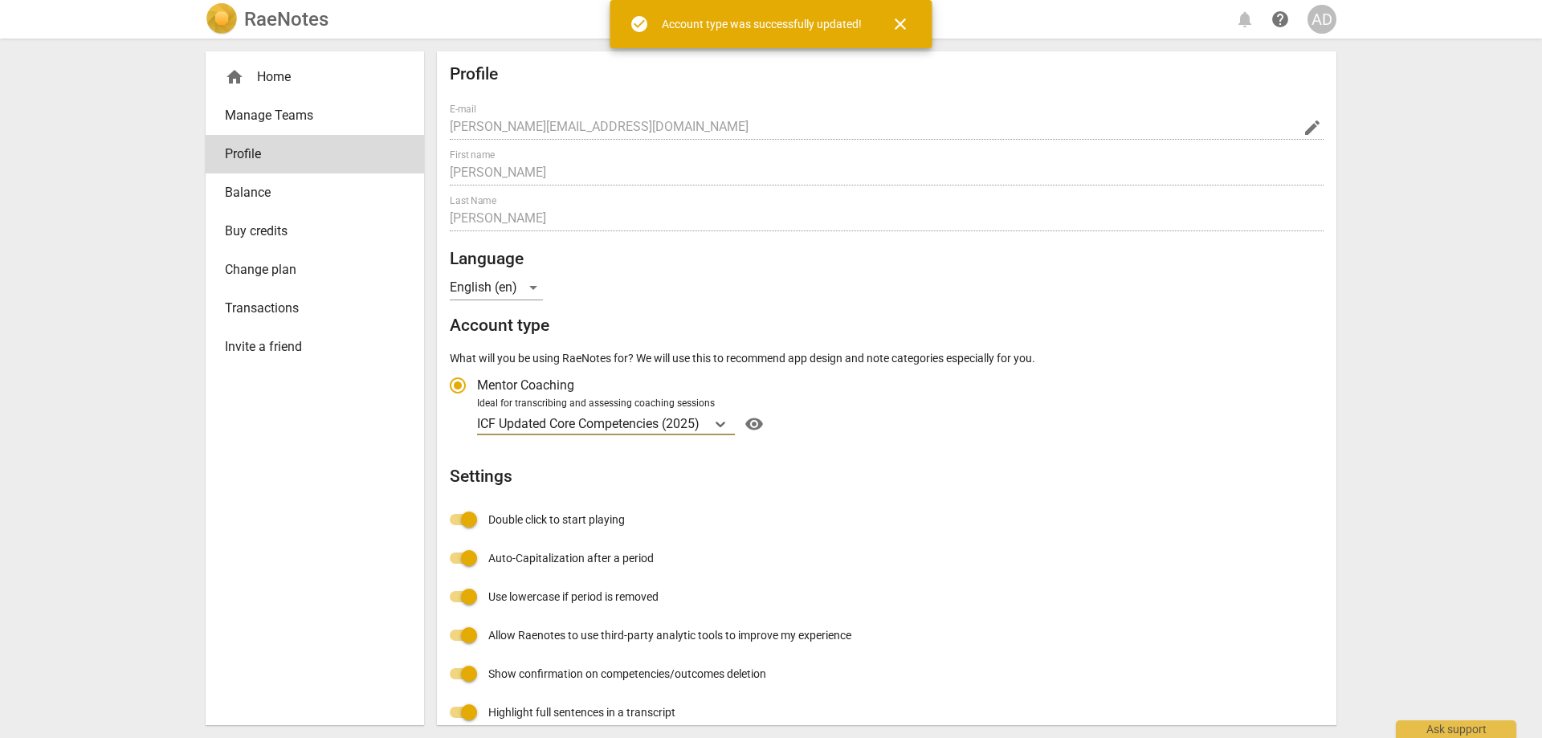
radio input "false"
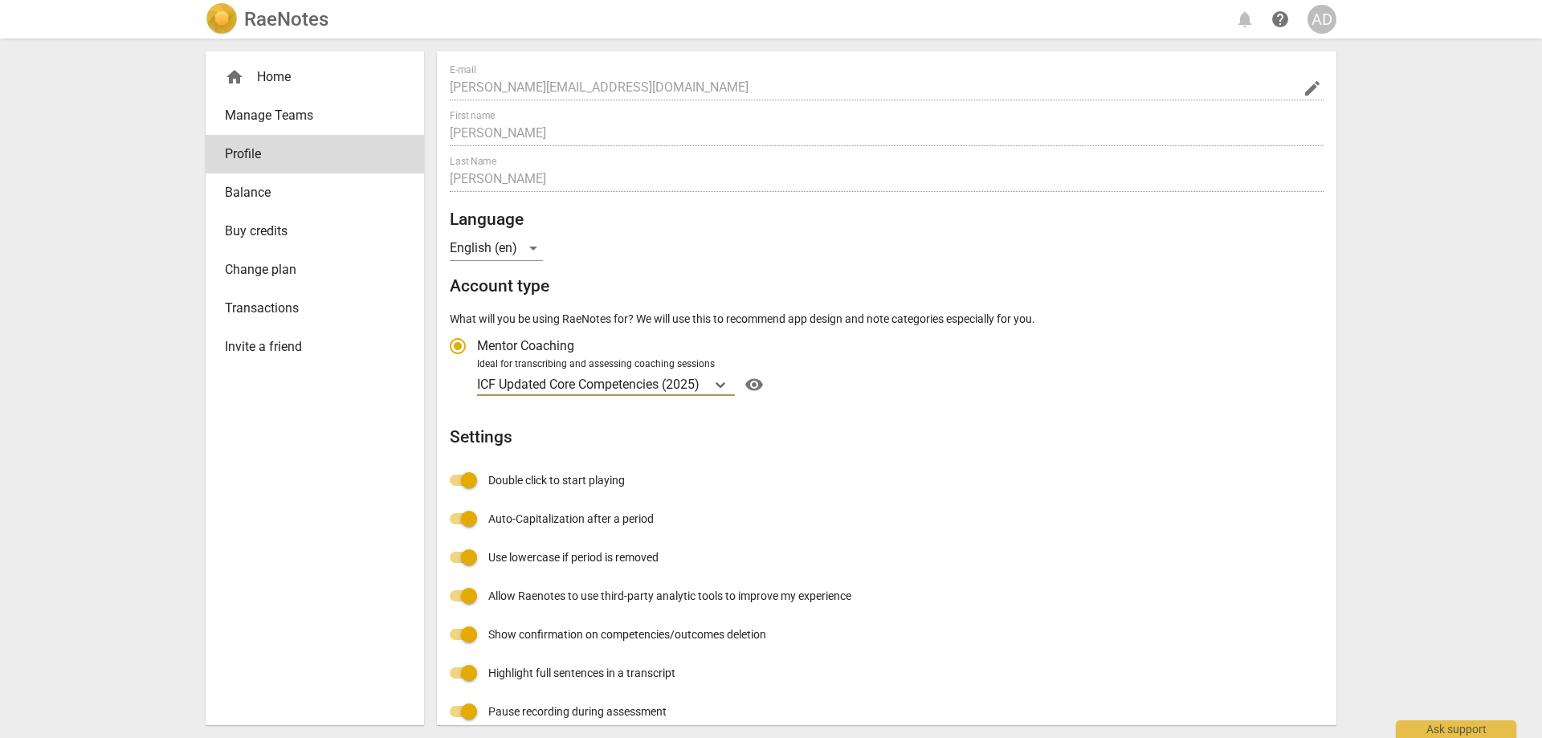
scroll to position [58, 0]
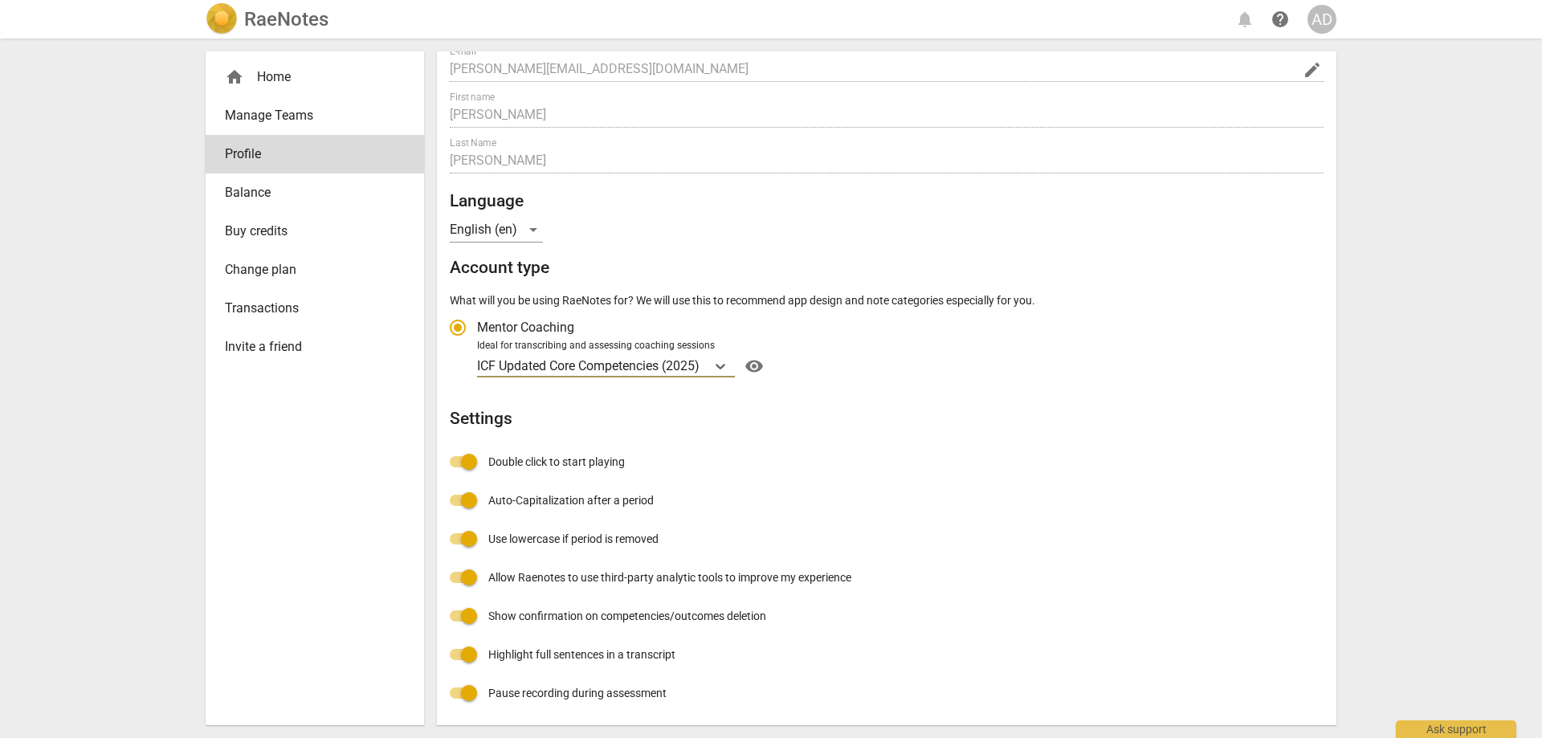
click at [1130, 595] on div "Profile E-mail [PERSON_NAME][EMAIL_ADDRESS][DOMAIN_NAME] edit First name [PERSO…" at bounding box center [887, 359] width 874 height 706
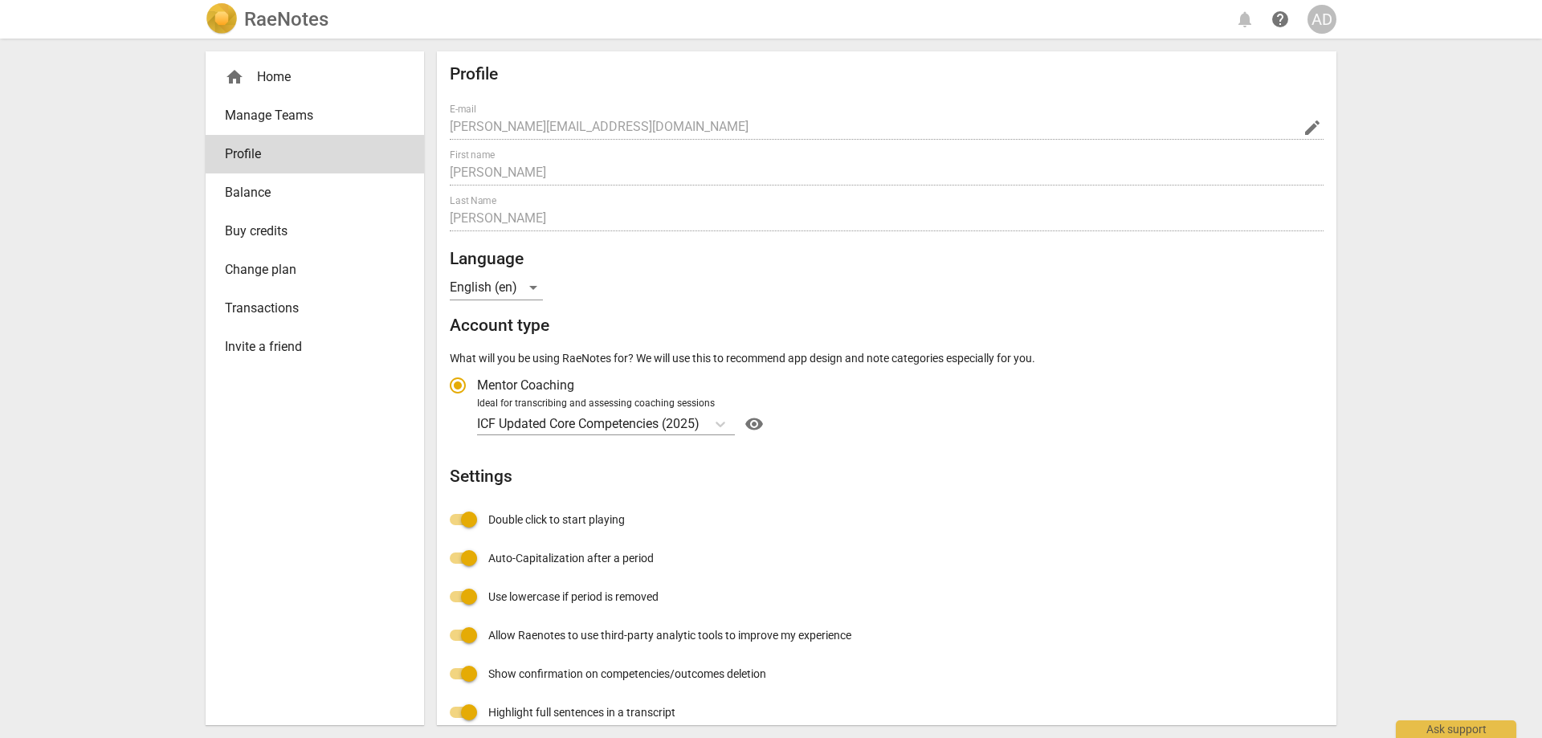
click at [268, 193] on span "Balance" at bounding box center [308, 192] width 167 height 19
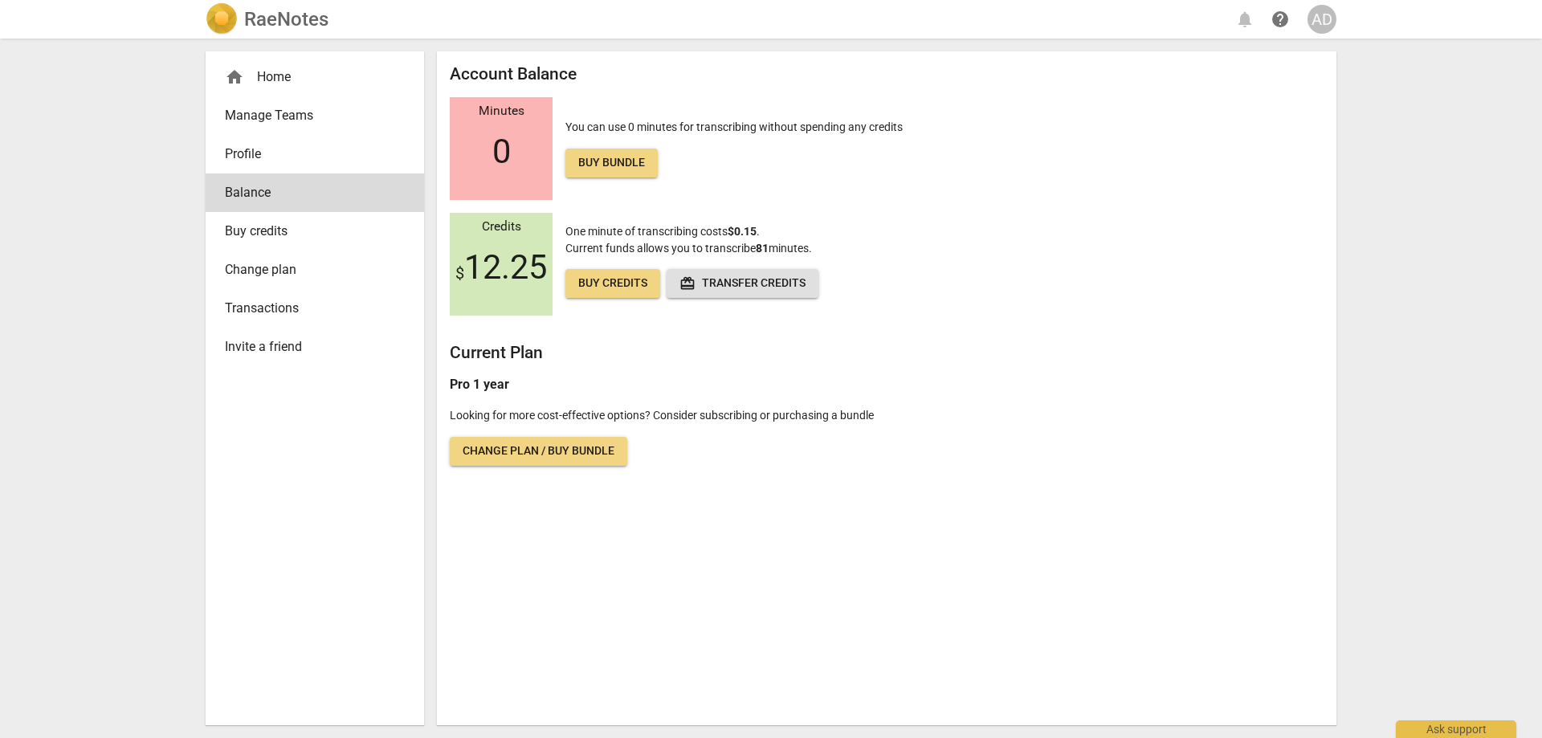
click at [265, 304] on span "Transactions" at bounding box center [308, 308] width 167 height 19
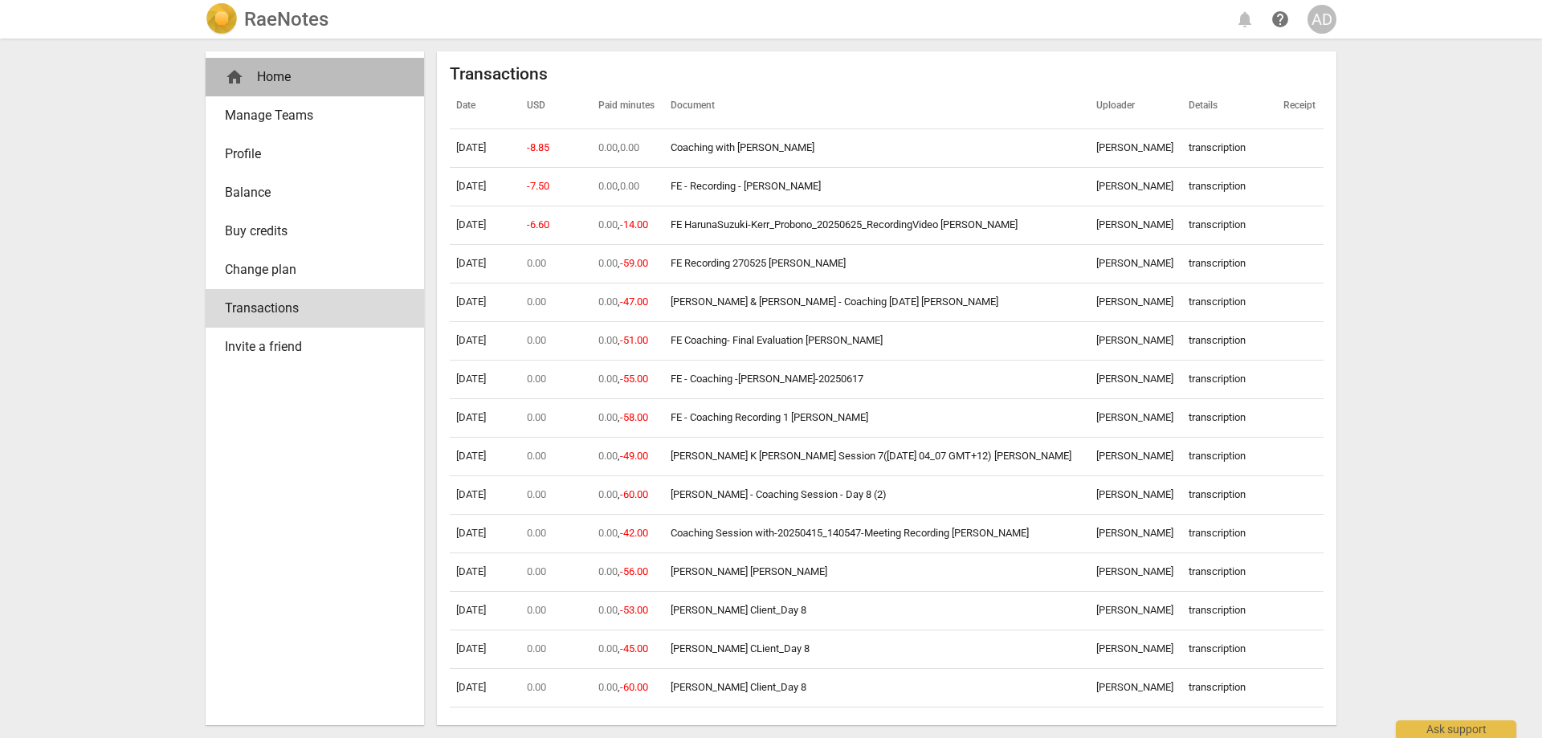
click at [275, 75] on div "home Home" at bounding box center [308, 76] width 167 height 19
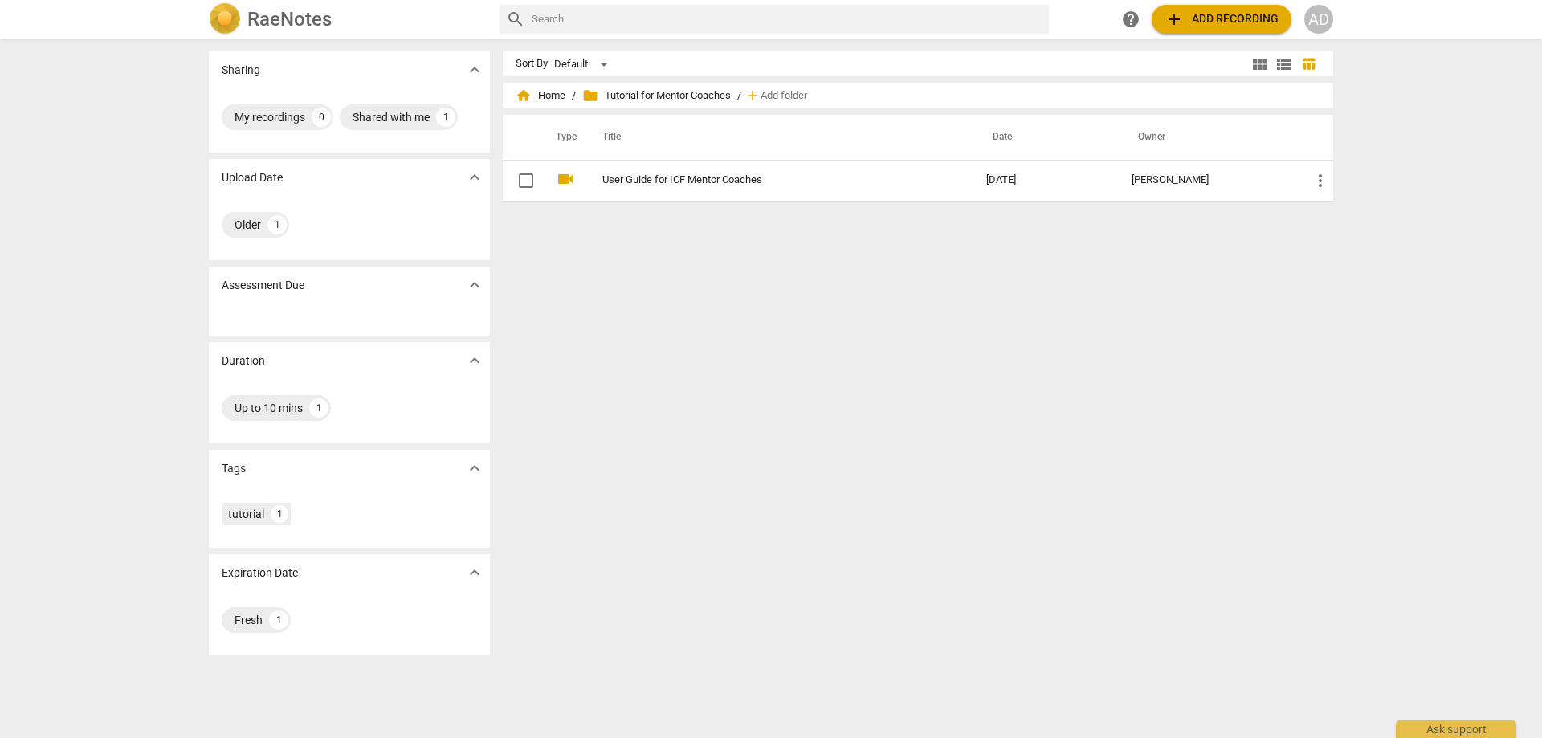
click at [540, 96] on span "home Home" at bounding box center [540, 96] width 50 height 16
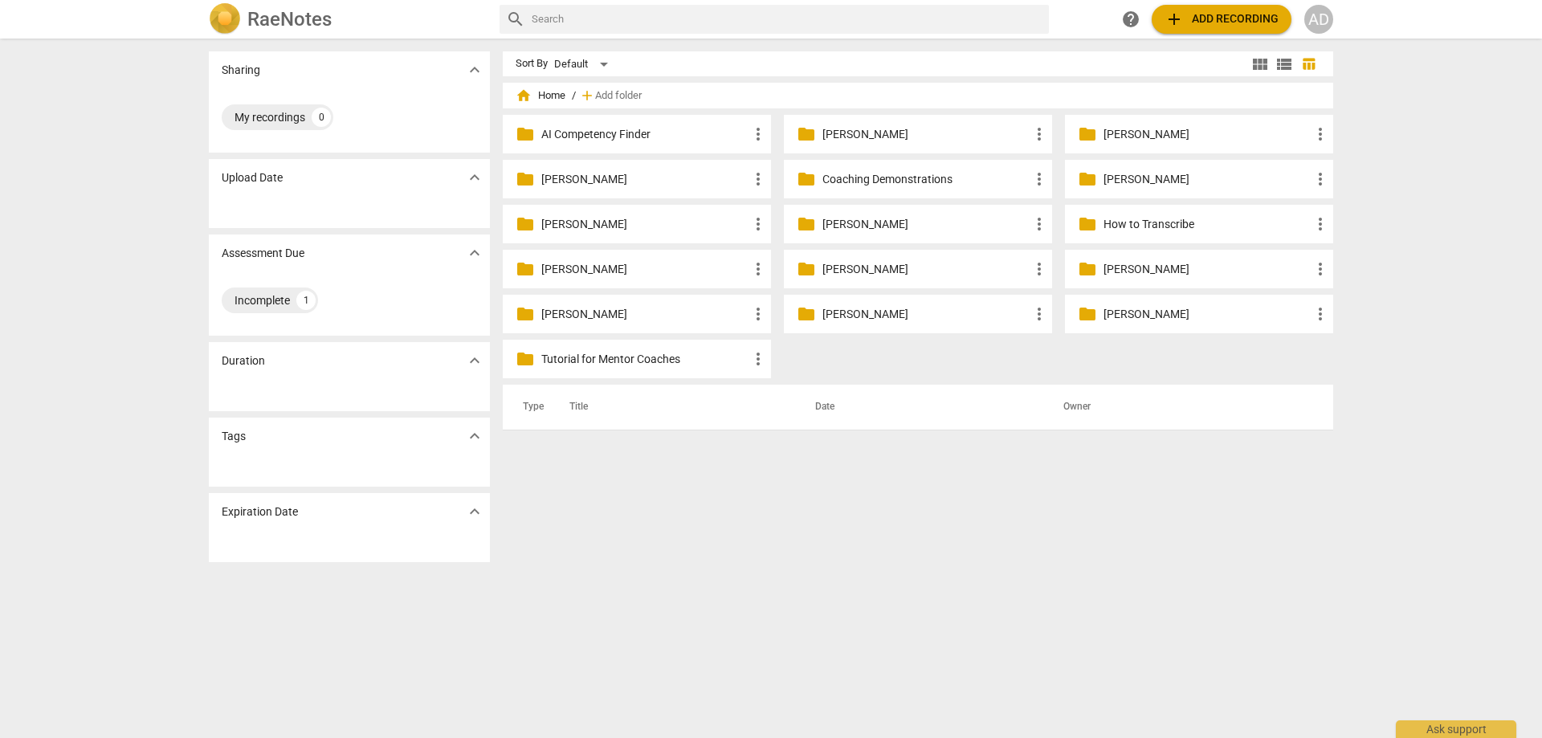
click at [1140, 129] on p "[PERSON_NAME]" at bounding box center [1206, 134] width 207 height 17
click at [1259, 60] on span "view_module" at bounding box center [1259, 64] width 19 height 19
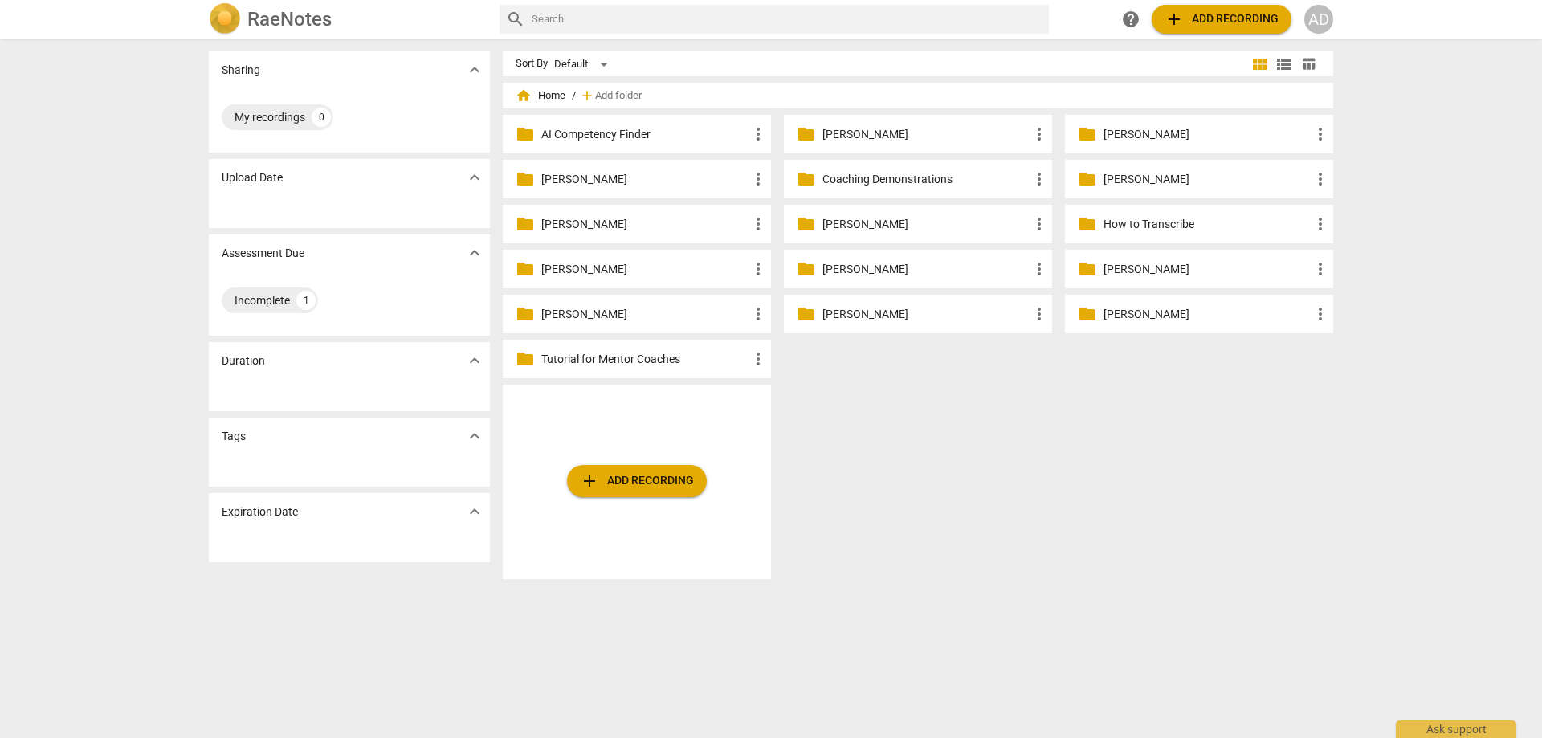
click at [1301, 65] on span "table_chart" at bounding box center [1308, 63] width 15 height 15
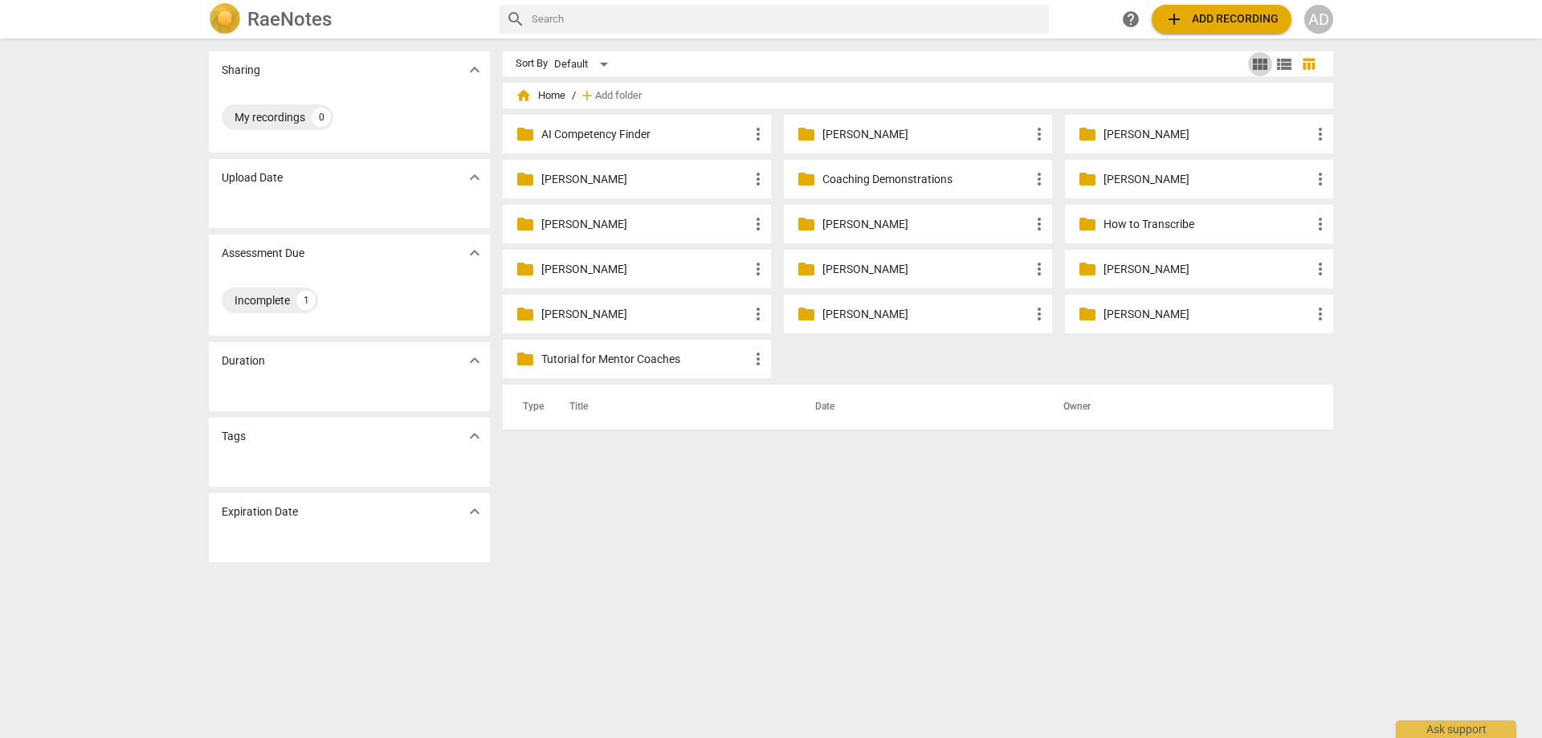
click at [1257, 66] on span "view_module" at bounding box center [1259, 64] width 19 height 19
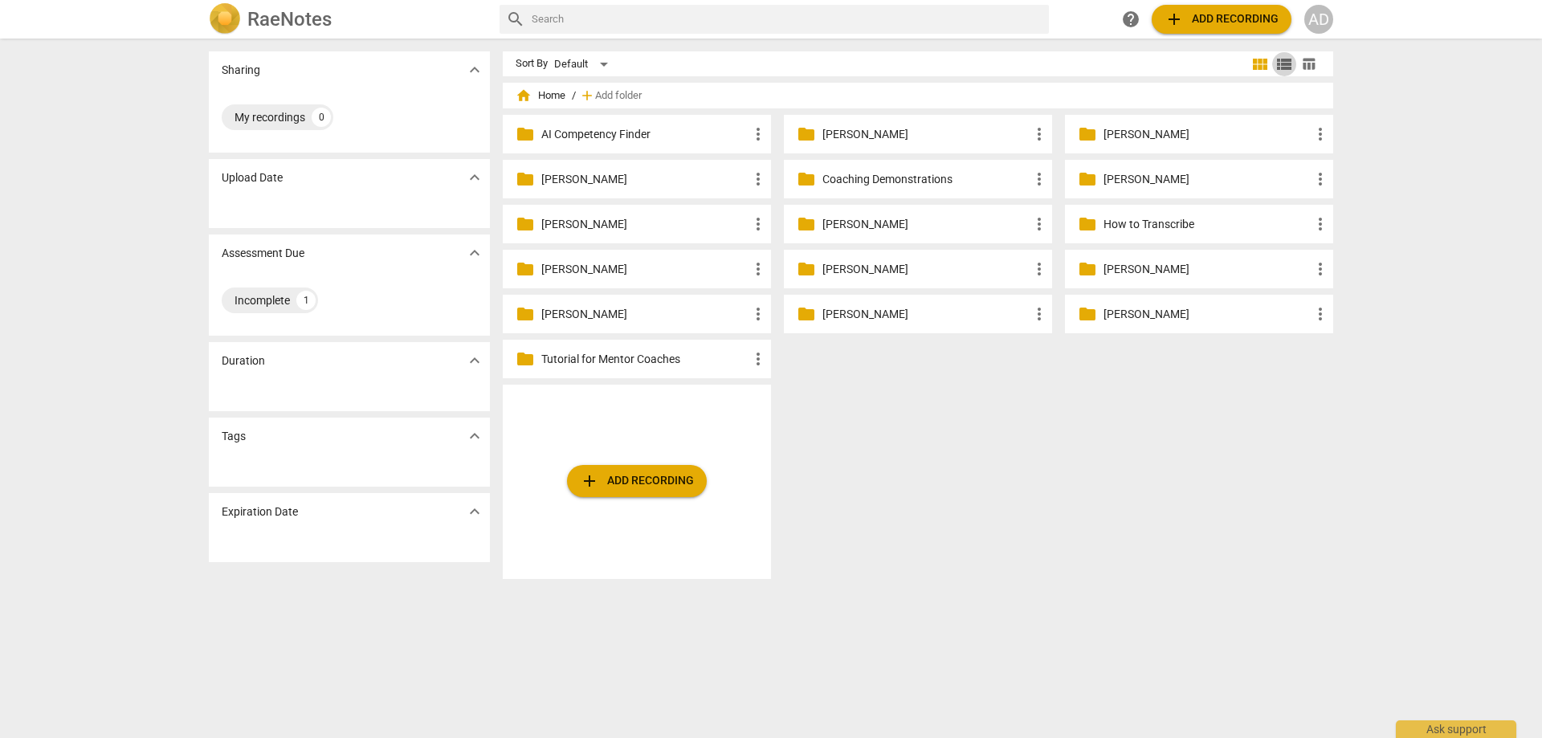
click at [1281, 66] on span "view_list" at bounding box center [1283, 64] width 19 height 19
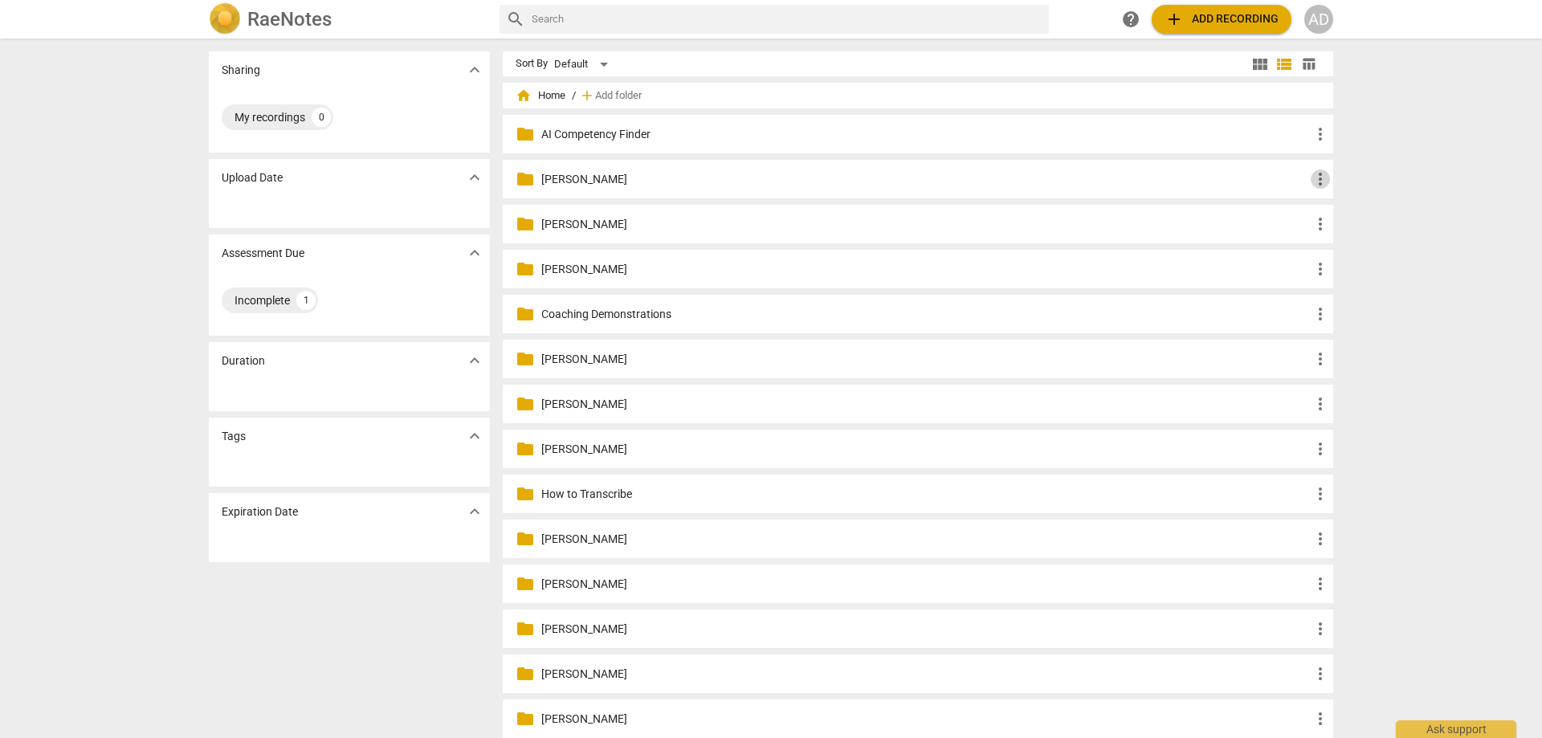
click at [1317, 179] on span "more_vert" at bounding box center [1319, 178] width 19 height 19
click at [1322, 213] on li "Delete" at bounding box center [1344, 217] width 72 height 39
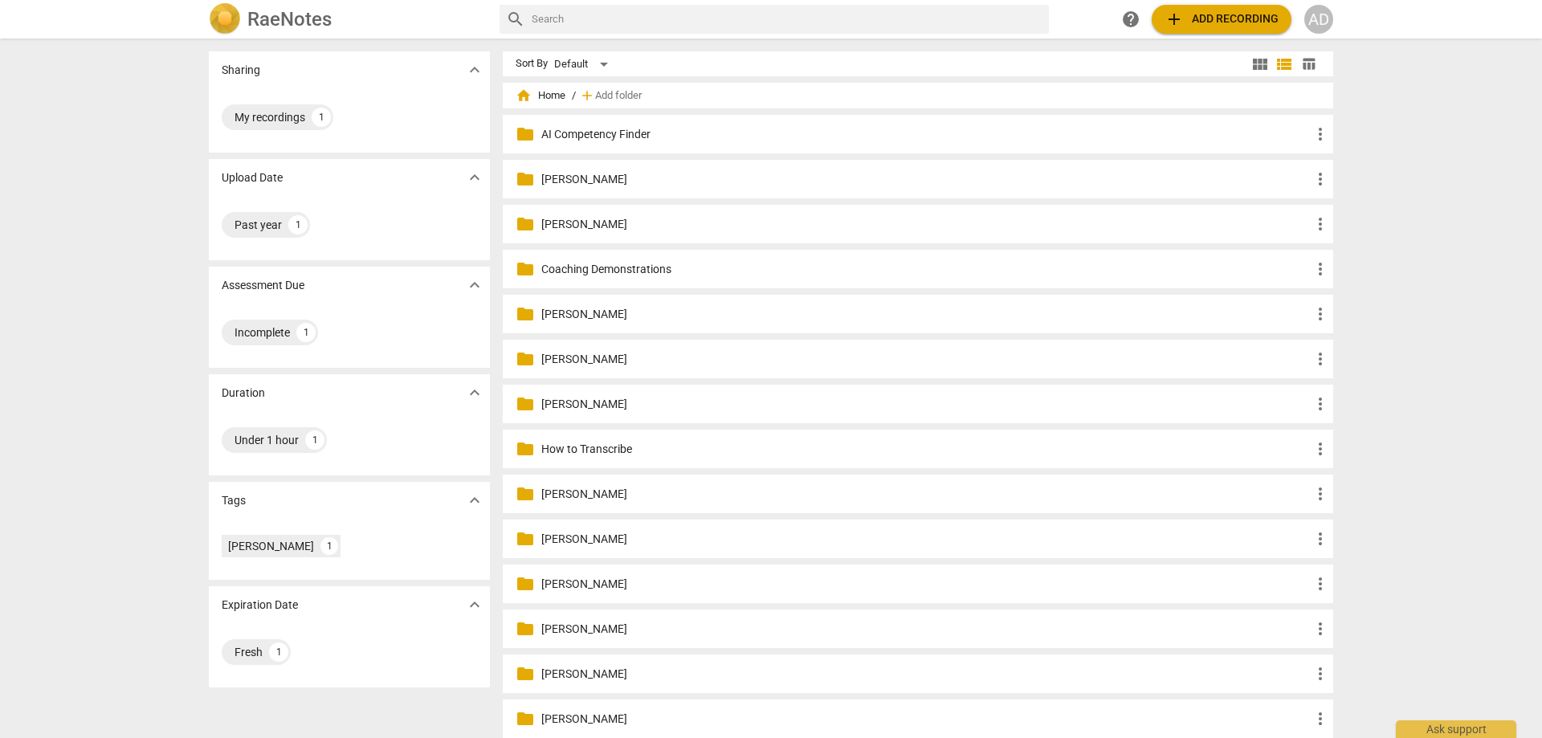
click at [619, 268] on p "Coaching Demonstrations" at bounding box center [925, 269] width 769 height 17
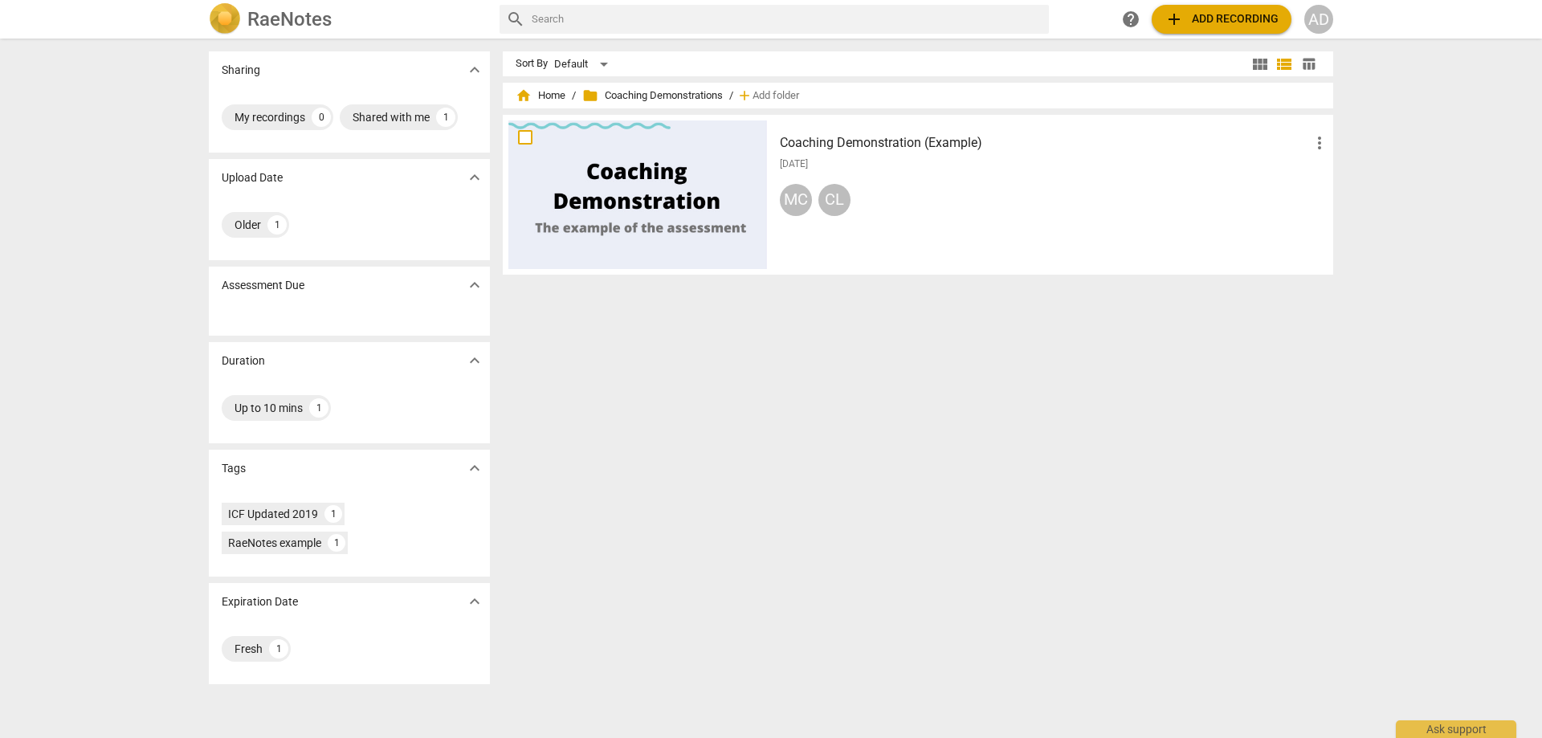
click at [645, 223] on div at bounding box center [637, 194] width 259 height 149
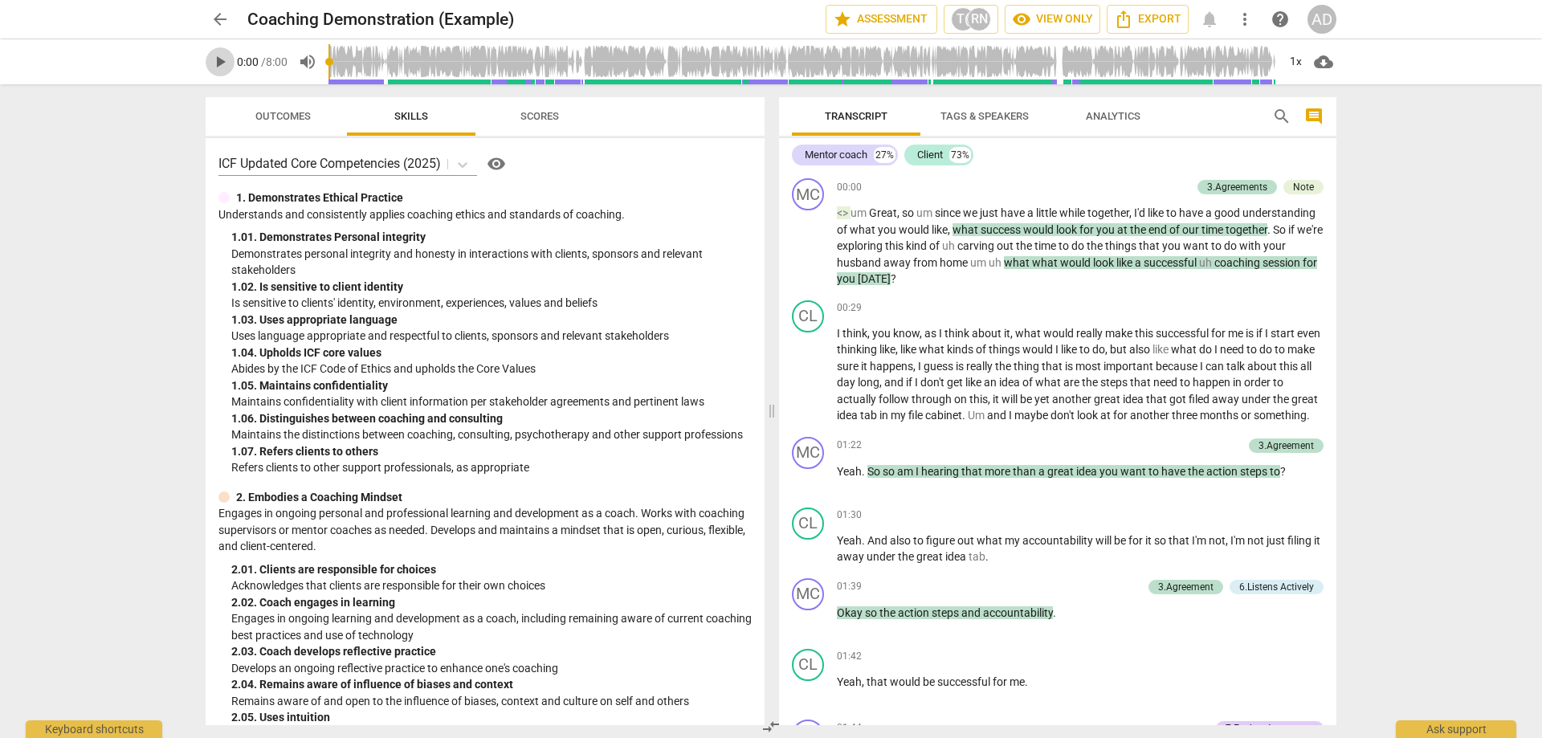
click at [225, 61] on span "play_arrow" at bounding box center [219, 61] width 19 height 19
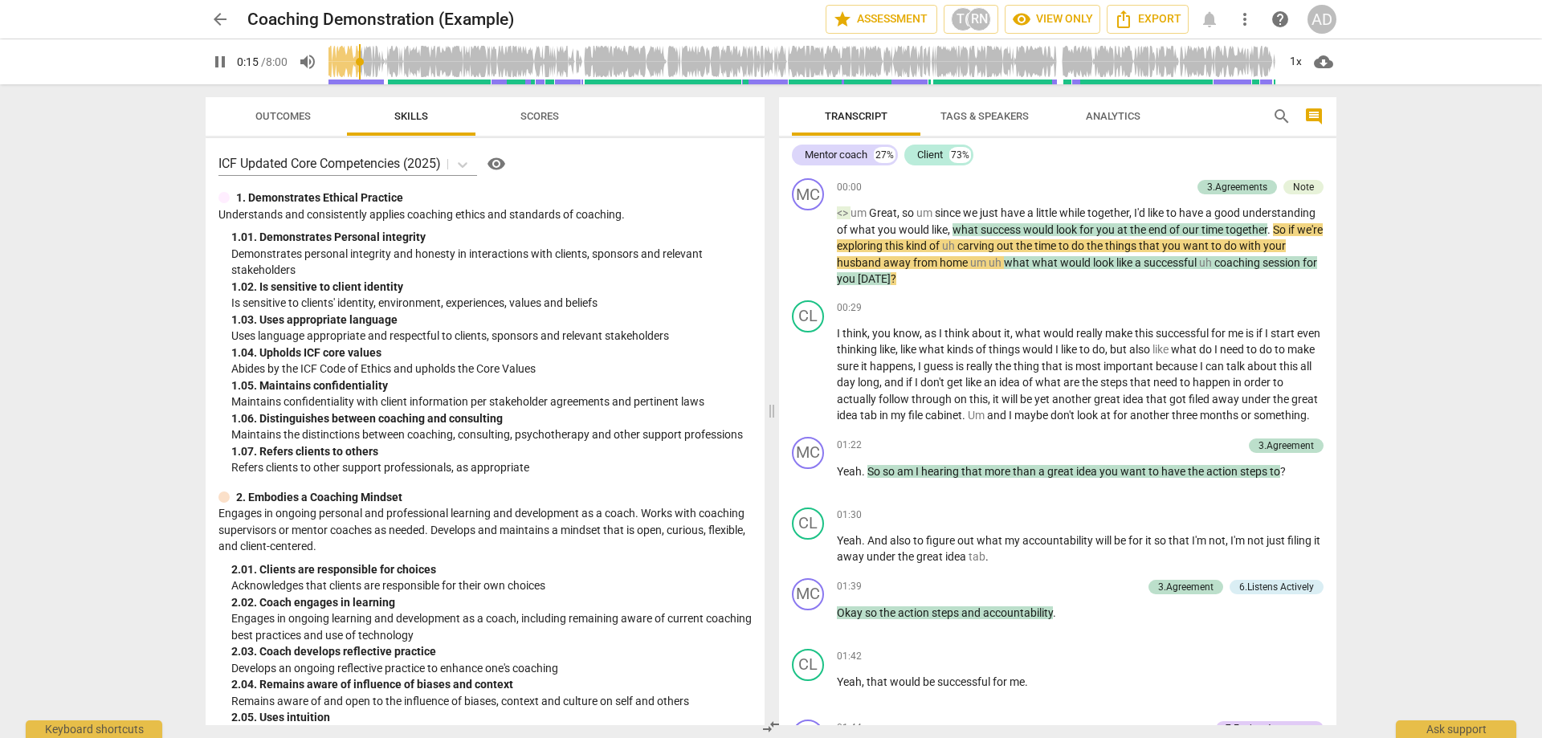
type input "16"
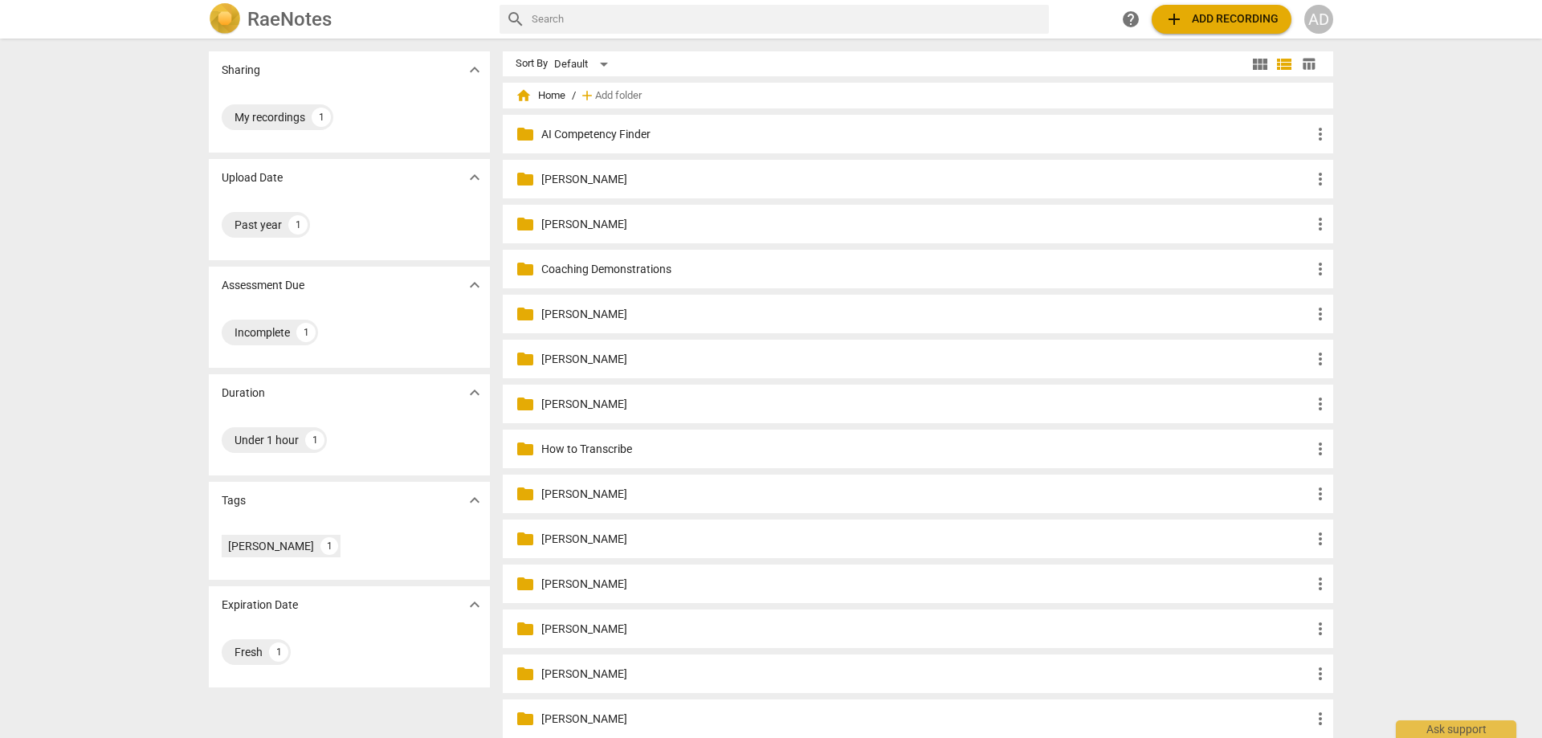
click at [547, 95] on span "home Home" at bounding box center [540, 96] width 50 height 16
click at [548, 97] on span "home Home" at bounding box center [540, 96] width 50 height 16
click at [1257, 68] on span "view_module" at bounding box center [1259, 64] width 19 height 19
